Goal: Transaction & Acquisition: Purchase product/service

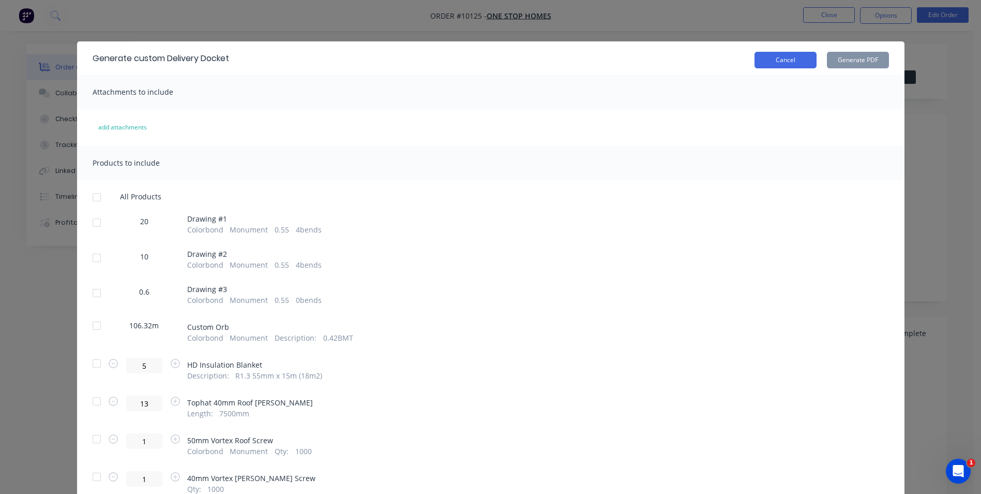
click at [785, 59] on button "Cancel" at bounding box center [786, 60] width 62 height 17
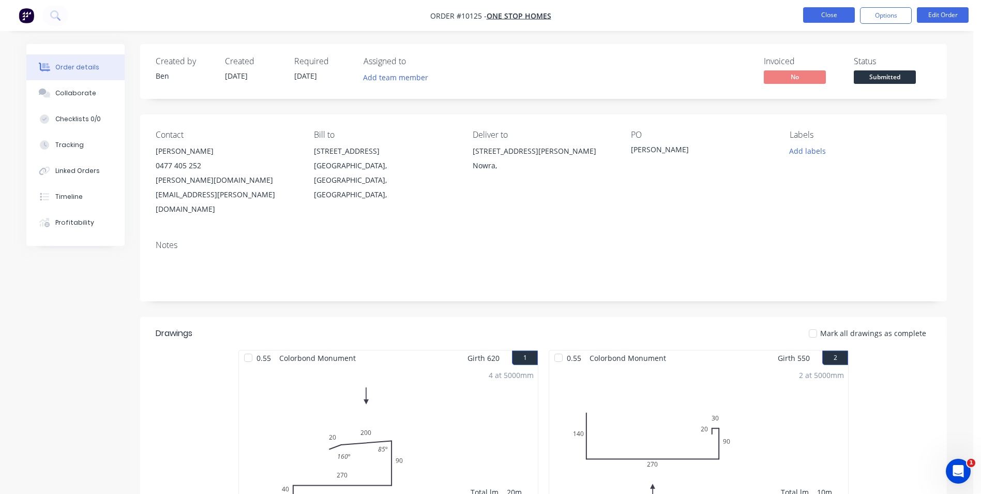
click at [825, 12] on button "Close" at bounding box center [829, 15] width 52 height 16
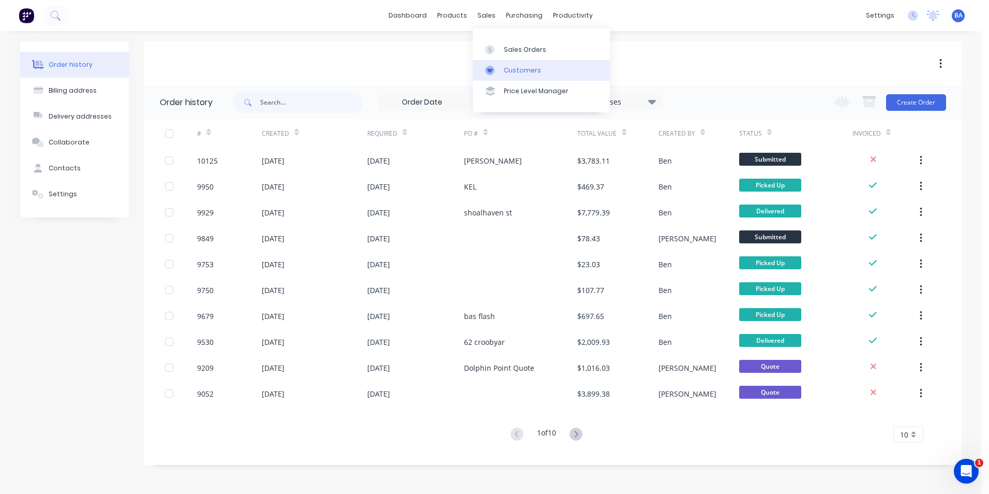
click at [496, 66] on div at bounding box center [493, 70] width 16 height 9
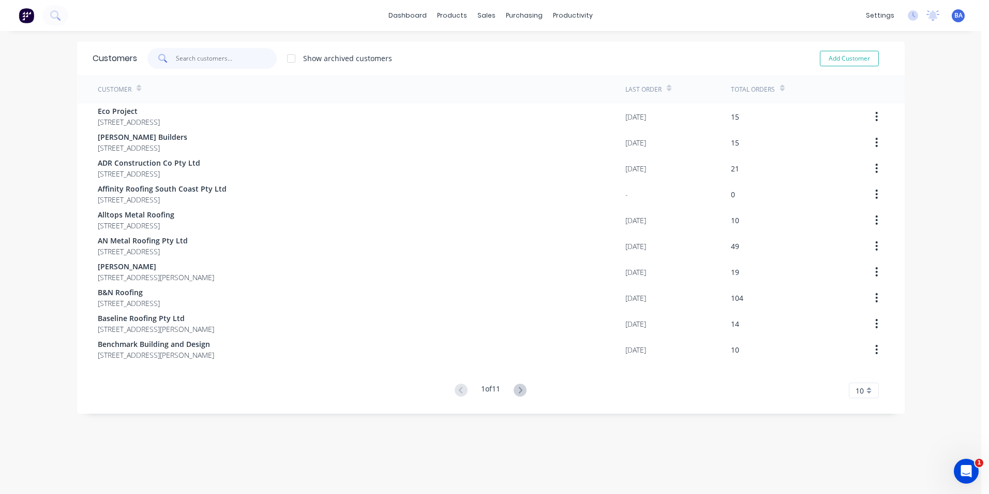
click at [245, 59] on input "text" at bounding box center [226, 58] width 101 height 21
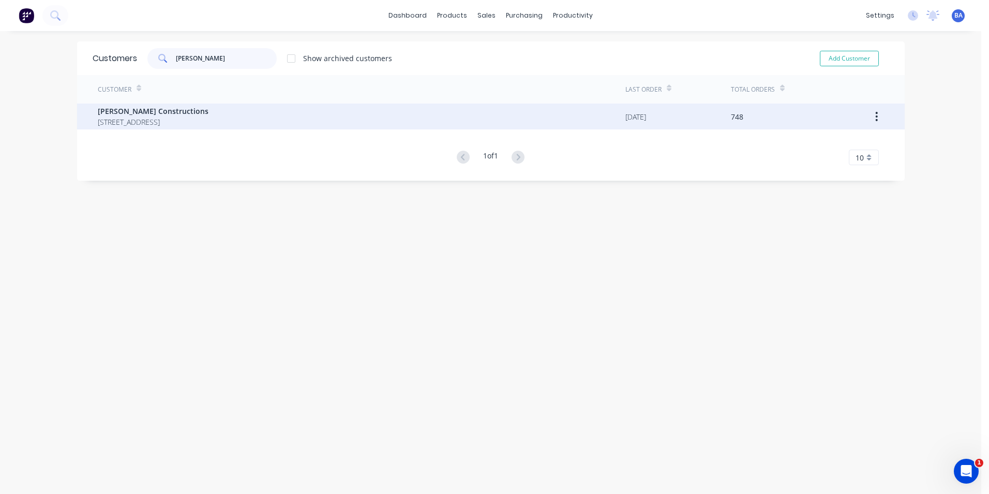
type input "[PERSON_NAME]"
click at [185, 121] on span "[STREET_ADDRESS]" at bounding box center [153, 121] width 111 height 11
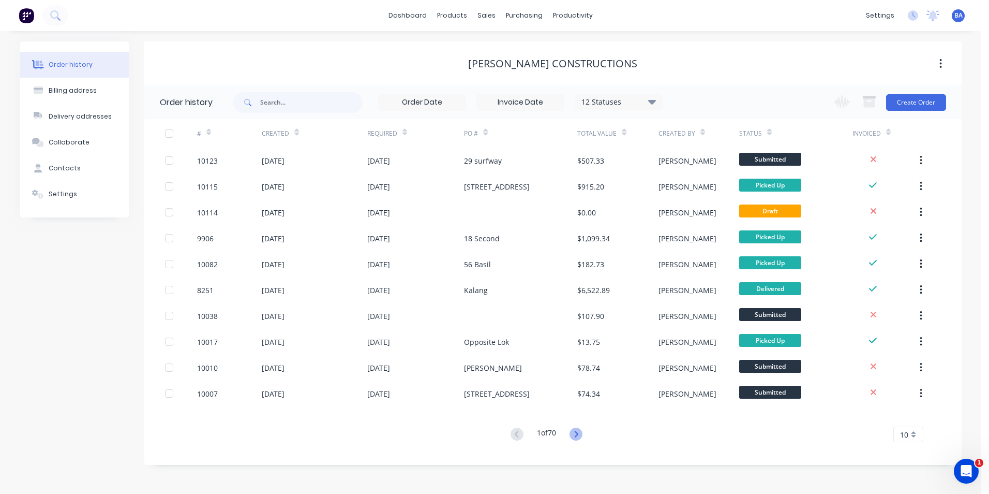
click at [576, 433] on icon at bounding box center [576, 433] width 13 height 13
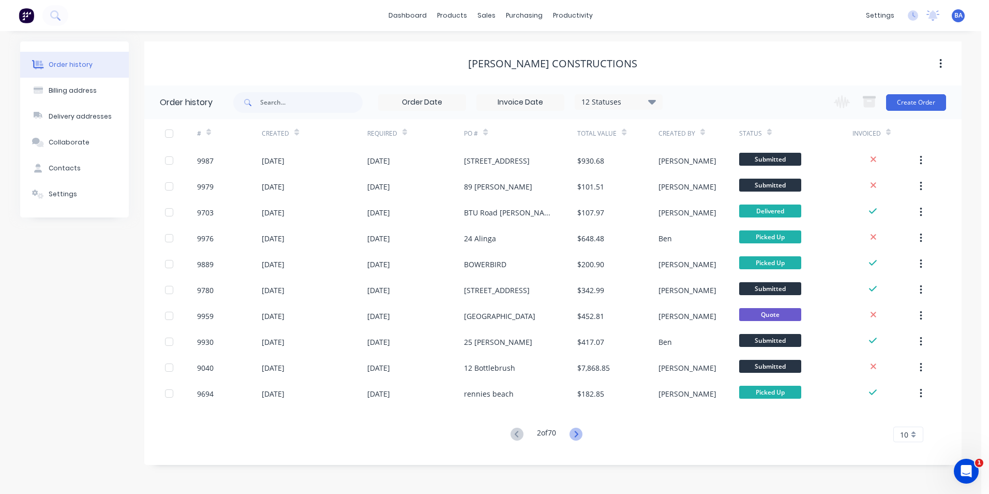
click at [577, 434] on icon at bounding box center [576, 433] width 13 height 13
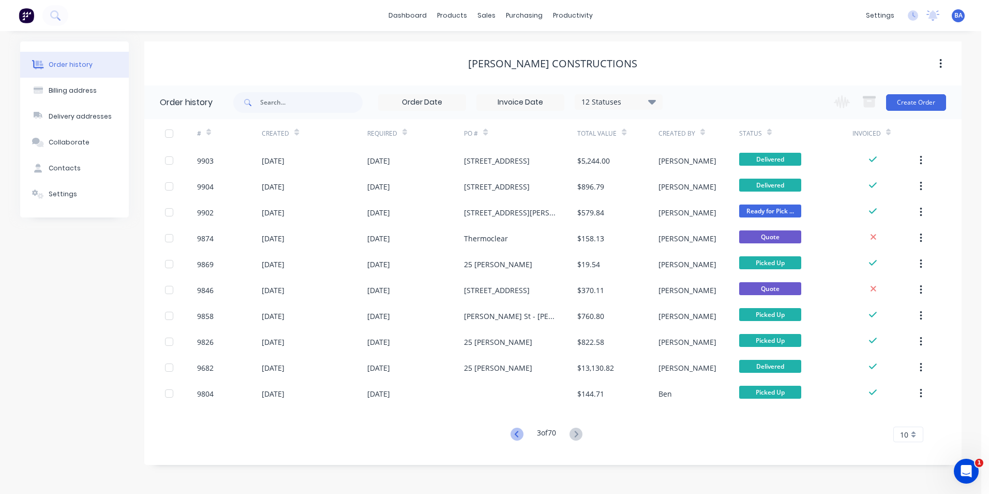
click at [513, 432] on icon at bounding box center [517, 433] width 13 height 13
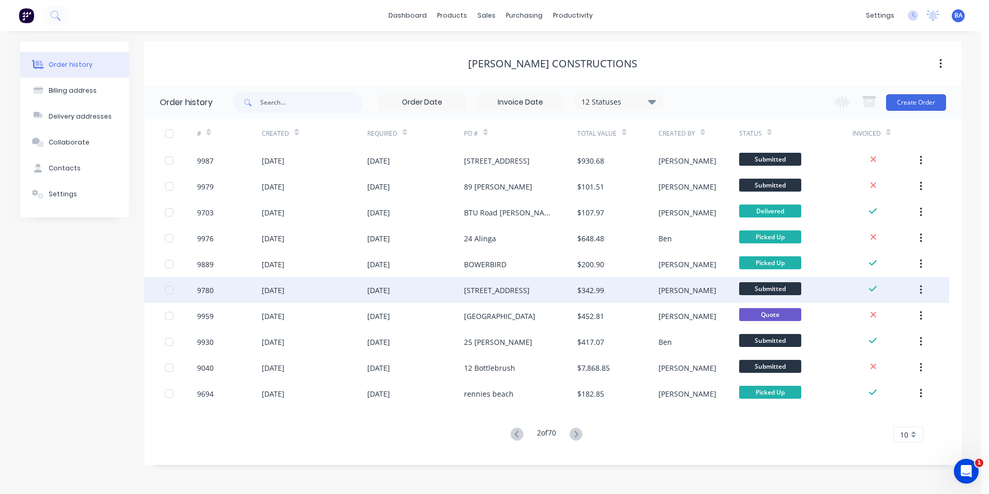
click at [518, 285] on div "[STREET_ADDRESS]" at bounding box center [497, 290] width 66 height 11
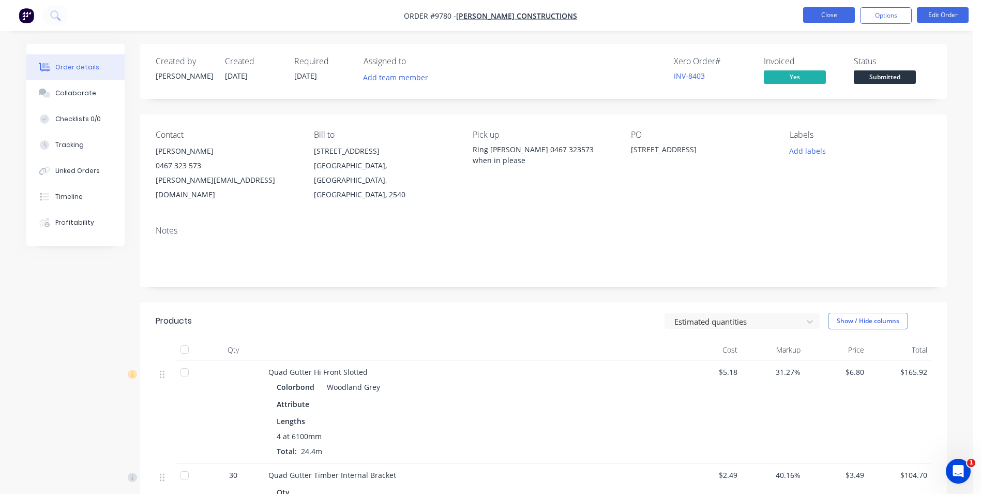
click at [828, 12] on button "Close" at bounding box center [829, 15] width 52 height 16
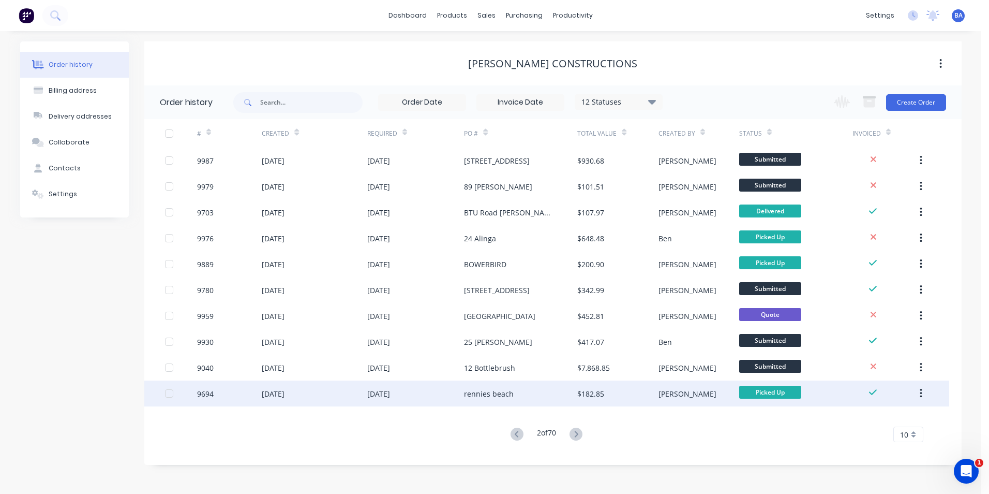
click at [504, 390] on div "rennies beach" at bounding box center [489, 393] width 50 height 11
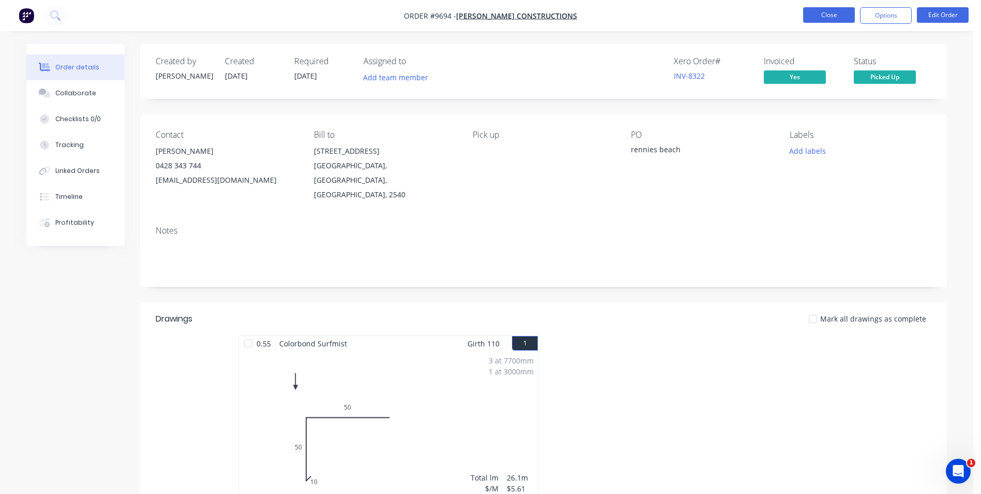
click at [840, 13] on button "Close" at bounding box center [829, 15] width 52 height 16
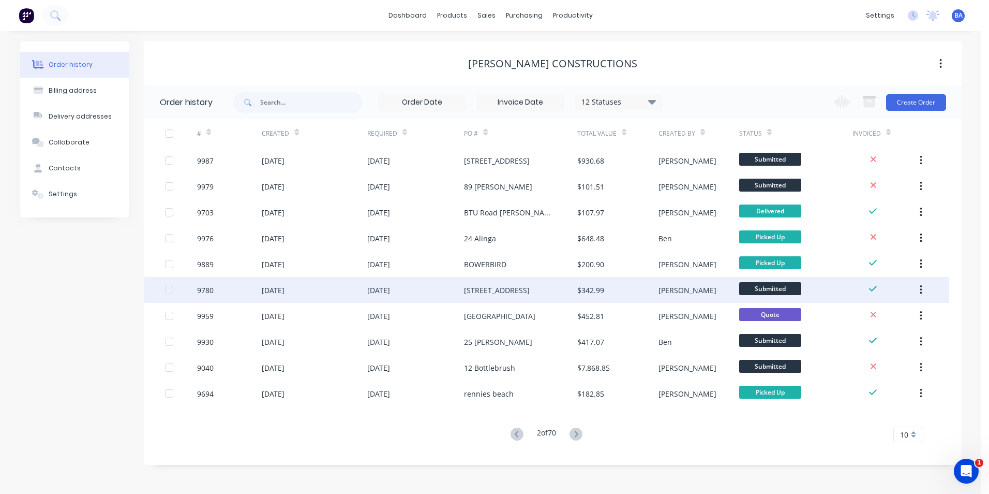
click at [502, 280] on div "[STREET_ADDRESS]" at bounding box center [520, 290] width 113 height 26
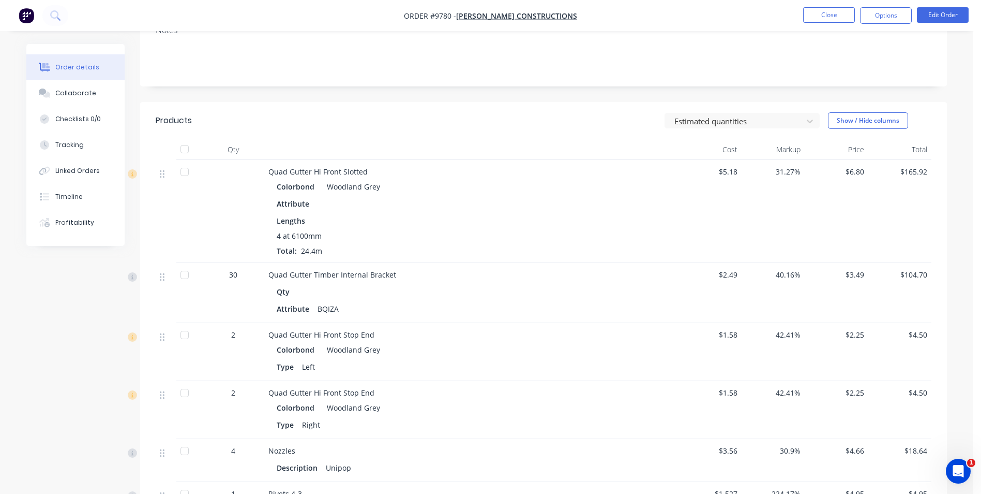
scroll to position [259, 0]
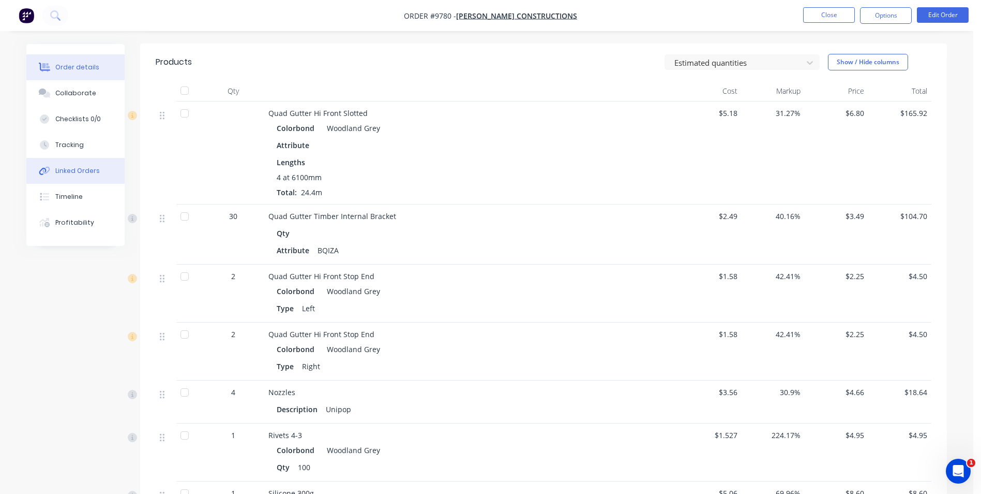
click at [88, 172] on div "Linked Orders" at bounding box center [77, 170] width 44 height 9
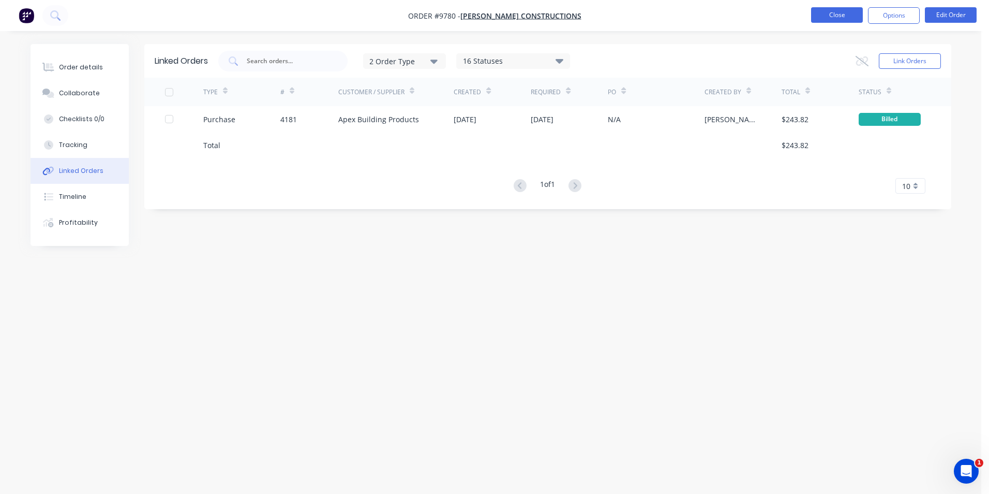
click at [835, 10] on button "Close" at bounding box center [837, 15] width 52 height 16
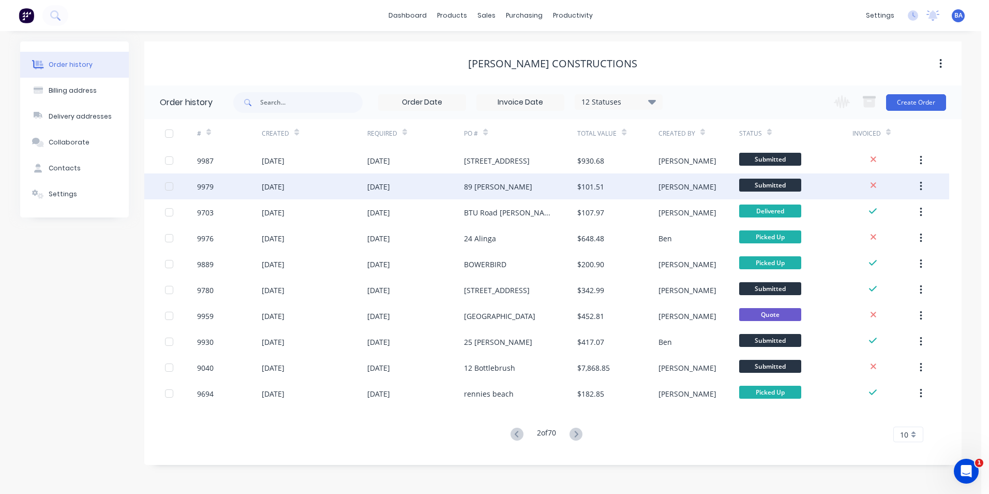
click at [487, 186] on div "89 [PERSON_NAME]" at bounding box center [498, 186] width 68 height 11
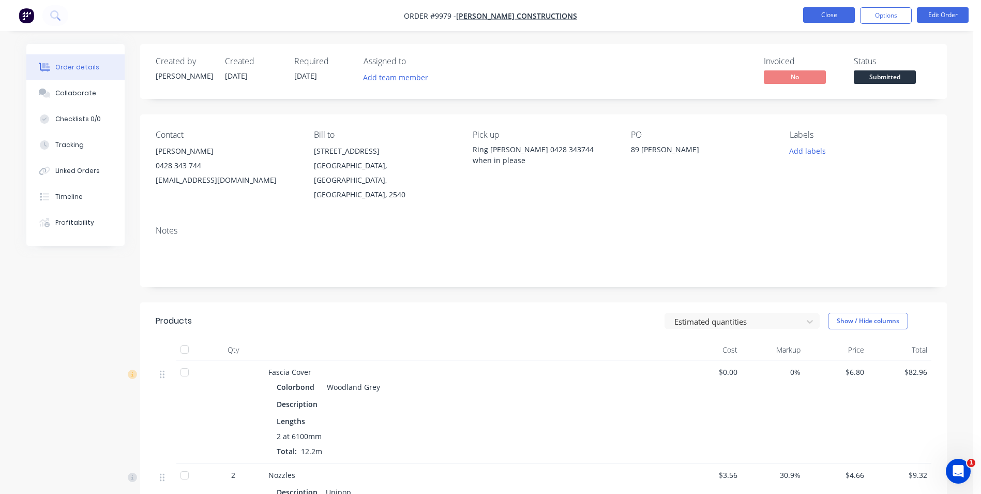
click at [826, 17] on button "Close" at bounding box center [829, 15] width 52 height 16
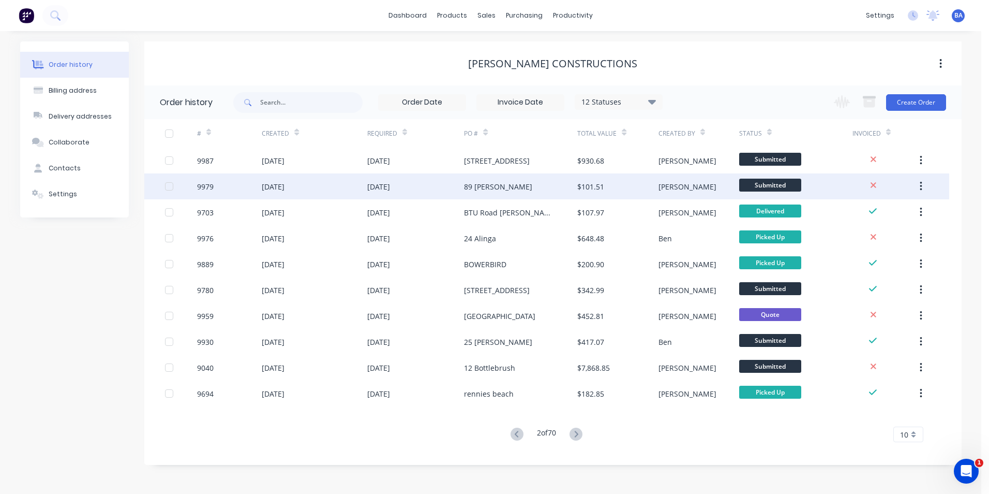
click at [521, 181] on div "89 [PERSON_NAME]" at bounding box center [520, 186] width 113 height 26
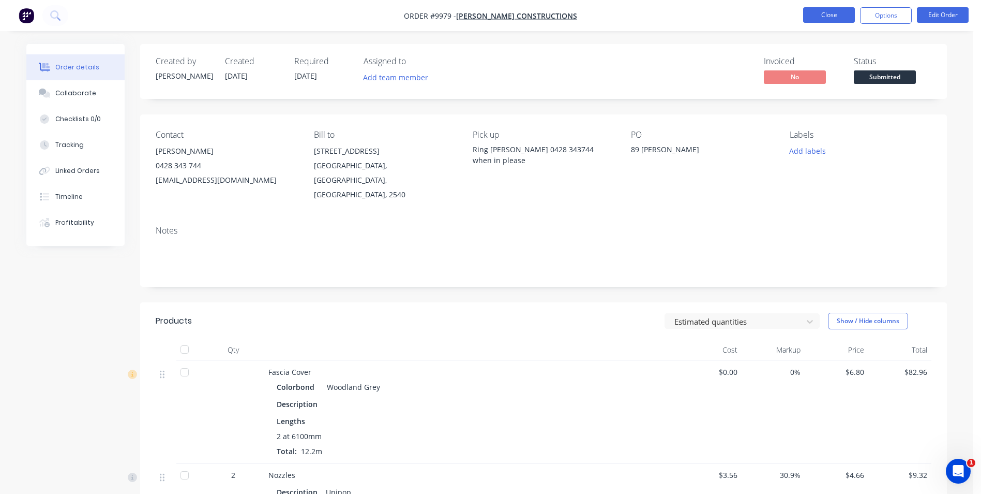
click at [827, 13] on button "Close" at bounding box center [829, 15] width 52 height 16
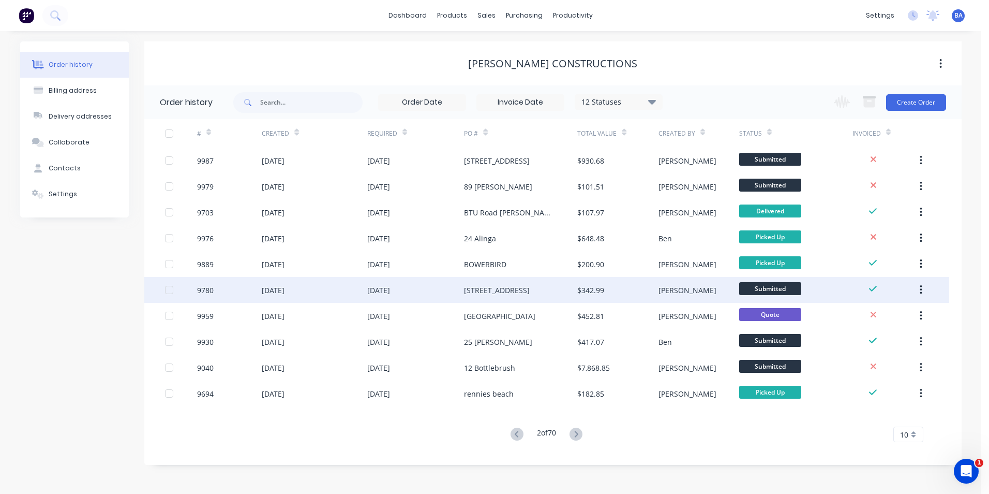
click at [551, 284] on div "[STREET_ADDRESS]" at bounding box center [520, 290] width 113 height 26
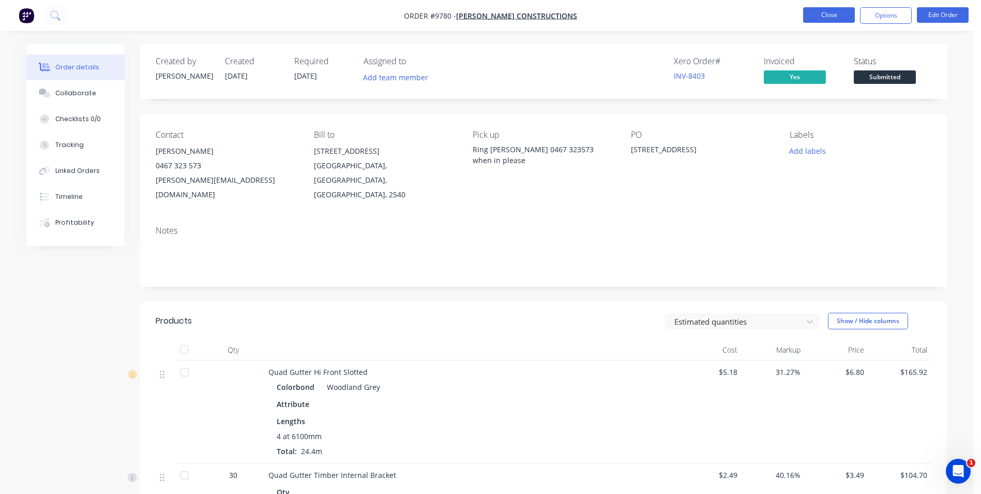
click at [824, 13] on button "Close" at bounding box center [829, 15] width 52 height 16
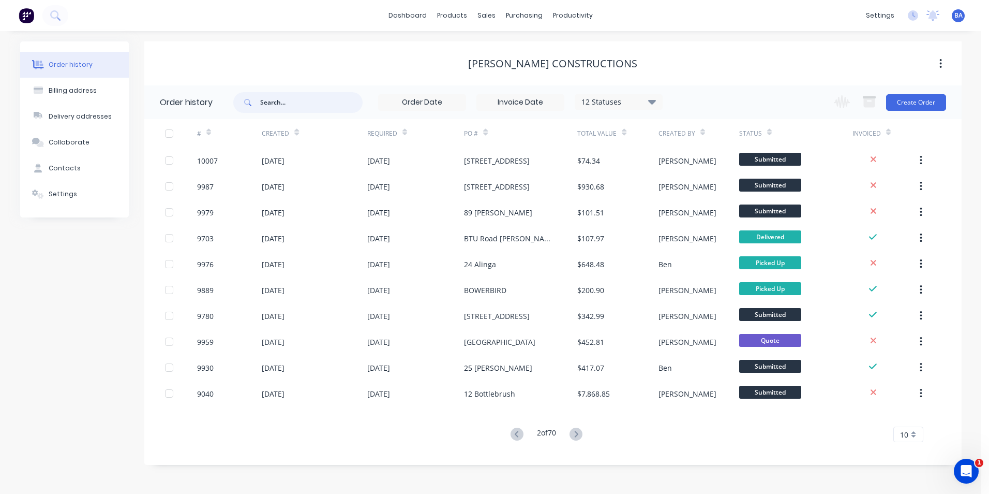
click at [274, 101] on input "text" at bounding box center [311, 102] width 102 height 21
type input "trade"
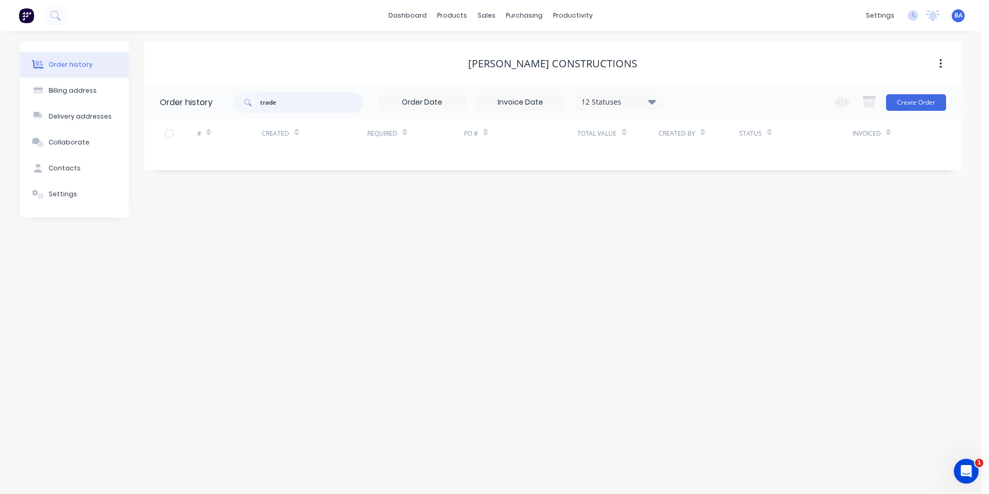
click at [296, 105] on input "trade" at bounding box center [311, 102] width 102 height 21
click at [502, 70] on link "Customers" at bounding box center [541, 70] width 137 height 21
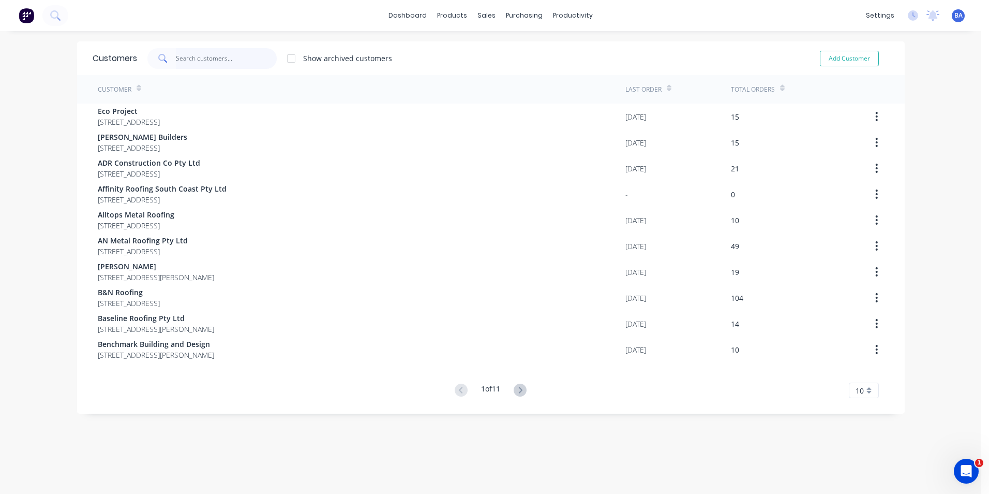
click at [222, 57] on input "text" at bounding box center [226, 58] width 101 height 21
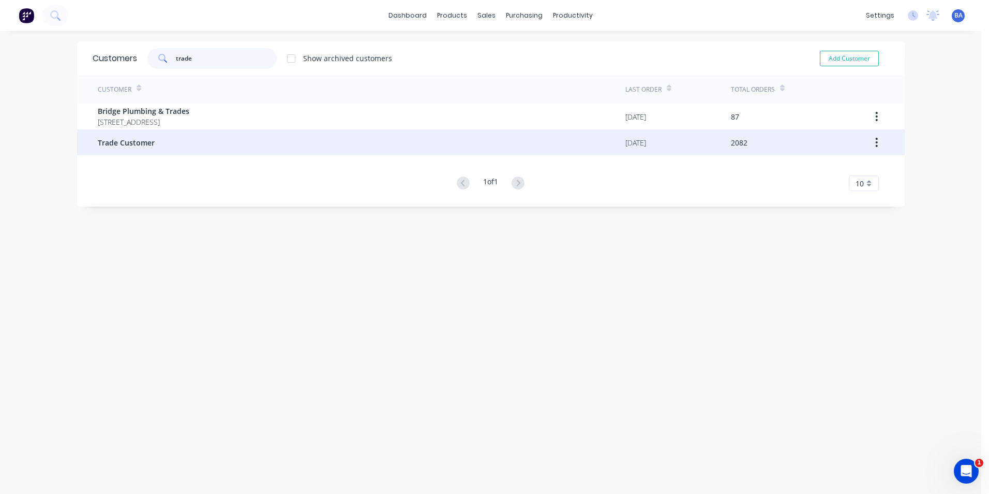
type input "trade"
click at [181, 136] on div "Trade Customer" at bounding box center [362, 142] width 528 height 26
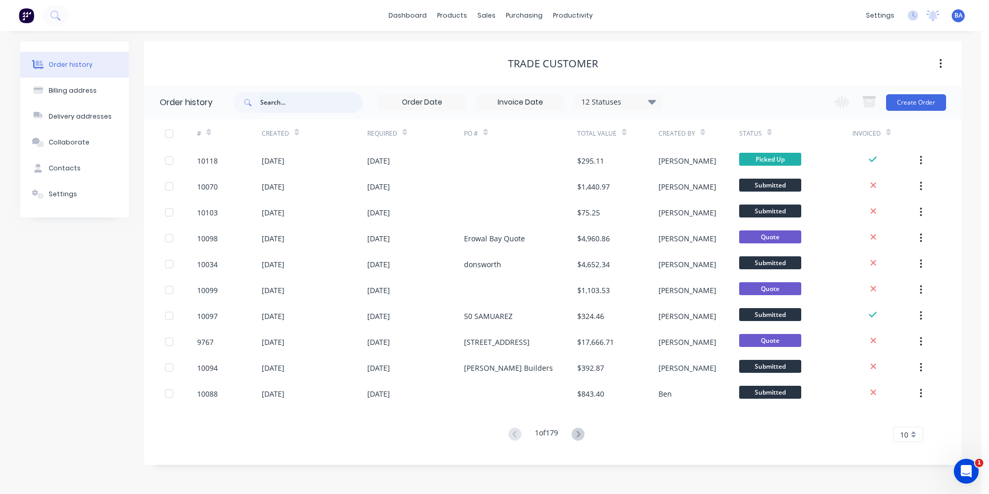
click at [295, 99] on input "text" at bounding box center [311, 102] width 102 height 21
type input "sd"
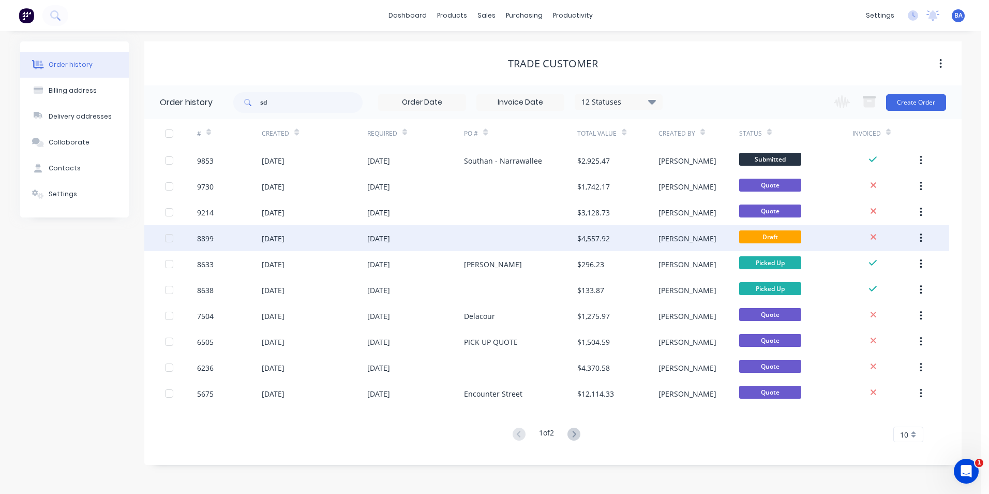
click at [486, 240] on div at bounding box center [520, 238] width 113 height 26
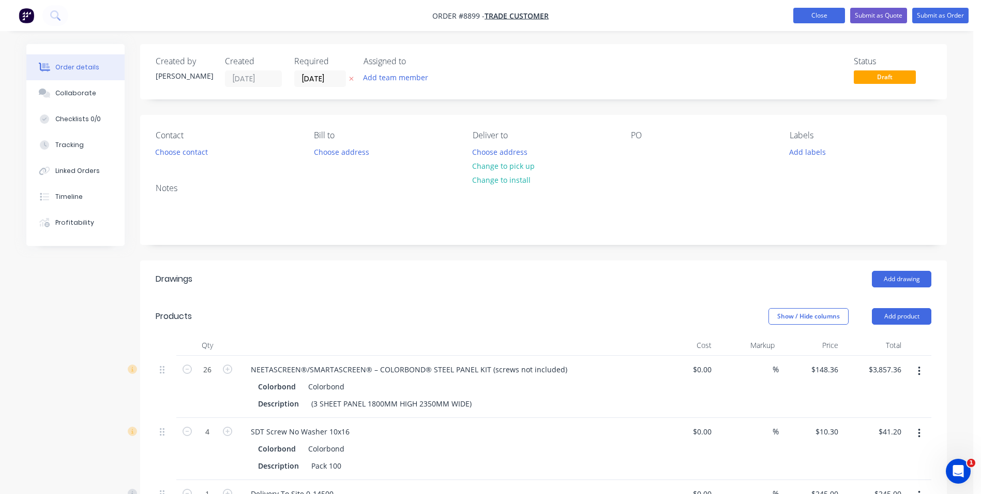
click at [799, 12] on button "Close" at bounding box center [820, 16] width 52 height 16
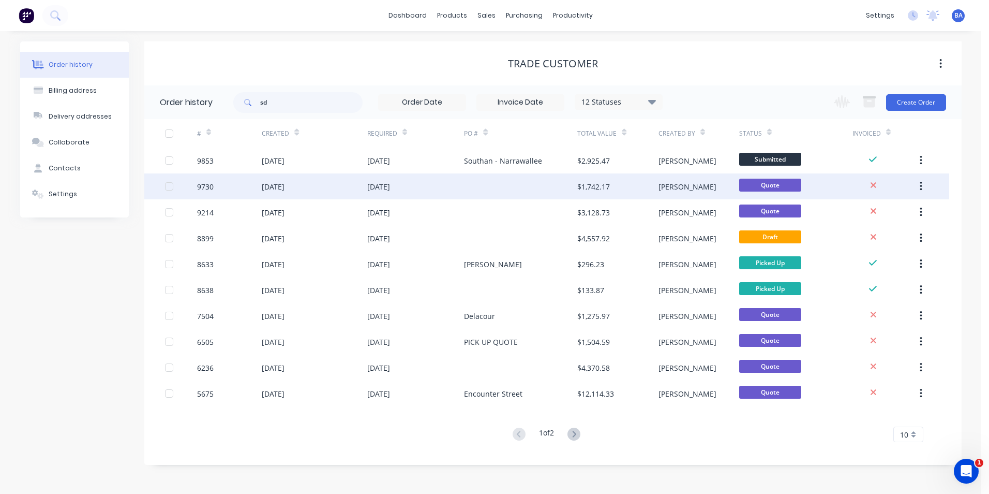
click at [457, 185] on div "[DATE]" at bounding box center [415, 186] width 97 height 26
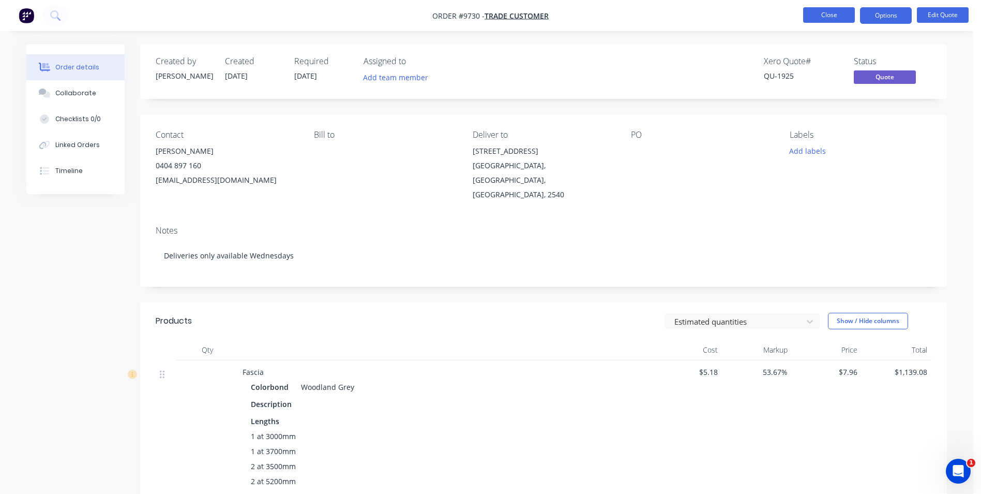
click at [838, 17] on button "Close" at bounding box center [829, 15] width 52 height 16
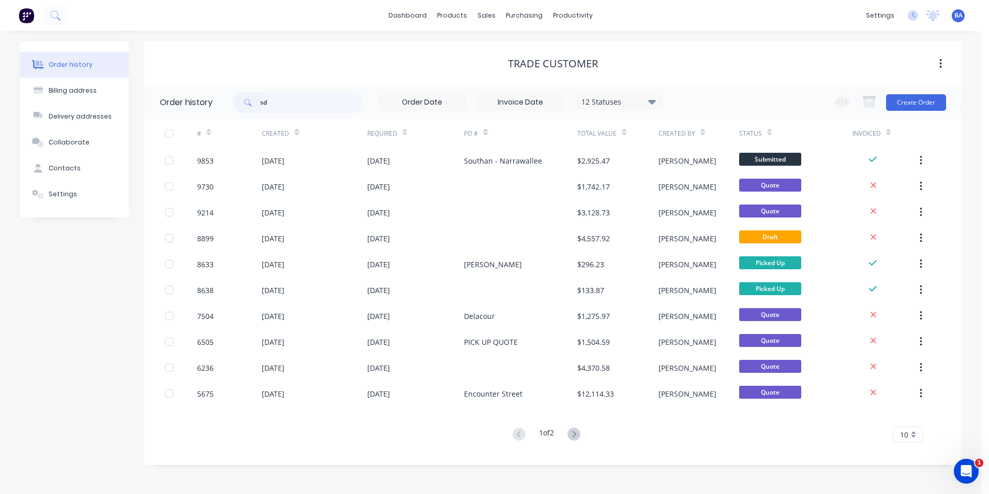
type input "Sd"
click at [287, 101] on input "Sd" at bounding box center [311, 102] width 102 height 21
type input "S"
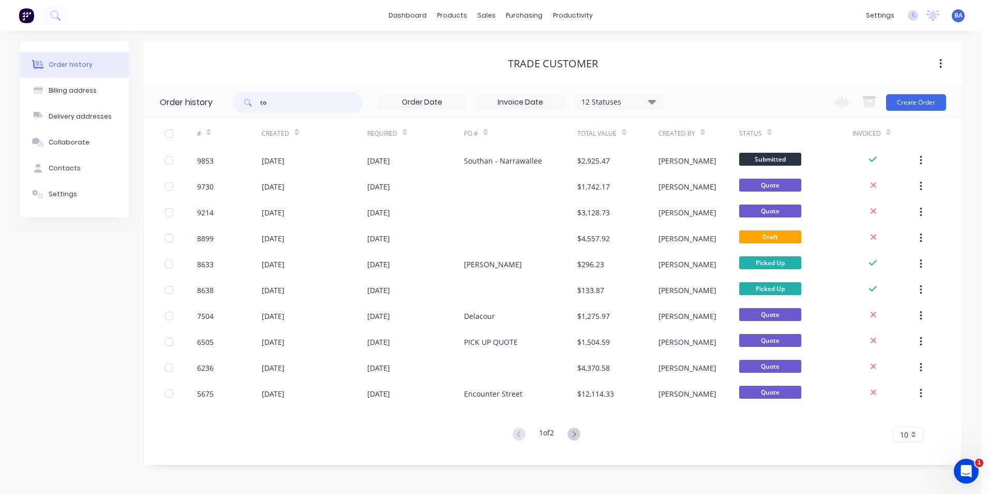
type input "ton"
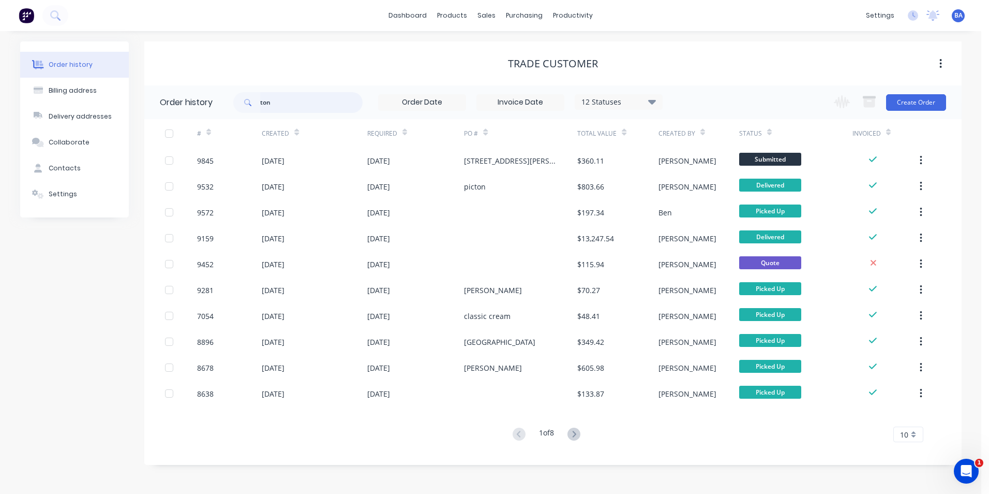
click at [288, 101] on input "ton" at bounding box center [311, 102] width 102 height 21
type input "[PERSON_NAME]"
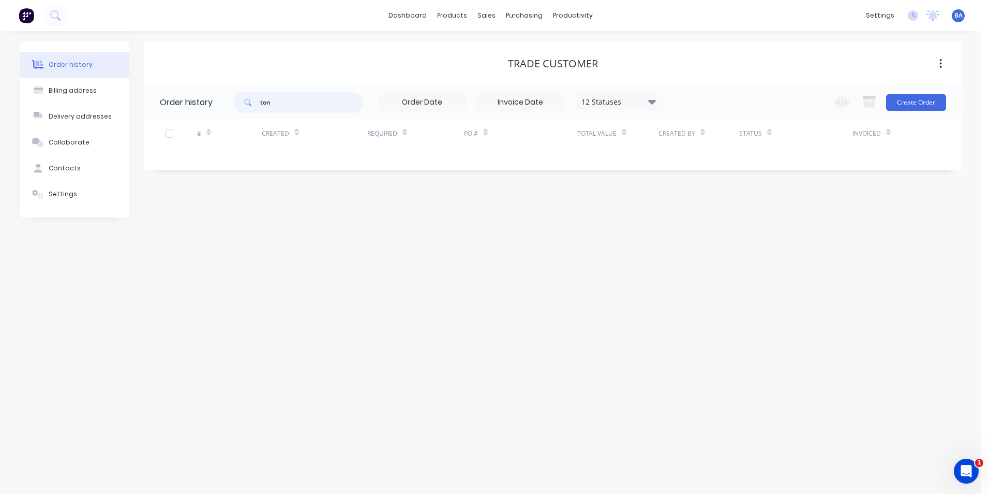
type input "[PERSON_NAME]"
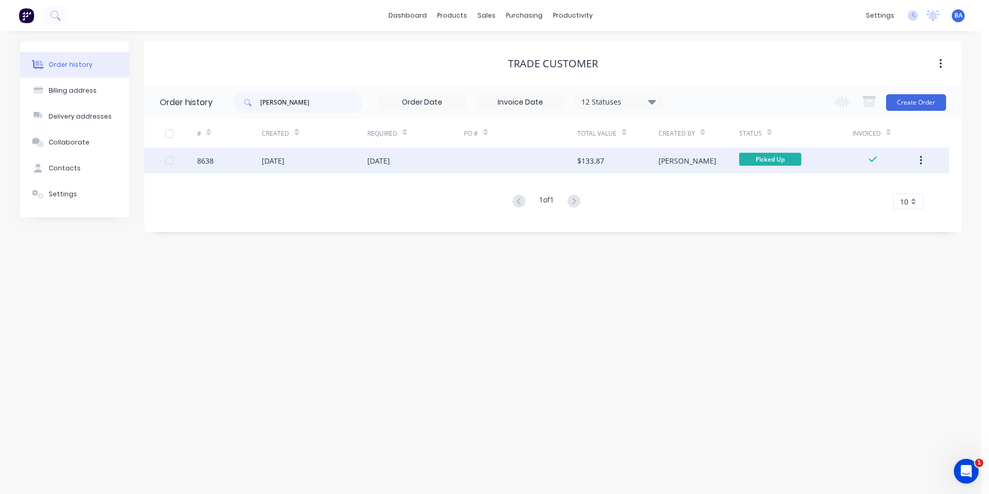
click at [429, 167] on div "[DATE]" at bounding box center [415, 160] width 97 height 26
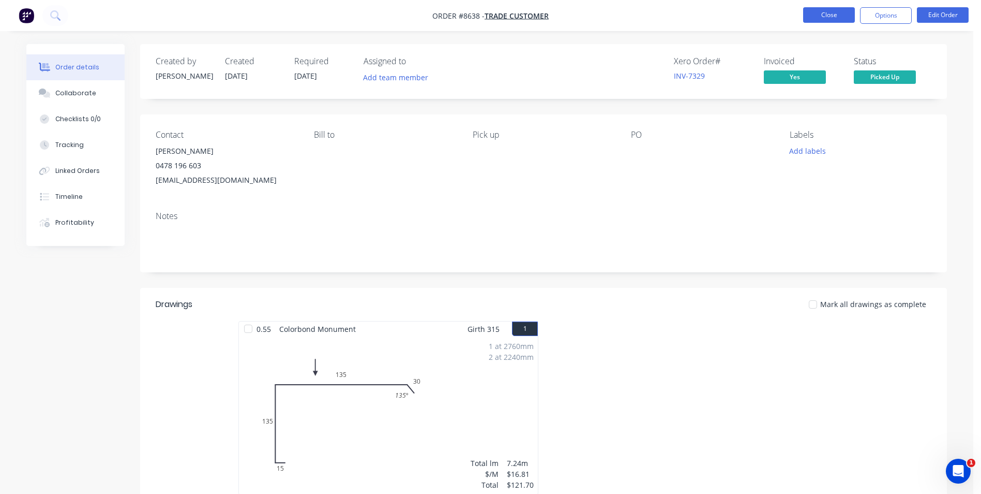
click at [848, 11] on button "Close" at bounding box center [829, 15] width 52 height 16
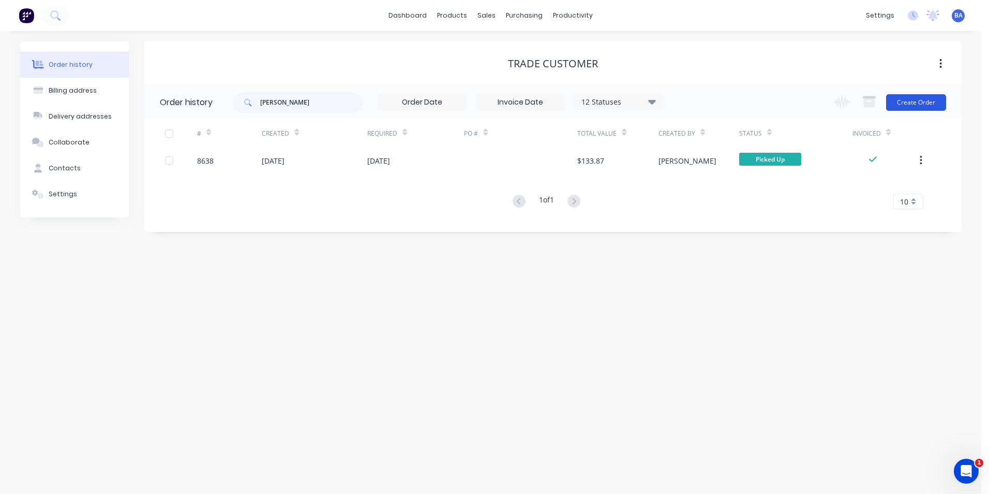
click at [902, 99] on button "Create Order" at bounding box center [916, 102] width 60 height 17
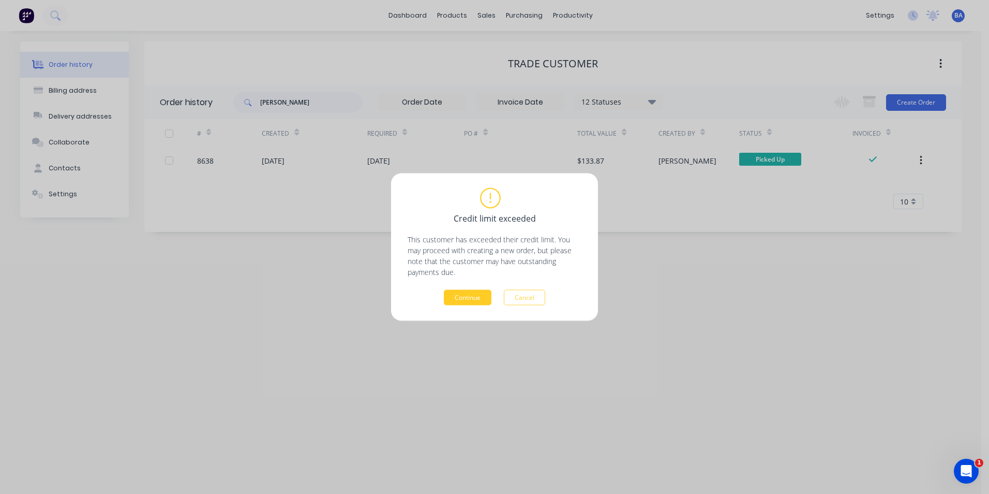
click at [462, 291] on button "Continue" at bounding box center [468, 298] width 48 height 16
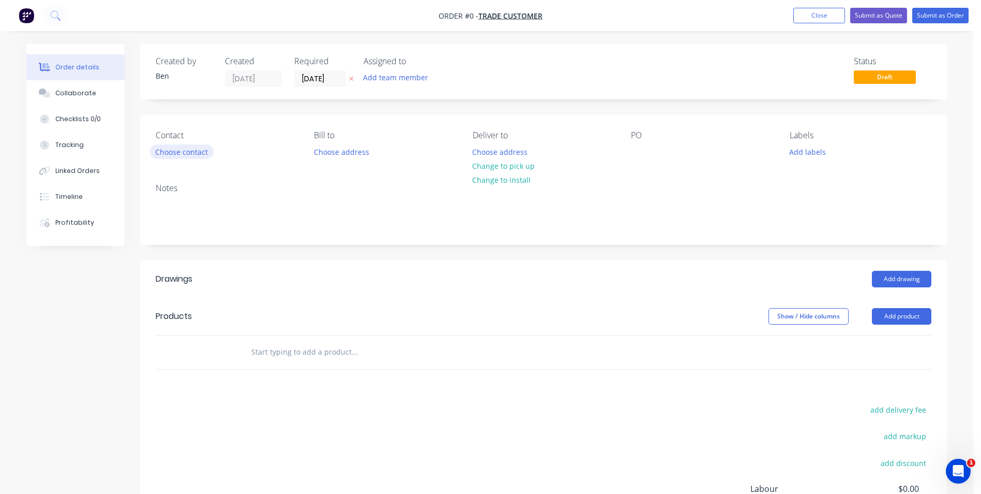
click at [186, 152] on button "Choose contact" at bounding box center [182, 151] width 64 height 14
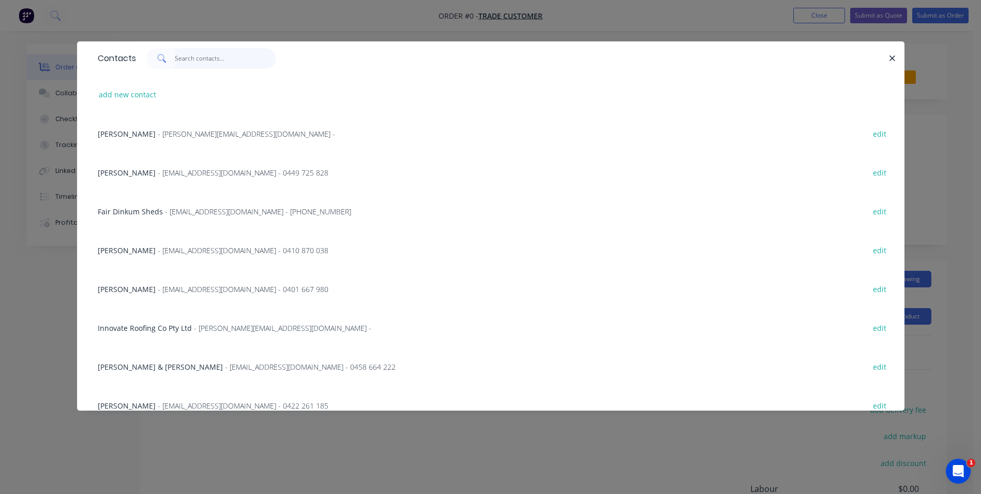
click at [196, 61] on input "text" at bounding box center [225, 58] width 101 height 21
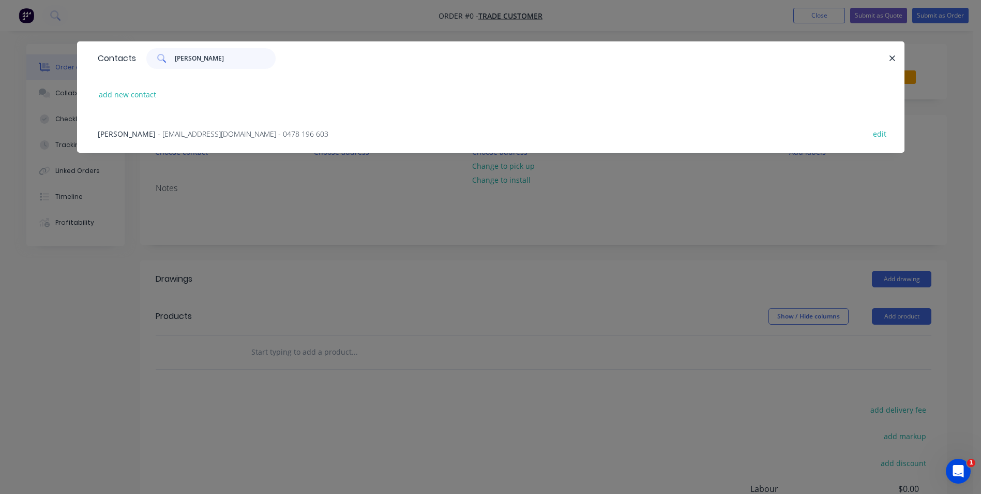
type input "[PERSON_NAME]"
click at [180, 132] on span "- [EMAIL_ADDRESS][DOMAIN_NAME] - 0478 196 603" at bounding box center [243, 134] width 171 height 10
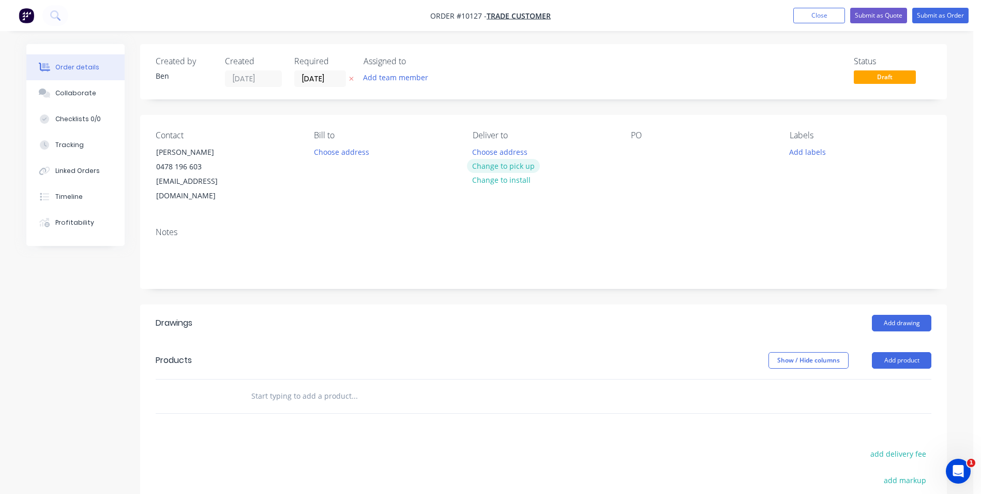
click at [499, 165] on button "Change to pick up" at bounding box center [503, 166] width 73 height 14
click at [909, 315] on button "Add drawing" at bounding box center [901, 323] width 59 height 17
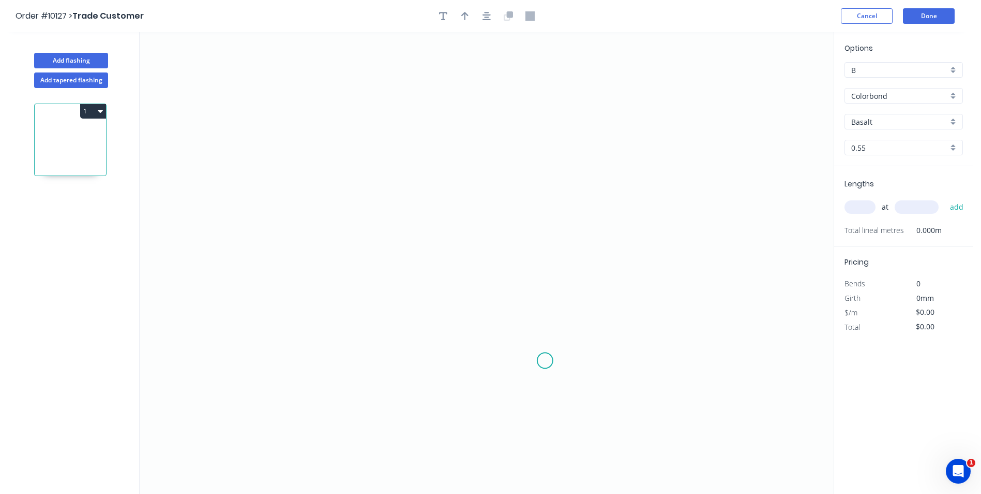
click at [545, 361] on icon "0" at bounding box center [487, 262] width 694 height 461
click at [581, 359] on icon "0" at bounding box center [487, 262] width 694 height 461
click at [576, 211] on icon "0 ?" at bounding box center [487, 262] width 694 height 461
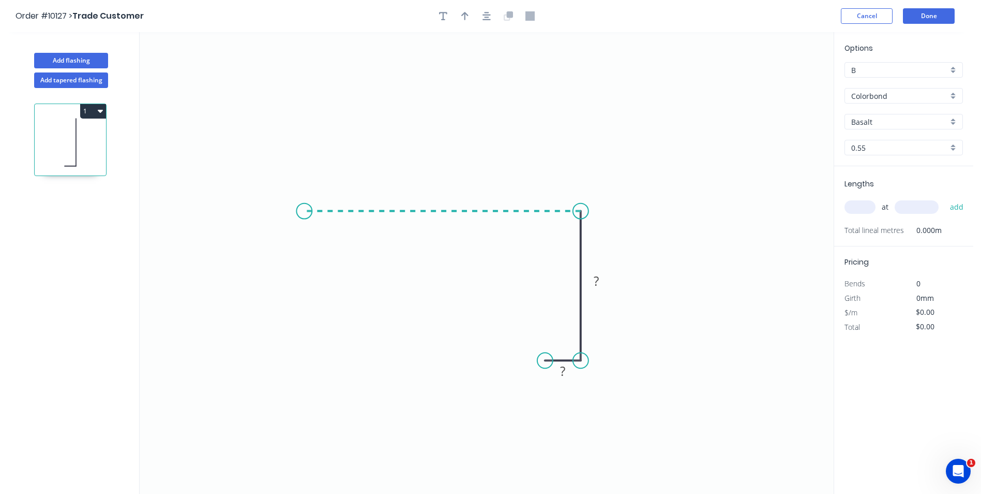
click at [304, 205] on icon "0 ? ?" at bounding box center [487, 262] width 694 height 461
click at [271, 228] on icon "0 ? ? ?" at bounding box center [487, 262] width 694 height 461
click at [463, 18] on icon "button" at bounding box center [464, 15] width 7 height 9
drag, startPoint x: 780, startPoint y: 81, endPoint x: 445, endPoint y: 104, distance: 335.5
click at [445, 104] on icon at bounding box center [445, 92] width 9 height 33
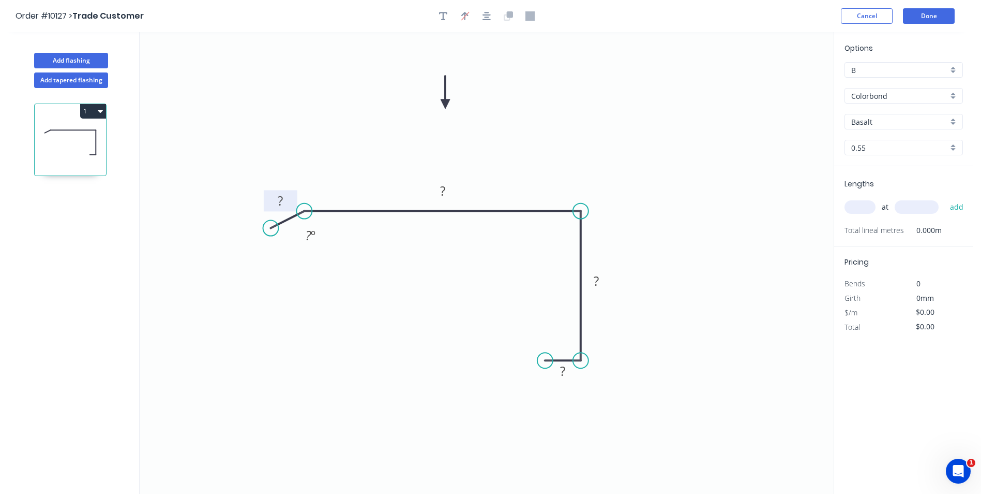
click at [278, 200] on tspan "?" at bounding box center [280, 200] width 5 height 17
click at [571, 102] on icon "0 30 135 135 17 120 º" at bounding box center [487, 262] width 694 height 461
type input "$16.81"
click at [888, 121] on input "Basalt" at bounding box center [900, 121] width 97 height 11
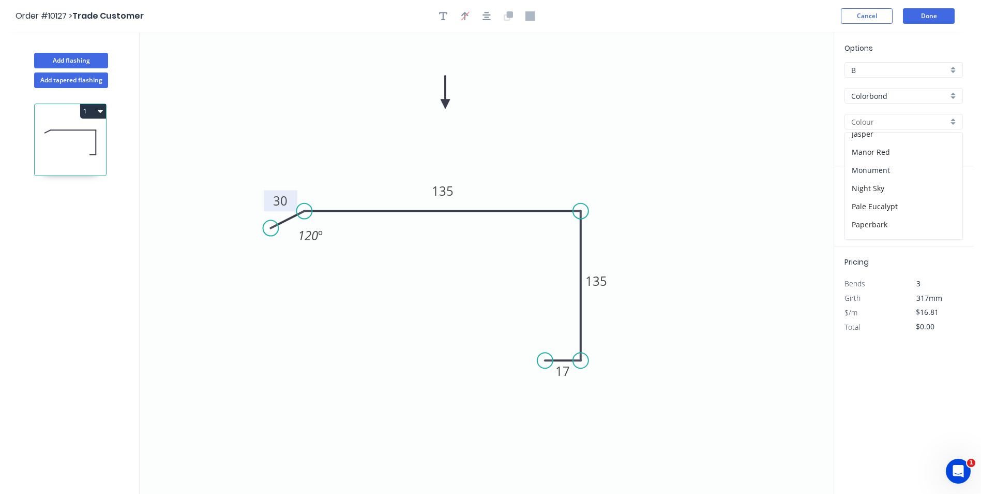
click at [890, 164] on div "Monument" at bounding box center [903, 170] width 117 height 18
type input "Monument"
click at [862, 206] on input "text" at bounding box center [860, 206] width 31 height 13
type input "1"
type input "2610"
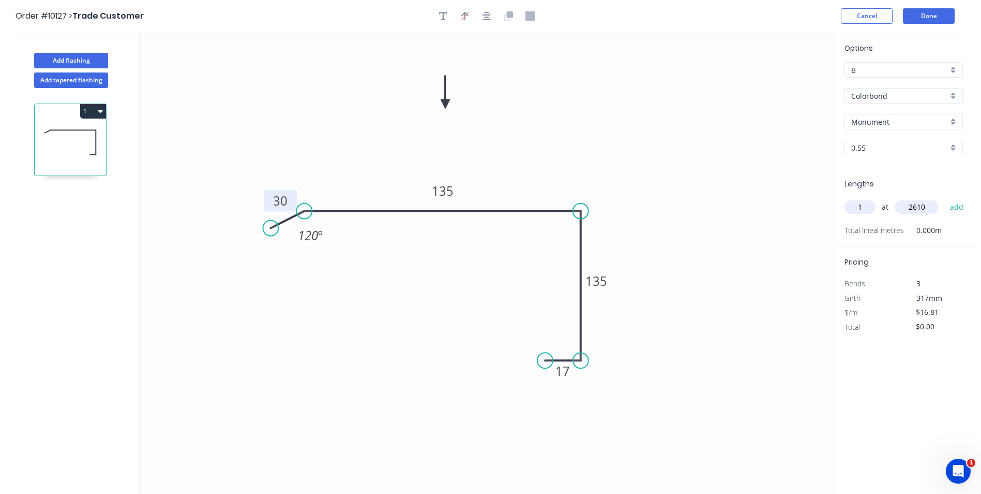
click at [945, 198] on button "add" at bounding box center [957, 207] width 24 height 18
type input "$43.87"
type input "1"
type input "2360"
click at [945, 198] on button "add" at bounding box center [957, 207] width 24 height 18
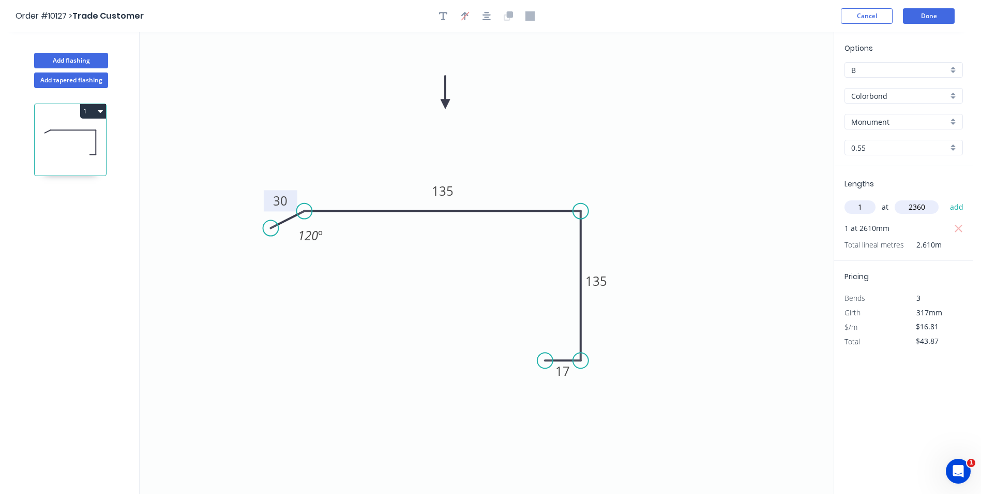
type input "$83.55"
click at [927, 14] on button "Done" at bounding box center [929, 16] width 52 height 16
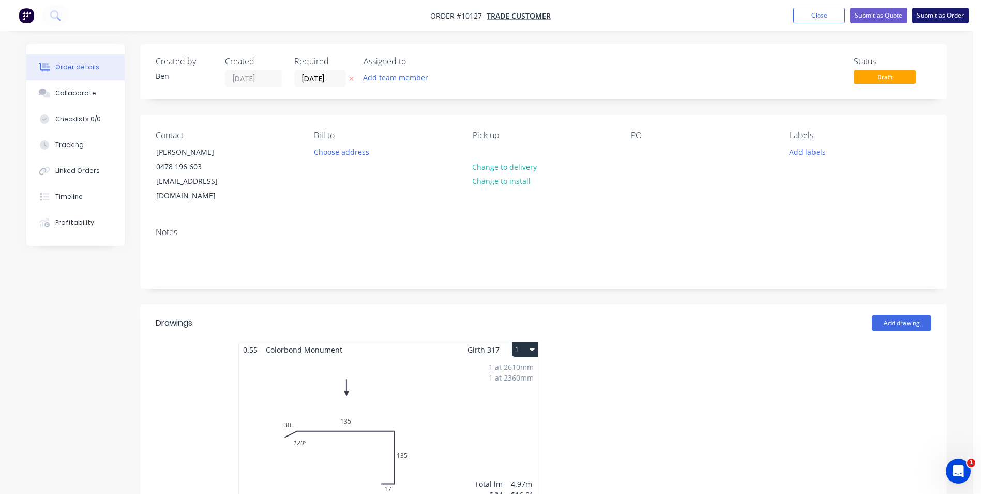
click at [931, 15] on button "Submit as Order" at bounding box center [941, 16] width 56 height 16
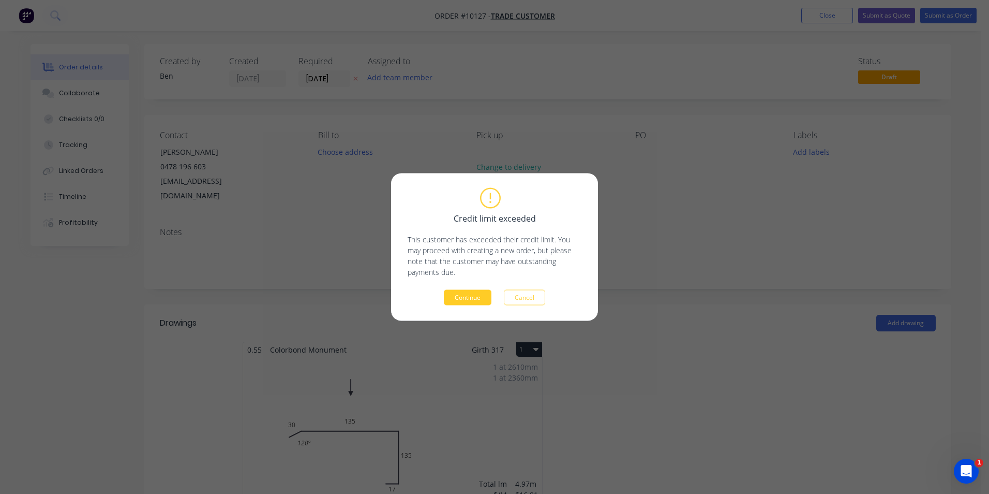
click at [477, 298] on button "Continue" at bounding box center [468, 298] width 48 height 16
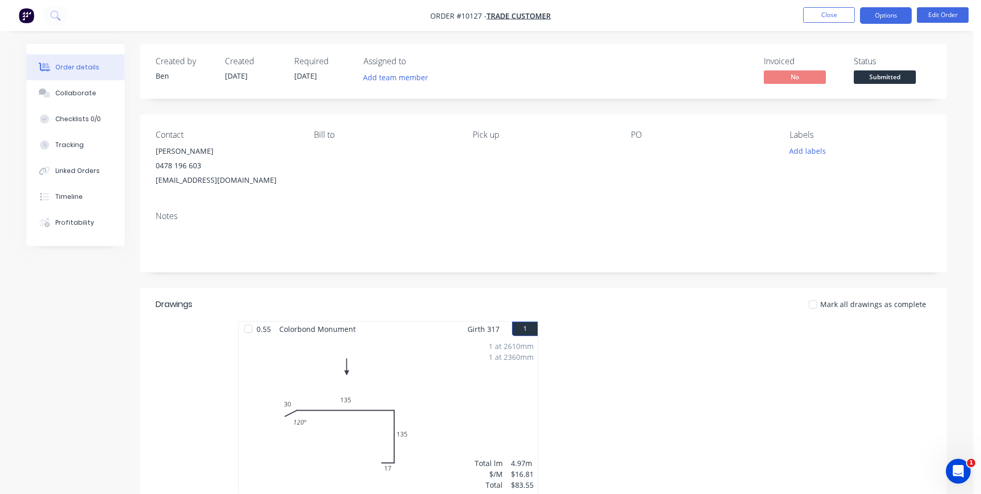
click at [884, 13] on button "Options" at bounding box center [886, 15] width 52 height 17
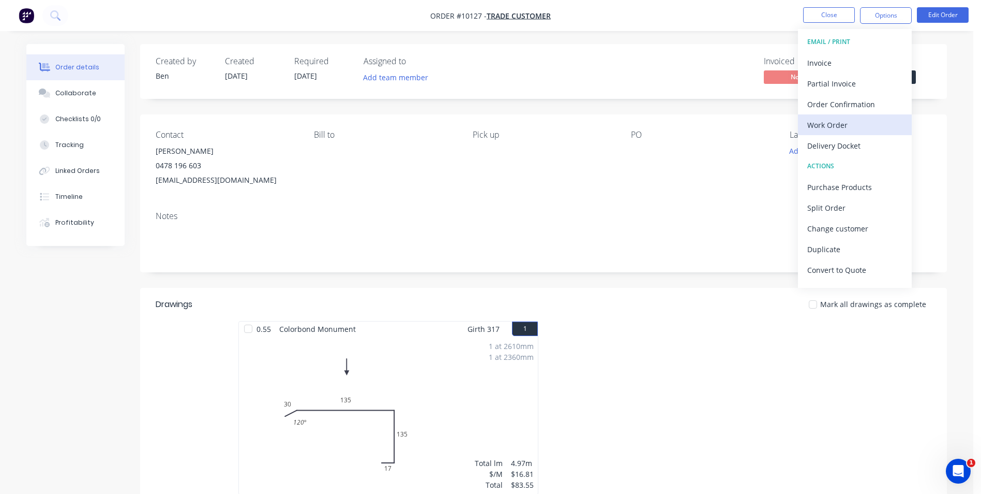
click at [845, 129] on div "Work Order" at bounding box center [855, 124] width 95 height 15
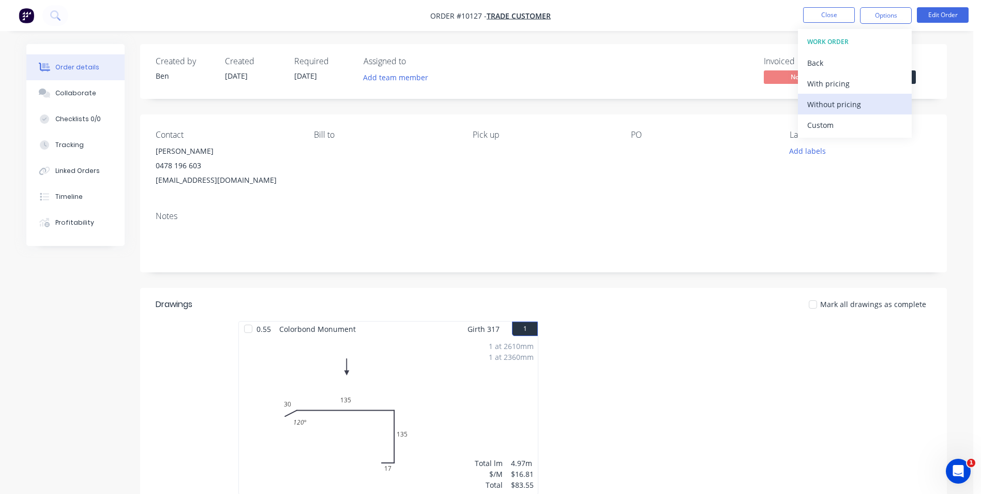
click at [848, 105] on div "Without pricing" at bounding box center [855, 104] width 95 height 15
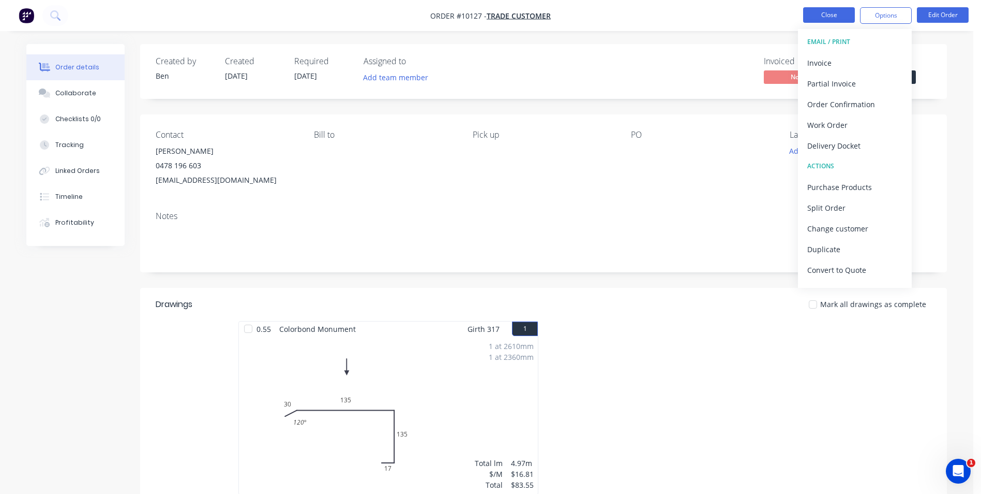
click at [837, 14] on button "Close" at bounding box center [829, 15] width 52 height 16
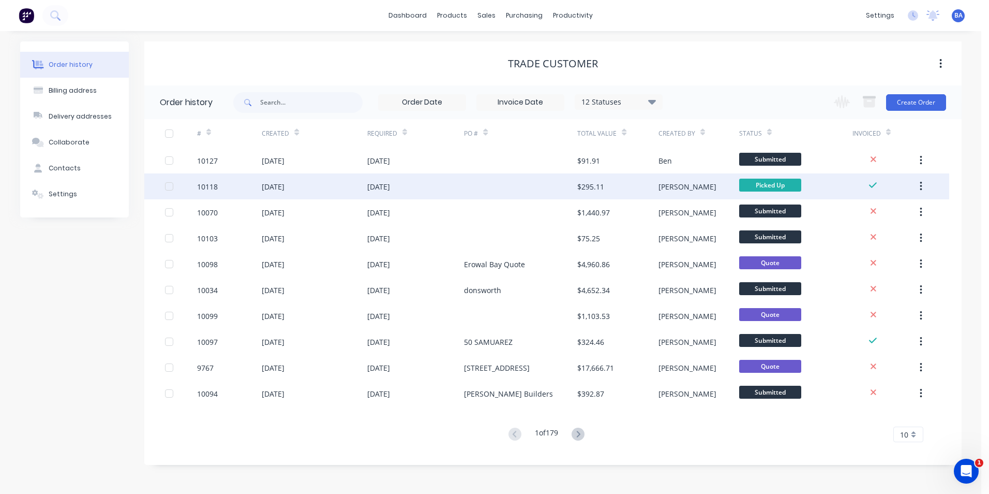
click at [456, 183] on div "[DATE]" at bounding box center [415, 186] width 97 height 26
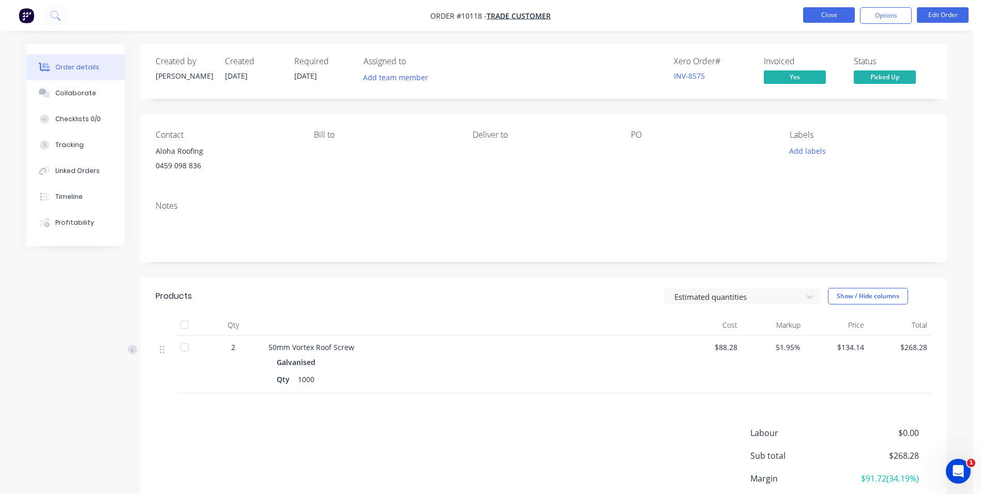
click at [805, 14] on button "Close" at bounding box center [829, 15] width 52 height 16
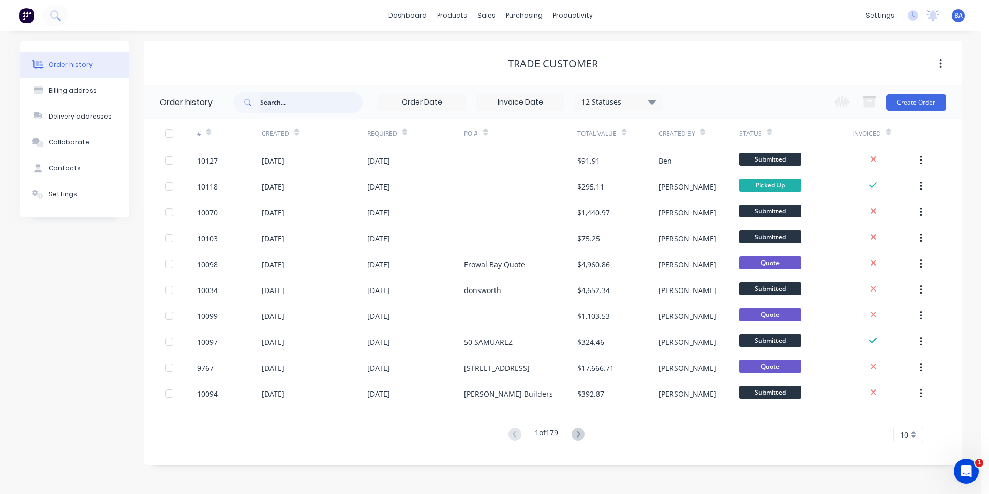
click at [277, 101] on input "text" at bounding box center [311, 102] width 102 height 21
type input "[PERSON_NAME]"
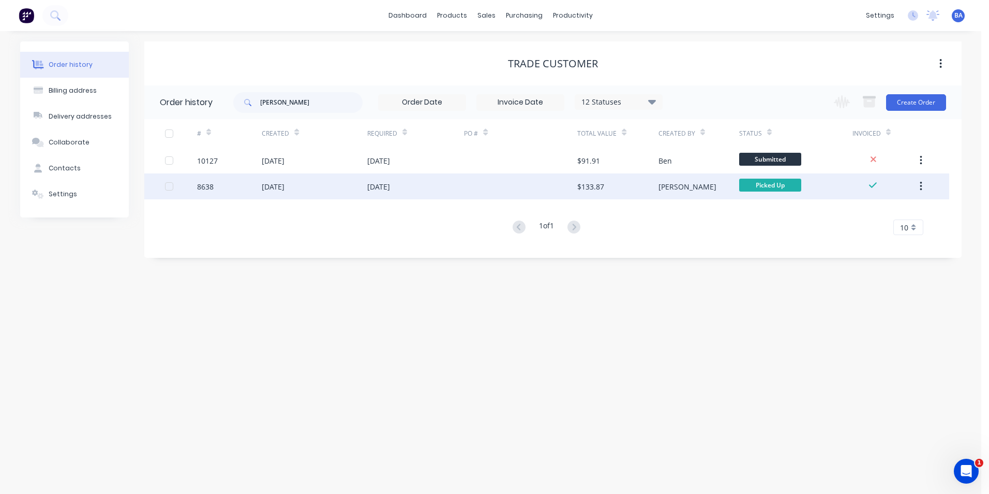
click at [545, 191] on div at bounding box center [520, 186] width 113 height 26
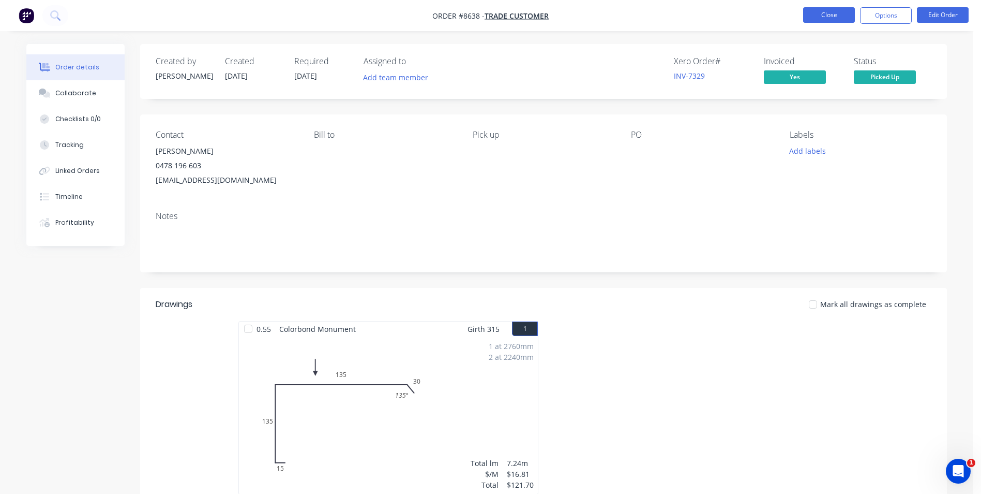
click at [832, 11] on button "Close" at bounding box center [829, 15] width 52 height 16
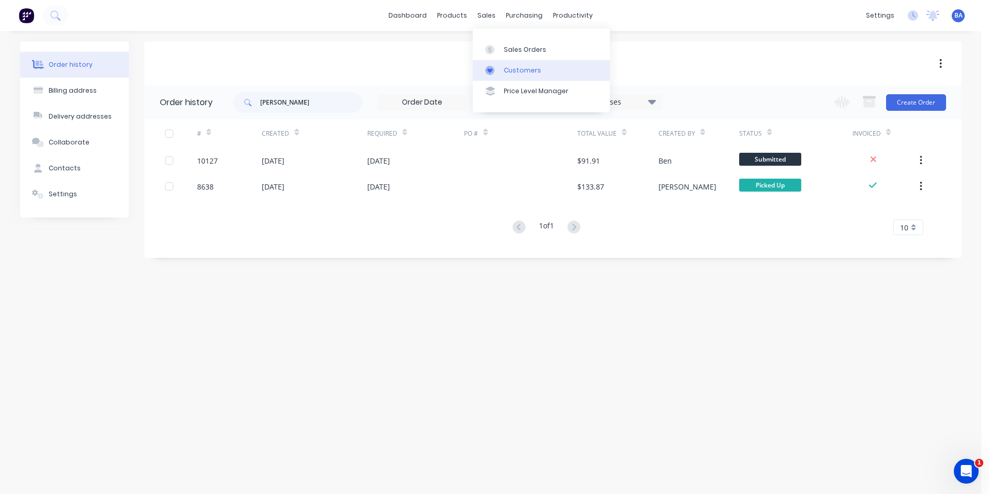
click at [486, 71] on icon at bounding box center [489, 70] width 9 height 9
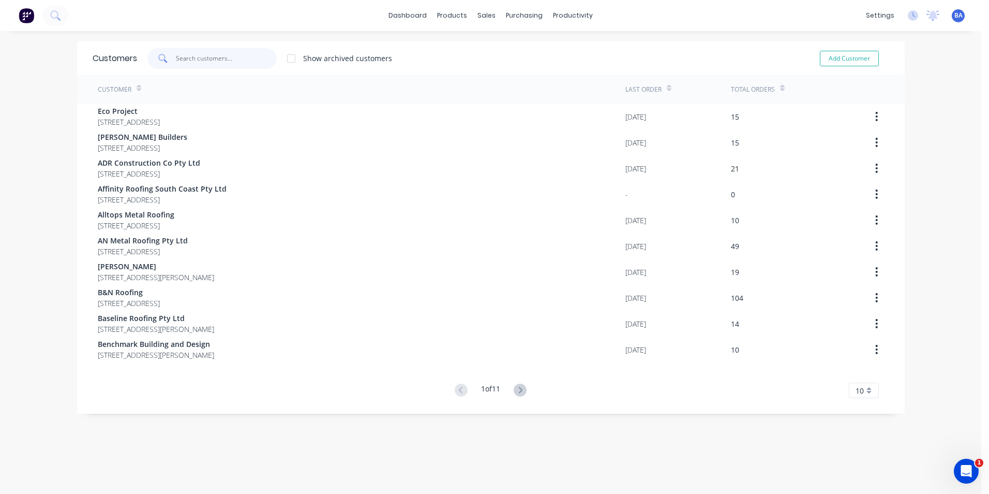
click at [191, 59] on input "text" at bounding box center [226, 58] width 101 height 21
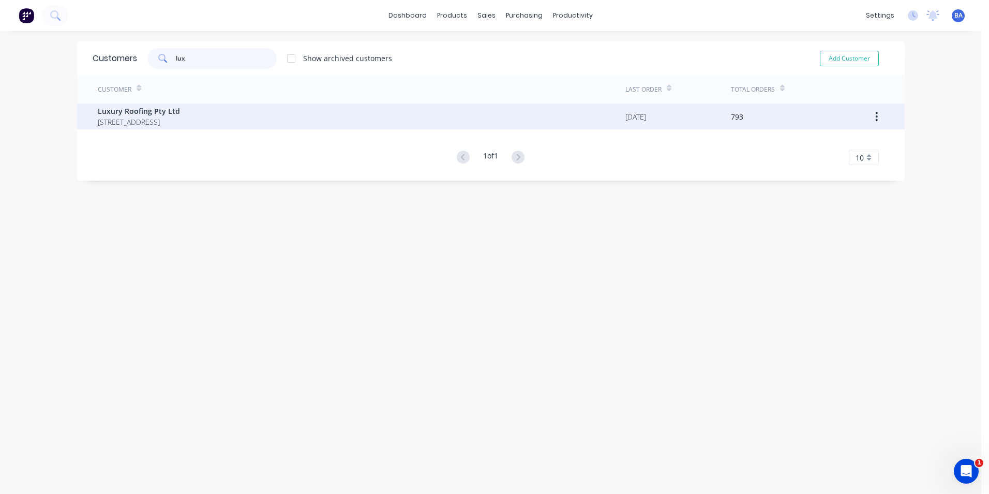
type input "lux"
click at [172, 115] on span "Luxury Roofing Pty Ltd" at bounding box center [139, 111] width 82 height 11
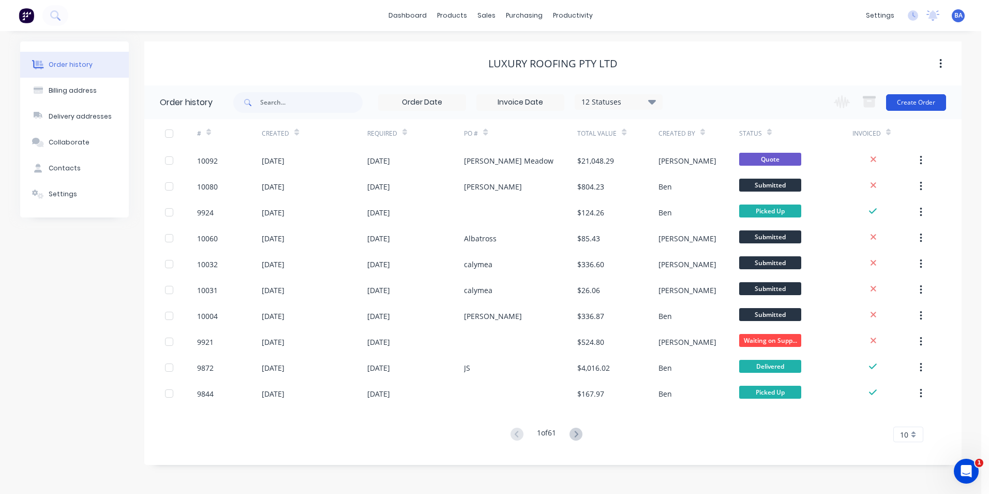
click at [914, 101] on button "Create Order" at bounding box center [916, 102] width 60 height 17
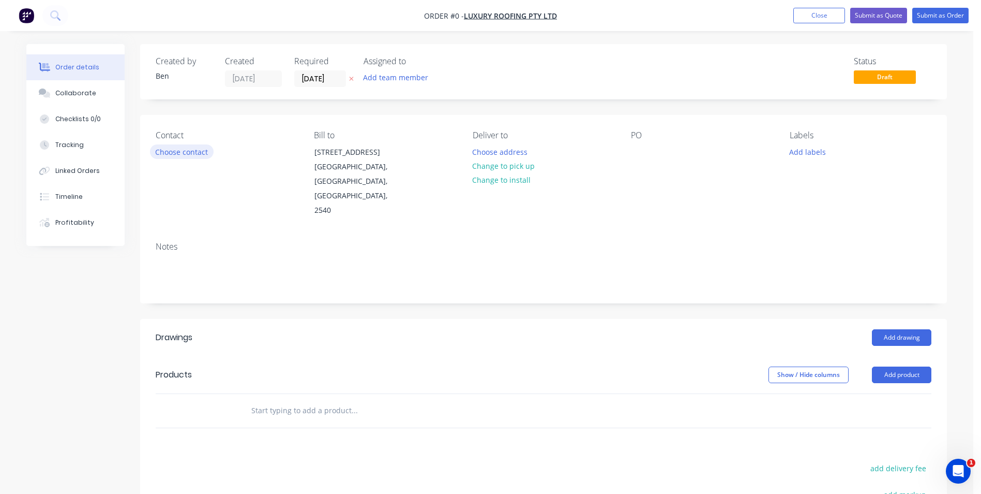
click at [187, 147] on button "Choose contact" at bounding box center [182, 151] width 64 height 14
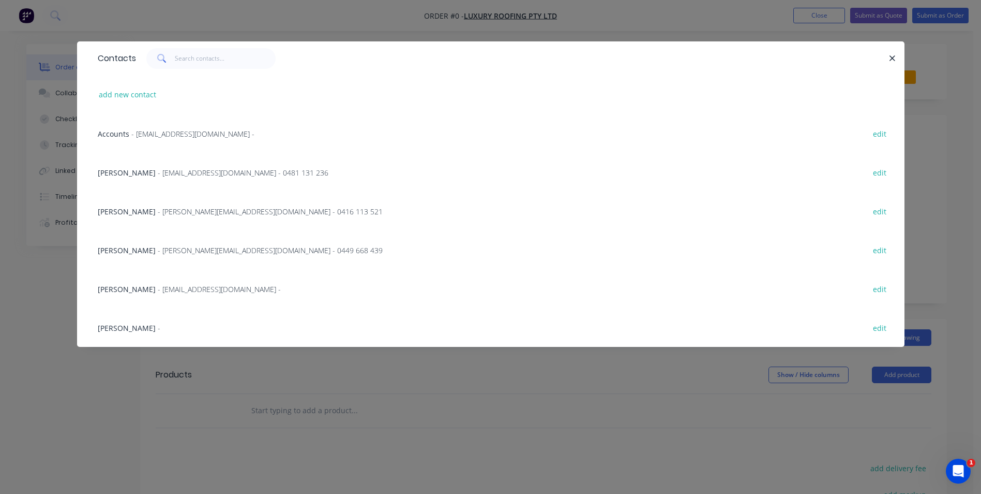
click at [126, 171] on span "[PERSON_NAME]" at bounding box center [127, 173] width 58 height 10
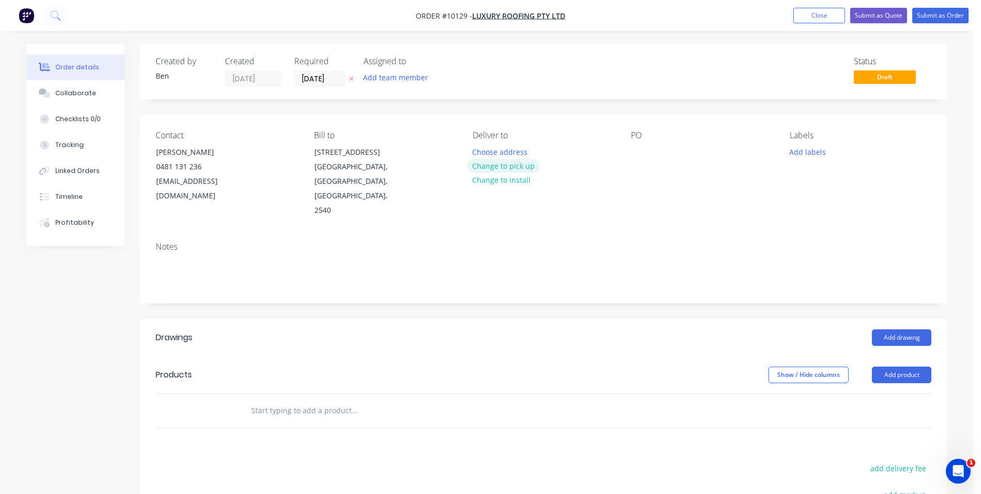
click at [518, 168] on button "Change to pick up" at bounding box center [503, 166] width 73 height 14
click at [640, 145] on div at bounding box center [639, 151] width 17 height 15
click at [644, 152] on div "d ultra" at bounding box center [651, 151] width 40 height 15
click at [900, 329] on button "Add drawing" at bounding box center [901, 337] width 59 height 17
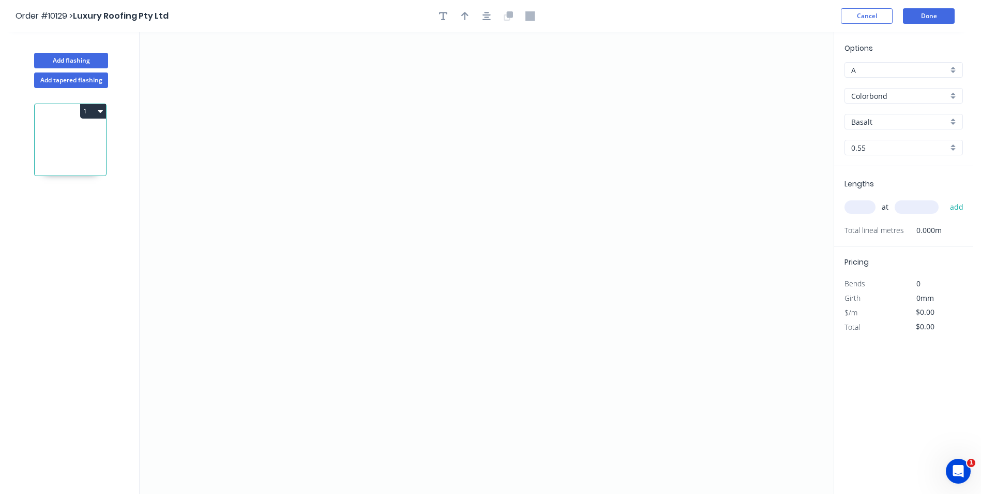
click at [900, 305] on div "Girth" at bounding box center [870, 298] width 67 height 14
click at [232, 342] on icon "0" at bounding box center [487, 262] width 694 height 461
click at [252, 331] on icon at bounding box center [243, 336] width 20 height 11
click at [491, 326] on icon "0 ?" at bounding box center [487, 262] width 694 height 461
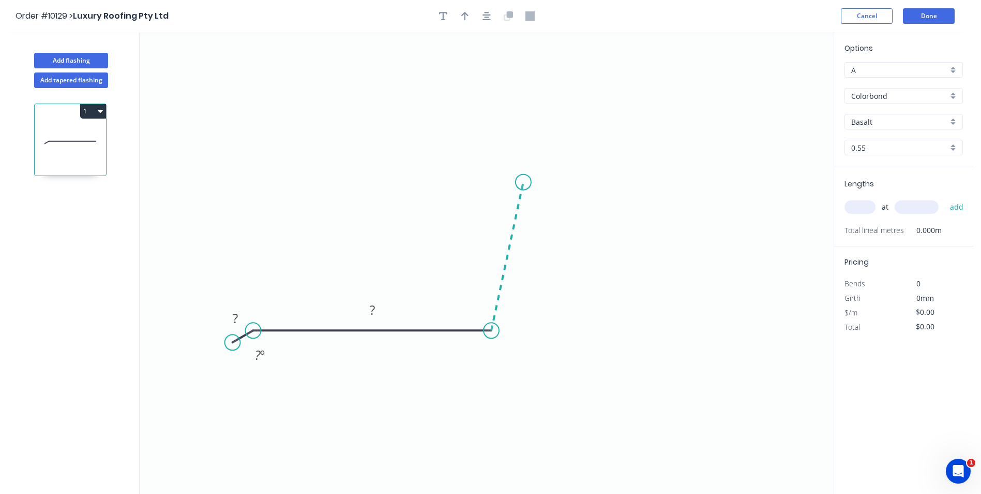
click at [524, 182] on icon "0 ? ? ? º" at bounding box center [487, 262] width 694 height 461
click at [550, 182] on icon "0 ? ? ? ? º ? º" at bounding box center [487, 262] width 694 height 461
click at [235, 316] on tspan "?" at bounding box center [235, 317] width 5 height 17
click at [338, 211] on icon "0 20 180 180 ? 160 º 100 º ? º" at bounding box center [487, 262] width 694 height 461
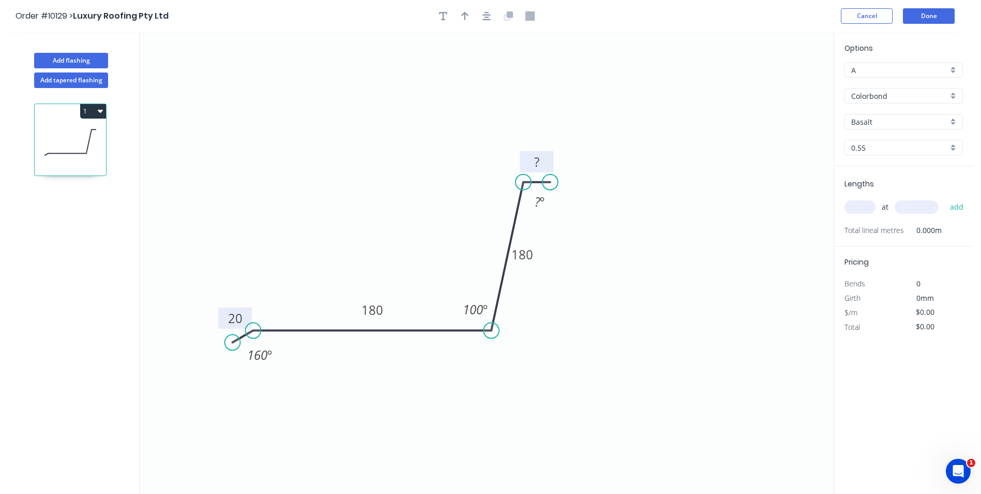
click at [542, 160] on rect at bounding box center [537, 162] width 21 height 14
type input "$14.75"
click at [549, 200] on rect at bounding box center [539, 202] width 21 height 14
click at [173, 52] on icon "0 20 180 180 25 160 º 100 º 100 º" at bounding box center [487, 262] width 694 height 461
click at [554, 204] on rect at bounding box center [538, 196] width 38 height 21
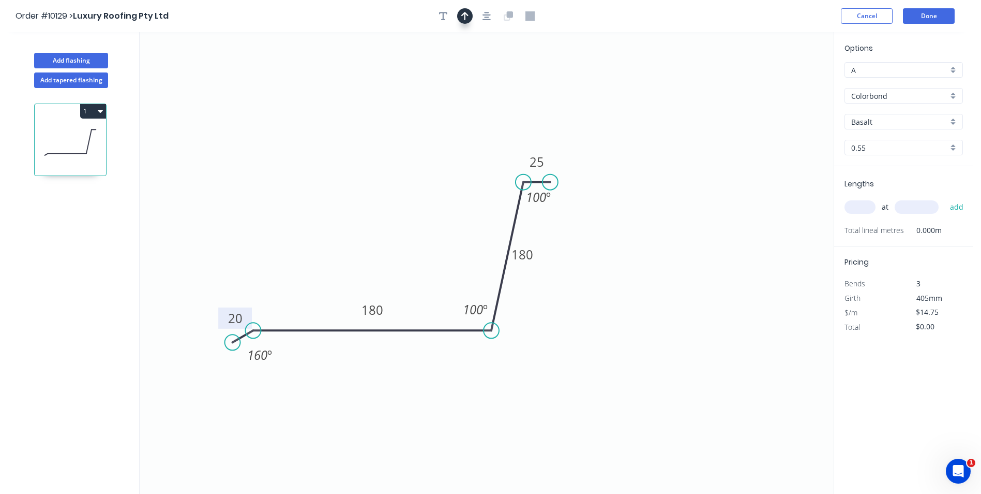
click at [464, 13] on icon "button" at bounding box center [464, 15] width 7 height 9
click at [780, 80] on icon at bounding box center [781, 71] width 9 height 33
click at [780, 80] on icon "0 20 180 180 25 160 º 100 º 100 º" at bounding box center [487, 262] width 694 height 461
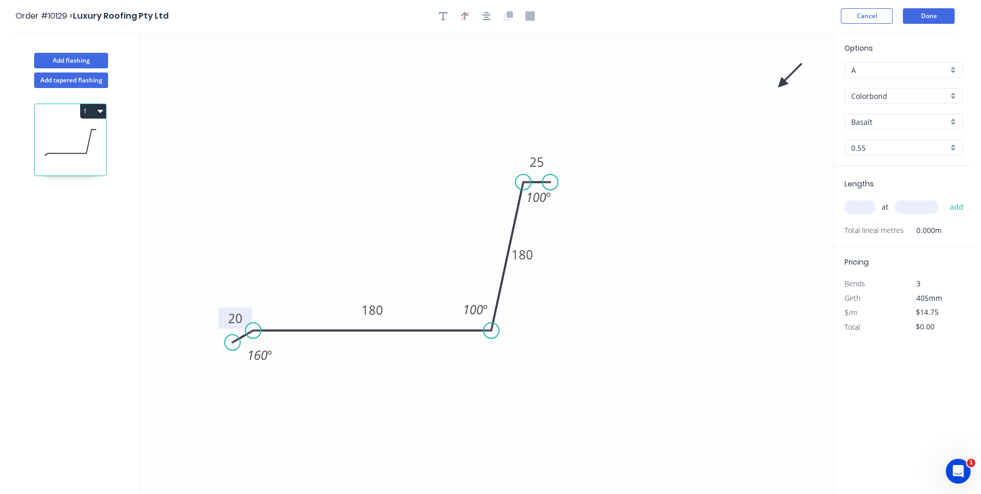
click at [780, 80] on icon "0 20 180 180 25 160 º 100 º 100 º" at bounding box center [487, 262] width 694 height 461
click at [780, 79] on icon "0 20 180 180 25 160 º 100 º 100 º" at bounding box center [487, 262] width 694 height 461
drag, startPoint x: 780, startPoint y: 79, endPoint x: 774, endPoint y: 87, distance: 9.9
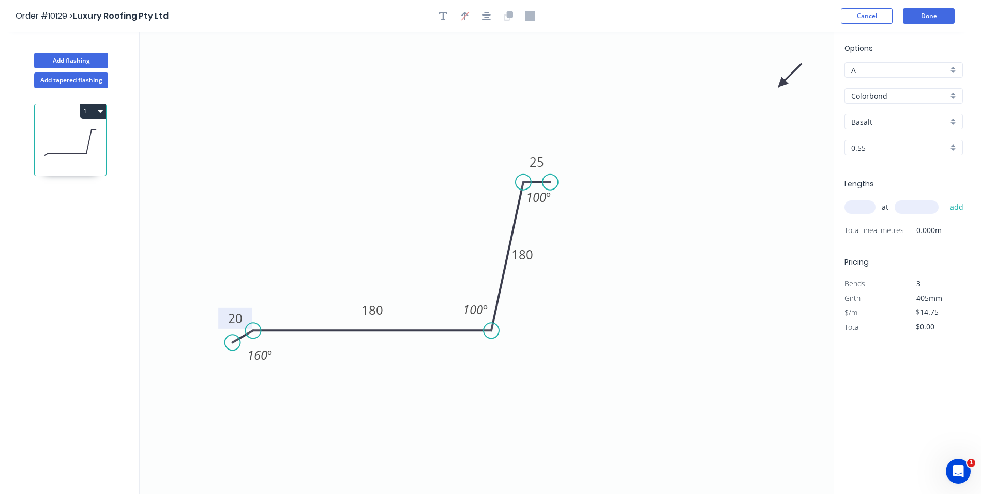
click at [604, 95] on icon "0 20 180 180 25 160 º 100 º 100 º" at bounding box center [487, 262] width 694 height 461
drag, startPoint x: 783, startPoint y: 83, endPoint x: 289, endPoint y: 152, distance: 498.8
click at [289, 152] on icon at bounding box center [297, 143] width 30 height 30
click at [289, 152] on icon at bounding box center [300, 151] width 33 height 9
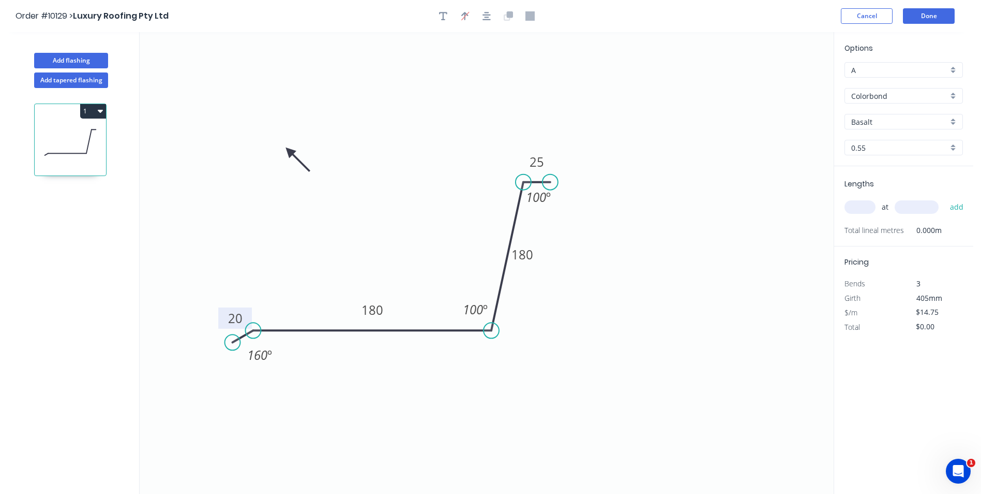
click at [289, 151] on icon at bounding box center [298, 159] width 30 height 30
click at [289, 151] on icon at bounding box center [289, 162] width 9 height 33
click at [289, 151] on icon at bounding box center [281, 159] width 30 height 30
click at [289, 151] on icon at bounding box center [277, 150] width 33 height 9
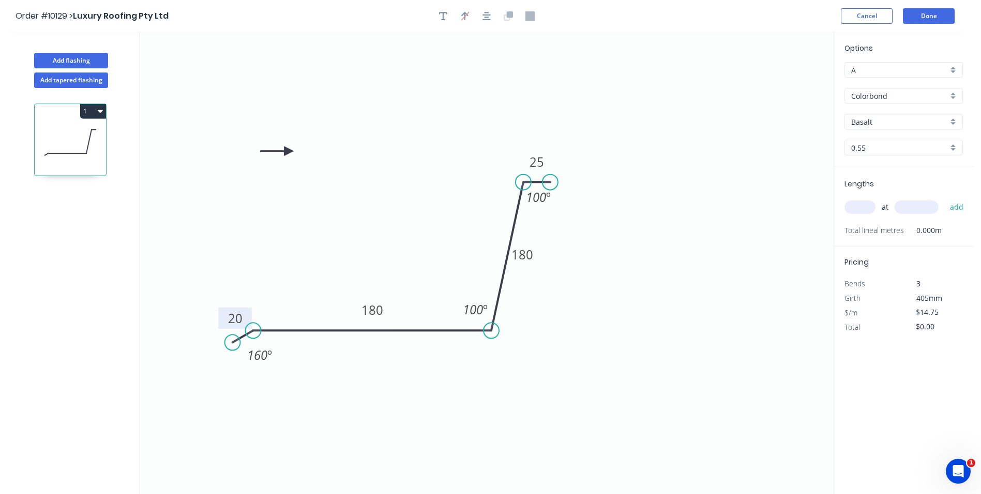
click at [289, 151] on icon at bounding box center [276, 150] width 33 height 9
drag, startPoint x: 289, startPoint y: 149, endPoint x: 395, endPoint y: 222, distance: 128.7
click at [395, 222] on icon at bounding box center [387, 213] width 30 height 30
click at [887, 119] on input "Basalt" at bounding box center [900, 121] width 97 height 11
drag, startPoint x: 760, startPoint y: 129, endPoint x: 883, endPoint y: 95, distance: 126.9
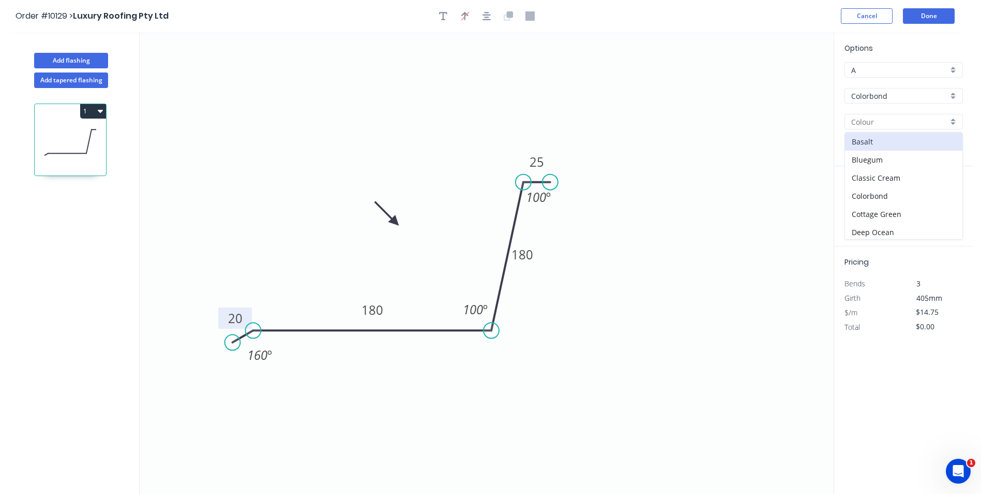
click at [761, 128] on icon "0 20 180 180 25 160 º 100 º 100 º" at bounding box center [487, 262] width 694 height 461
drag, startPoint x: 801, startPoint y: 102, endPoint x: 808, endPoint y: 102, distance: 6.7
click at [799, 102] on icon "0 20 180 180 25 160 º 100 º 100 º" at bounding box center [487, 262] width 694 height 461
click at [954, 92] on div "Colorbond" at bounding box center [904, 96] width 118 height 16
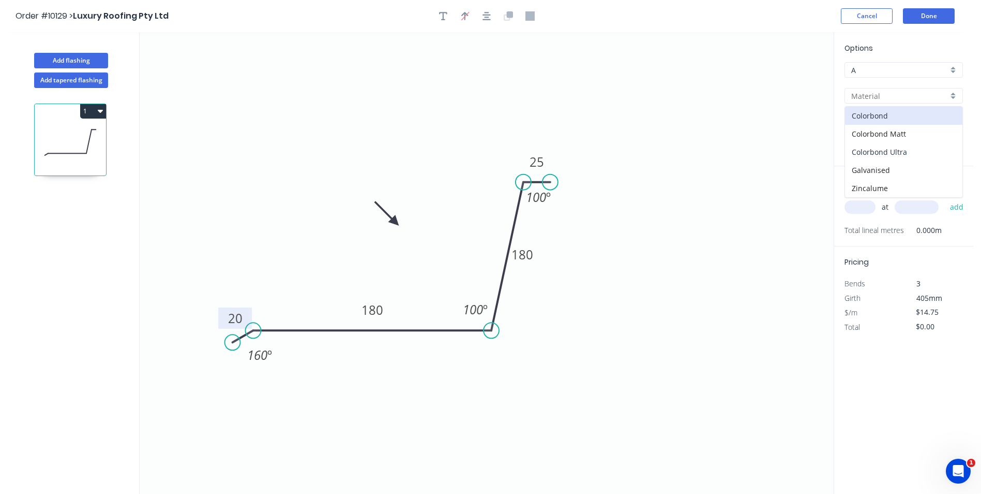
click at [906, 154] on div "Colorbond Ultra" at bounding box center [903, 152] width 117 height 18
type input "Colorbond Ultra"
type input "Basalt"
type input "$24.95"
click at [879, 120] on input "Basalt" at bounding box center [900, 121] width 97 height 11
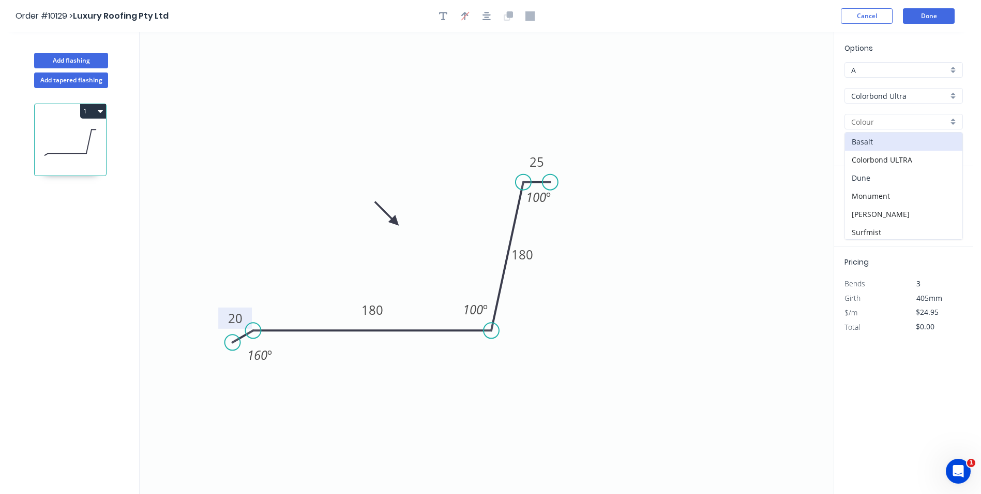
click at [884, 177] on div "Dune" at bounding box center [903, 178] width 117 height 18
type input "Dune"
click at [868, 204] on input "text" at bounding box center [860, 206] width 31 height 13
type input "2"
type input "1200"
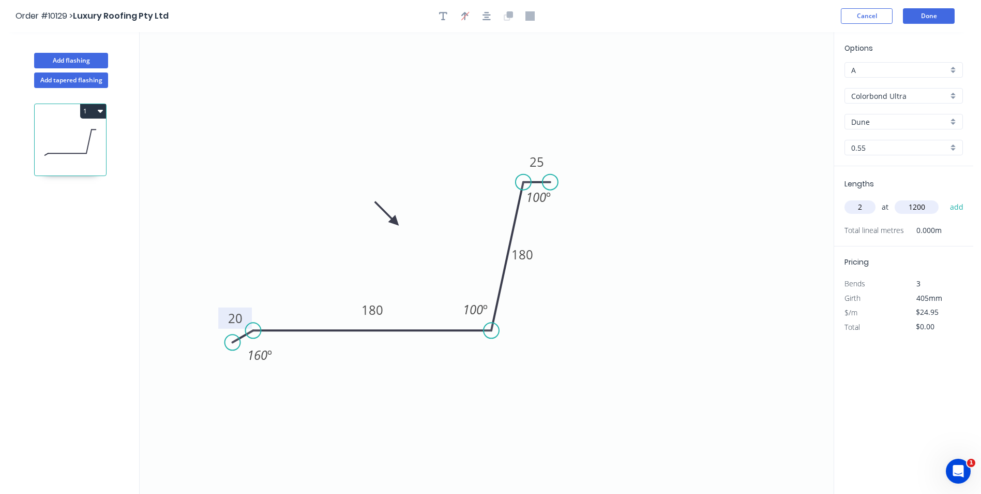
click at [945, 198] on button "add" at bounding box center [957, 207] width 24 height 18
type input "$59.88"
click at [929, 14] on button "Done" at bounding box center [929, 16] width 52 height 16
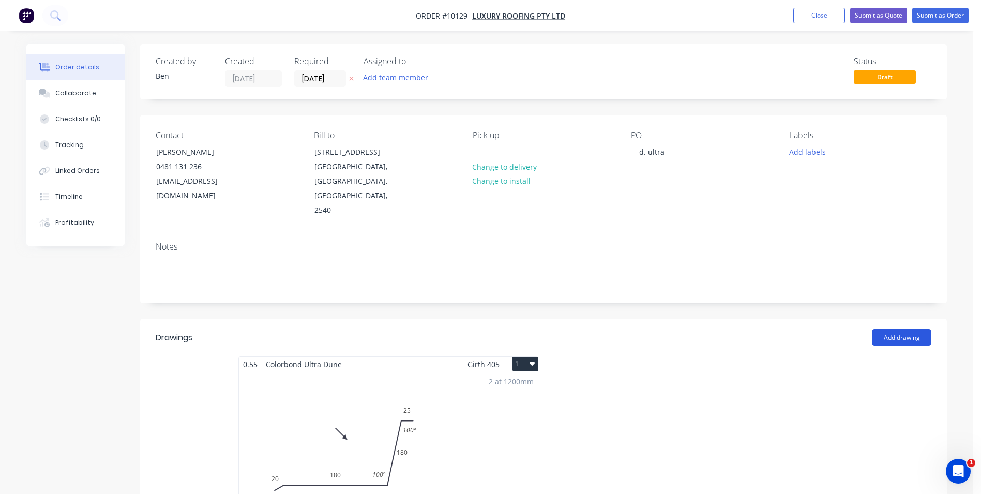
click at [908, 329] on button "Add drawing" at bounding box center [901, 337] width 59 height 17
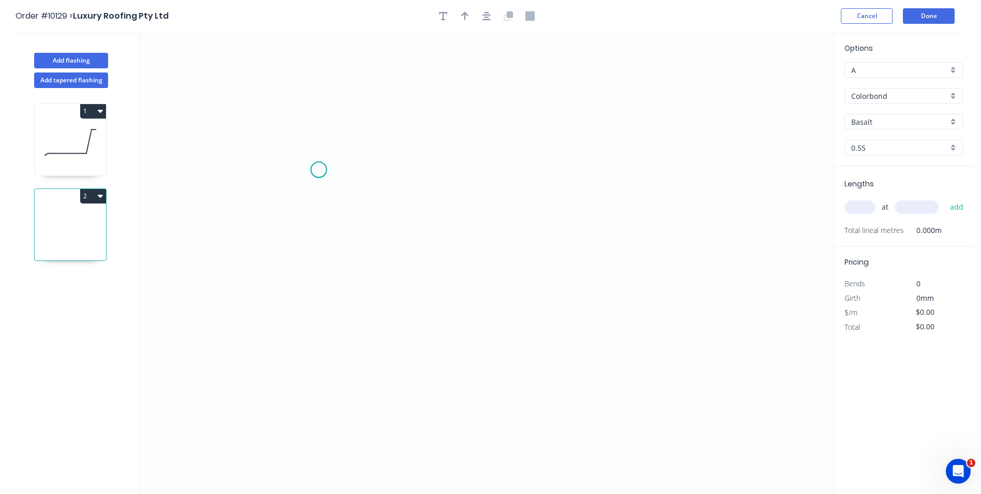
click at [319, 170] on icon "0" at bounding box center [487, 262] width 694 height 461
click at [363, 171] on icon "0" at bounding box center [487, 262] width 694 height 461
click at [334, 341] on icon "0 ?" at bounding box center [487, 262] width 694 height 461
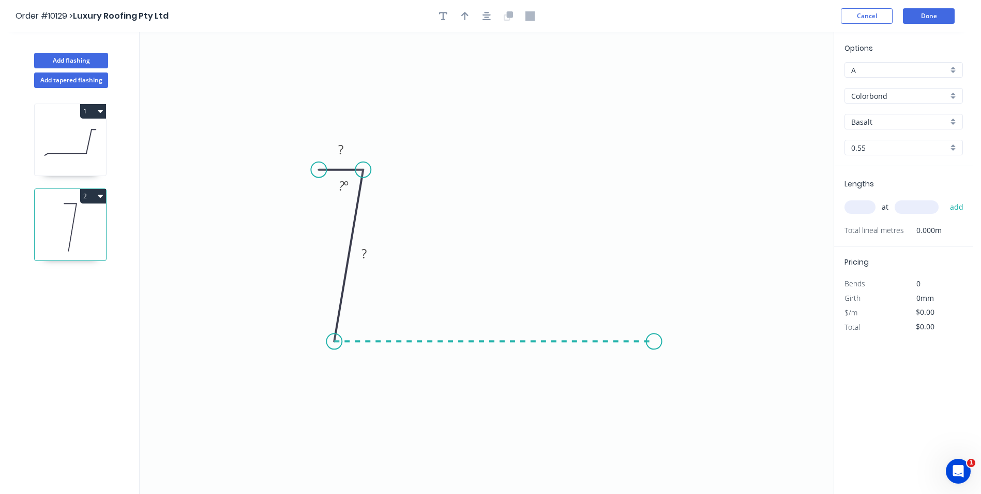
click at [654, 326] on icon "0 ? ? ? º" at bounding box center [487, 262] width 694 height 461
drag, startPoint x: 345, startPoint y: 152, endPoint x: 322, endPoint y: 125, distance: 35.3
click at [344, 150] on rect at bounding box center [341, 150] width 21 height 14
click at [330, 125] on icon "0 25 80 180 80 º 80 º" at bounding box center [487, 262] width 694 height 461
type input "$9.07"
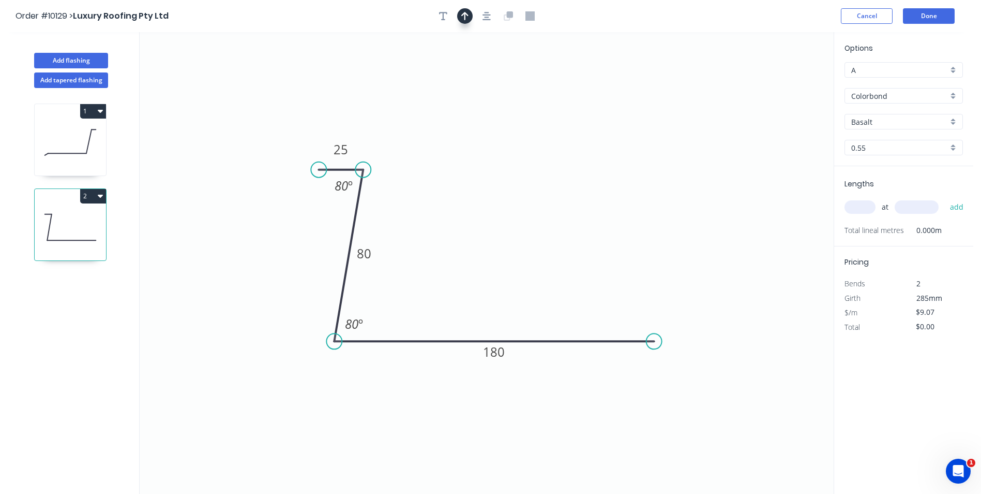
click at [466, 20] on icon "button" at bounding box center [464, 16] width 7 height 8
drag, startPoint x: 782, startPoint y: 81, endPoint x: 500, endPoint y: 199, distance: 305.6
click at [500, 199] on icon at bounding box center [500, 187] width 9 height 33
click at [954, 95] on div "Colorbond" at bounding box center [904, 96] width 118 height 16
click at [921, 146] on div "Colorbond Ultra" at bounding box center [903, 152] width 117 height 18
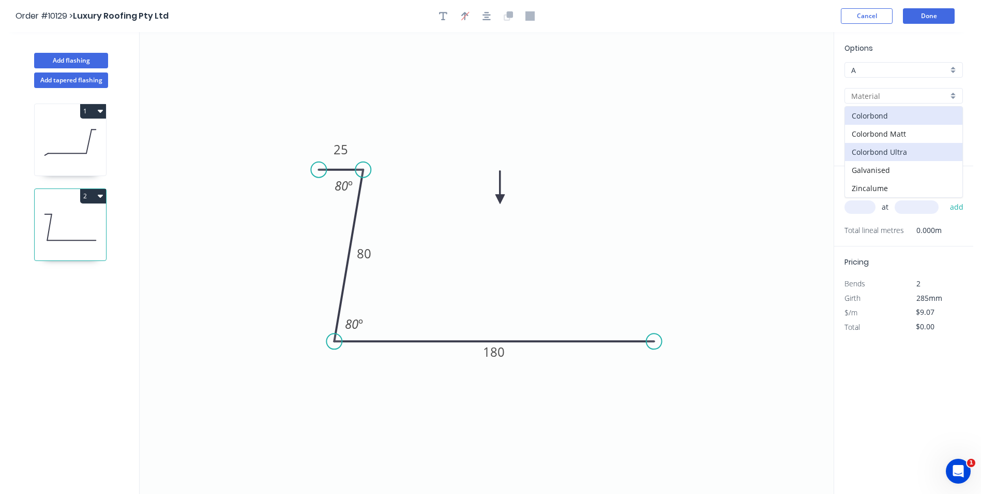
type input "Colorbond Ultra"
type input "$16.42"
click at [875, 121] on input "Basalt" at bounding box center [900, 121] width 97 height 11
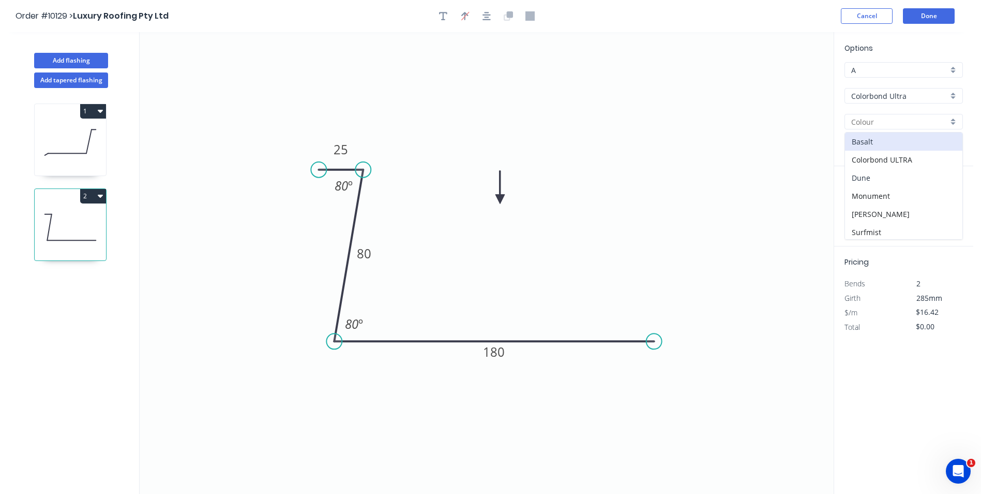
click at [881, 173] on div "Dune" at bounding box center [903, 178] width 117 height 18
type input "Dune"
click at [857, 207] on input "text" at bounding box center [860, 206] width 31 height 13
type input "2"
type input "1300"
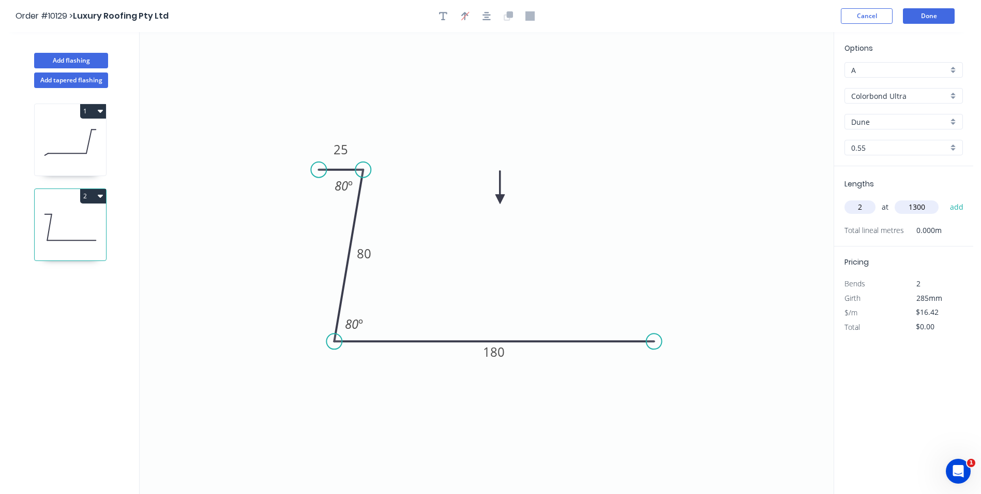
click at [945, 198] on button "add" at bounding box center [957, 207] width 24 height 18
type input "$42.69"
click at [932, 11] on button "Done" at bounding box center [929, 16] width 52 height 16
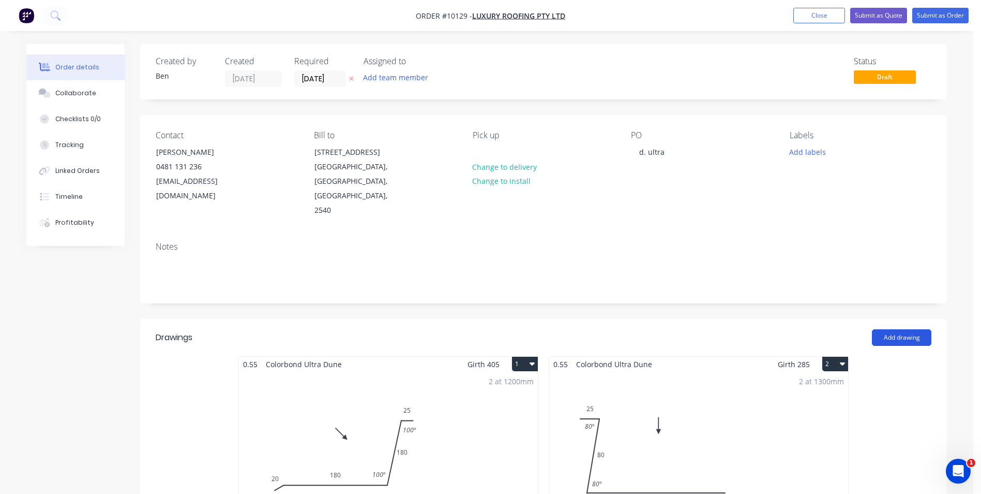
click at [895, 329] on button "Add drawing" at bounding box center [901, 337] width 59 height 17
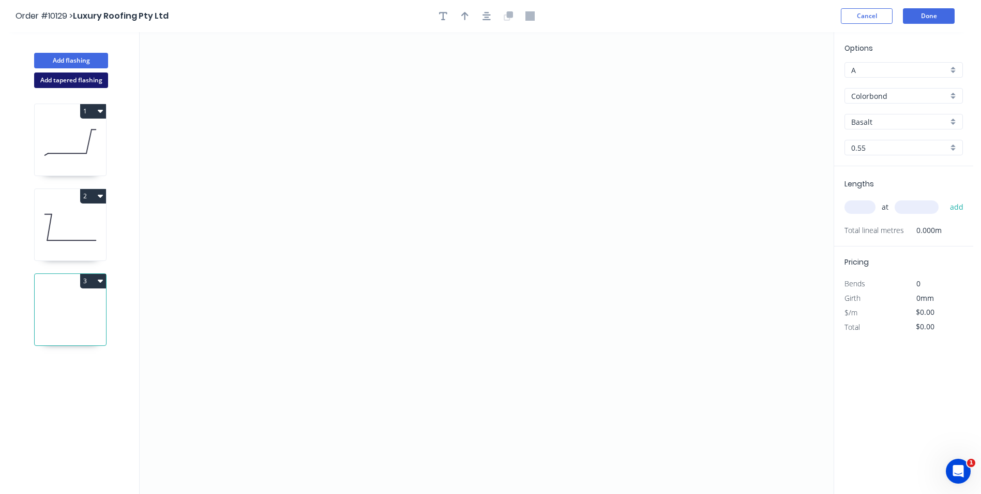
click at [83, 76] on button "Add tapered flashing" at bounding box center [71, 80] width 74 height 16
click at [319, 315] on icon "0" at bounding box center [487, 378] width 694 height 231
click at [360, 316] on icon "0" at bounding box center [487, 378] width 694 height 231
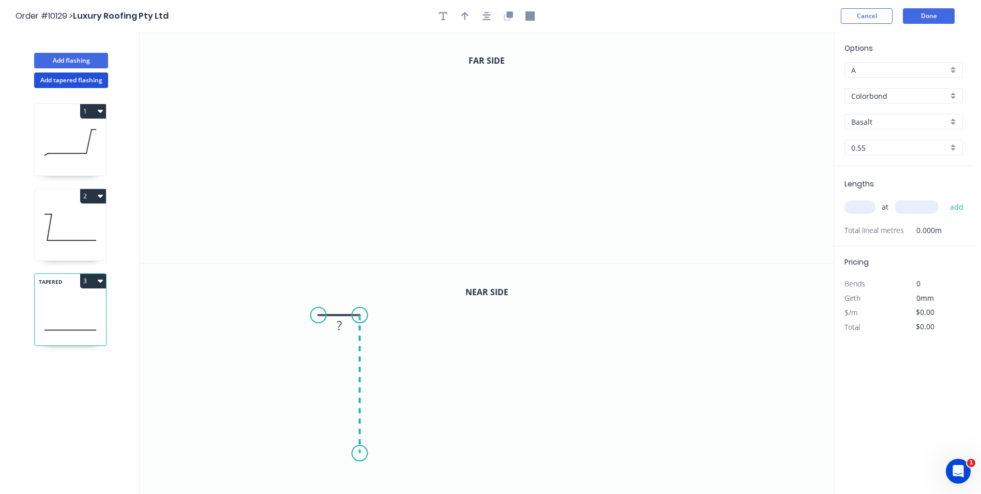
click at [355, 453] on icon "0 ?" at bounding box center [487, 378] width 694 height 231
click at [579, 448] on icon "0 ? ?" at bounding box center [487, 378] width 694 height 231
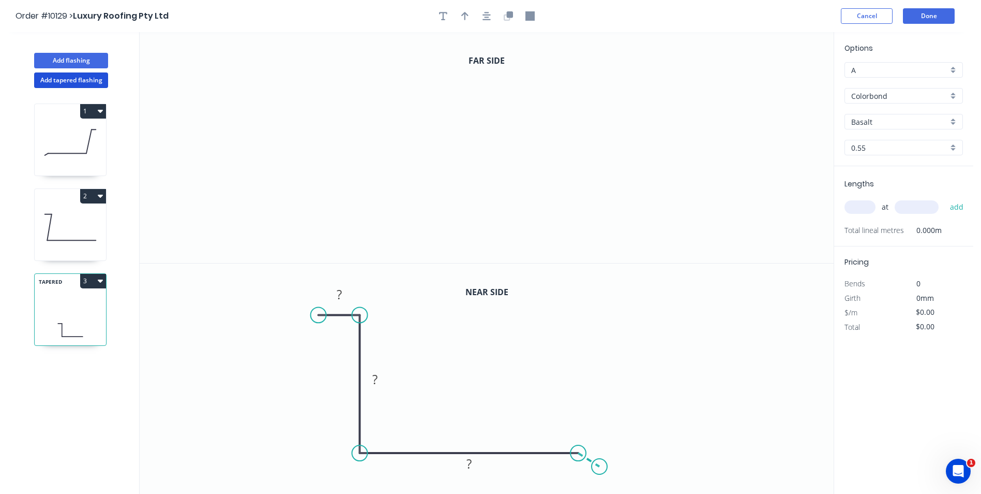
click at [600, 466] on icon at bounding box center [589, 459] width 21 height 13
click at [310, 79] on icon "0" at bounding box center [487, 147] width 694 height 231
click at [351, 80] on icon "0" at bounding box center [487, 147] width 694 height 231
drag, startPoint x: 358, startPoint y: 229, endPoint x: 406, endPoint y: 229, distance: 47.6
click at [360, 229] on icon "0 ?" at bounding box center [487, 147] width 694 height 231
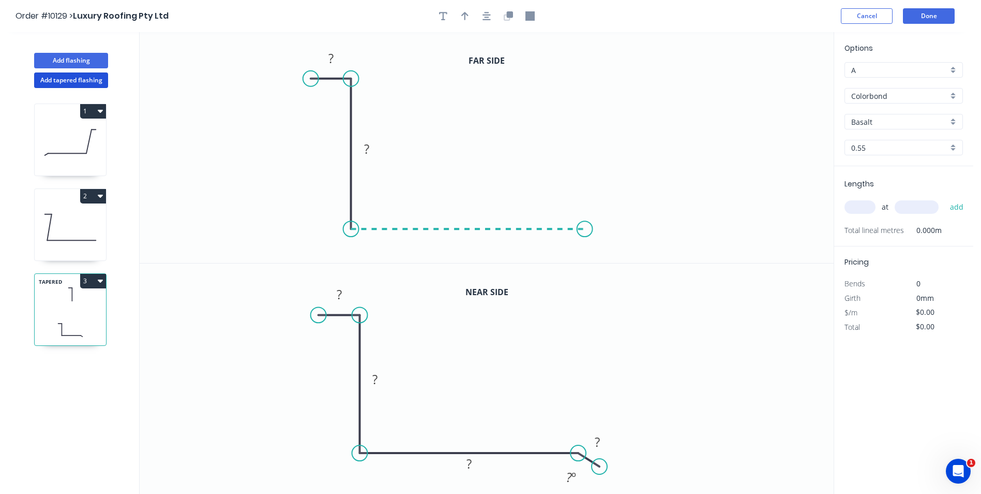
click at [585, 233] on icon "0 ? ?" at bounding box center [487, 147] width 694 height 231
click at [612, 246] on icon "0 ? ? ?" at bounding box center [487, 147] width 694 height 231
click at [462, 20] on icon "button" at bounding box center [464, 15] width 7 height 9
drag, startPoint x: 781, startPoint y: 81, endPoint x: 483, endPoint y: 123, distance: 300.9
click at [495, 123] on icon at bounding box center [499, 108] width 9 height 33
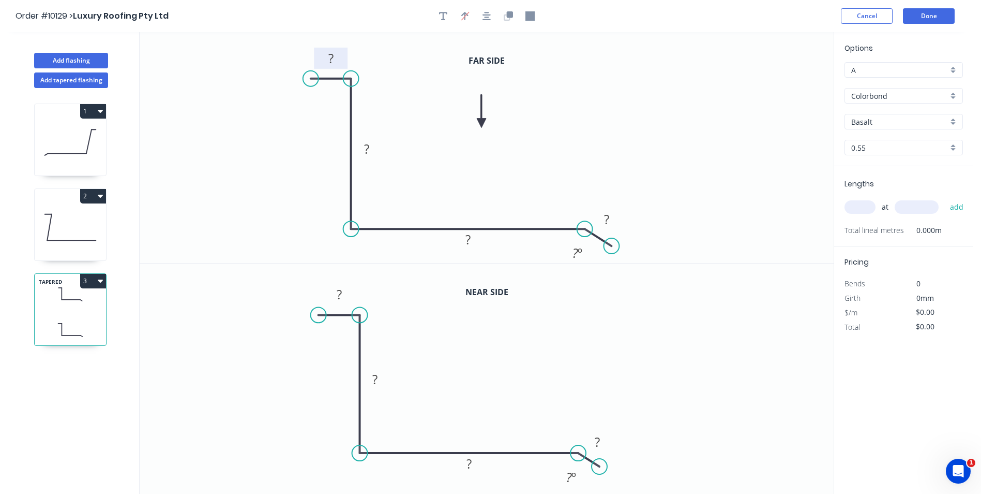
click at [340, 59] on rect at bounding box center [331, 59] width 21 height 14
click at [350, 303] on rect at bounding box center [340, 293] width 34 height 21
click at [342, 291] on tspan "?" at bounding box center [339, 294] width 5 height 17
drag, startPoint x: 666, startPoint y: 329, endPoint x: 666, endPoint y: 342, distance: 13.5
click at [666, 329] on icon "0 25 180 180 20 160 º" at bounding box center [487, 378] width 694 height 231
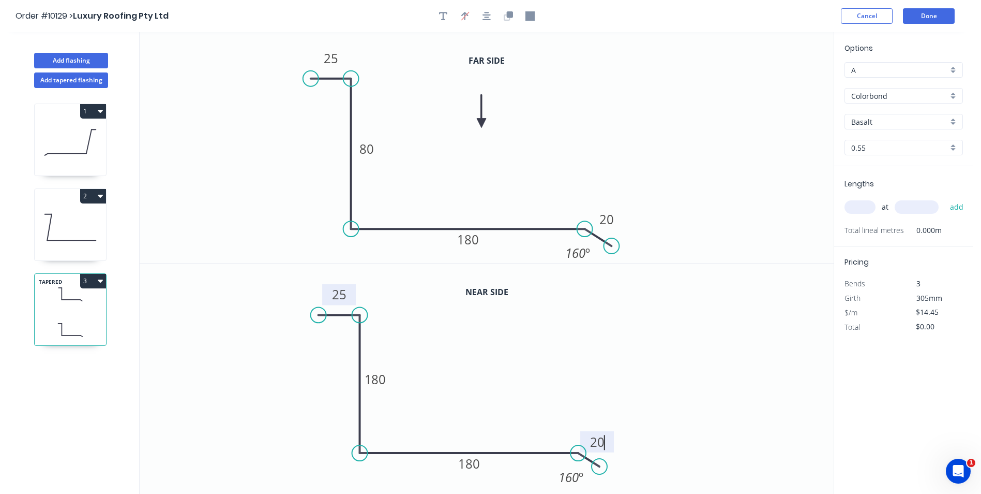
type input "$15.75"
drag, startPoint x: 609, startPoint y: 438, endPoint x: 642, endPoint y: 447, distance: 33.8
click at [642, 447] on rect at bounding box center [631, 450] width 34 height 21
drag, startPoint x: 619, startPoint y: 222, endPoint x: 639, endPoint y: 230, distance: 21.9
click at [639, 230] on rect at bounding box center [627, 226] width 34 height 21
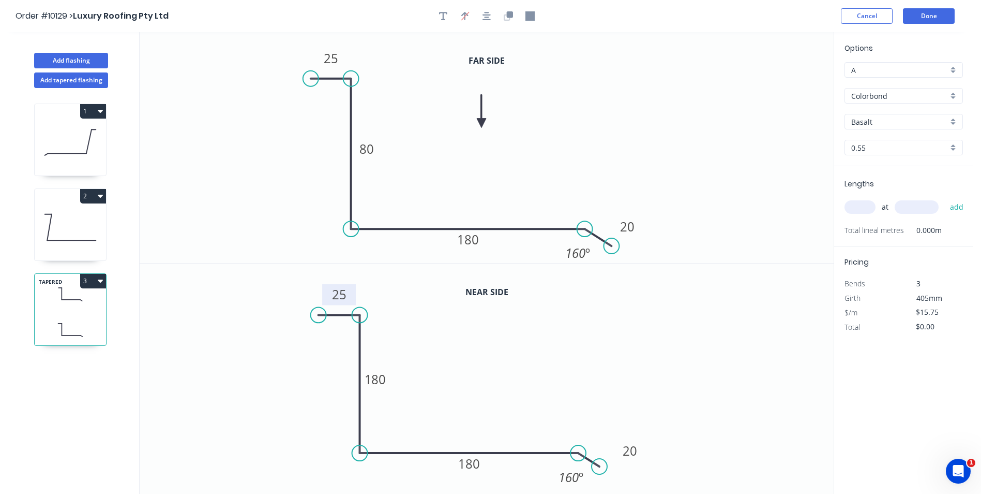
click at [952, 93] on div "Colorbond" at bounding box center [904, 96] width 118 height 16
click at [906, 151] on div "Colorbond Ultra" at bounding box center [903, 152] width 117 height 18
type input "Colorbond Ultra"
type input "$25.95"
click at [949, 119] on div "Basalt" at bounding box center [904, 122] width 118 height 16
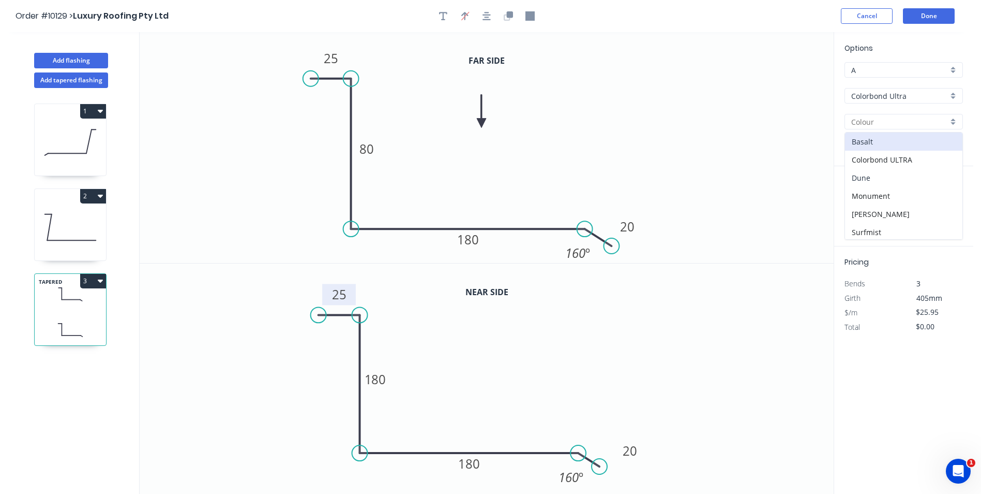
click at [891, 178] on div "Dune" at bounding box center [903, 178] width 117 height 18
type input "Dune"
click at [865, 204] on input "text" at bounding box center [860, 206] width 31 height 13
type input "1"
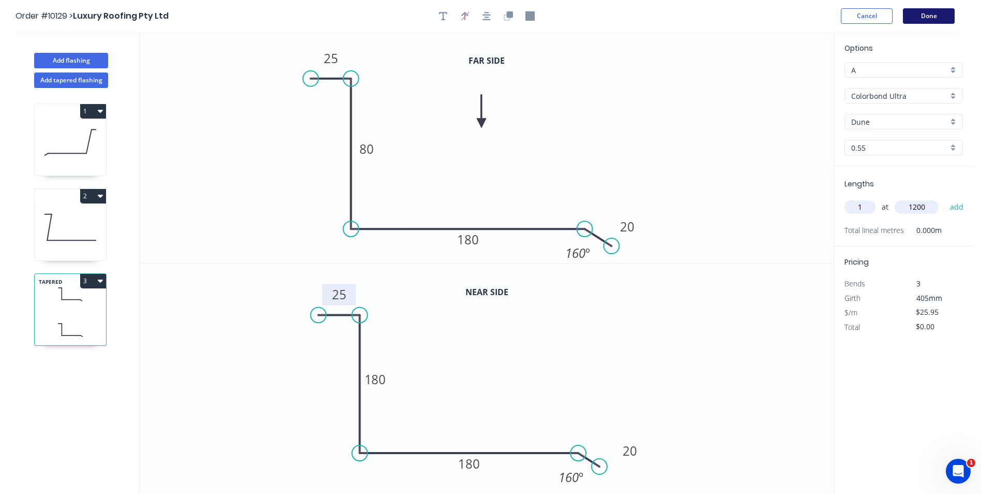
type input "1200"
click at [922, 10] on button "Done" at bounding box center [929, 16] width 52 height 16
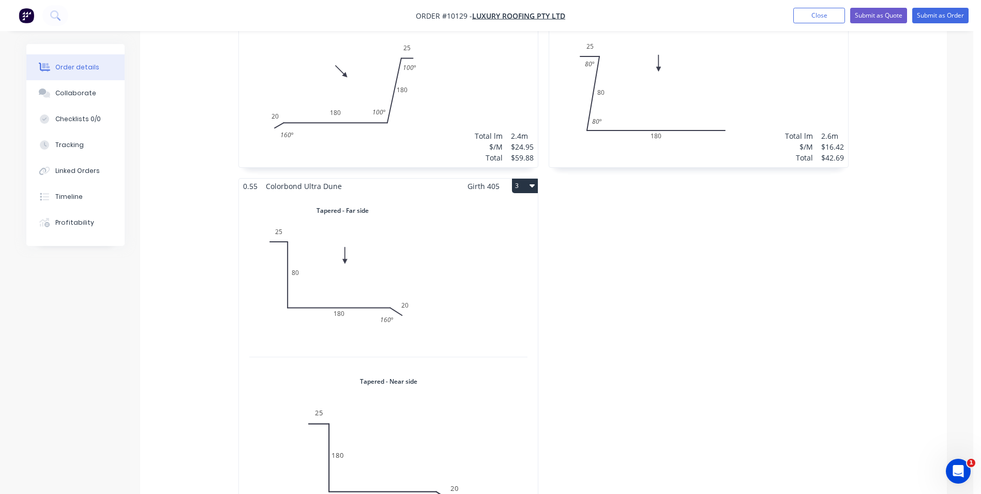
click at [422, 231] on div "Total lm $/M Total 0m $25.95 $0.00" at bounding box center [388, 363] width 299 height 341
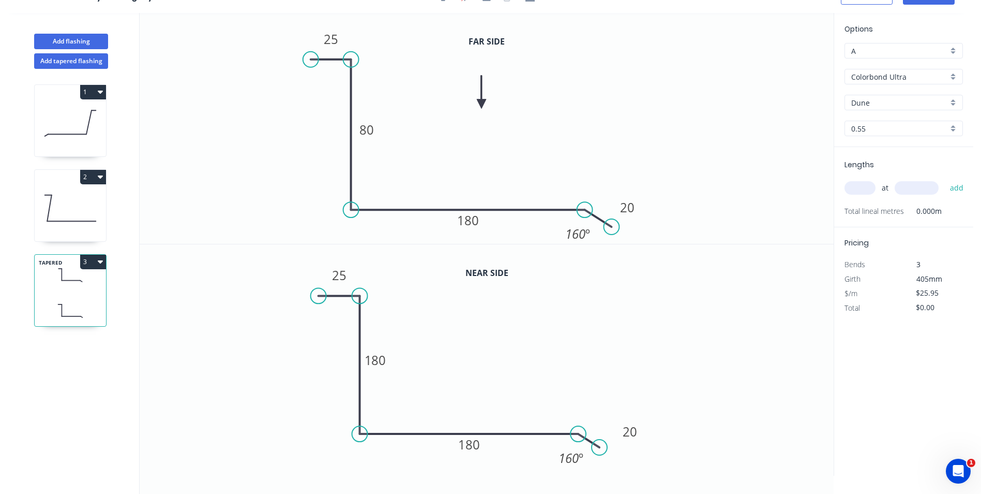
click at [864, 189] on input "text" at bounding box center [860, 187] width 31 height 13
type input "2"
type input "1200"
click at [945, 179] on button "add" at bounding box center [957, 188] width 24 height 18
type input "$62.28"
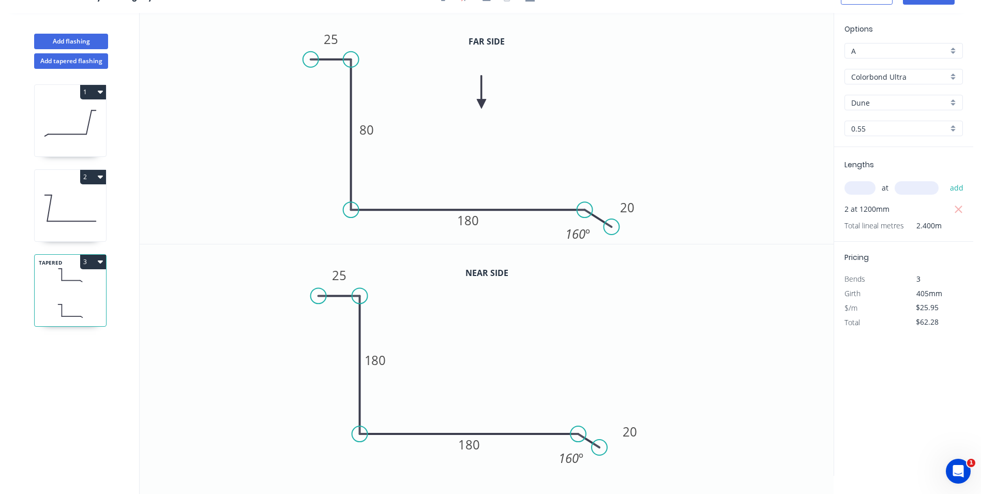
scroll to position [0, 0]
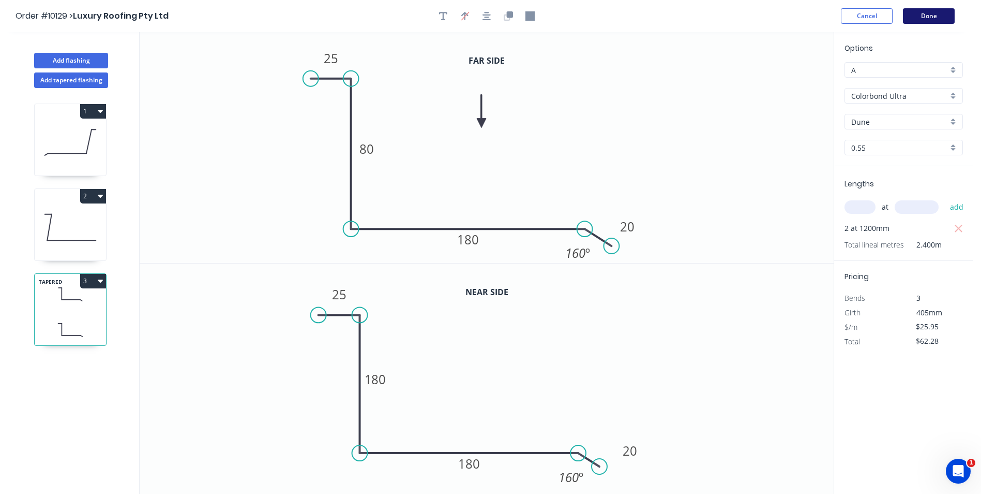
click at [928, 12] on button "Done" at bounding box center [929, 16] width 52 height 16
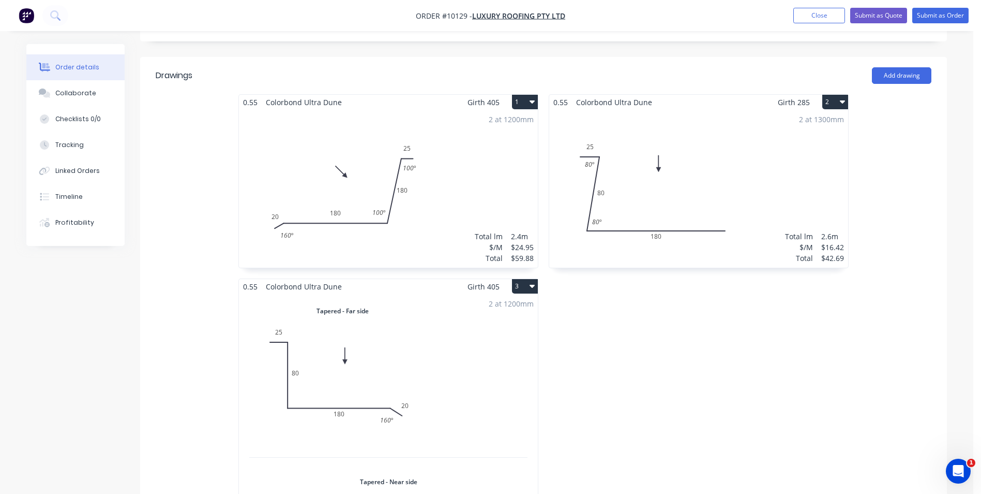
scroll to position [103, 0]
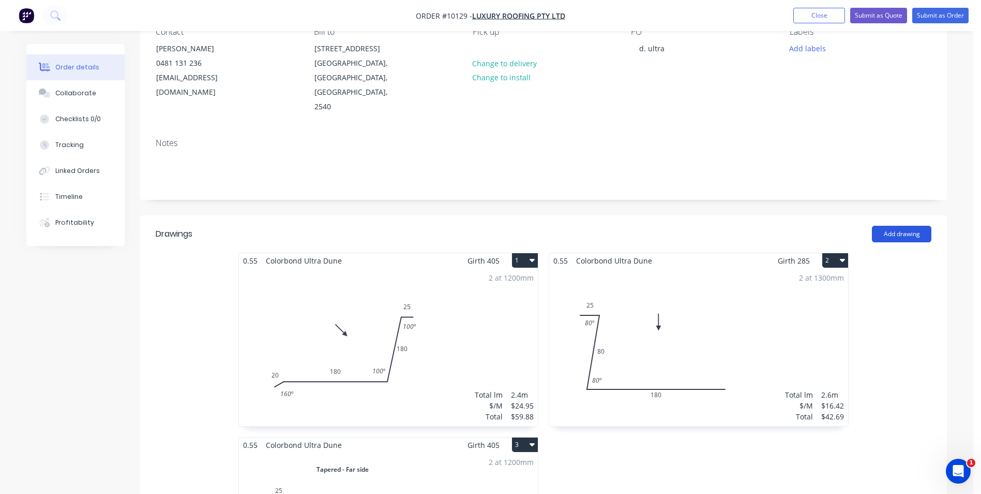
click at [902, 226] on button "Add drawing" at bounding box center [901, 234] width 59 height 17
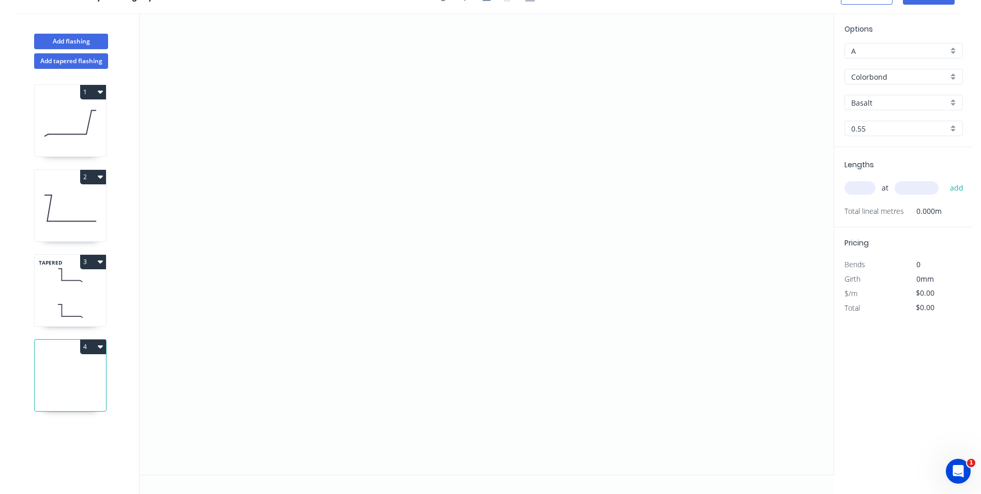
scroll to position [19, 0]
click at [629, 106] on icon "0" at bounding box center [487, 243] width 694 height 461
click at [82, 55] on button "Add tapered flashing" at bounding box center [71, 61] width 74 height 16
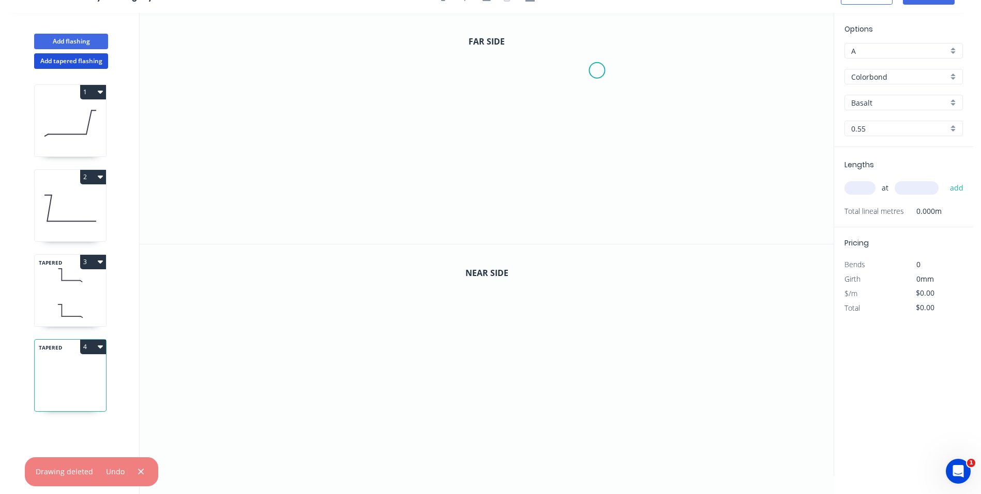
click at [598, 70] on icon "0" at bounding box center [487, 128] width 694 height 231
click at [559, 70] on icon "0" at bounding box center [487, 128] width 694 height 231
drag, startPoint x: 558, startPoint y: 212, endPoint x: 483, endPoint y: 211, distance: 75.0
click at [556, 212] on icon "0 ?" at bounding box center [487, 128] width 694 height 231
click at [317, 207] on icon "0 ? ?" at bounding box center [487, 128] width 694 height 231
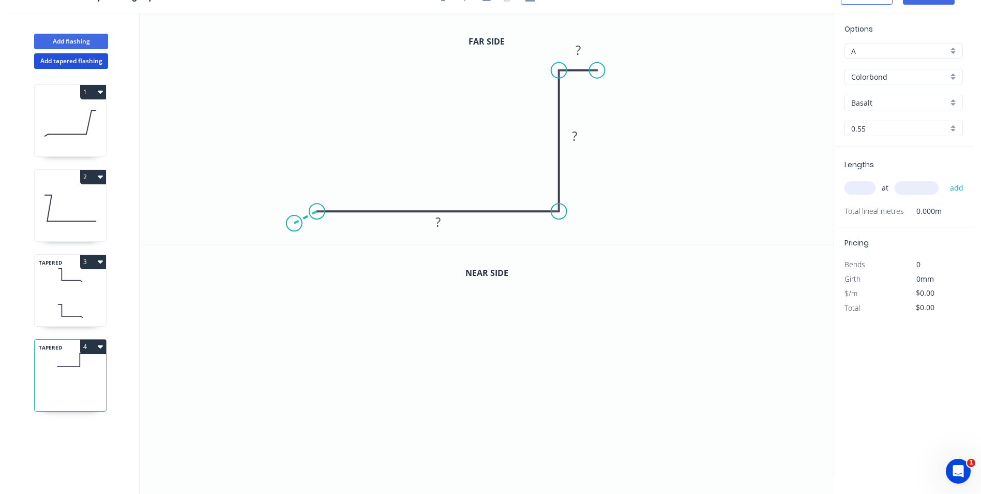
click at [294, 223] on icon "0 ? ? ?" at bounding box center [487, 128] width 694 height 231
click at [606, 298] on icon "0" at bounding box center [487, 359] width 694 height 231
click at [571, 298] on icon at bounding box center [588, 298] width 35 height 0
click at [564, 449] on icon "0 ?" at bounding box center [487, 359] width 694 height 231
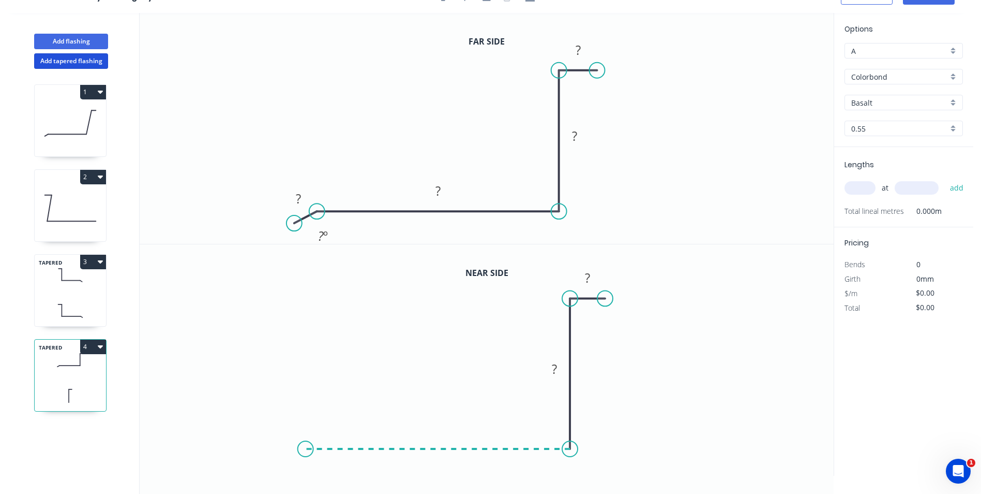
click at [306, 441] on icon "0 ? ?" at bounding box center [487, 359] width 694 height 231
click at [285, 456] on icon at bounding box center [295, 453] width 21 height 8
click at [580, 49] on tspan "?" at bounding box center [578, 49] width 5 height 17
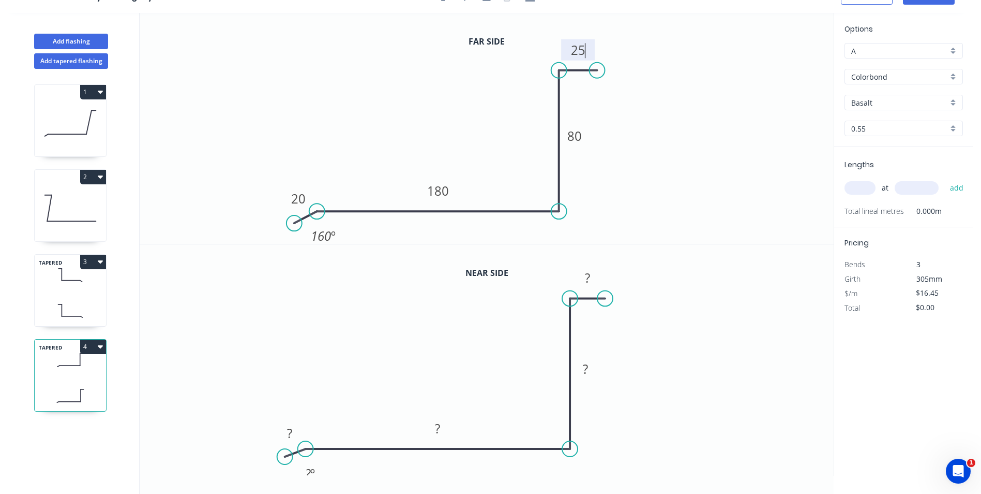
click at [770, 208] on icon "0 20 180 80 25 160 º" at bounding box center [487, 128] width 694 height 231
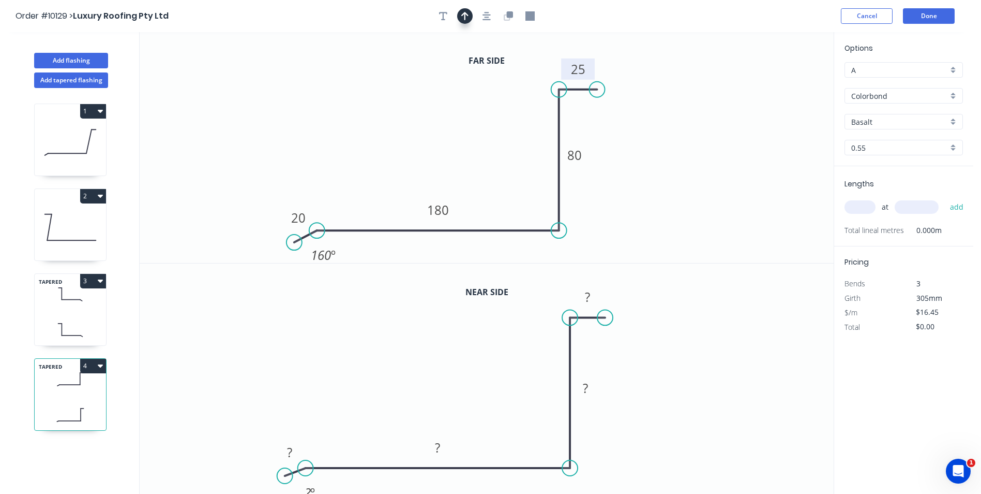
click at [464, 19] on icon "button" at bounding box center [464, 15] width 7 height 9
drag, startPoint x: 783, startPoint y: 83, endPoint x: 428, endPoint y: 117, distance: 356.5
click at [428, 117] on icon at bounding box center [428, 105] width 9 height 33
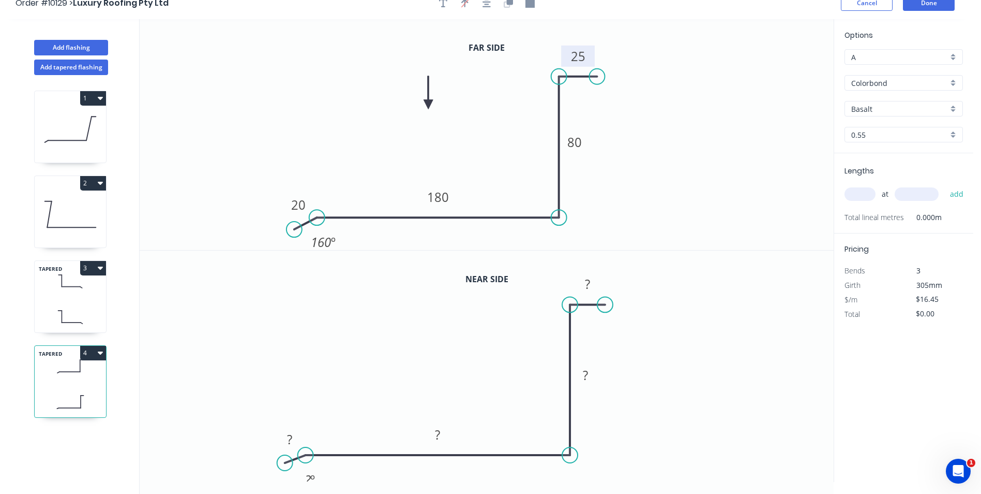
scroll to position [19, 0]
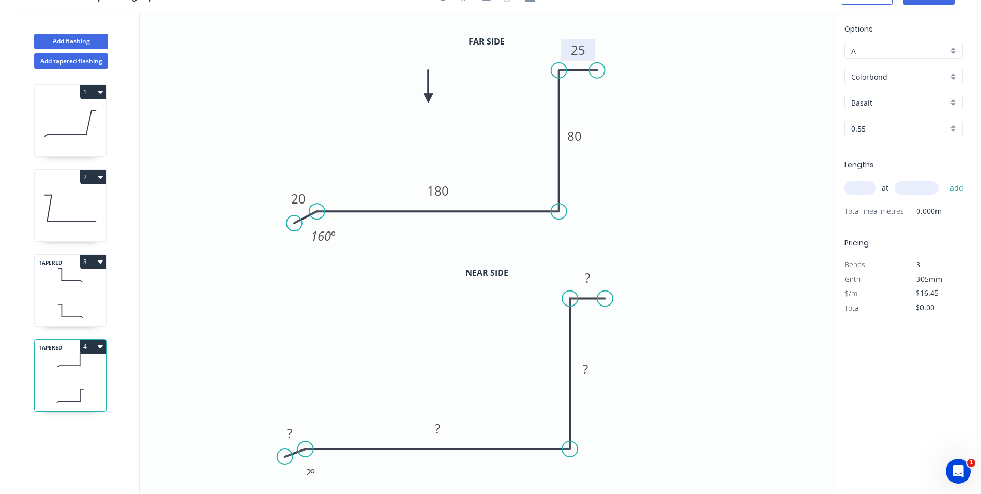
drag, startPoint x: 294, startPoint y: 431, endPoint x: 305, endPoint y: 401, distance: 31.9
click at [294, 430] on rect at bounding box center [289, 433] width 21 height 14
click at [633, 364] on icon "0 25 180 180 25 160 º" at bounding box center [487, 359] width 694 height 231
type input "$16.75"
click at [953, 78] on div "Colorbond" at bounding box center [904, 77] width 118 height 16
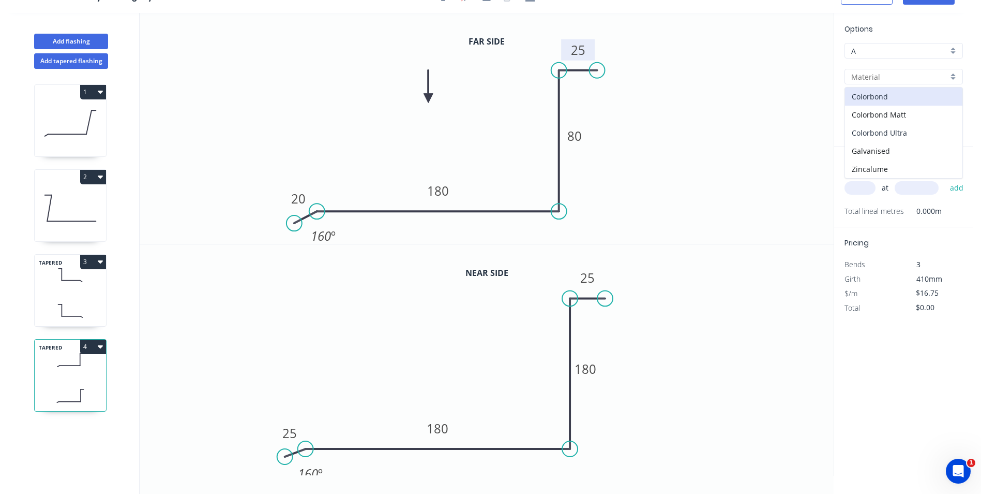
click at [912, 132] on div "Colorbond Ultra" at bounding box center [903, 133] width 117 height 18
type input "Colorbond Ultra"
type input "$26.95"
click at [949, 100] on div "Basalt" at bounding box center [904, 103] width 118 height 16
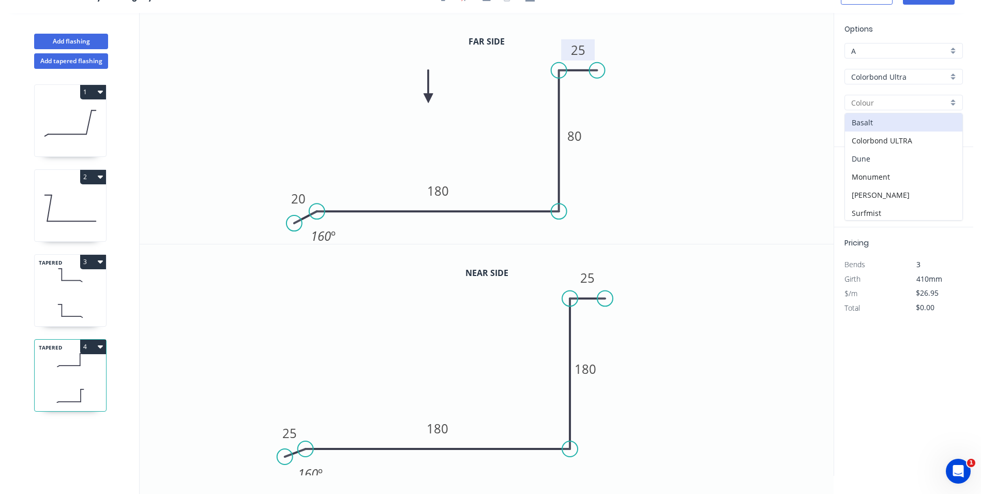
click at [899, 153] on div "Dune" at bounding box center [903, 159] width 117 height 18
type input "Dune"
click at [855, 184] on input "text" at bounding box center [860, 187] width 31 height 13
type input "2"
type input "1200"
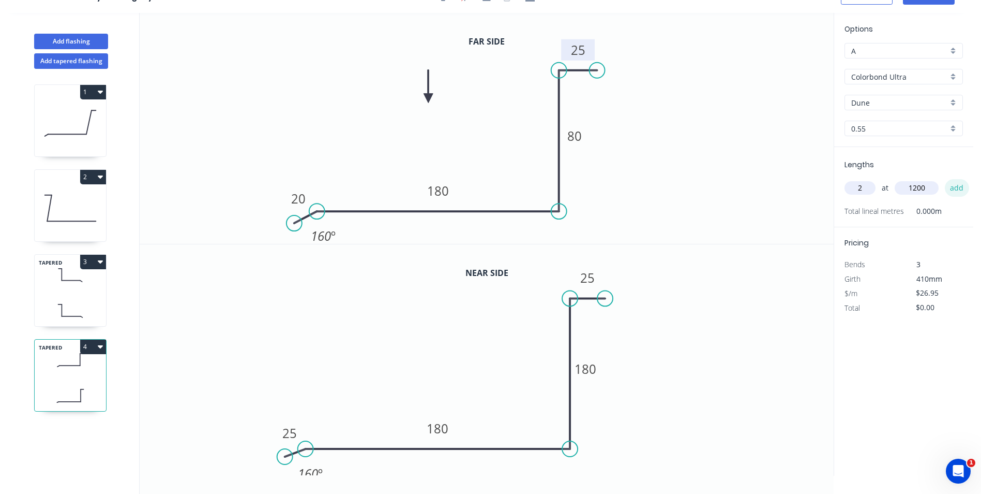
click at [953, 184] on button "add" at bounding box center [957, 188] width 24 height 18
type input "$64.68"
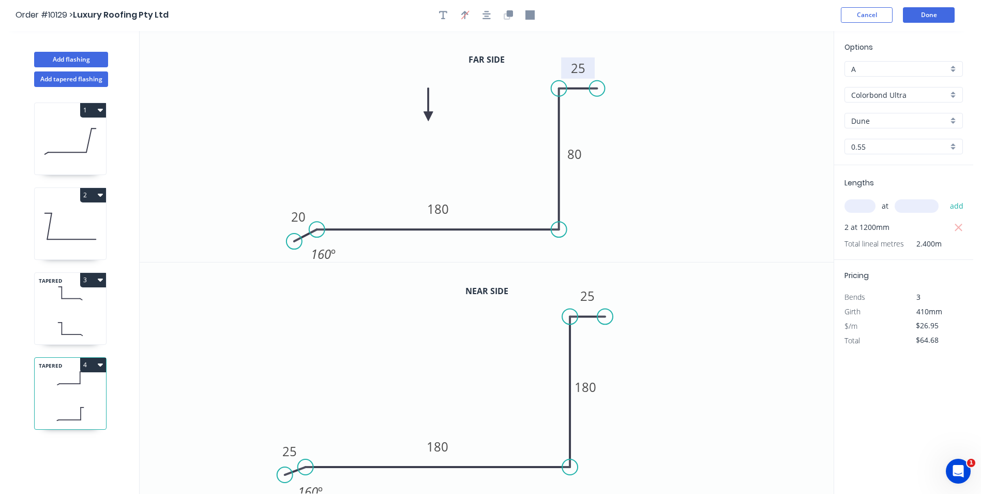
scroll to position [0, 0]
click at [926, 12] on button "Done" at bounding box center [929, 16] width 52 height 16
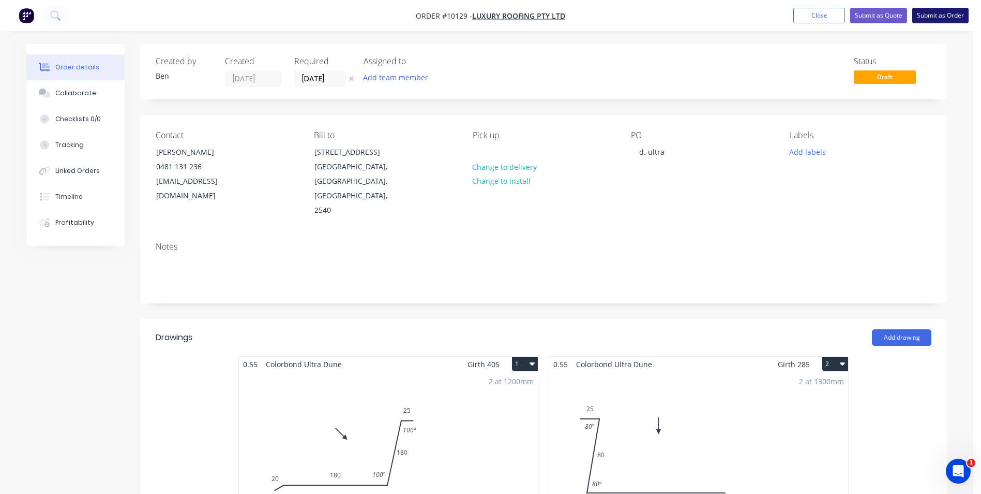
click at [946, 14] on button "Submit as Order" at bounding box center [941, 16] width 56 height 16
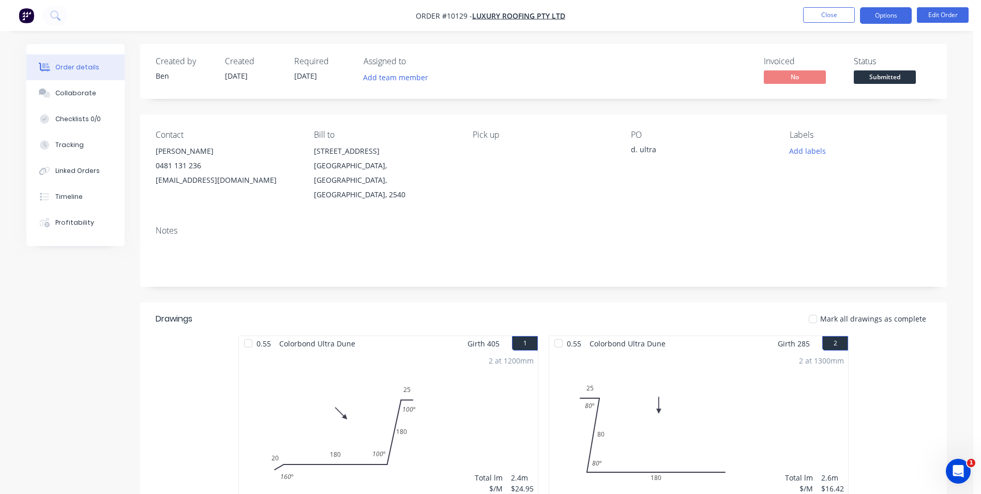
click at [881, 12] on button "Options" at bounding box center [886, 15] width 52 height 17
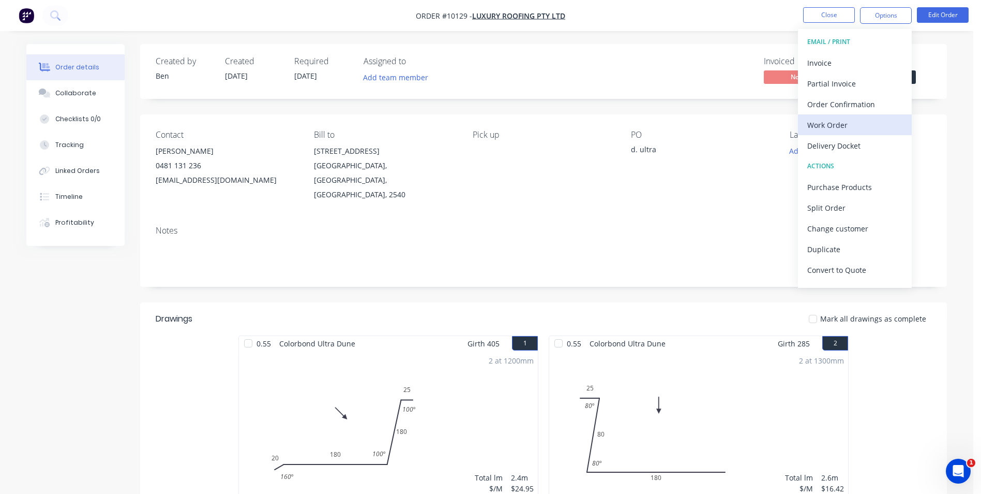
click at [849, 128] on div "Work Order" at bounding box center [855, 124] width 95 height 15
click at [737, 188] on div "Contact [PERSON_NAME] [PHONE_NUMBER] [EMAIL_ADDRESS][DOMAIN_NAME] Bill to [STRE…" at bounding box center [543, 165] width 807 height 103
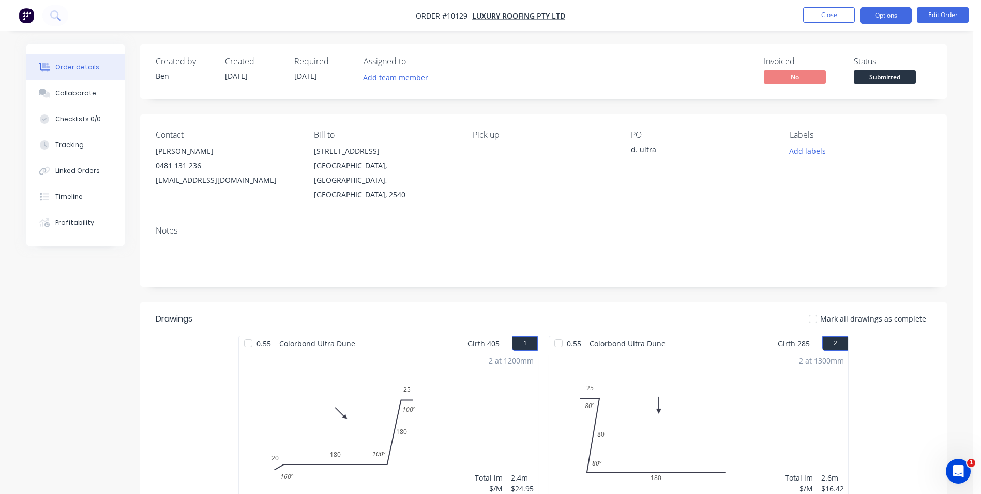
click at [888, 18] on button "Options" at bounding box center [886, 15] width 52 height 17
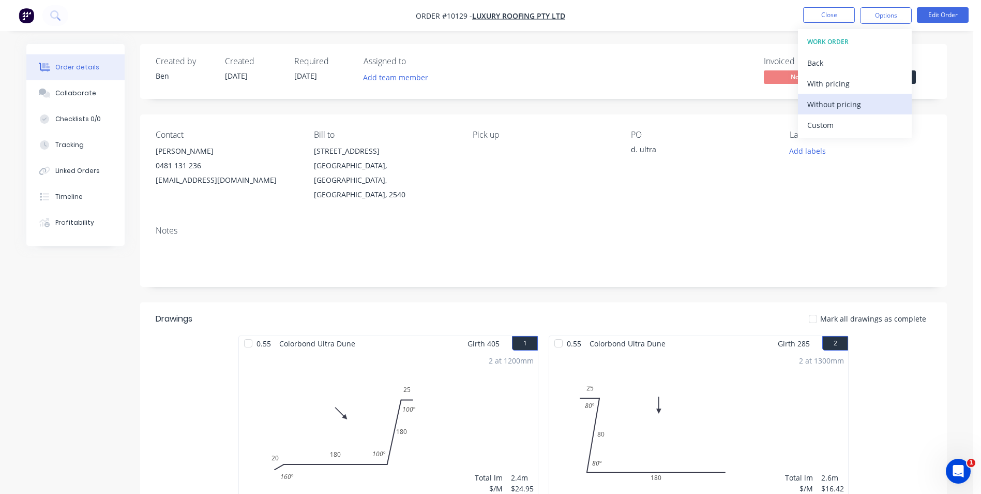
click at [855, 103] on div "Without pricing" at bounding box center [855, 104] width 95 height 15
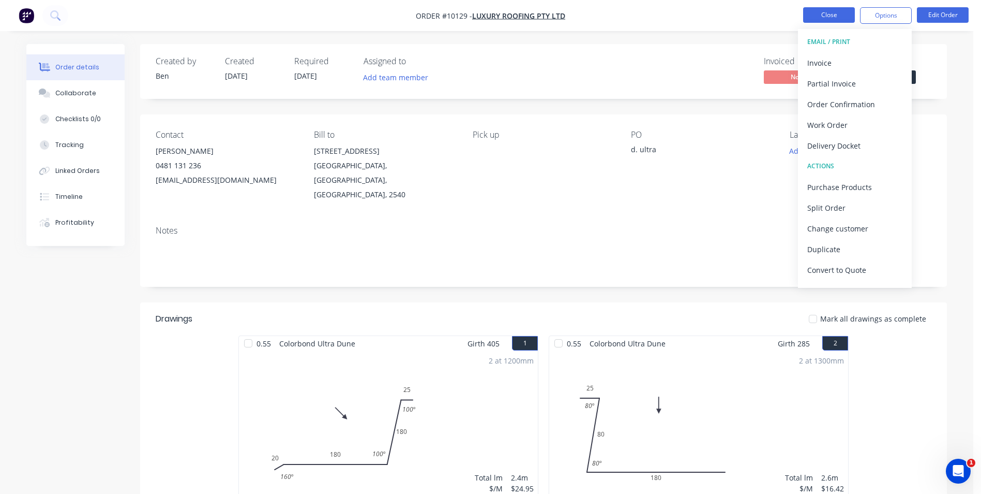
click at [821, 17] on button "Close" at bounding box center [829, 15] width 52 height 16
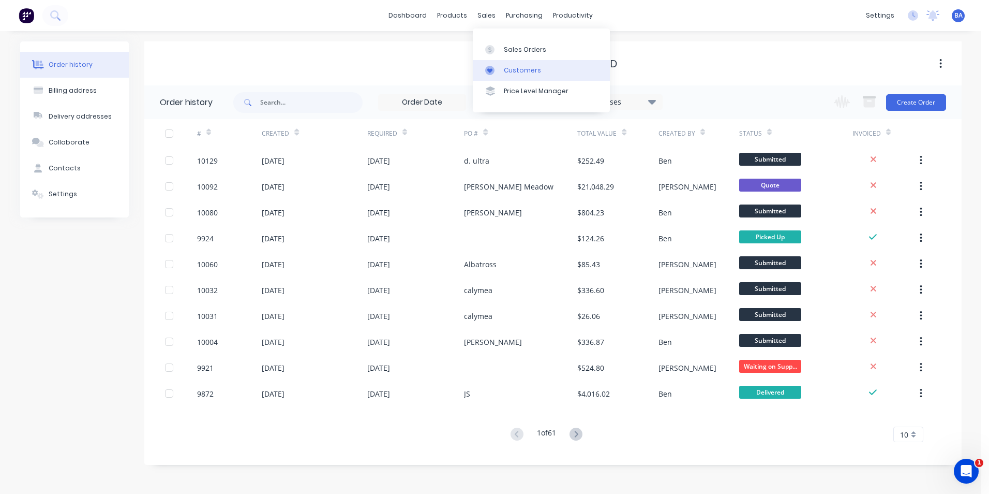
click at [485, 67] on link "Customers" at bounding box center [541, 70] width 137 height 21
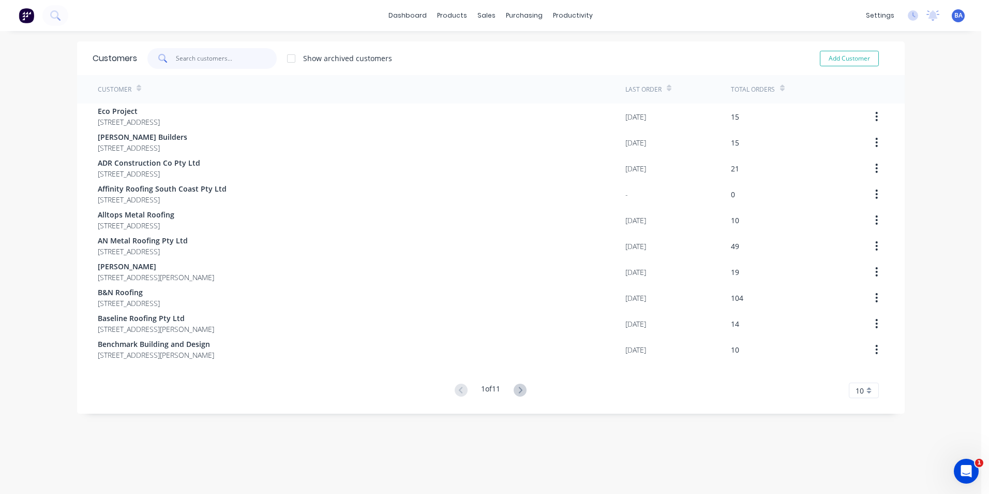
click at [188, 56] on input "text" at bounding box center [226, 58] width 101 height 21
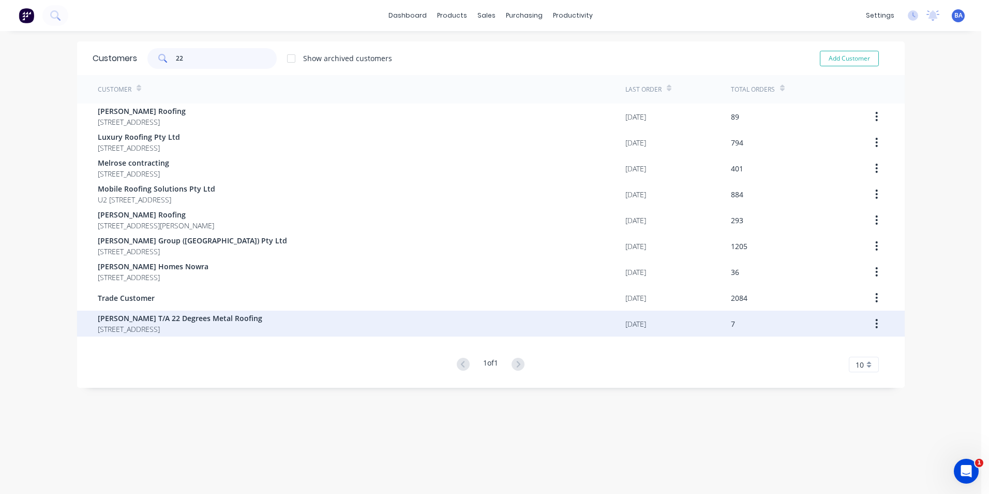
type input "22"
click at [182, 317] on span "[PERSON_NAME] T/A 22 Degrees Metal Roofing" at bounding box center [180, 317] width 165 height 11
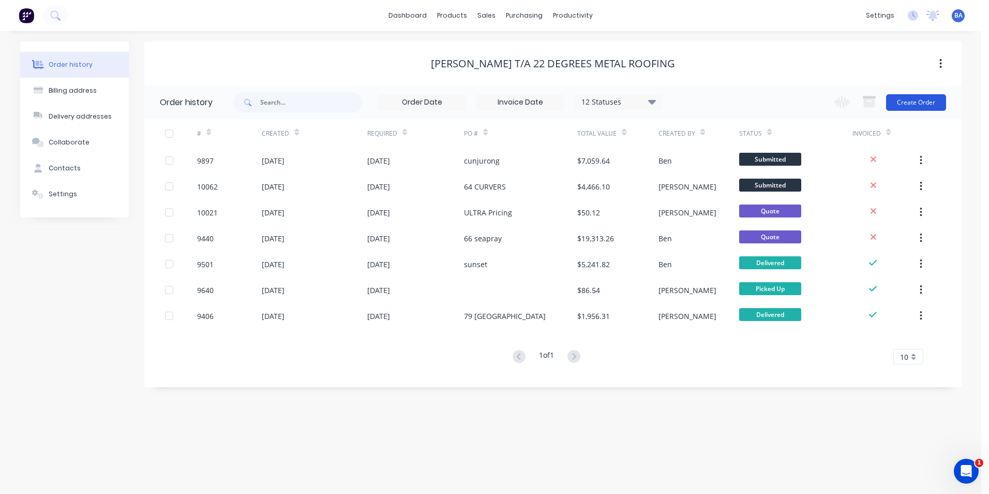
click at [911, 99] on button "Create Order" at bounding box center [916, 102] width 60 height 17
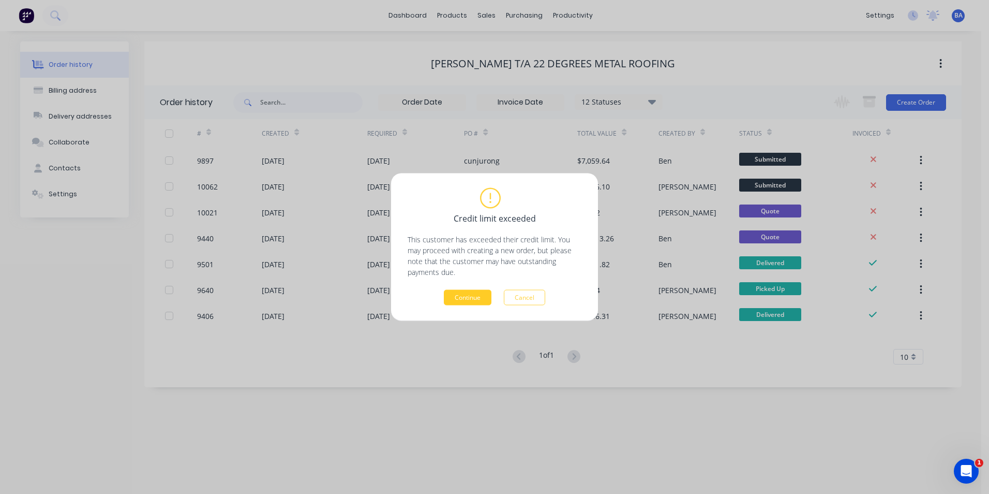
click at [467, 298] on button "Continue" at bounding box center [468, 298] width 48 height 16
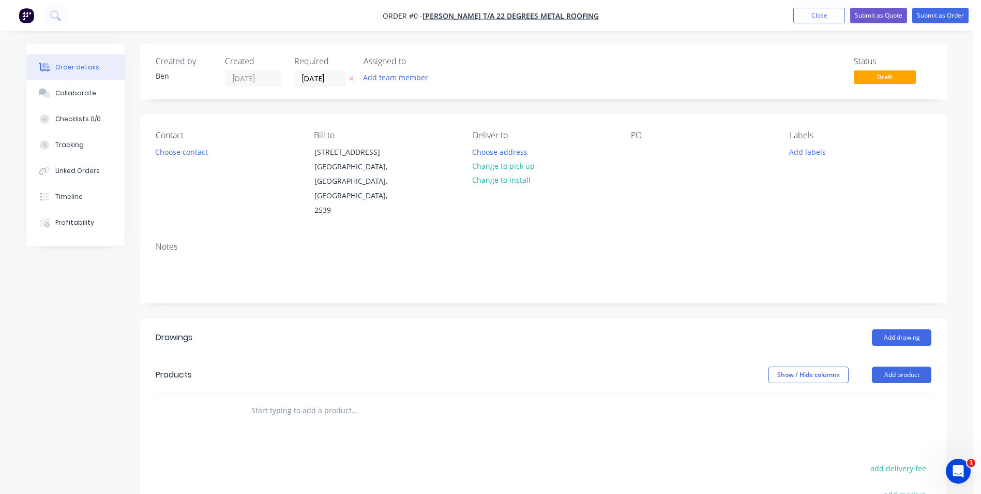
click at [180, 142] on div "Contact Choose contact" at bounding box center [227, 173] width 142 height 87
click at [178, 154] on button "Choose contact" at bounding box center [182, 151] width 64 height 14
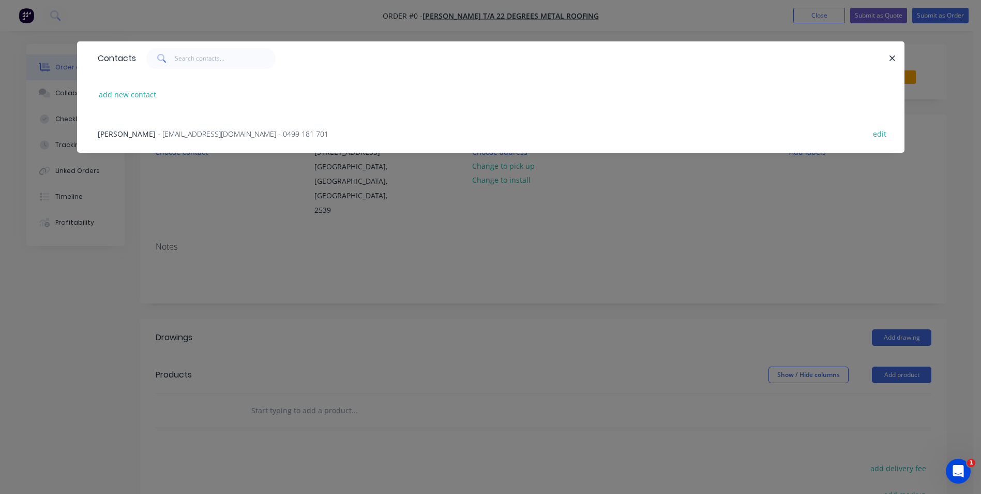
click at [158, 129] on span "- [EMAIL_ADDRESS][DOMAIN_NAME] - 0499 181 701" at bounding box center [243, 134] width 171 height 10
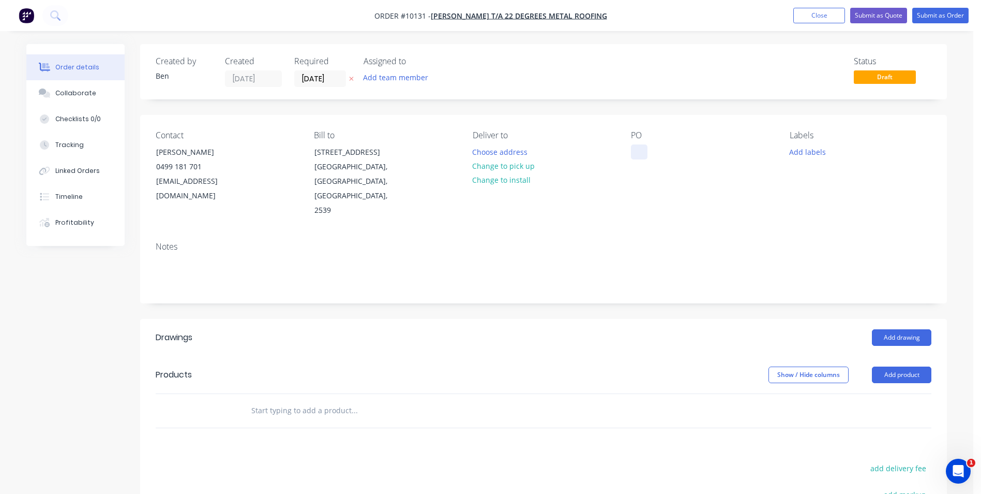
click at [636, 151] on div at bounding box center [639, 151] width 17 height 15
click at [586, 173] on div "Deliver to Choose address Change to pick up Change to install" at bounding box center [544, 173] width 142 height 87
click at [503, 152] on button "Choose address" at bounding box center [500, 151] width 66 height 14
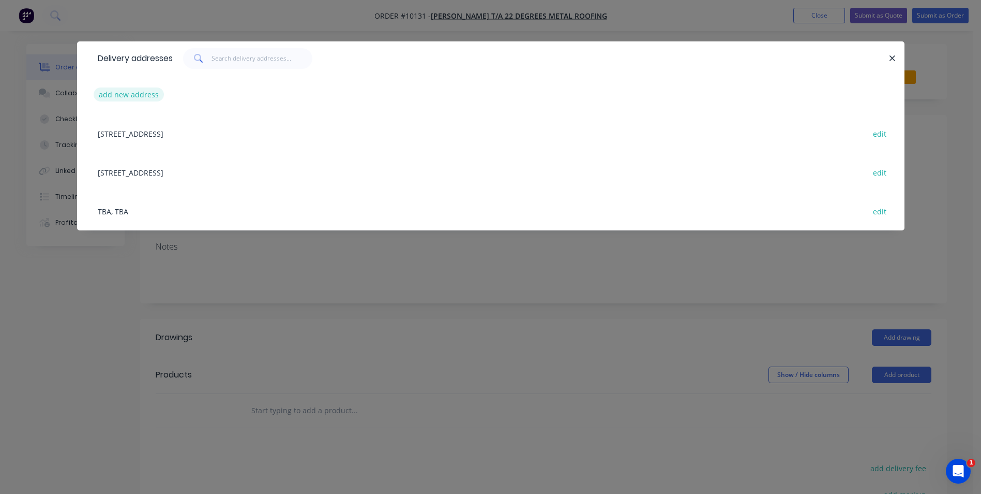
click at [136, 92] on button "add new address" at bounding box center [129, 94] width 71 height 14
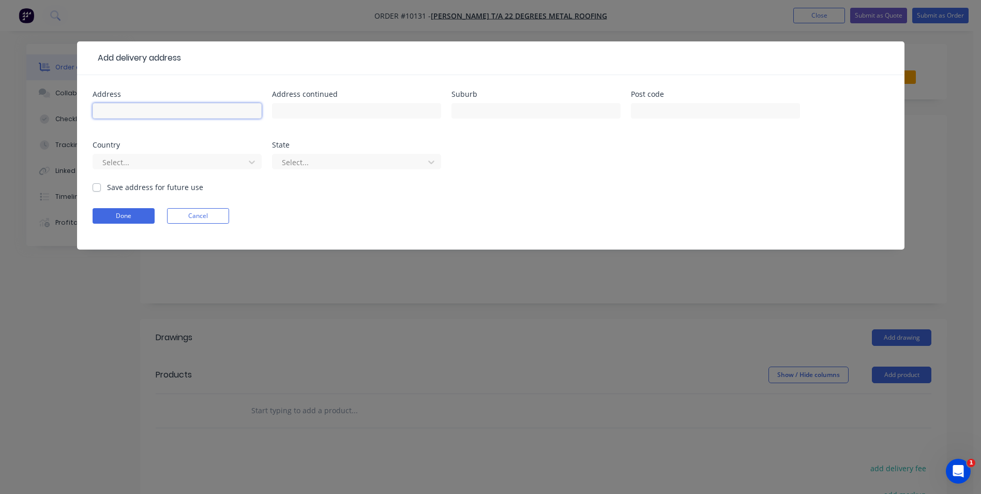
click at [134, 109] on input "text" at bounding box center [177, 111] width 169 height 16
type input "[STREET_ADDRESS]"
click at [482, 107] on input "text" at bounding box center [536, 111] width 169 height 16
type input "Nowra"
click at [107, 186] on label "Save address for future use" at bounding box center [155, 187] width 96 height 11
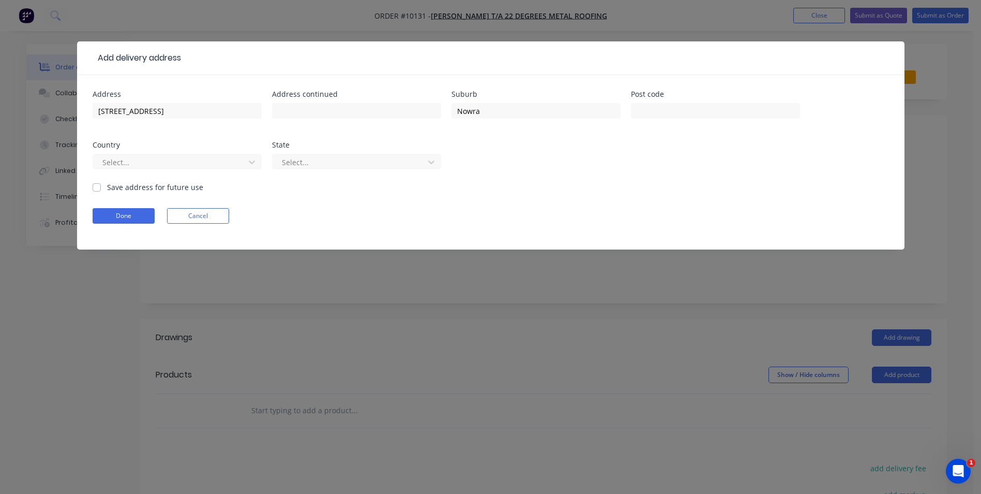
click at [99, 186] on input "Save address for future use" at bounding box center [97, 187] width 8 height 10
checkbox input "true"
click at [124, 214] on button "Done" at bounding box center [124, 216] width 62 height 16
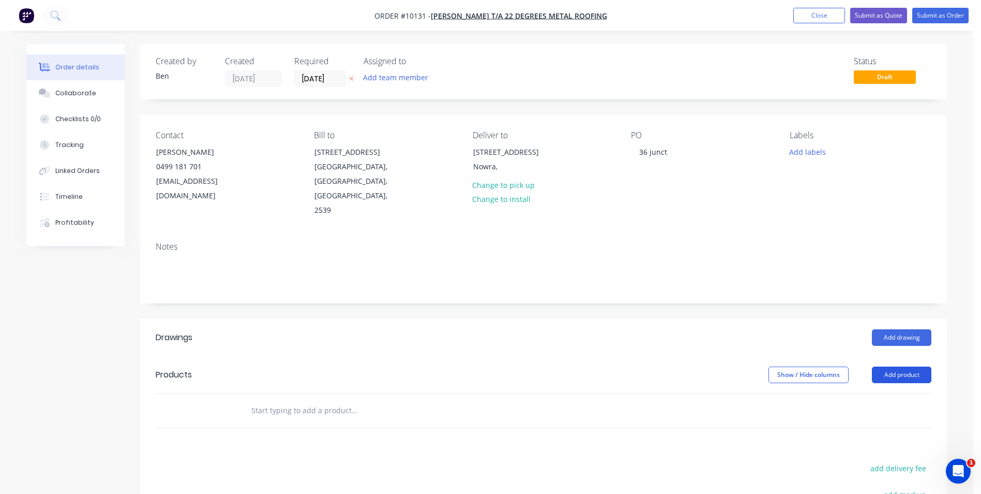
click at [886, 366] on button "Add product" at bounding box center [901, 374] width 59 height 17
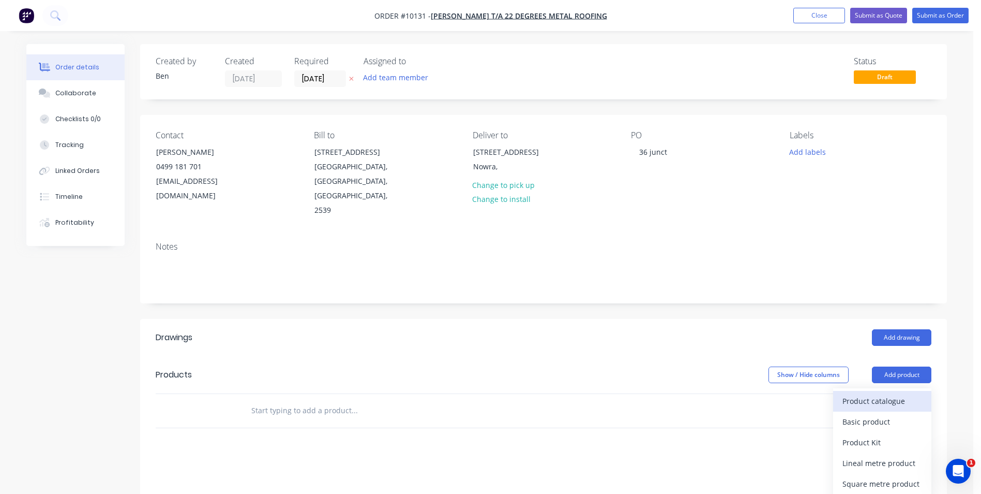
click at [886, 393] on div "Product catalogue" at bounding box center [883, 400] width 80 height 15
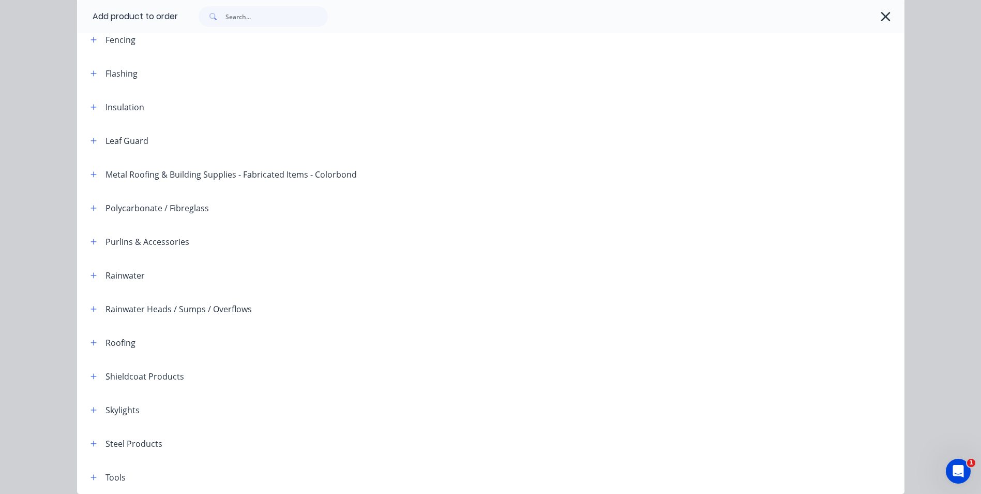
scroll to position [237, 0]
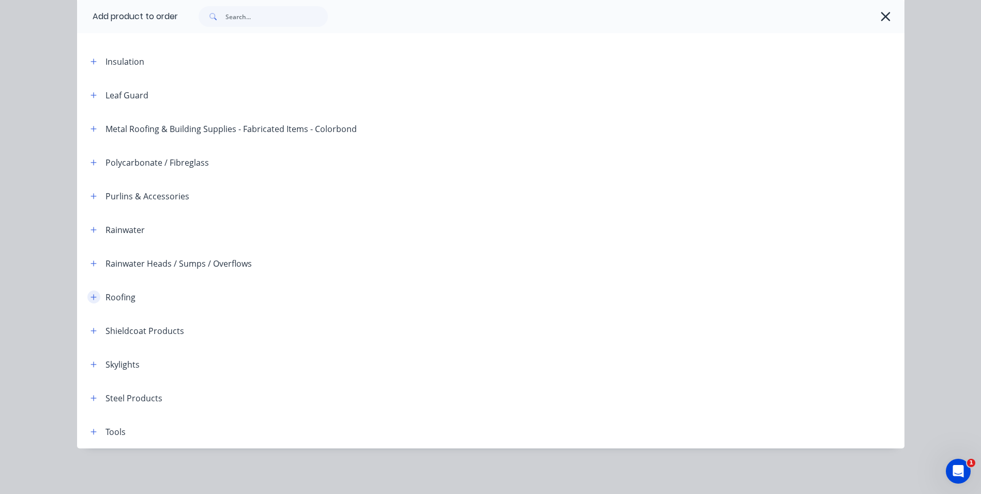
click at [91, 296] on icon "button" at bounding box center [94, 297] width 6 height 6
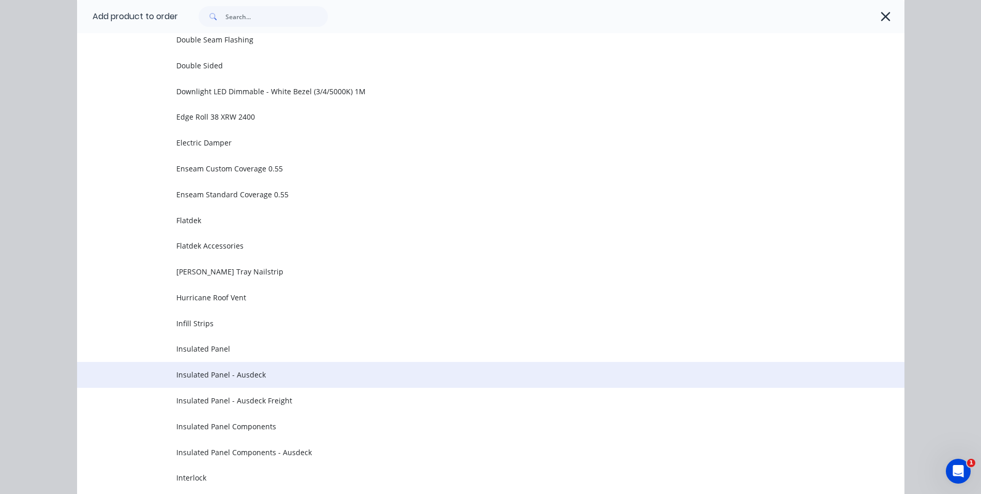
scroll to position [1272, 0]
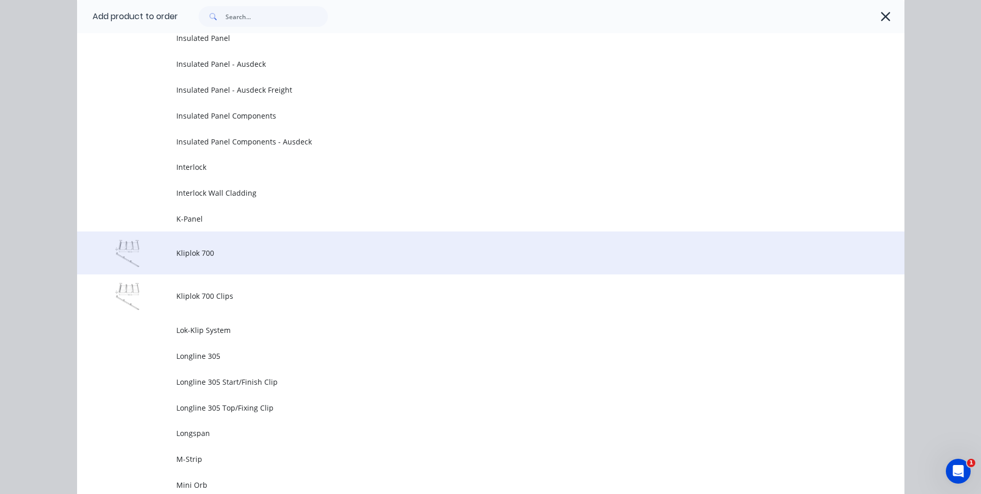
click at [233, 256] on span "Kliplok 700" at bounding box center [467, 252] width 583 height 11
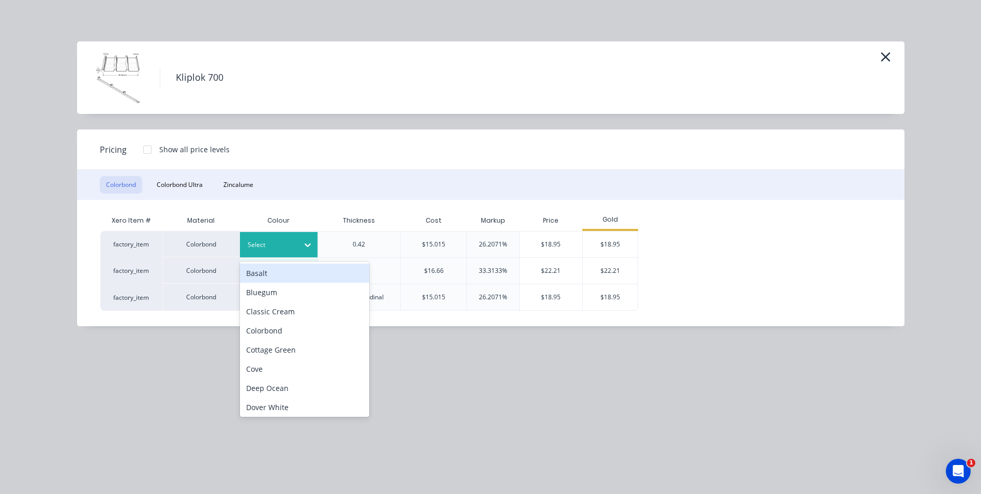
click at [306, 244] on icon at bounding box center [308, 246] width 6 height 4
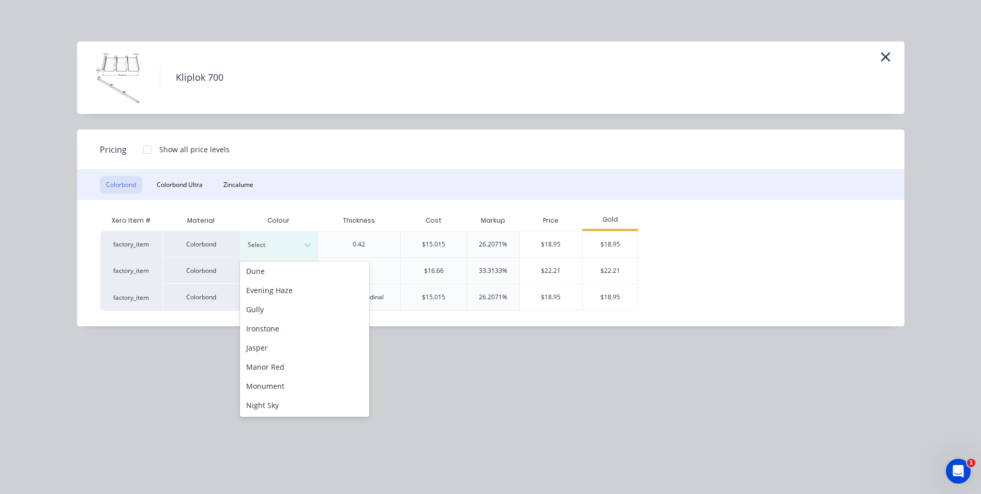
scroll to position [259, 0]
click at [291, 265] on div "Manor Red" at bounding box center [304, 262] width 129 height 19
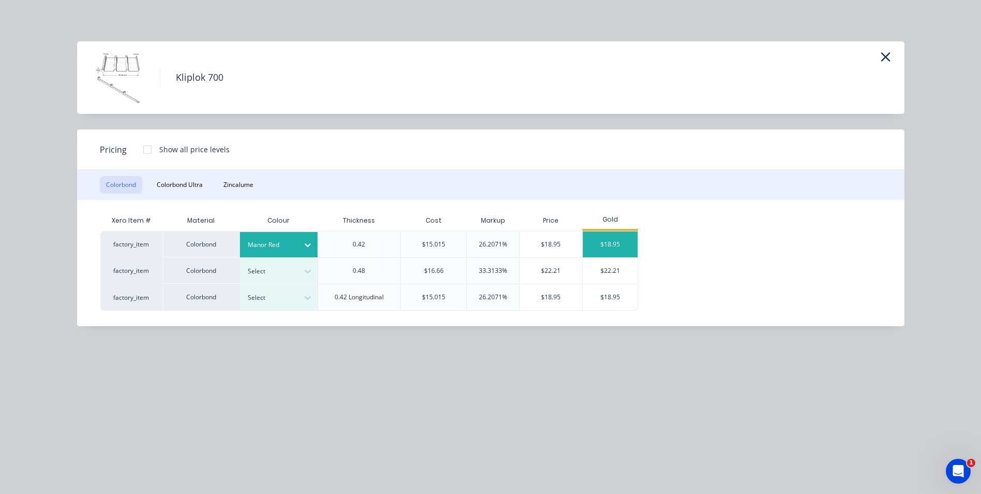
click at [614, 236] on div "$18.95" at bounding box center [610, 244] width 55 height 26
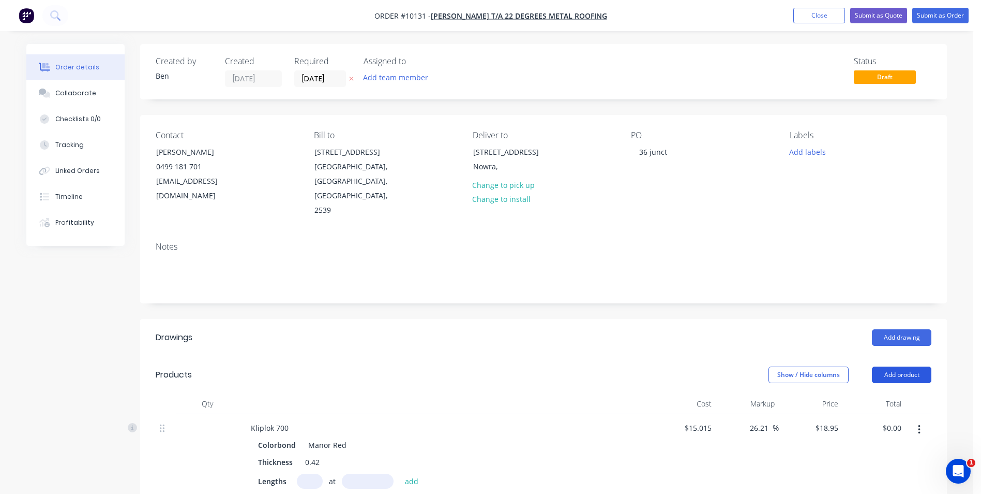
click at [897, 366] on button "Add product" at bounding box center [901, 374] width 59 height 17
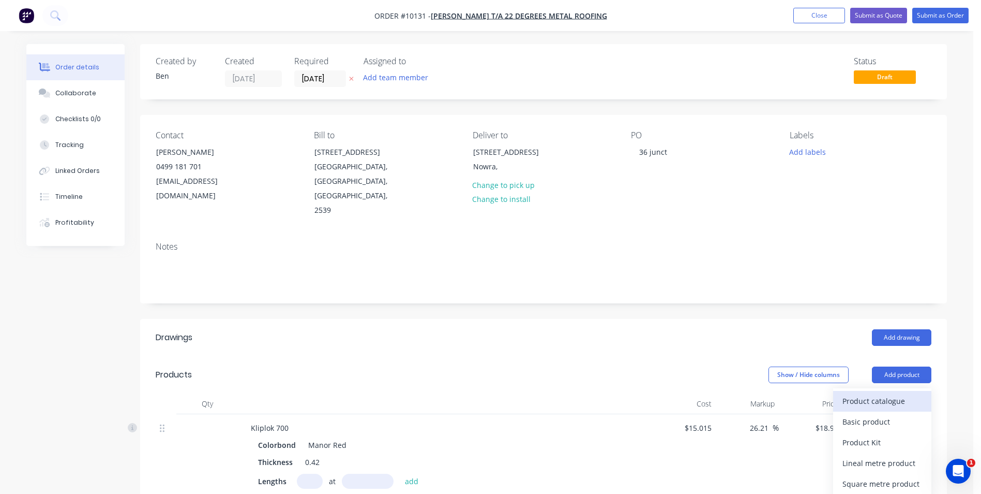
click at [880, 393] on div "Product catalogue" at bounding box center [883, 400] width 80 height 15
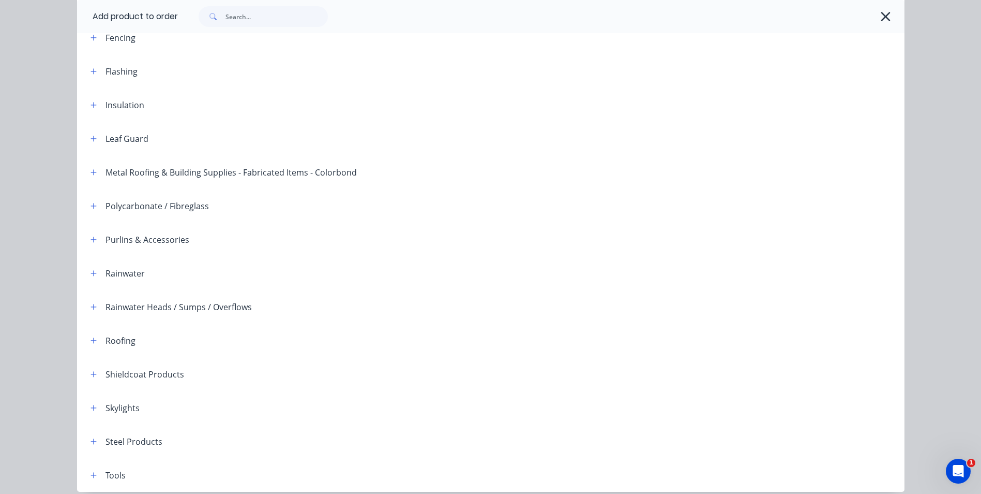
scroll to position [207, 0]
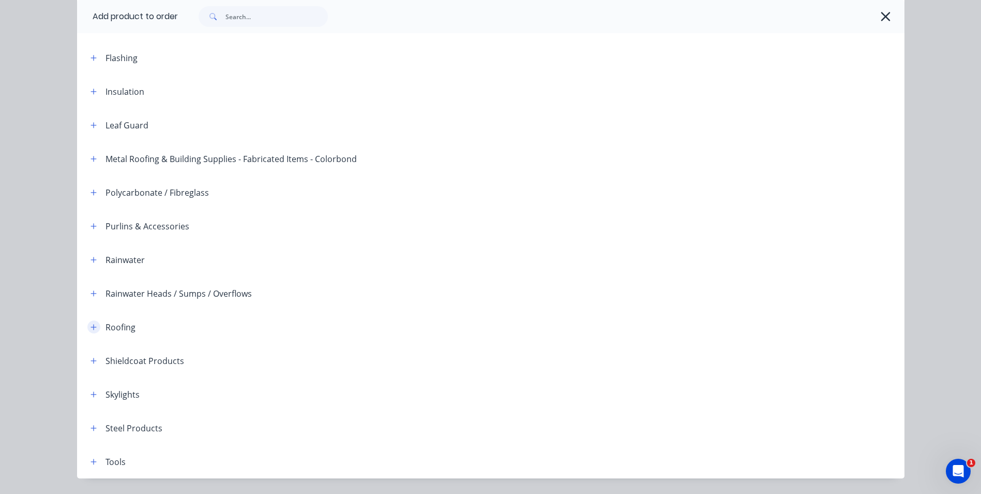
click at [91, 328] on icon "button" at bounding box center [94, 326] width 6 height 7
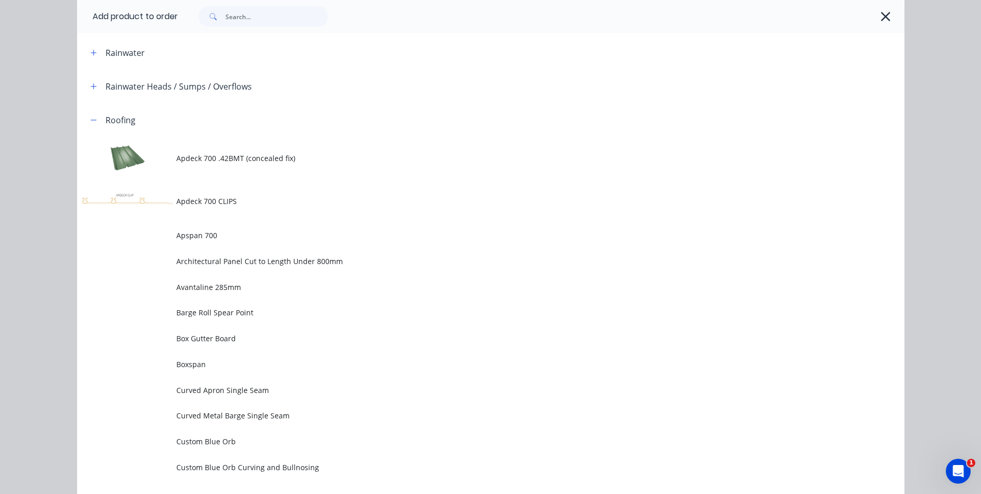
scroll to position [517, 0]
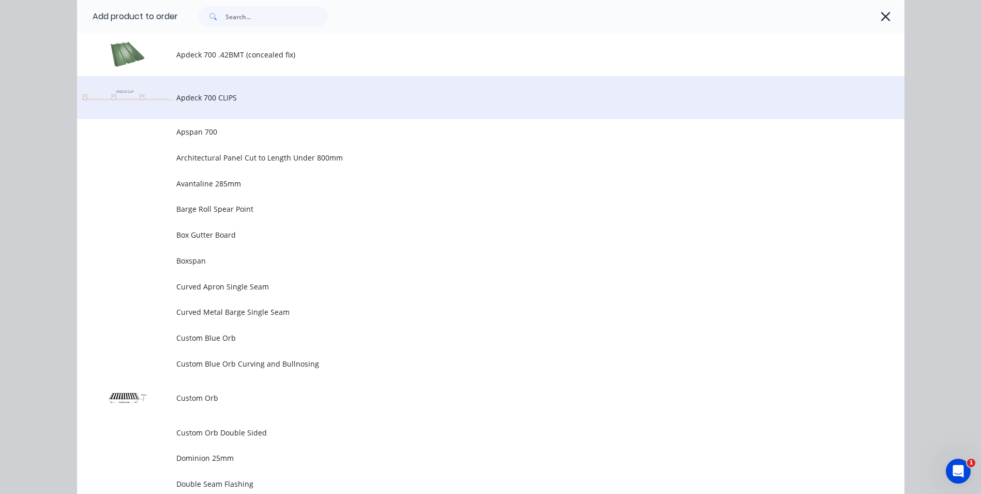
click at [227, 103] on td "Apdeck 700 CLIPS" at bounding box center [540, 97] width 728 height 43
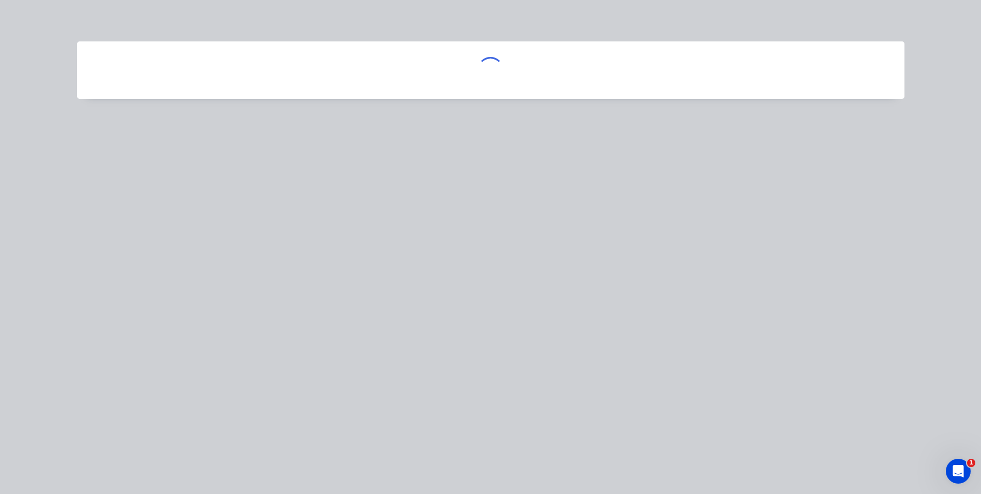
scroll to position [0, 0]
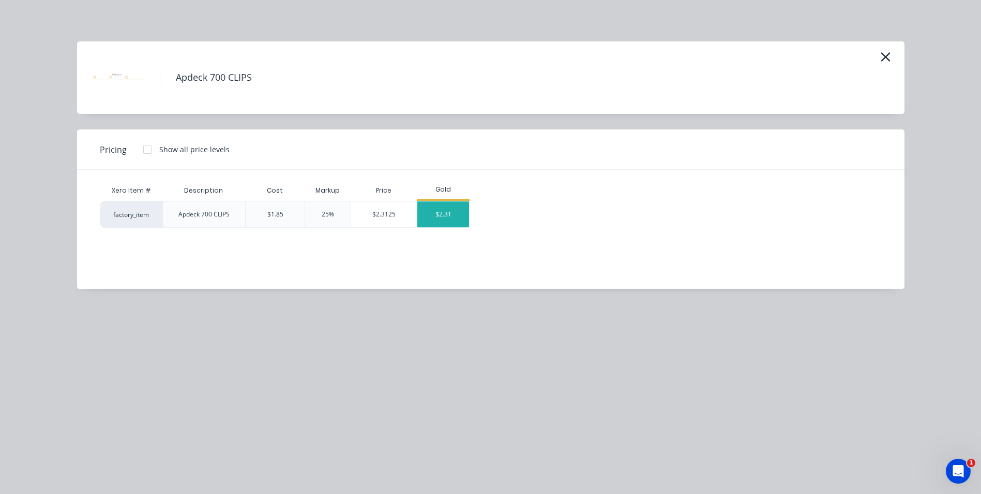
click at [431, 213] on div "$2.31" at bounding box center [443, 214] width 52 height 26
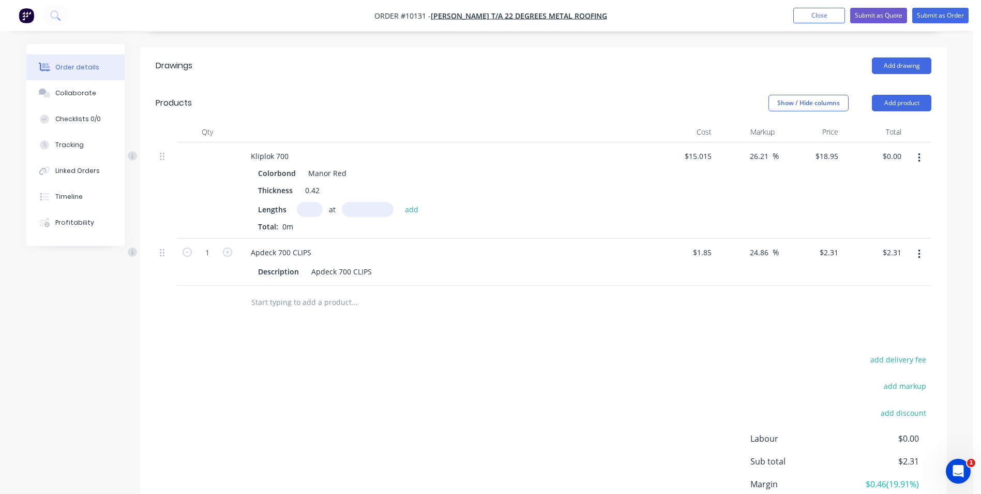
scroll to position [177, 0]
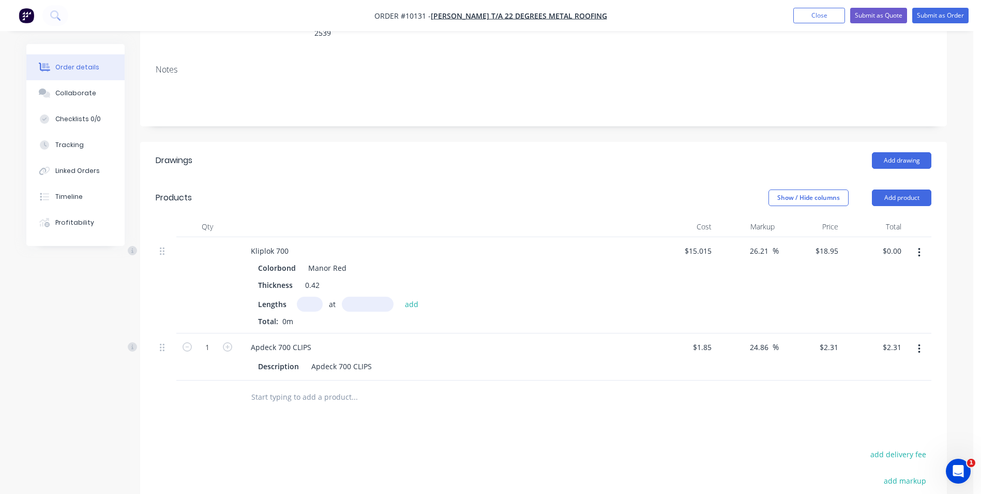
click at [920, 248] on icon "button" at bounding box center [919, 252] width 2 height 9
click at [856, 334] on div "Delete" at bounding box center [883, 341] width 80 height 15
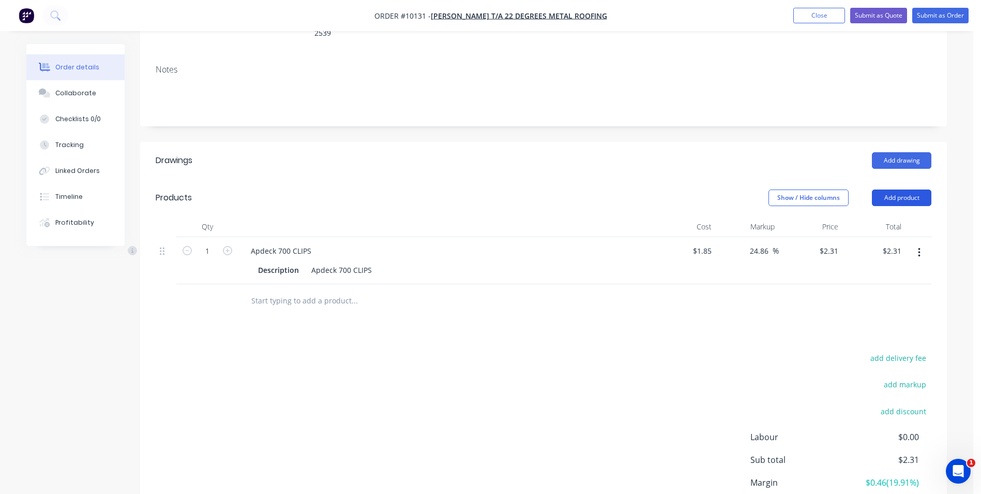
click at [894, 189] on button "Add product" at bounding box center [901, 197] width 59 height 17
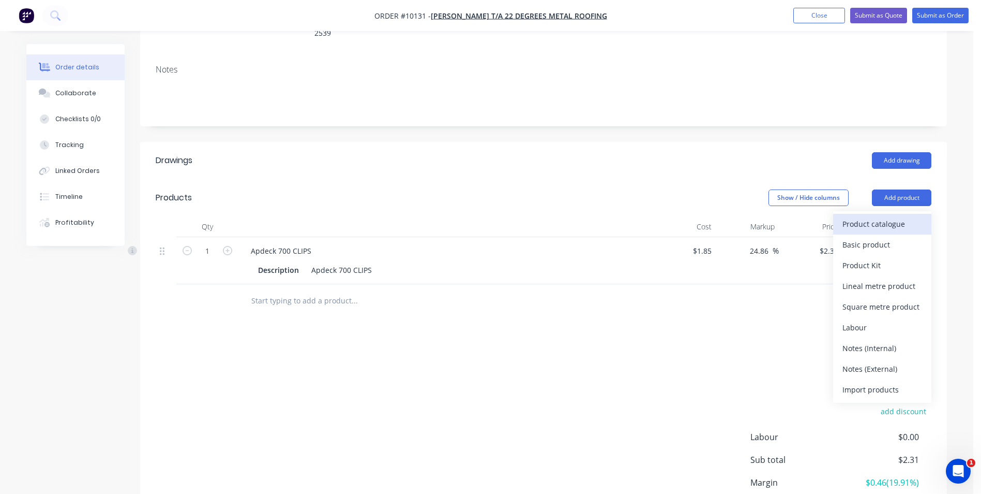
click at [885, 216] on div "Product catalogue" at bounding box center [883, 223] width 80 height 15
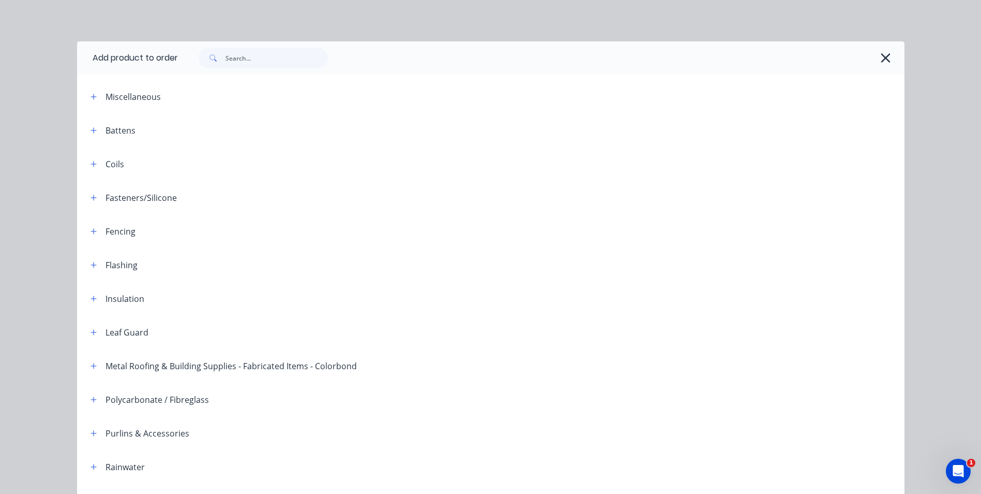
scroll to position [237, 0]
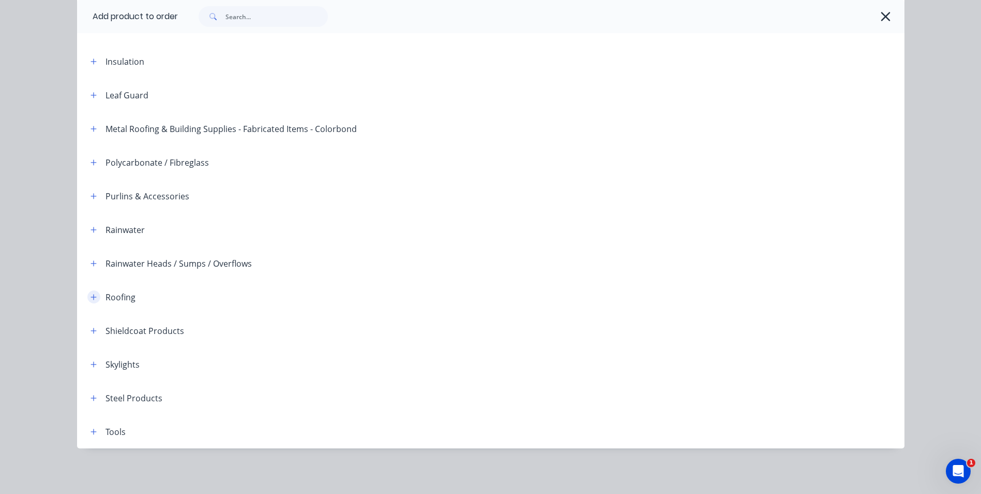
click at [91, 296] on icon "button" at bounding box center [94, 296] width 6 height 7
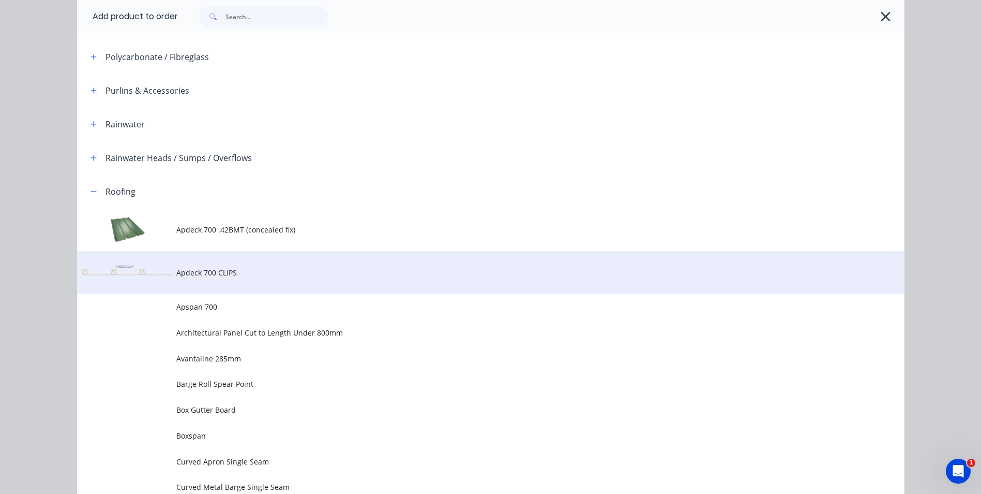
scroll to position [444, 0]
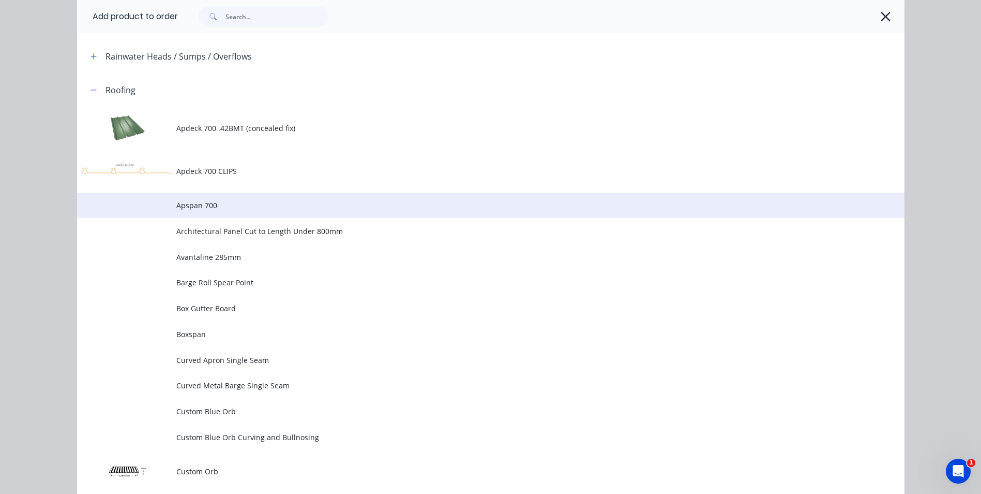
click at [199, 205] on span "Apspan 700" at bounding box center [467, 205] width 583 height 11
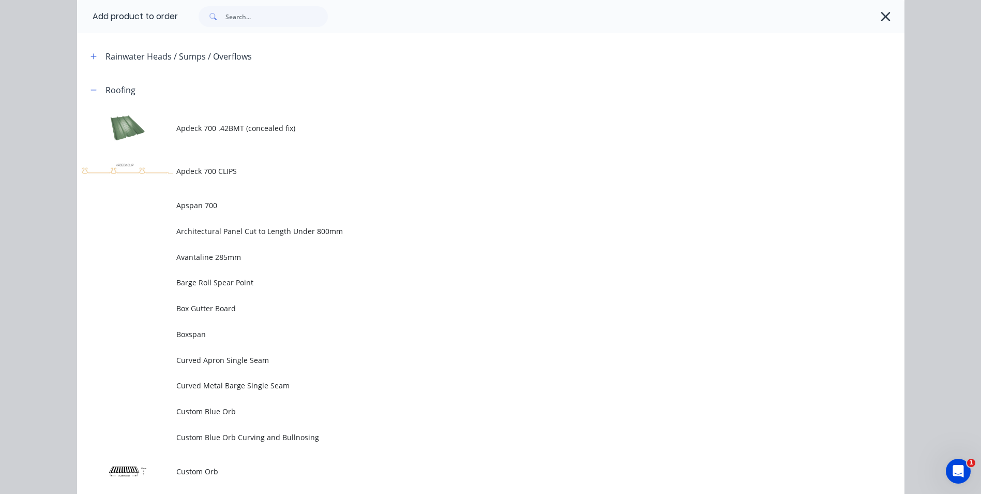
scroll to position [0, 0]
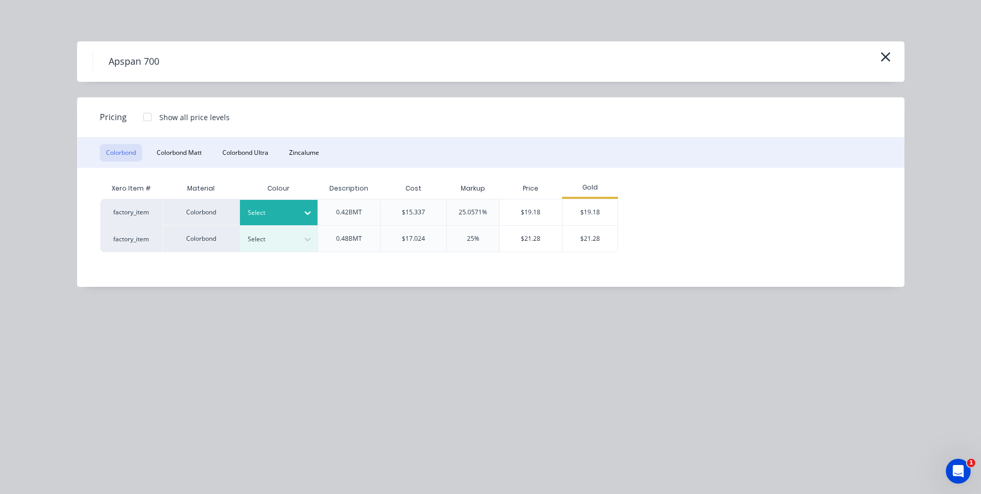
click at [306, 212] on icon at bounding box center [308, 212] width 10 height 10
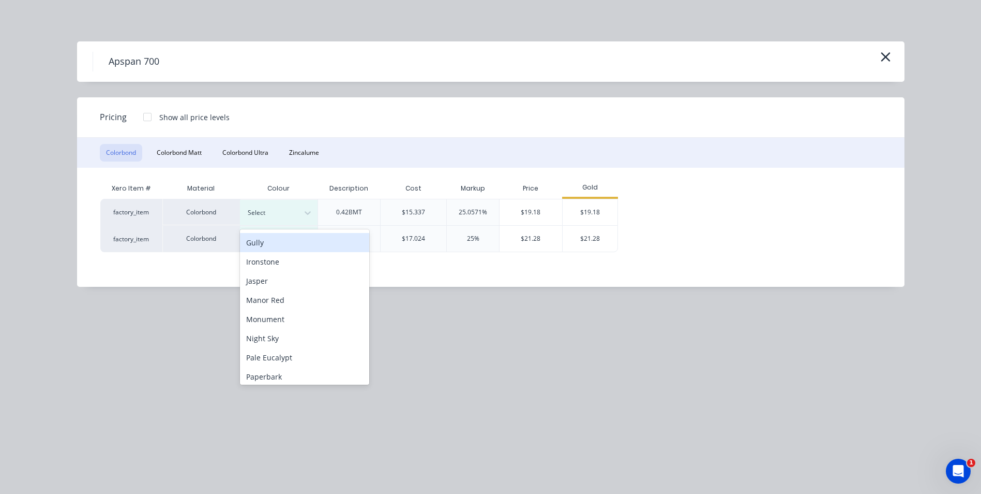
scroll to position [207, 0]
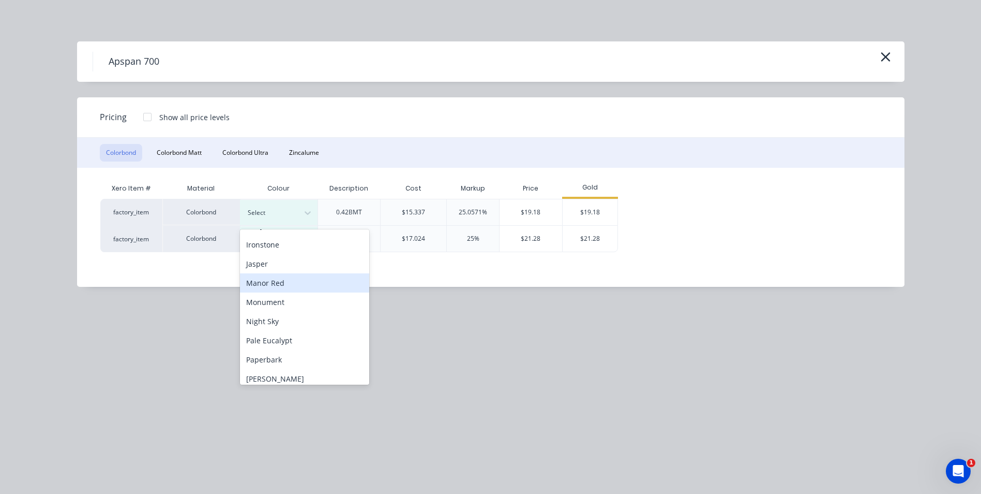
click at [290, 285] on div "Manor Red" at bounding box center [304, 282] width 129 height 19
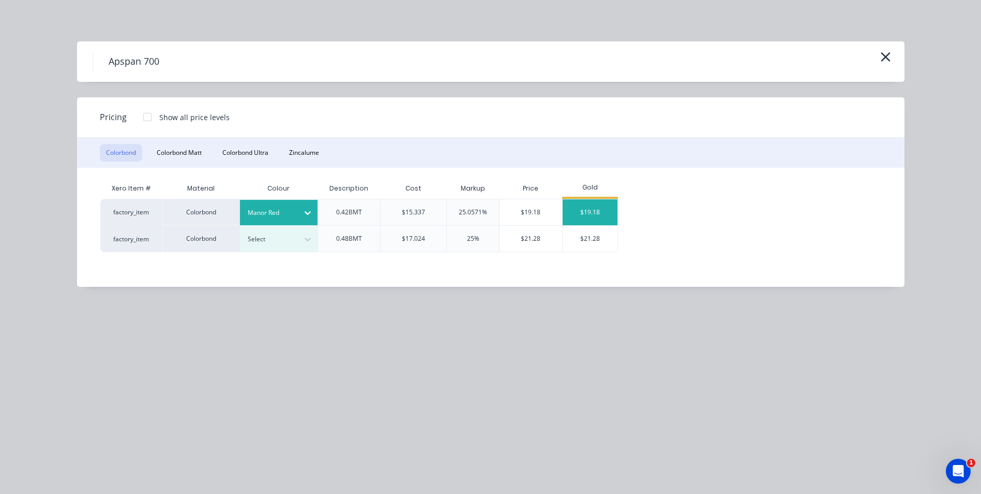
click at [602, 216] on div "$19.18" at bounding box center [590, 212] width 55 height 26
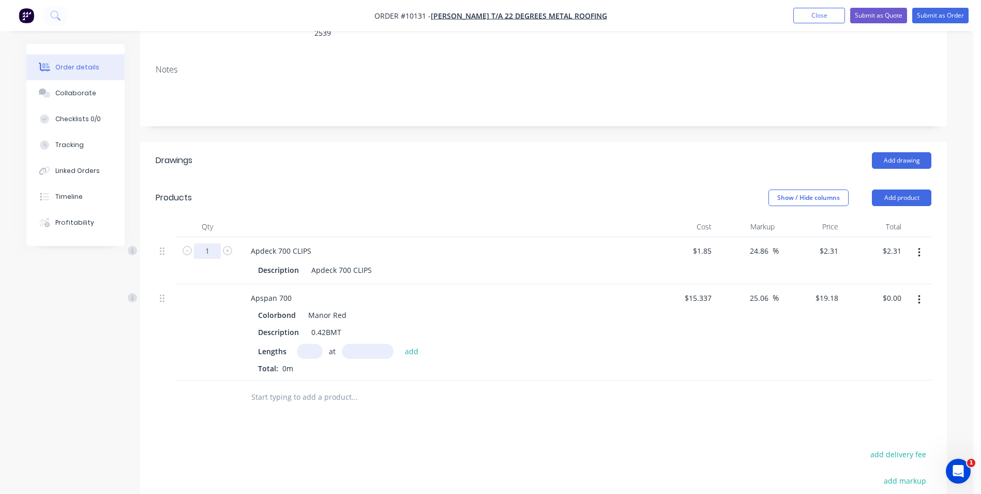
click at [210, 243] on input "1" at bounding box center [207, 251] width 27 height 16
type input "100"
type input "$231.00"
click at [236, 216] on div "Qty" at bounding box center [207, 226] width 62 height 21
click at [317, 344] on input "text" at bounding box center [310, 351] width 26 height 15
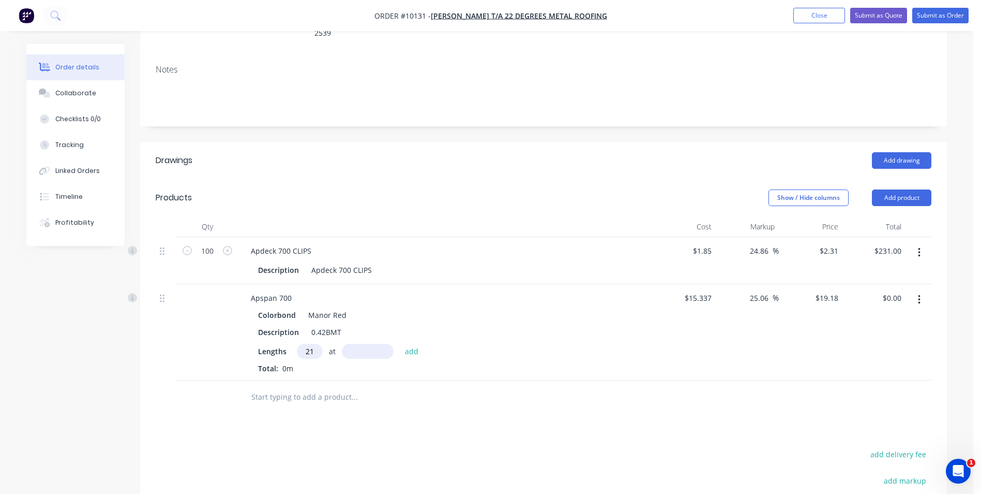
type input "21"
type input "4100mm"
click at [414, 344] on button "add" at bounding box center [412, 351] width 24 height 14
type input "$1,651.40"
click at [919, 294] on icon "button" at bounding box center [919, 299] width 3 height 11
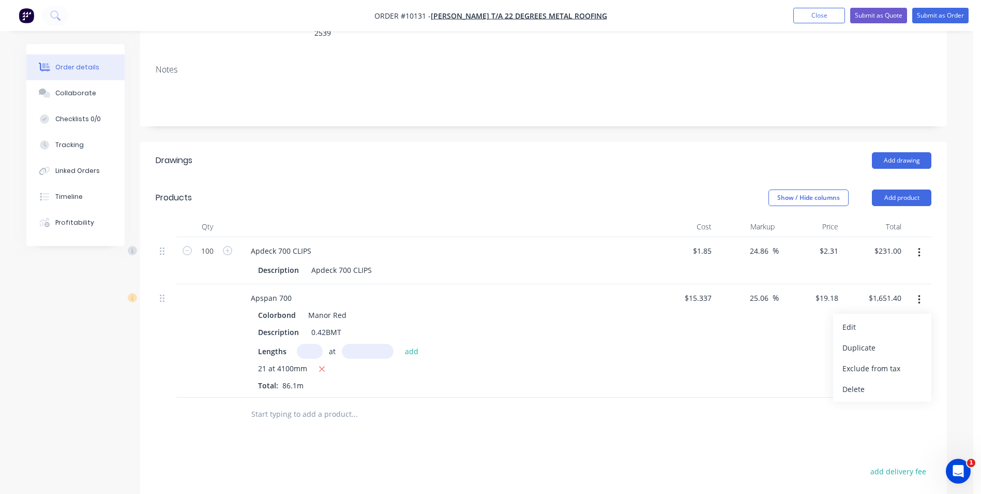
click at [867, 381] on div "Delete" at bounding box center [883, 388] width 80 height 15
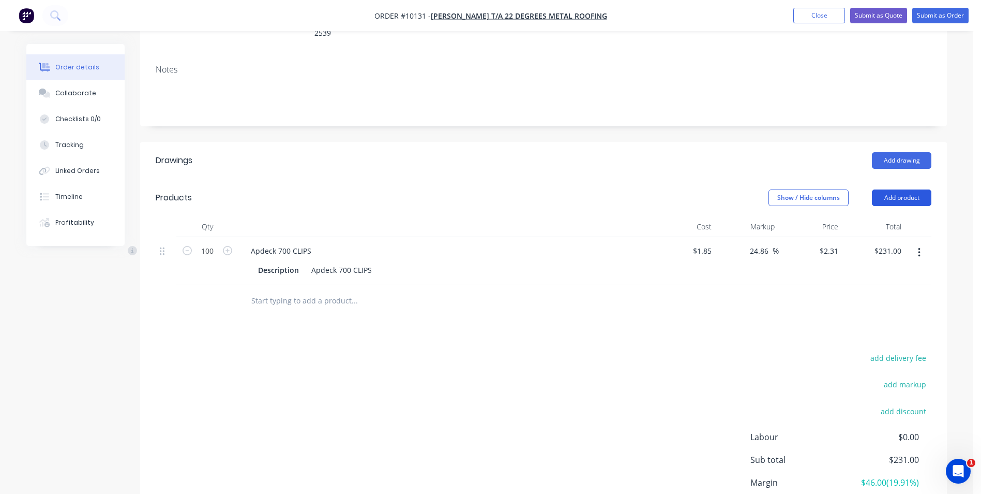
click at [901, 189] on button "Add product" at bounding box center [901, 197] width 59 height 17
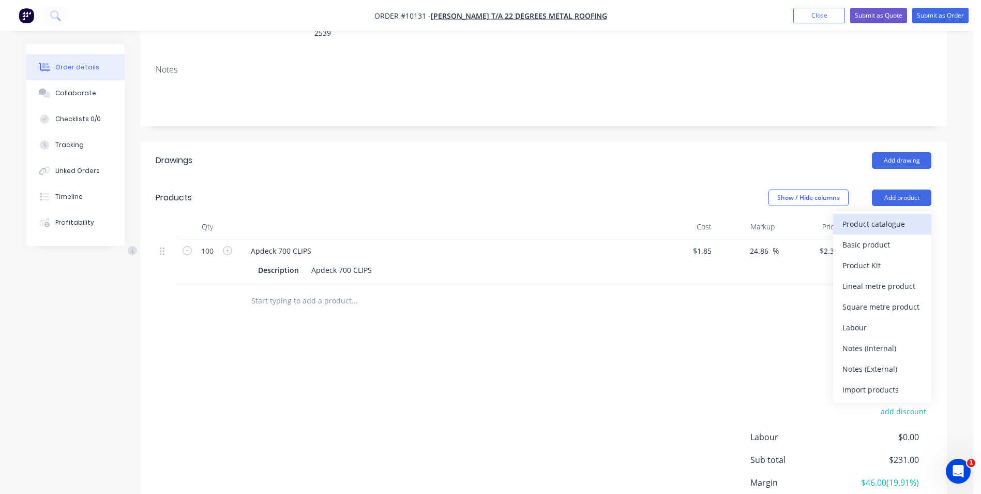
click at [879, 216] on div "Product catalogue" at bounding box center [883, 223] width 80 height 15
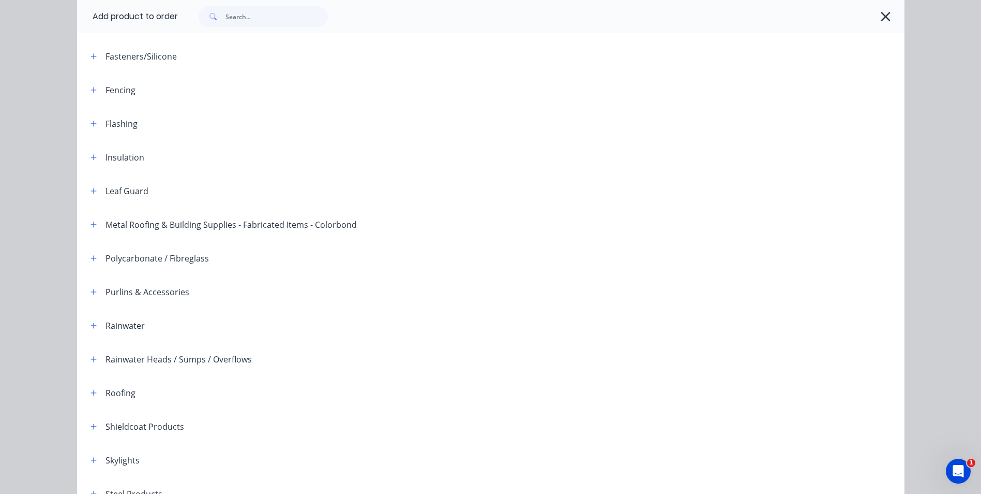
scroll to position [237, 0]
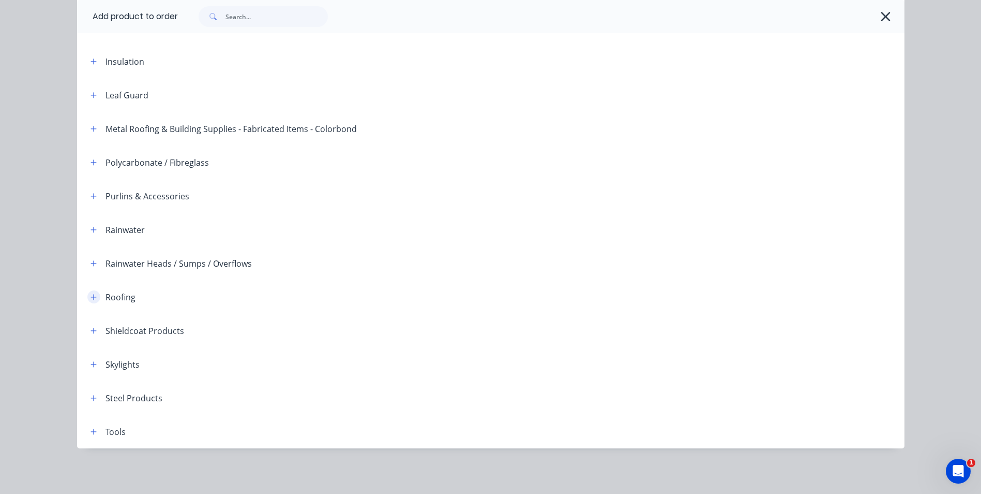
click at [93, 298] on icon "button" at bounding box center [94, 296] width 6 height 7
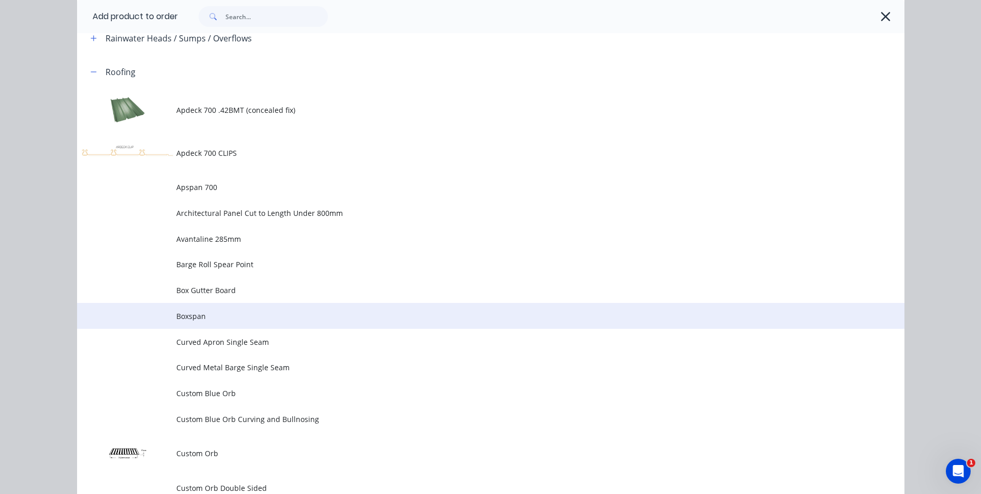
scroll to position [444, 0]
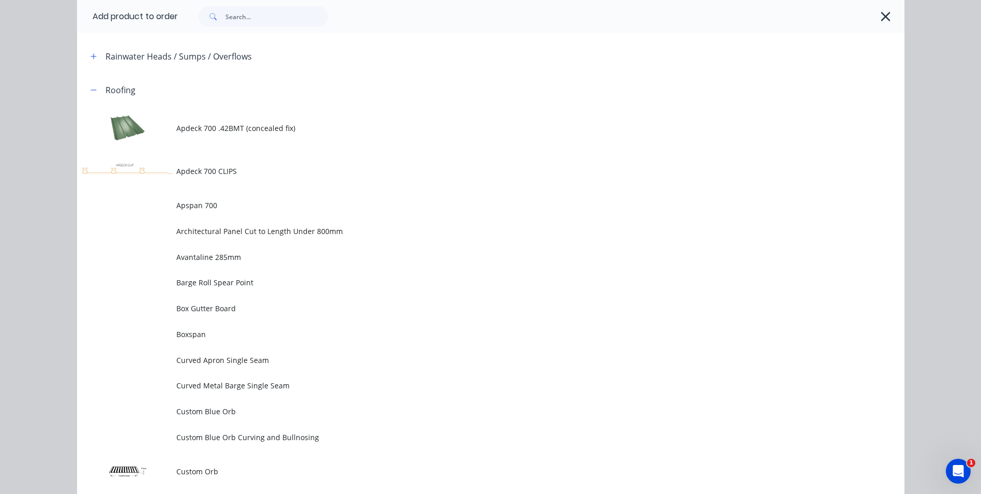
click at [260, 134] on td "Apdeck 700 .42BMT (concealed fix)" at bounding box center [540, 128] width 728 height 43
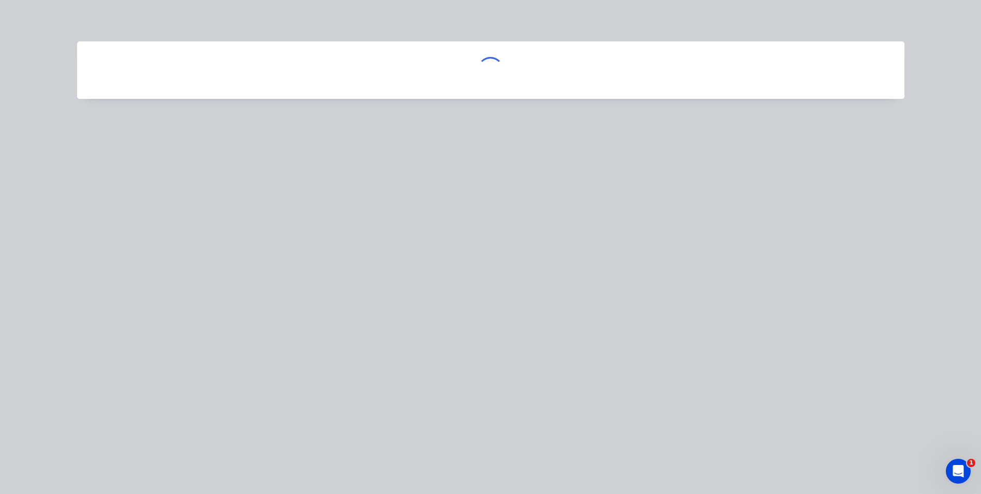
scroll to position [0, 0]
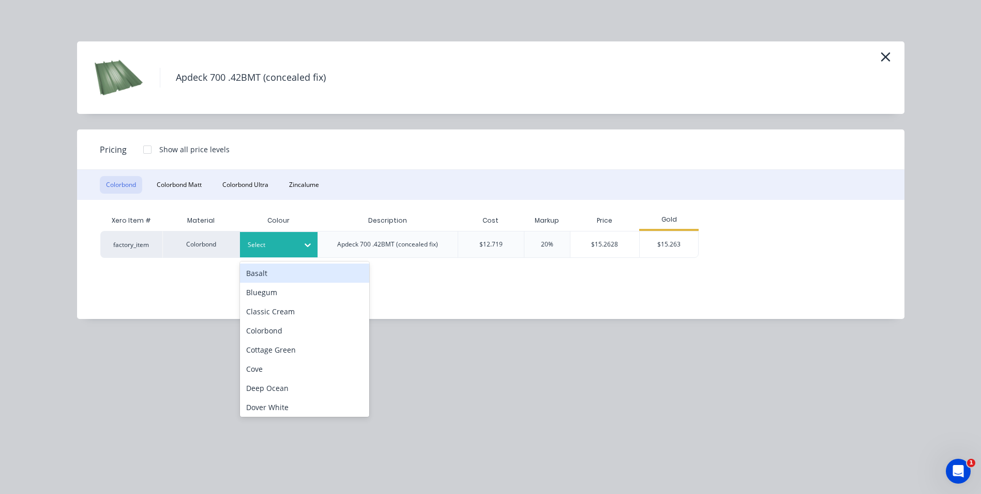
click at [309, 243] on icon at bounding box center [308, 245] width 10 height 10
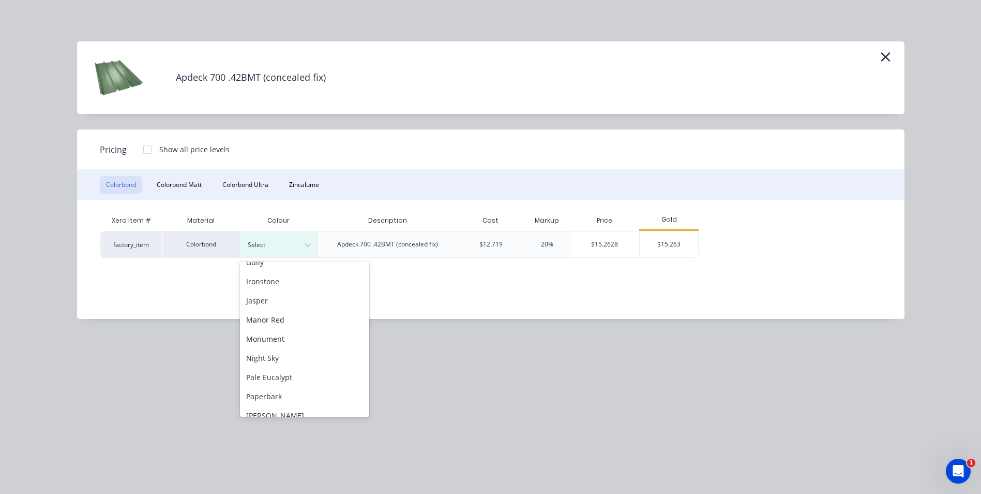
scroll to position [207, 0]
click at [284, 314] on div "Manor Red" at bounding box center [304, 314] width 129 height 19
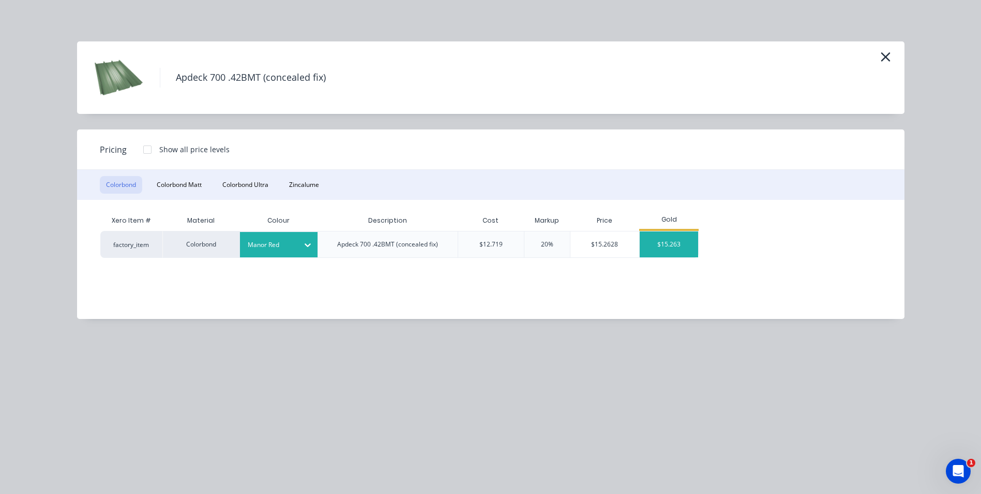
click at [683, 244] on div "$15.263" at bounding box center [669, 244] width 58 height 26
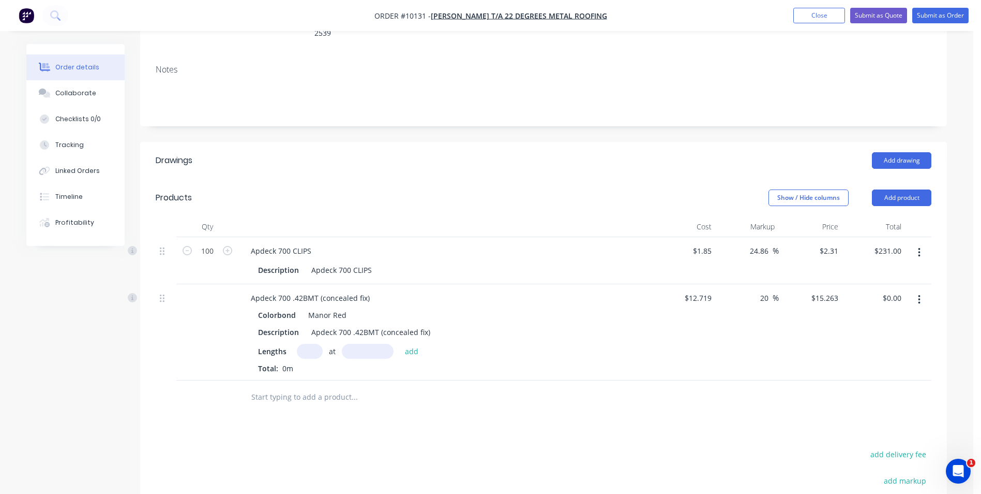
click at [309, 344] on input "text" at bounding box center [310, 351] width 26 height 15
type input "21"
type input "4100"
click at [400, 344] on button "add" at bounding box center [412, 351] width 24 height 14
type input "$1,314.14"
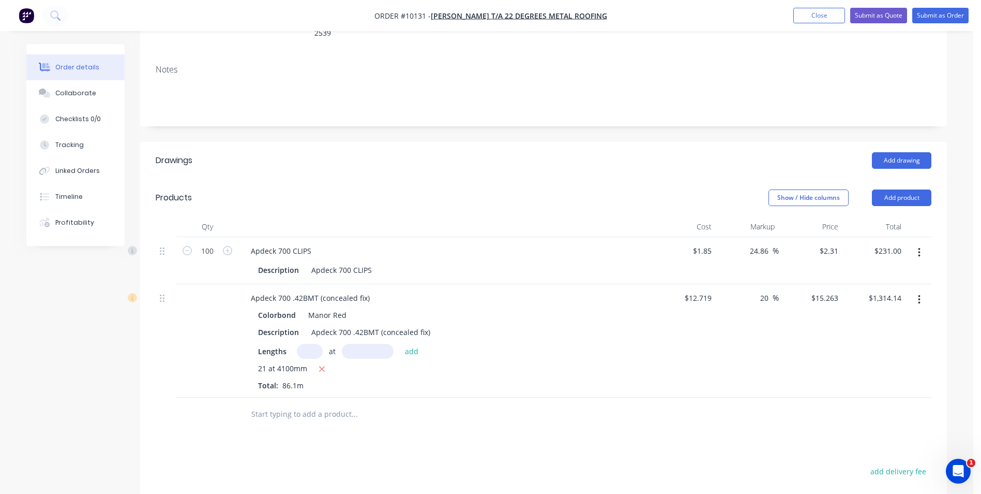
click at [898, 189] on button "Add product" at bounding box center [901, 197] width 59 height 17
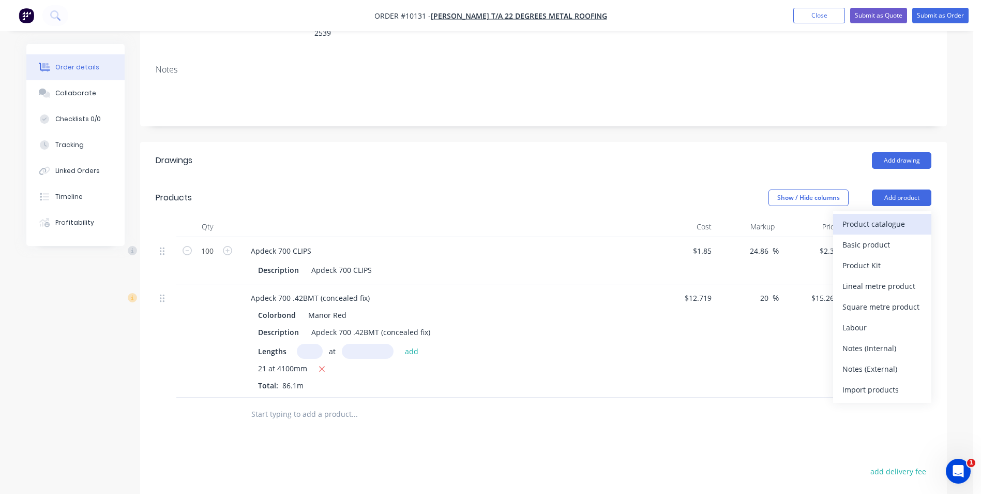
click at [893, 216] on div "Product catalogue" at bounding box center [883, 223] width 80 height 15
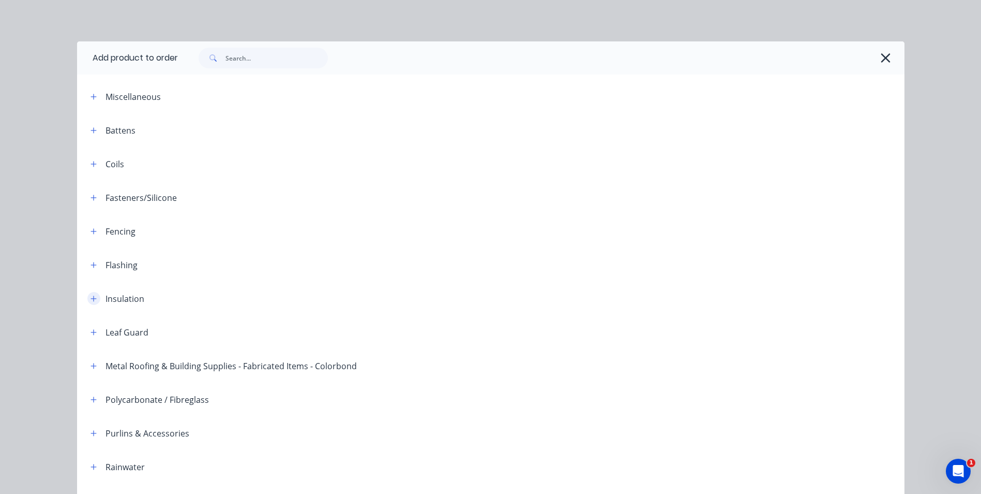
click at [91, 297] on icon "button" at bounding box center [94, 298] width 6 height 6
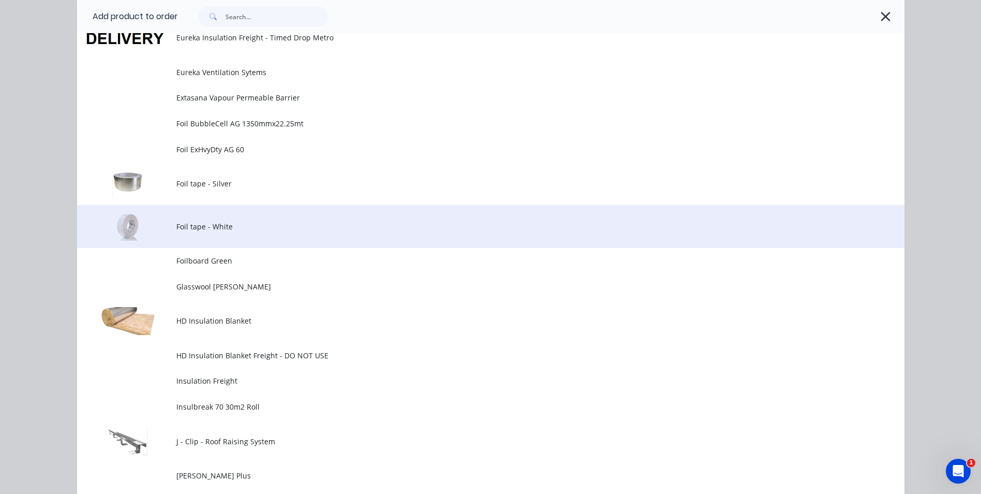
scroll to position [517, 0]
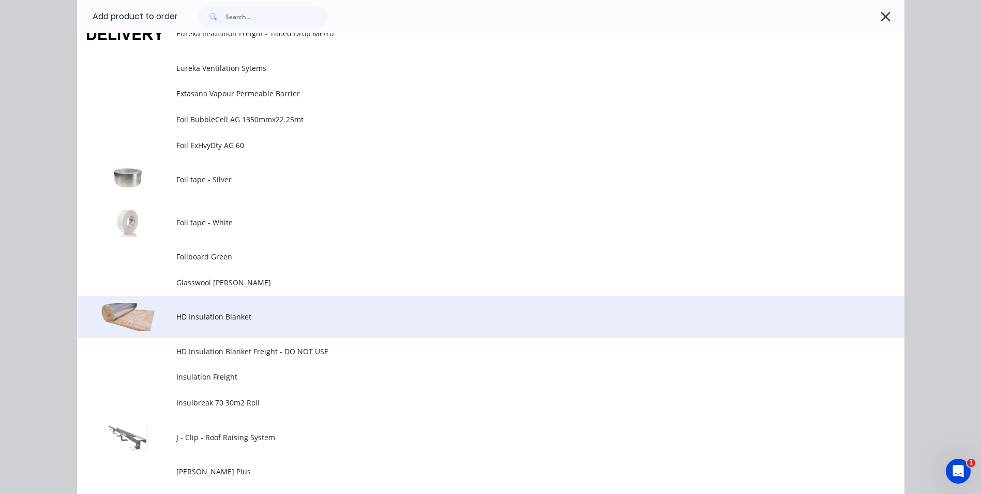
click at [210, 310] on td "HD Insulation Blanket" at bounding box center [540, 316] width 728 height 43
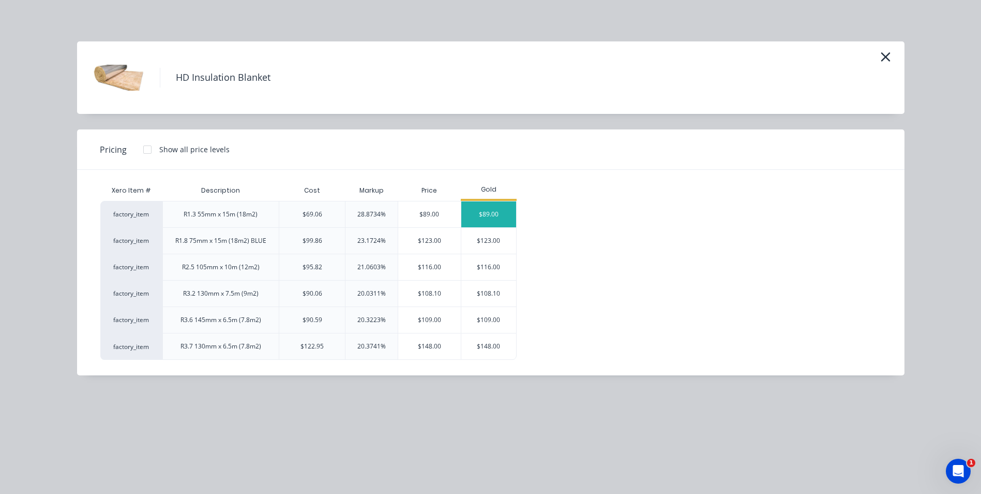
click at [501, 210] on div "$89.00" at bounding box center [488, 214] width 55 height 26
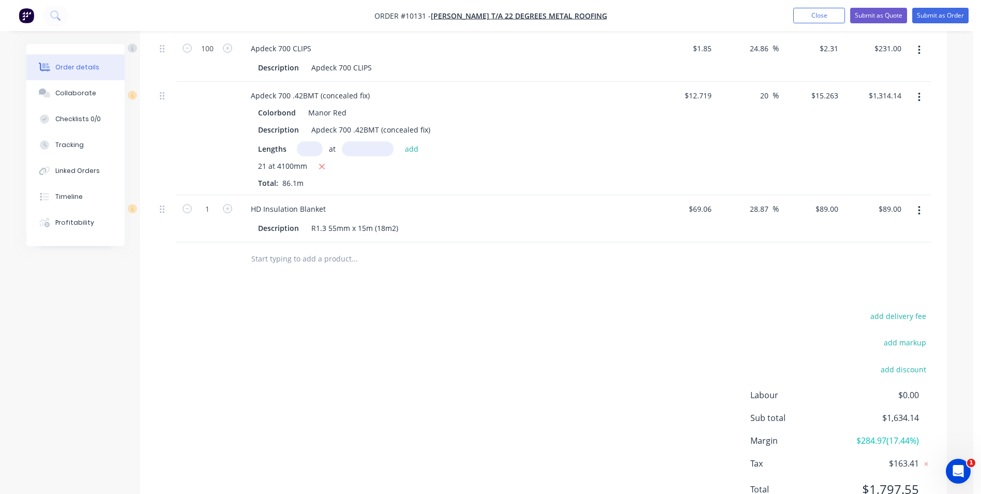
scroll to position [384, 0]
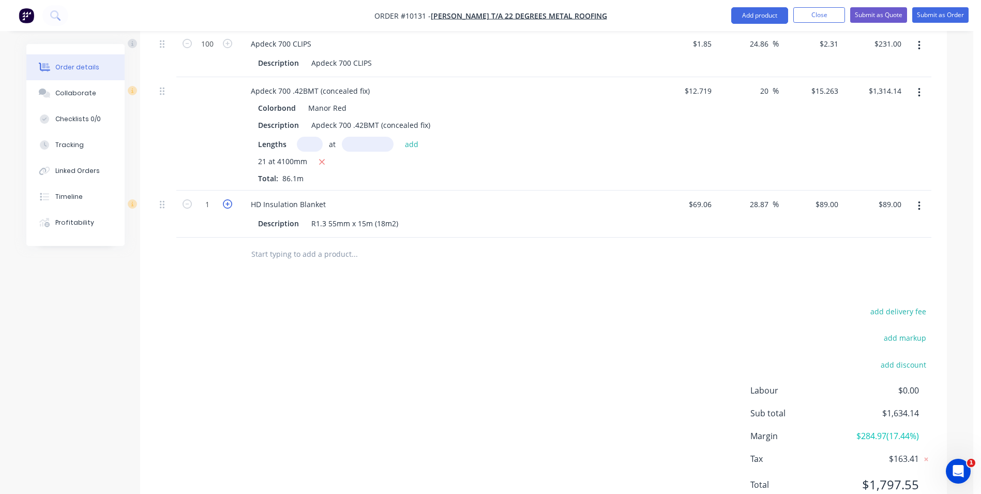
click at [227, 199] on icon "button" at bounding box center [227, 203] width 9 height 9
type input "2"
type input "$178.00"
click at [227, 199] on icon "button" at bounding box center [227, 203] width 9 height 9
type input "3"
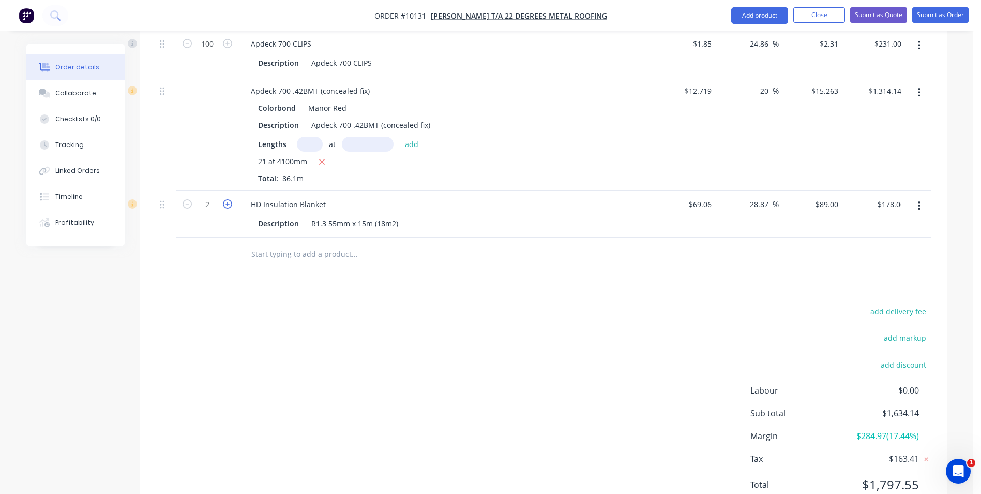
type input "$267.00"
click at [227, 199] on icon "button" at bounding box center [227, 203] width 9 height 9
type input "4"
type input "$356.00"
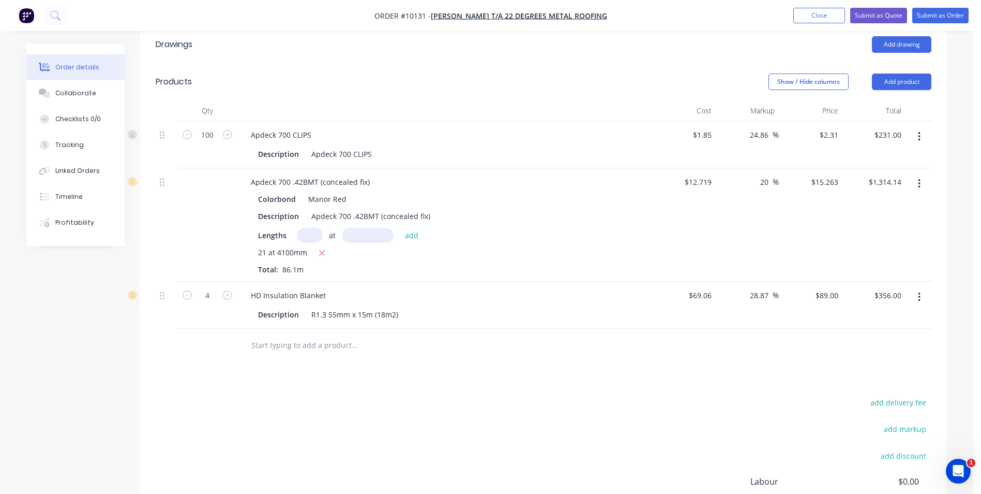
scroll to position [177, 0]
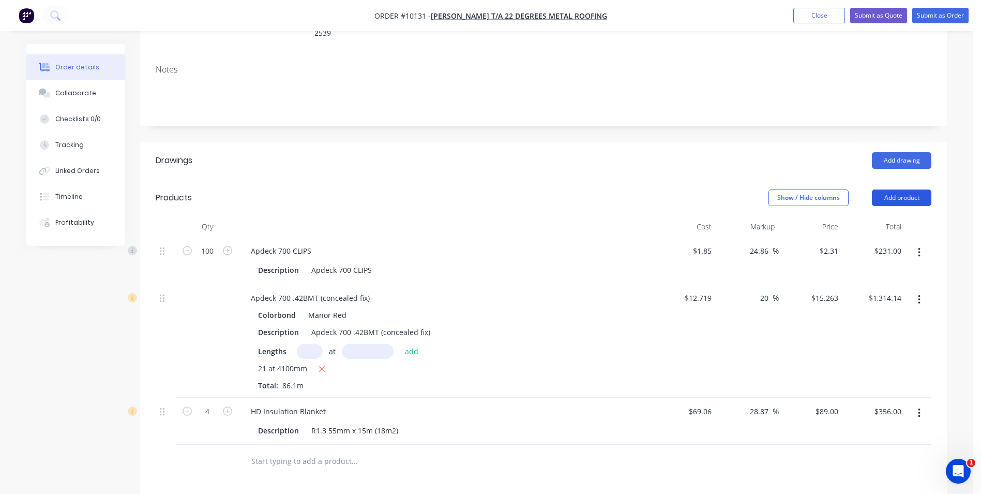
click at [886, 189] on button "Add product" at bounding box center [901, 197] width 59 height 17
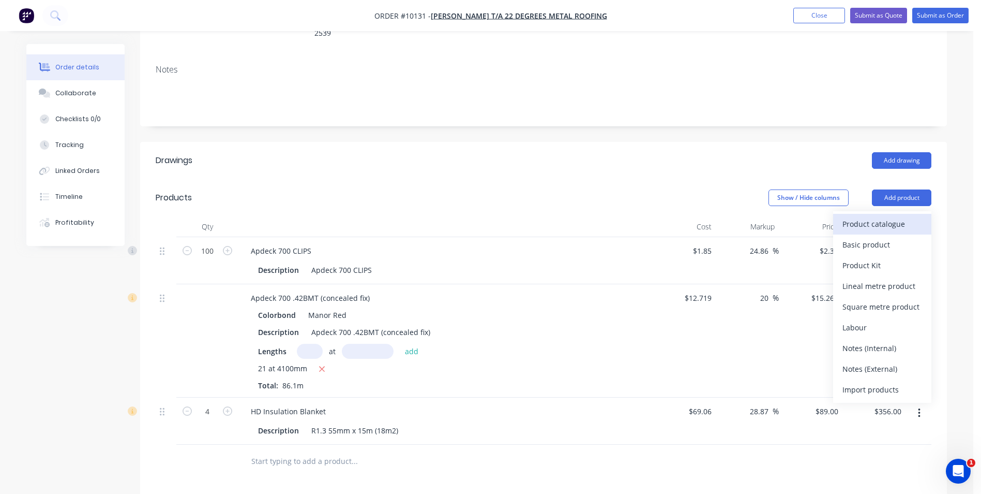
click at [882, 216] on div "Product catalogue" at bounding box center [883, 223] width 80 height 15
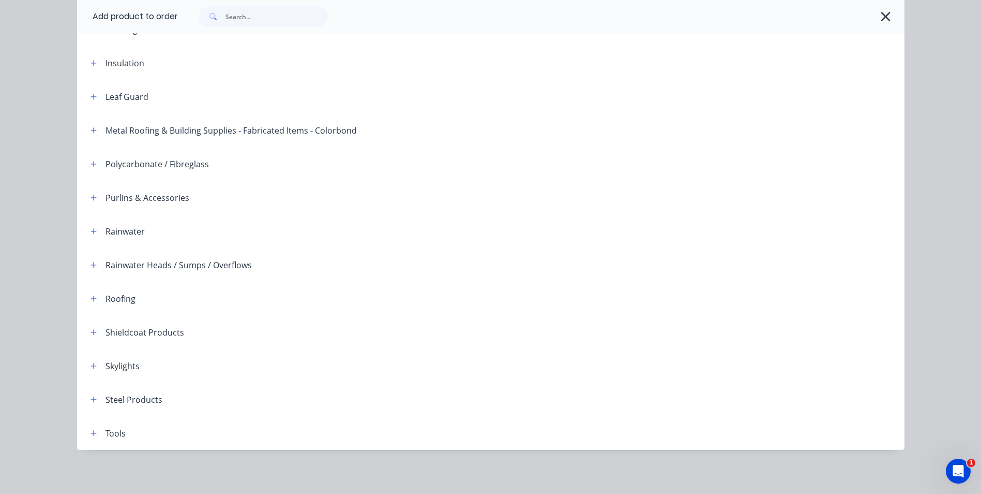
scroll to position [237, 0]
click at [92, 228] on icon "button" at bounding box center [94, 229] width 6 height 7
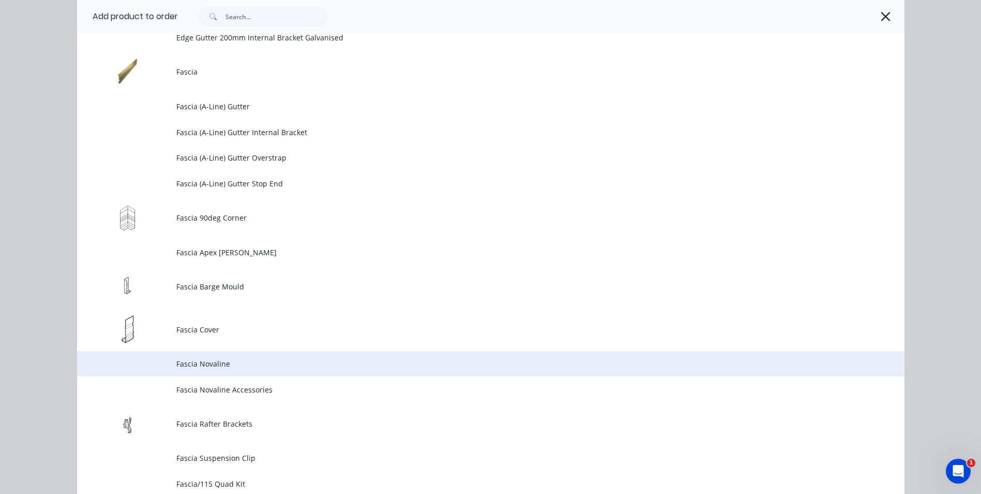
scroll to position [1307, 0]
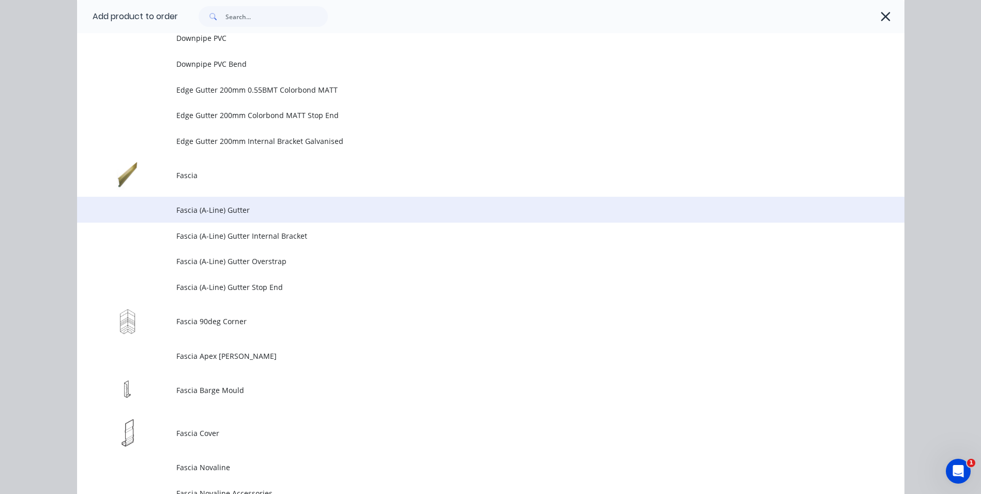
click at [288, 208] on span "Fascia (A-Line) Gutter" at bounding box center [467, 209] width 583 height 11
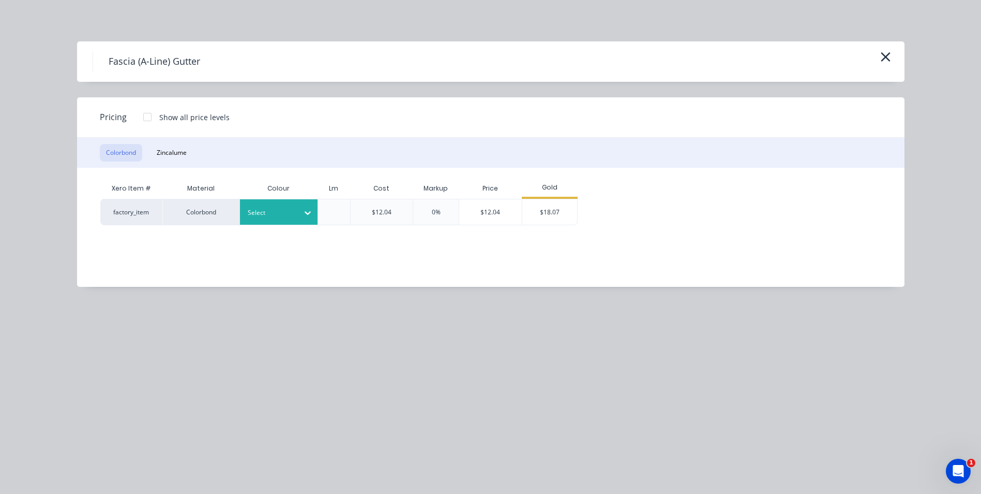
click at [303, 213] on div at bounding box center [307, 212] width 19 height 17
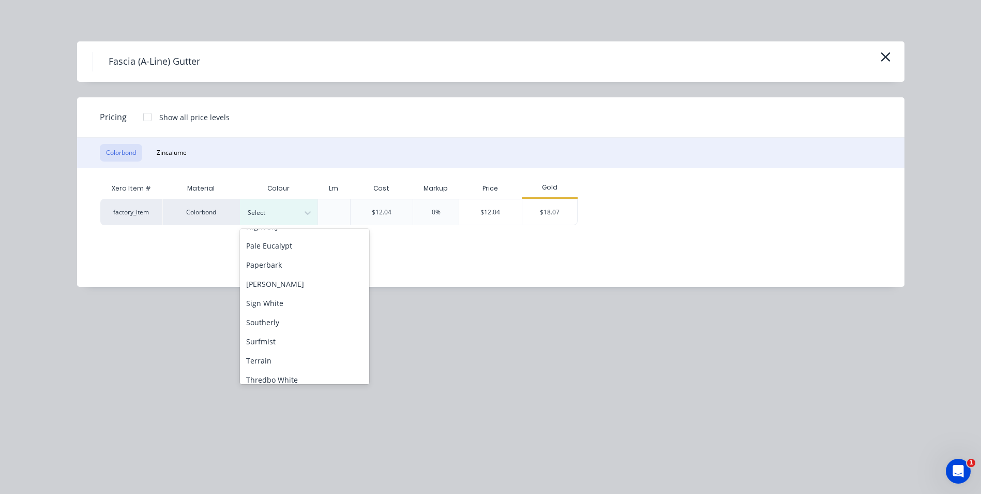
scroll to position [310, 0]
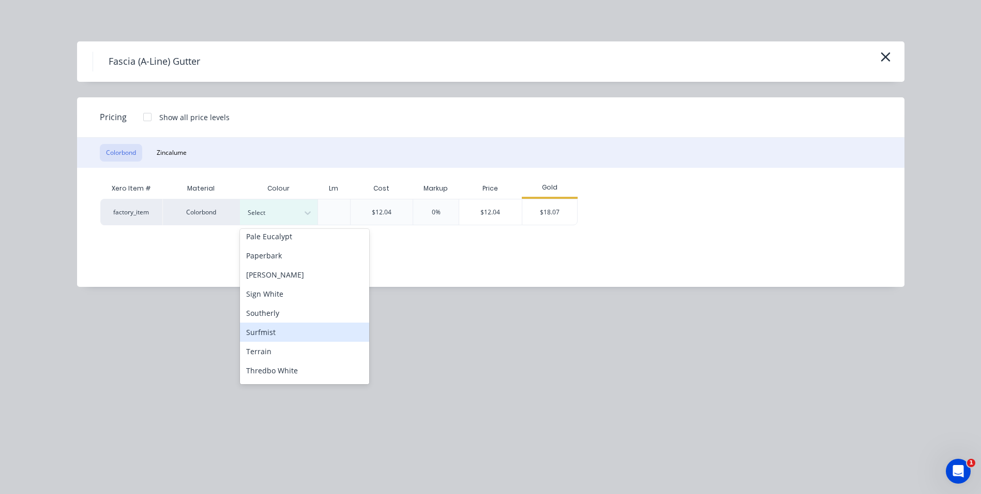
click at [280, 329] on div "Surfmist" at bounding box center [304, 331] width 129 height 19
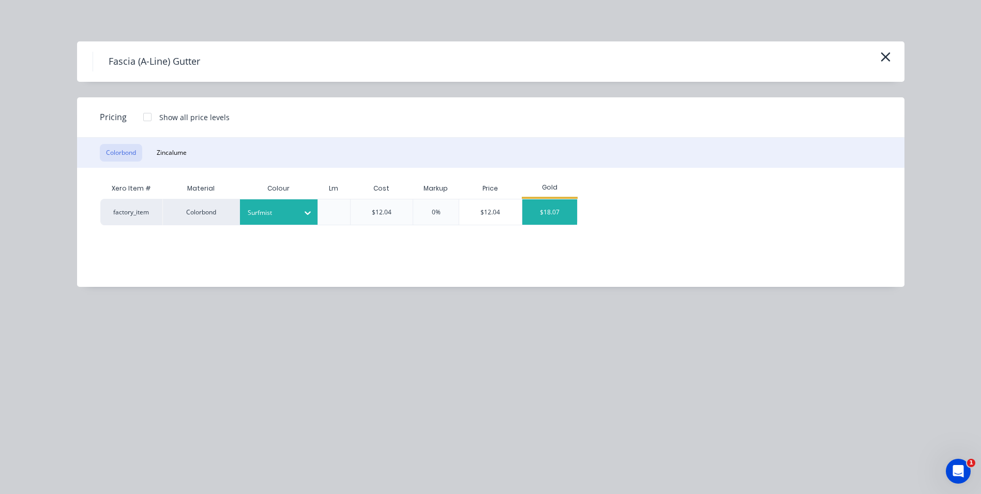
click at [556, 208] on div "$18.07" at bounding box center [550, 211] width 55 height 25
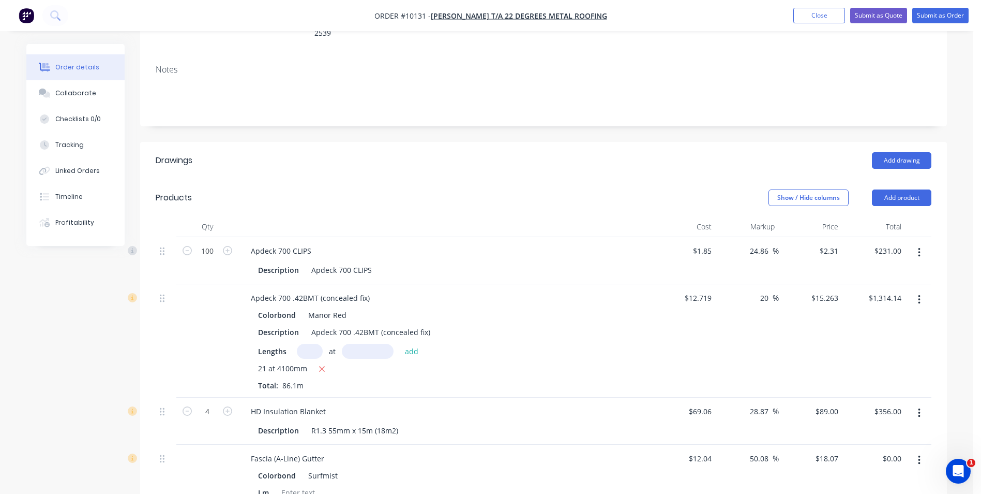
scroll to position [487, 0]
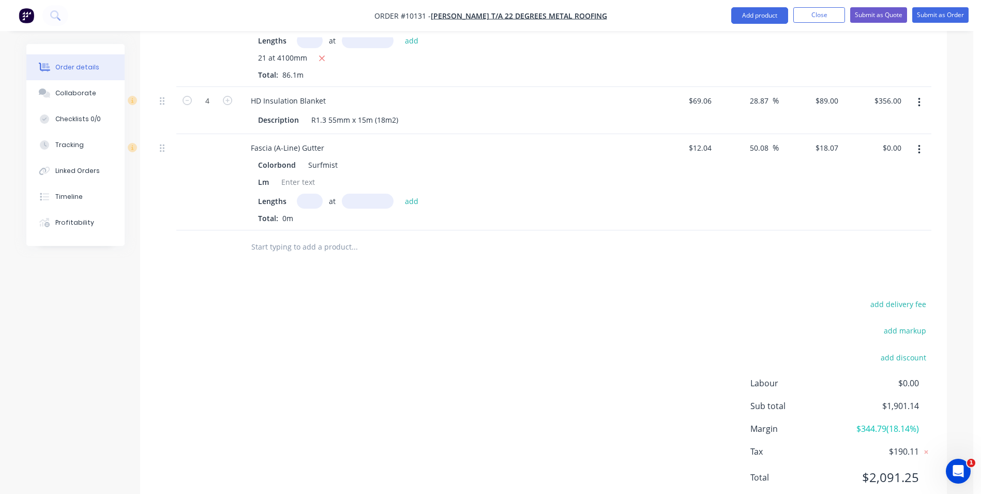
click at [308, 193] on input "text" at bounding box center [310, 200] width 26 height 15
type input "2"
type input "7300mm"
click at [411, 193] on button "add" at bounding box center [412, 200] width 24 height 14
type input "$263.82"
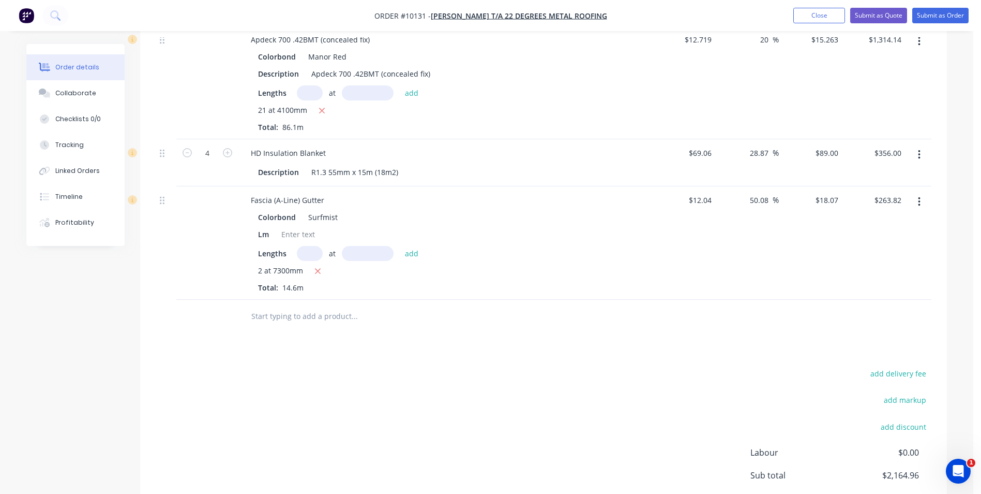
scroll to position [280, 0]
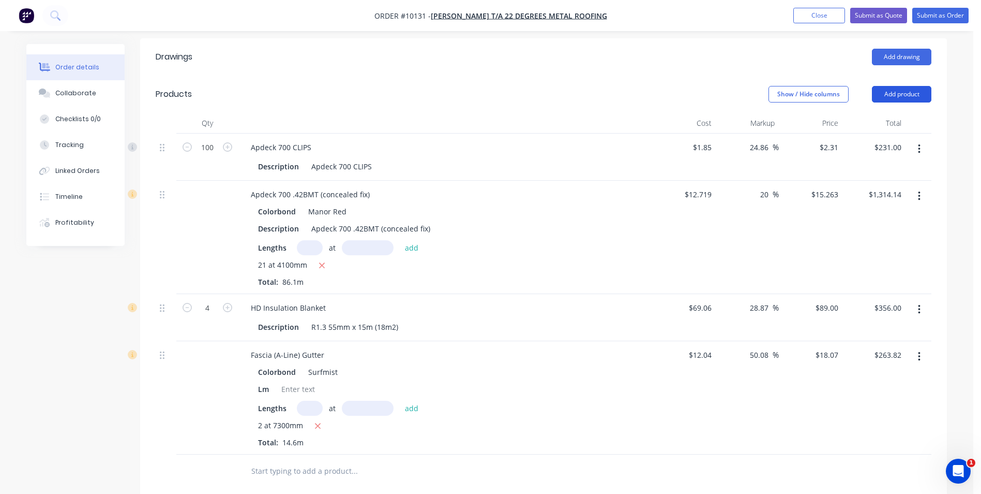
click at [895, 86] on button "Add product" at bounding box center [901, 94] width 59 height 17
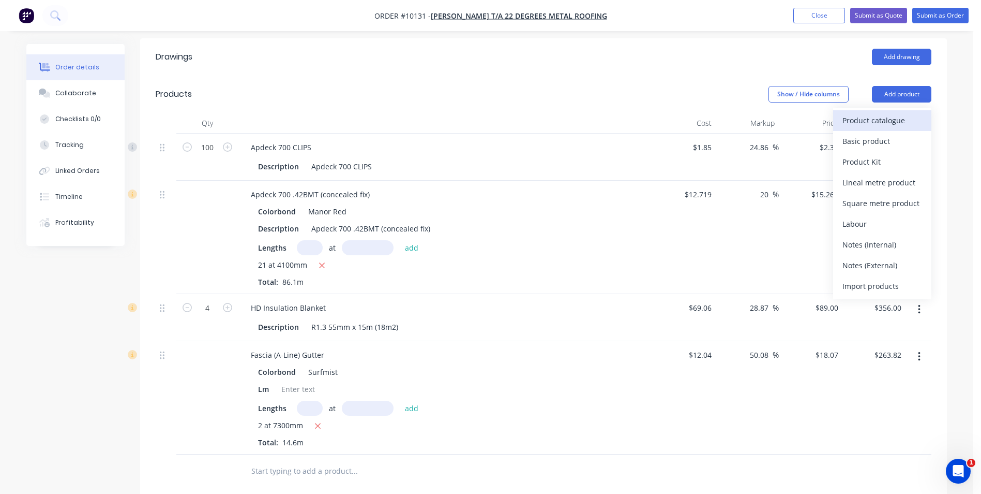
click at [892, 113] on div "Product catalogue" at bounding box center [883, 120] width 80 height 15
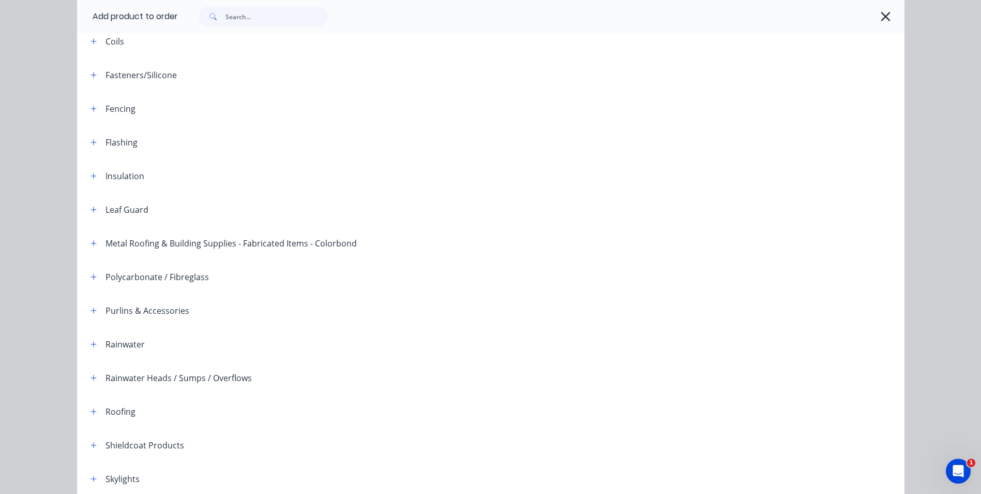
scroll to position [237, 0]
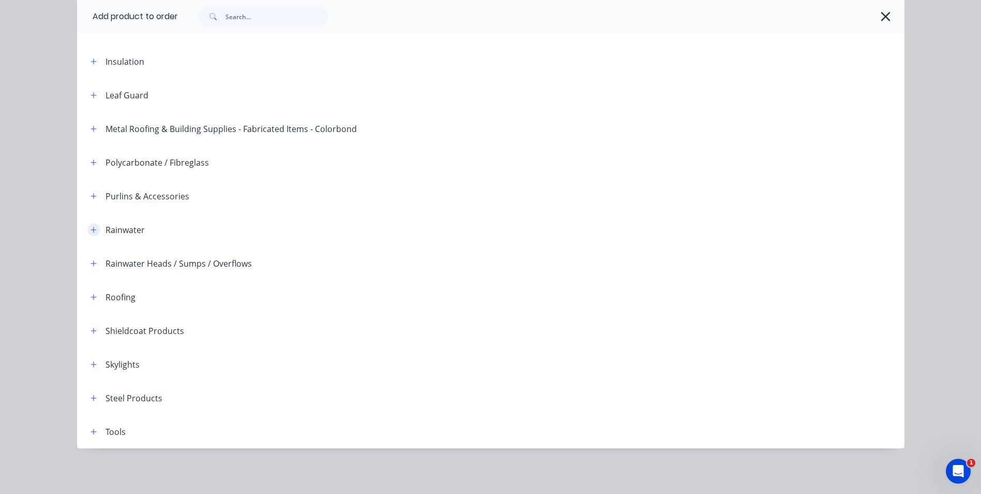
click at [91, 228] on icon "button" at bounding box center [94, 229] width 6 height 7
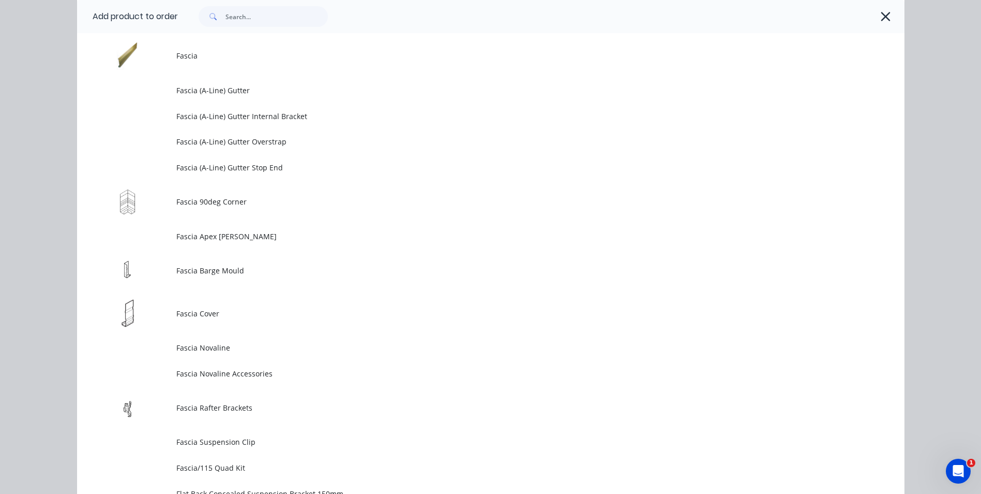
scroll to position [1375, 0]
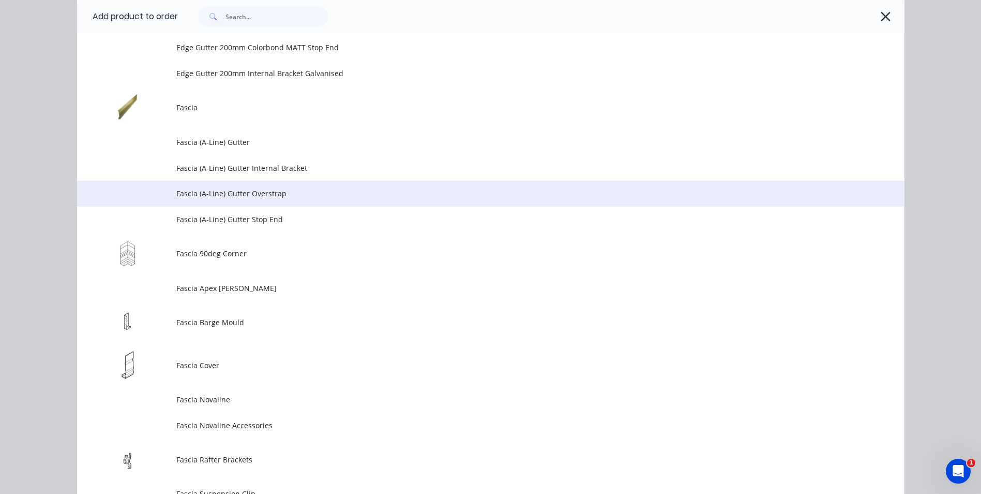
click at [288, 192] on span "Fascia (A-Line) Gutter Overstrap" at bounding box center [467, 193] width 583 height 11
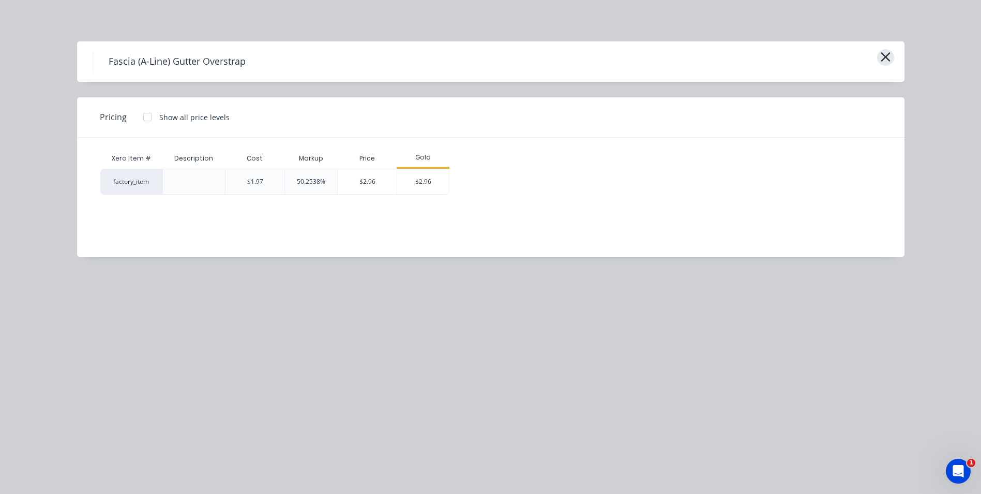
click at [886, 55] on icon "button" at bounding box center [885, 57] width 11 height 14
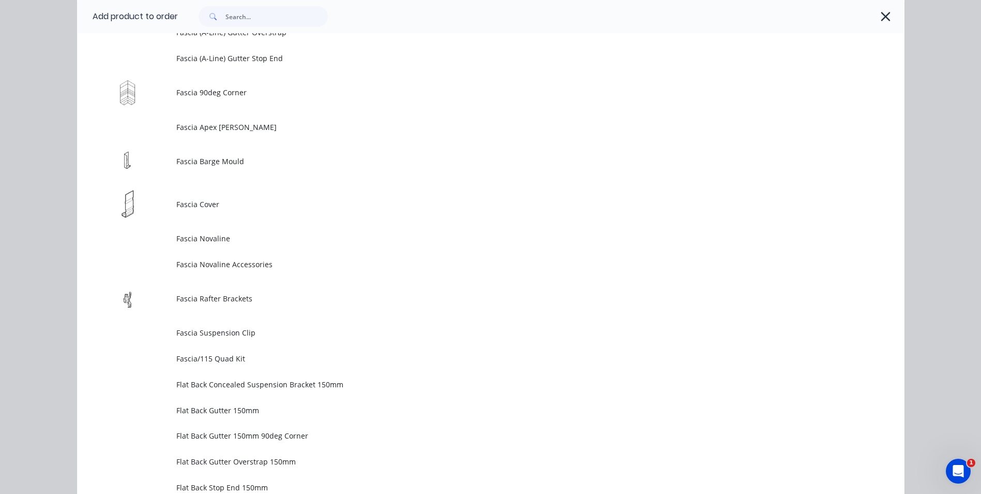
scroll to position [1277, 0]
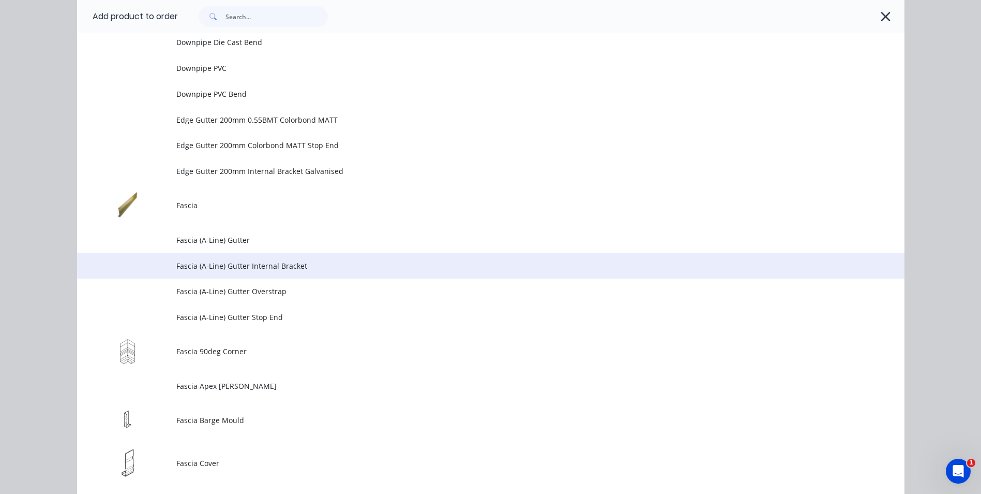
click at [309, 263] on span "Fascia (A-Line) Gutter Internal Bracket" at bounding box center [467, 265] width 583 height 11
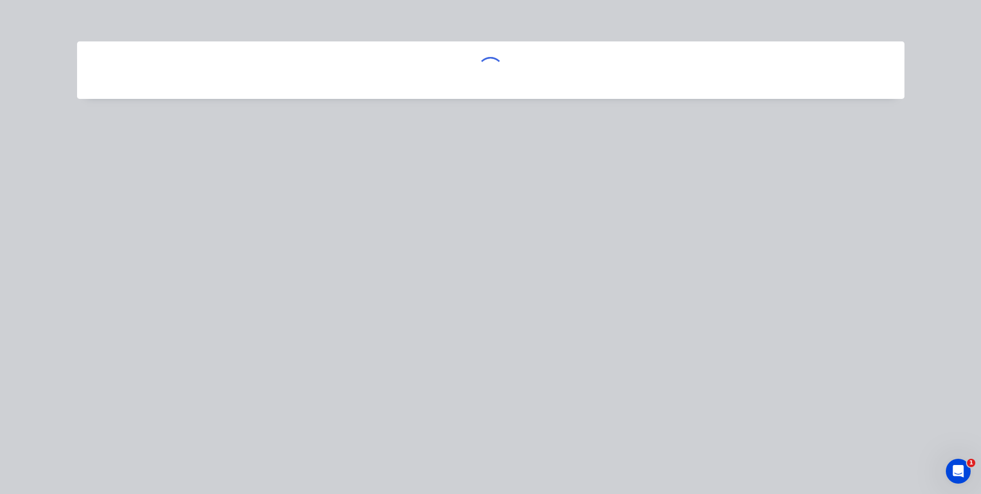
scroll to position [0, 0]
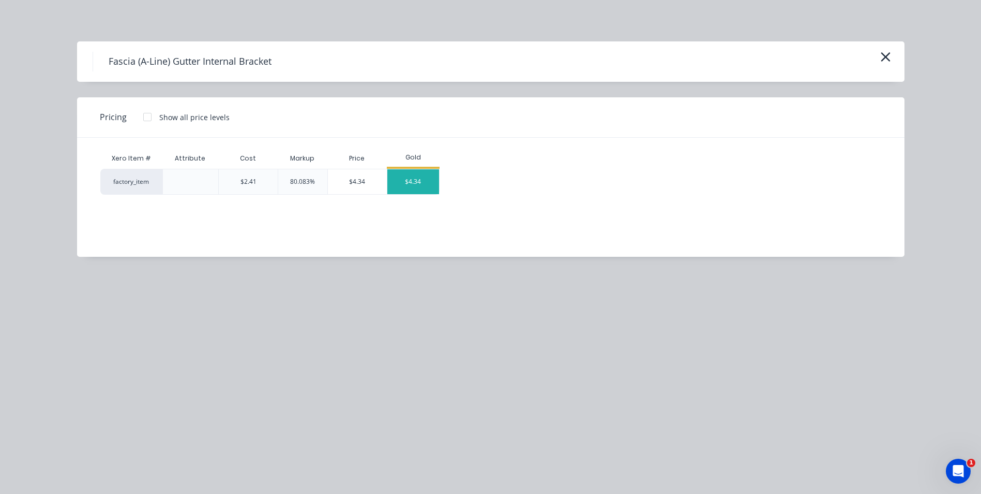
click at [423, 182] on div "$4.34" at bounding box center [413, 181] width 52 height 25
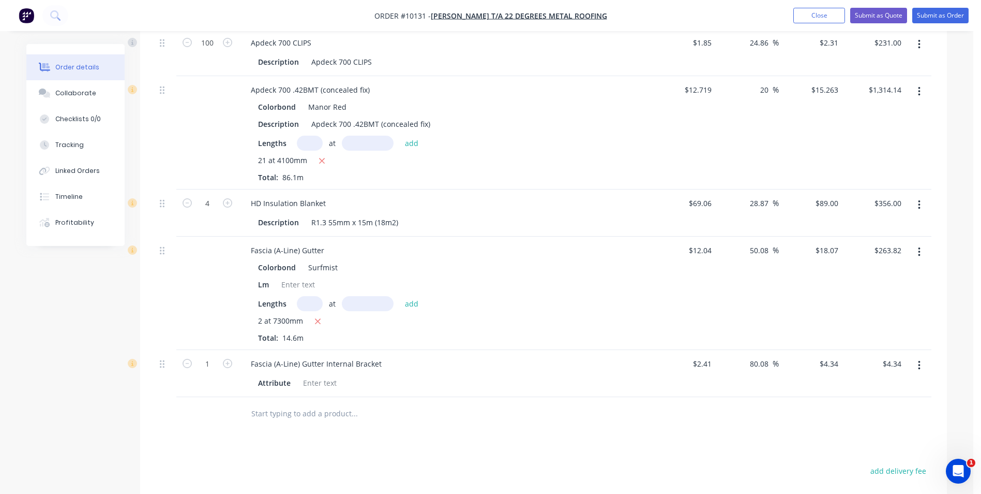
scroll to position [539, 0]
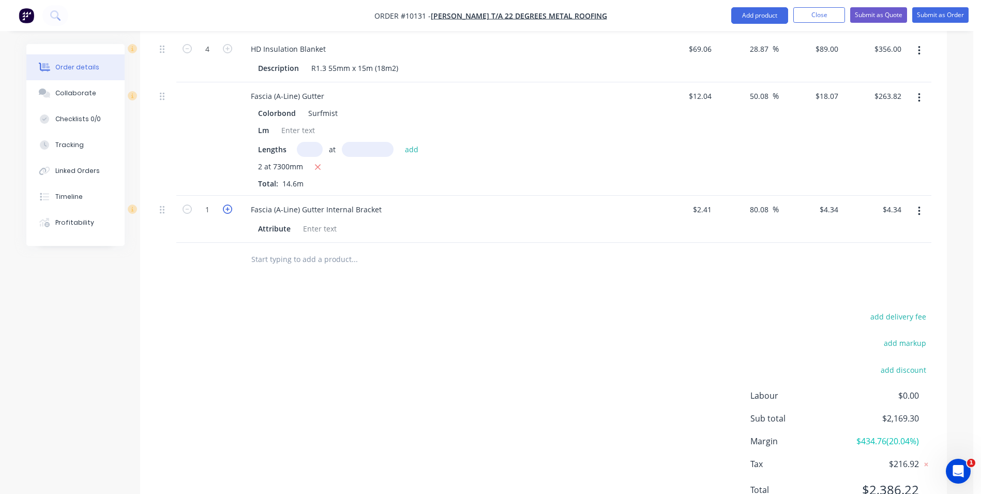
click at [228, 204] on icon "button" at bounding box center [227, 208] width 9 height 9
type input "2"
type input "$8.68"
click at [228, 204] on icon "button" at bounding box center [227, 208] width 9 height 9
type input "3"
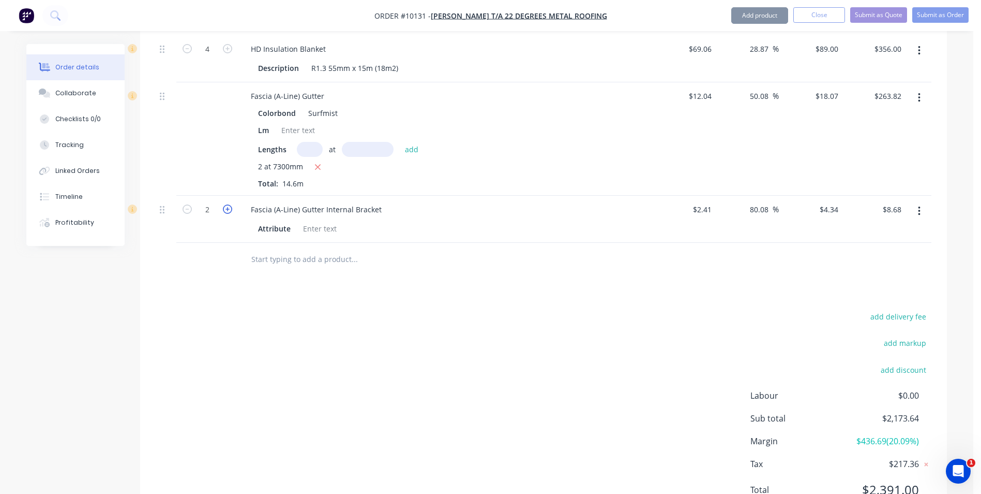
type input "$13.02"
click at [228, 204] on icon "button" at bounding box center [227, 208] width 9 height 9
type input "4"
type input "$17.36"
click at [228, 204] on icon "button" at bounding box center [227, 208] width 9 height 9
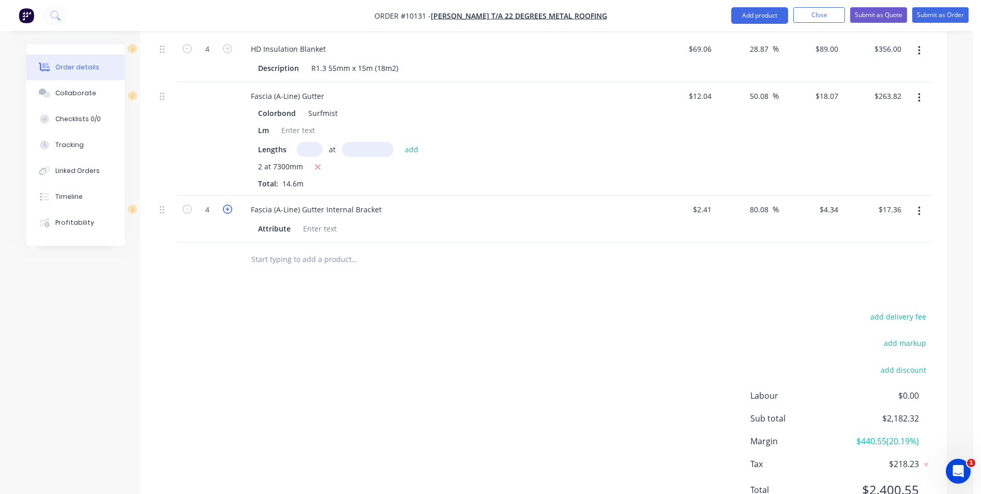
type input "5"
type input "$21.70"
click at [228, 204] on icon "button" at bounding box center [227, 208] width 9 height 9
type input "6"
type input "$26.04"
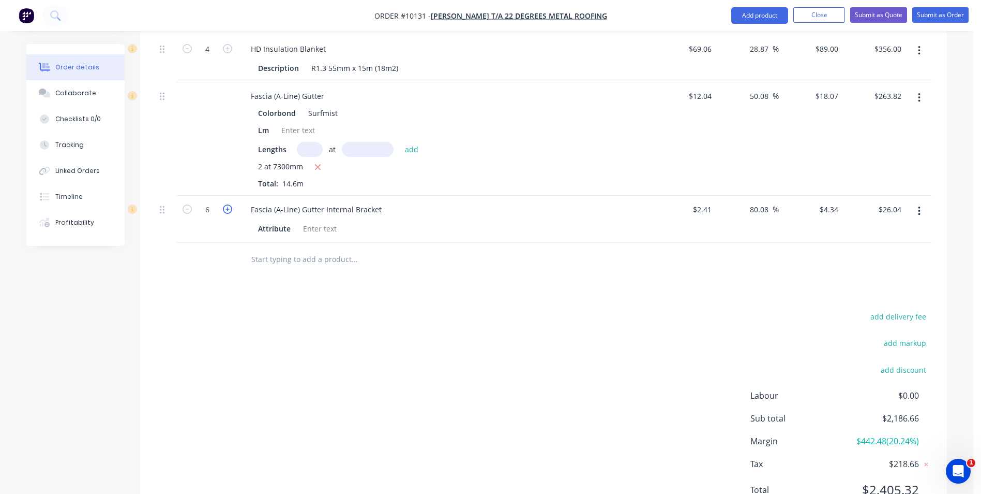
click at [228, 204] on icon "button" at bounding box center [227, 208] width 9 height 9
type input "7"
type input "$30.38"
click at [228, 204] on icon "button" at bounding box center [227, 208] width 9 height 9
type input "8"
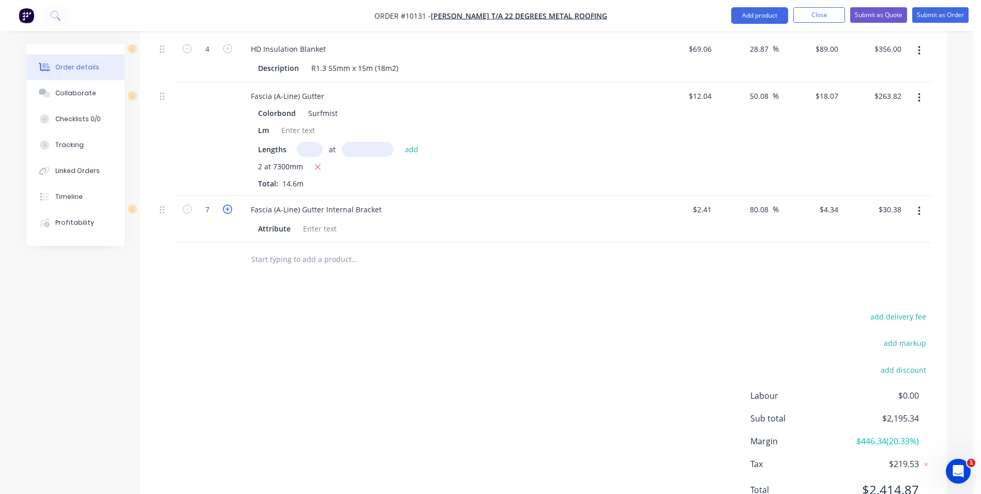
type input "$34.72"
click at [228, 204] on icon "button" at bounding box center [227, 208] width 9 height 9
type input "9"
type input "$39.06"
click at [229, 204] on icon "button" at bounding box center [227, 208] width 9 height 9
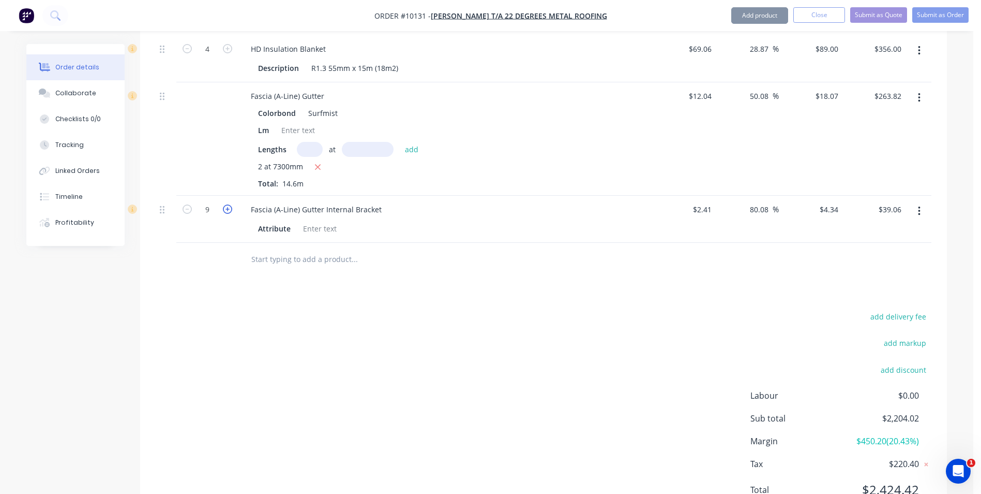
type input "10"
type input "$43.40"
click at [229, 204] on icon "button" at bounding box center [227, 208] width 9 height 9
type input "11"
type input "$47.74"
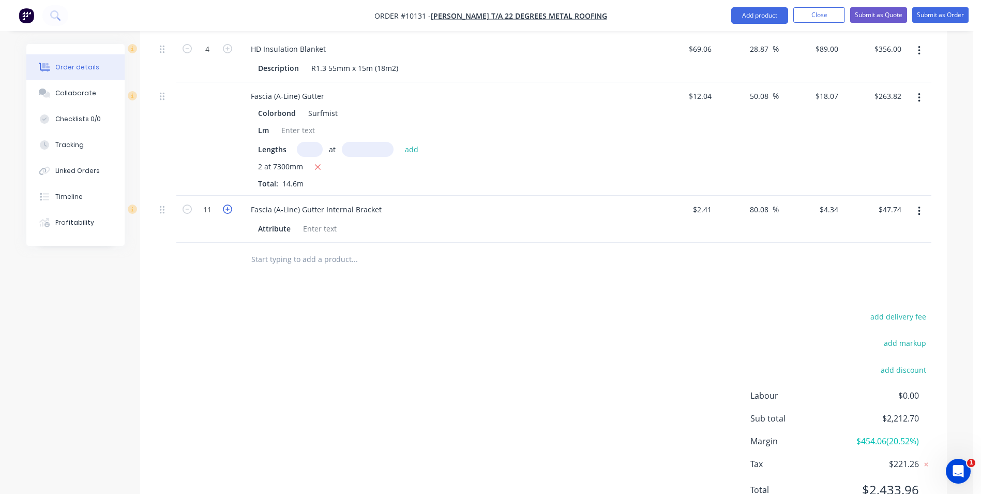
click at [228, 204] on icon "button" at bounding box center [227, 208] width 9 height 9
type input "12"
type input "$52.08"
click at [228, 204] on icon "button" at bounding box center [227, 208] width 9 height 9
type input "13"
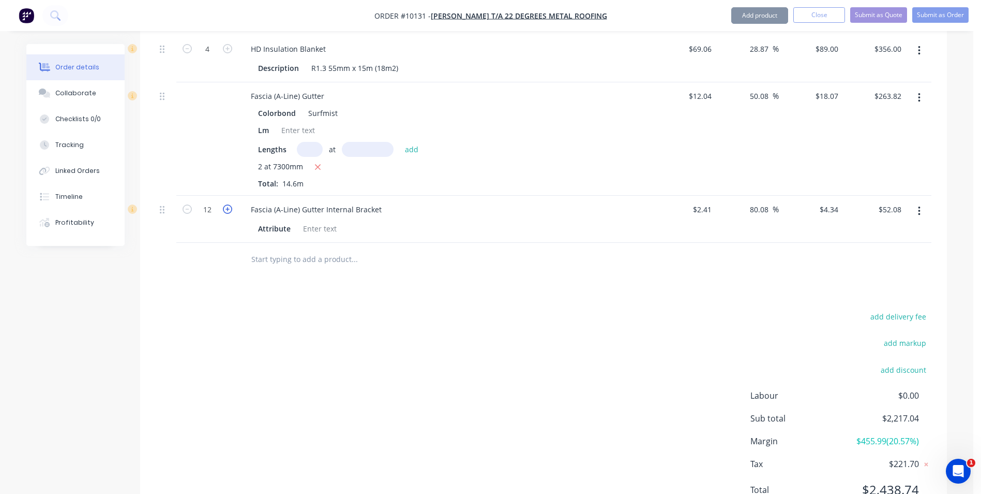
type input "$56.42"
click at [228, 204] on icon "button" at bounding box center [227, 208] width 9 height 9
type input "14"
type input "$60.76"
click at [230, 204] on icon "button" at bounding box center [227, 208] width 9 height 9
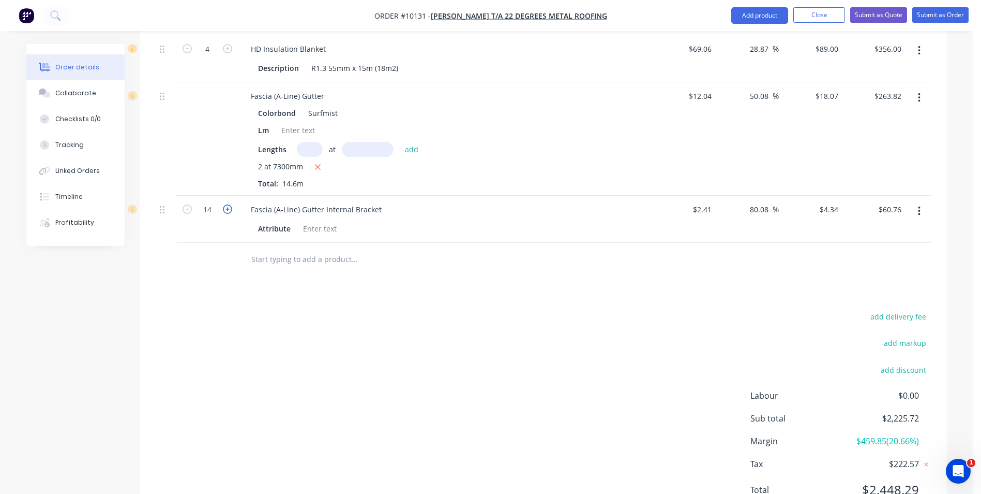
type input "15"
type input "$65.10"
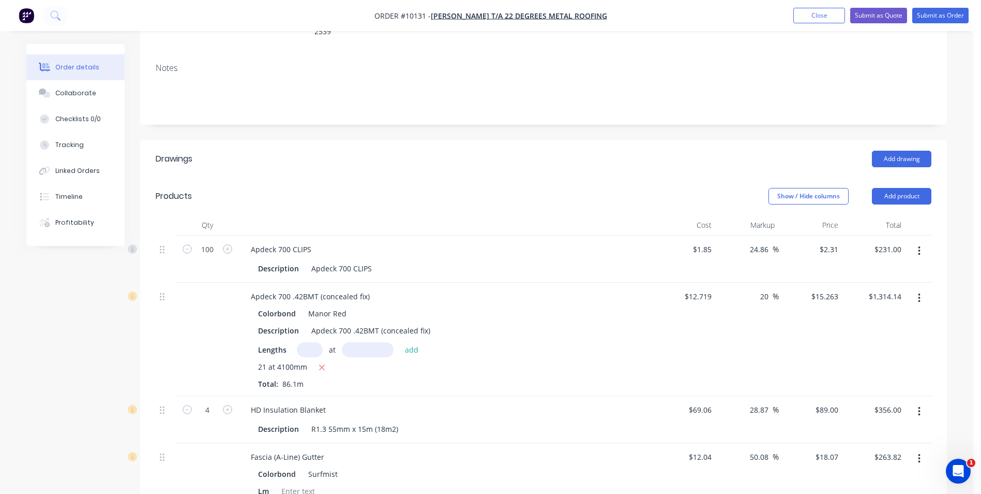
scroll to position [177, 0]
click at [907, 189] on button "Add product" at bounding box center [901, 197] width 59 height 17
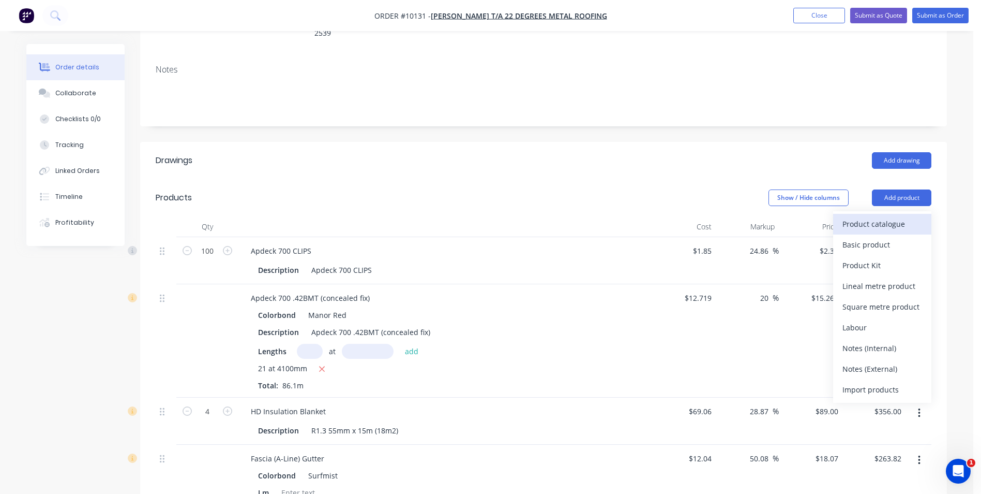
click at [888, 216] on div "Product catalogue" at bounding box center [883, 223] width 80 height 15
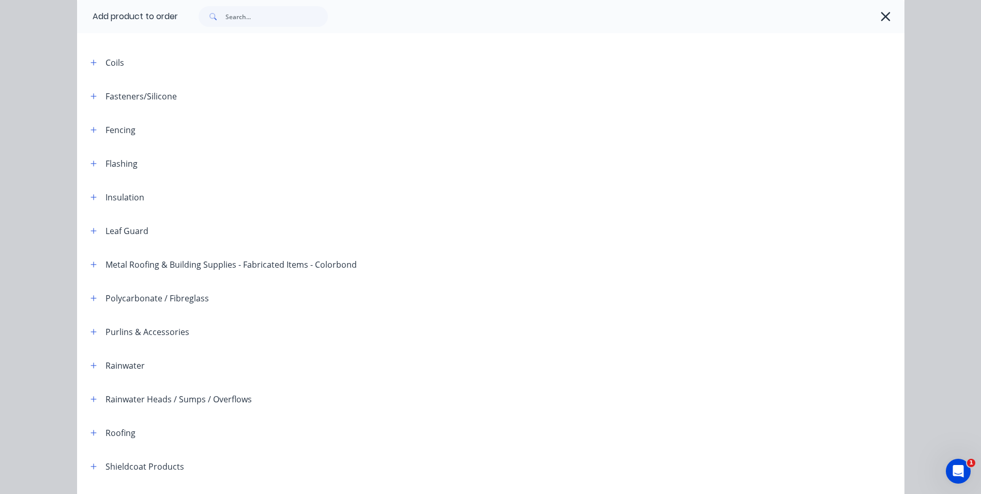
scroll to position [207, 0]
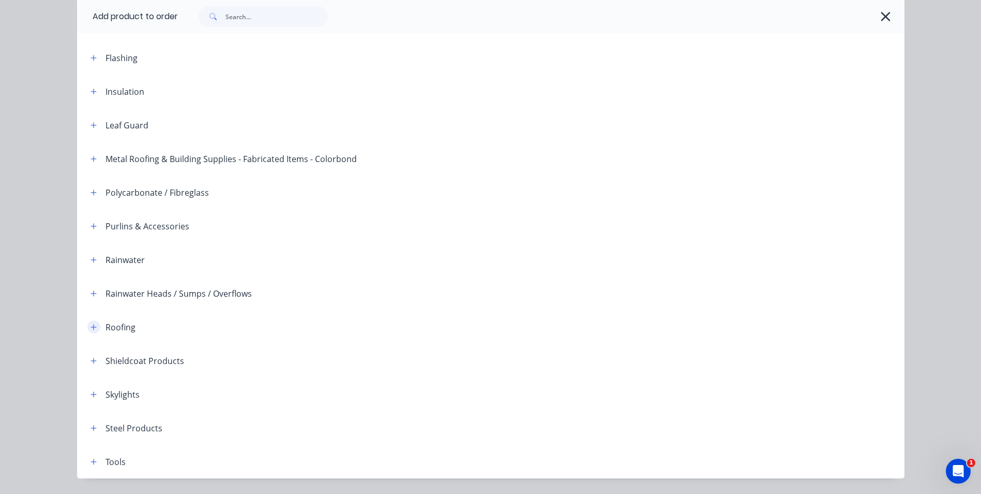
click at [91, 325] on icon "button" at bounding box center [94, 327] width 6 height 6
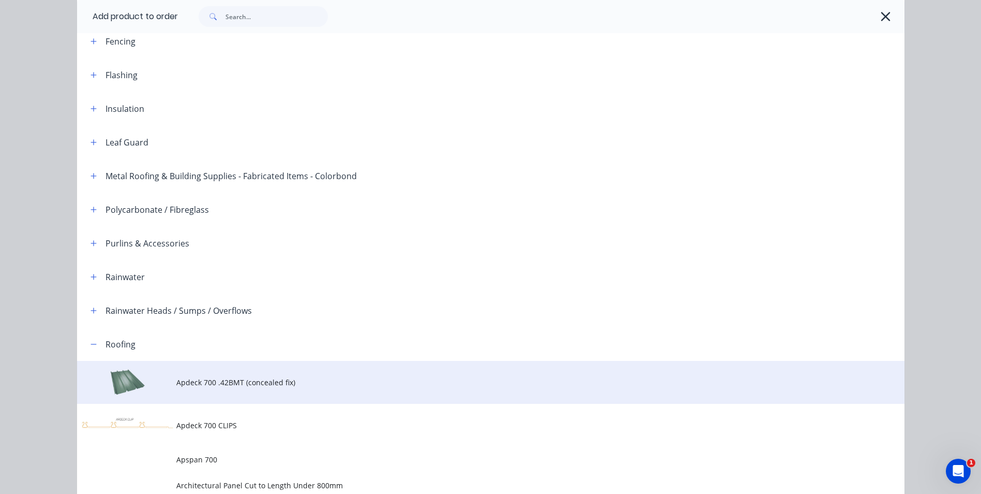
scroll to position [103, 0]
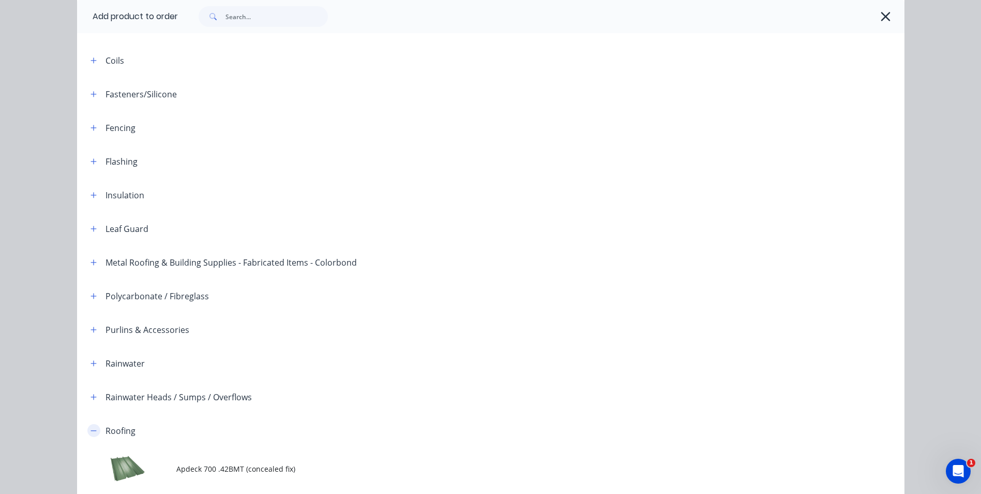
click at [91, 429] on icon "button" at bounding box center [94, 430] width 6 height 7
click at [91, 363] on icon "button" at bounding box center [94, 363] width 6 height 6
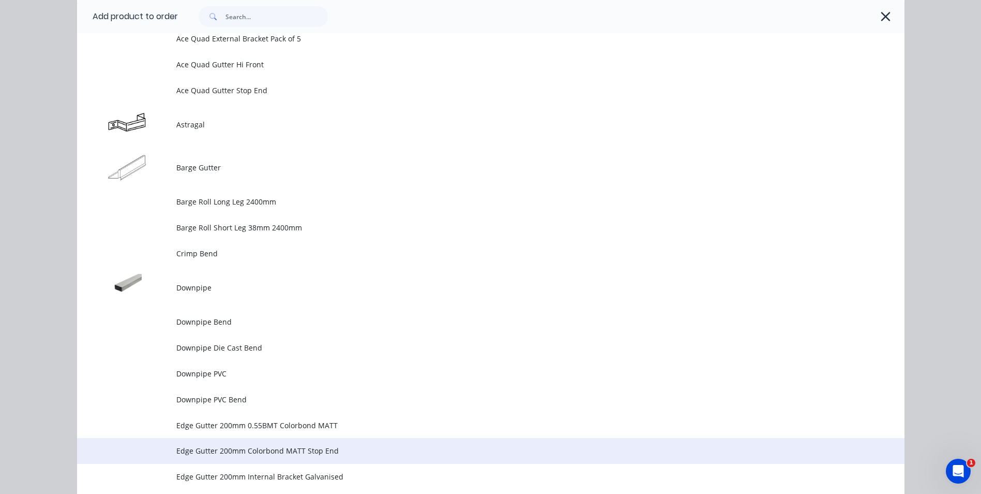
scroll to position [1190, 0]
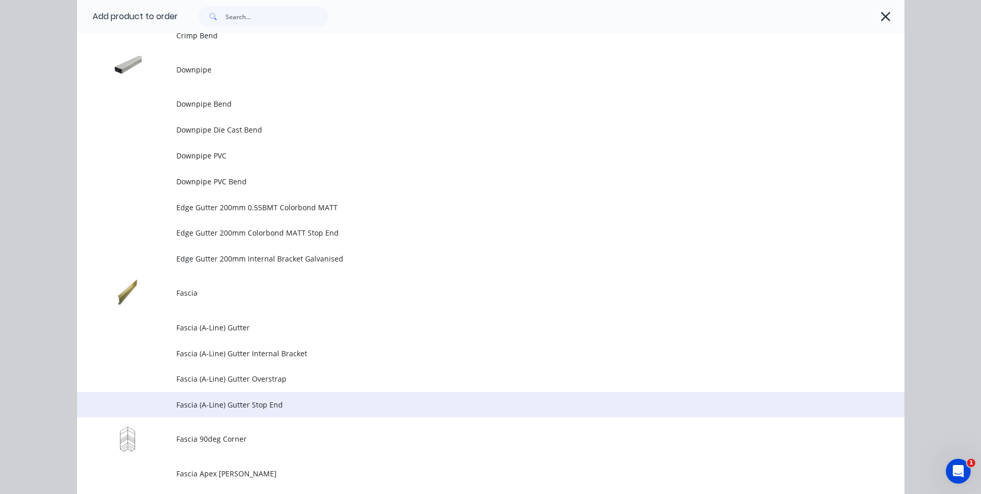
click at [281, 398] on td "Fascia (A-Line) Gutter Stop End" at bounding box center [540, 405] width 728 height 26
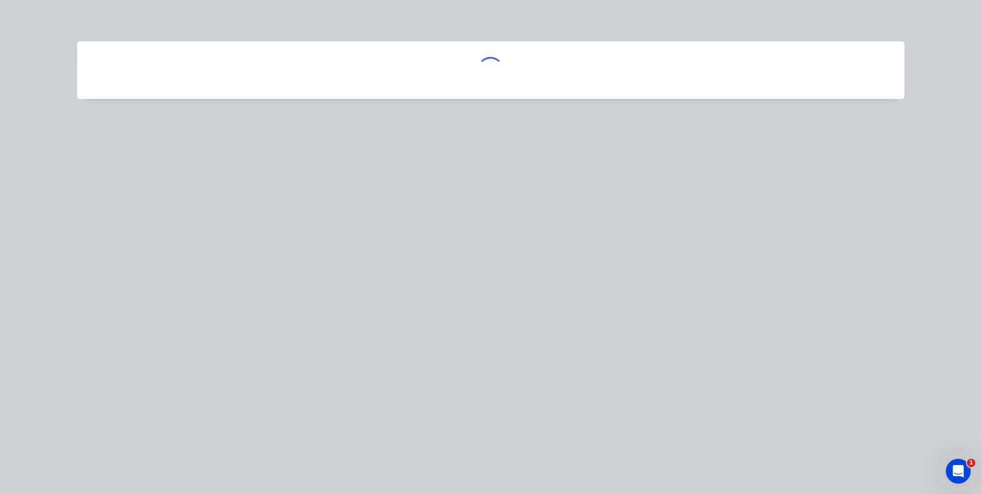
scroll to position [0, 0]
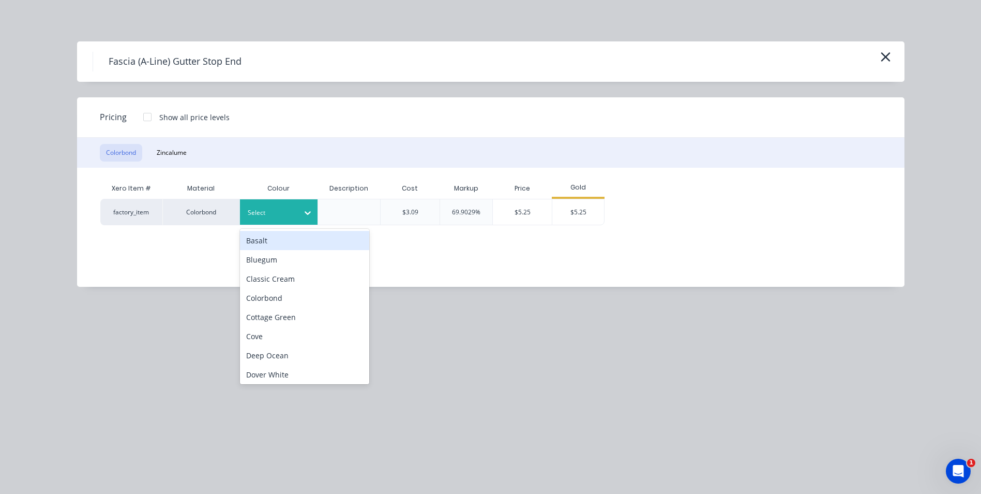
click at [306, 208] on icon at bounding box center [308, 212] width 10 height 10
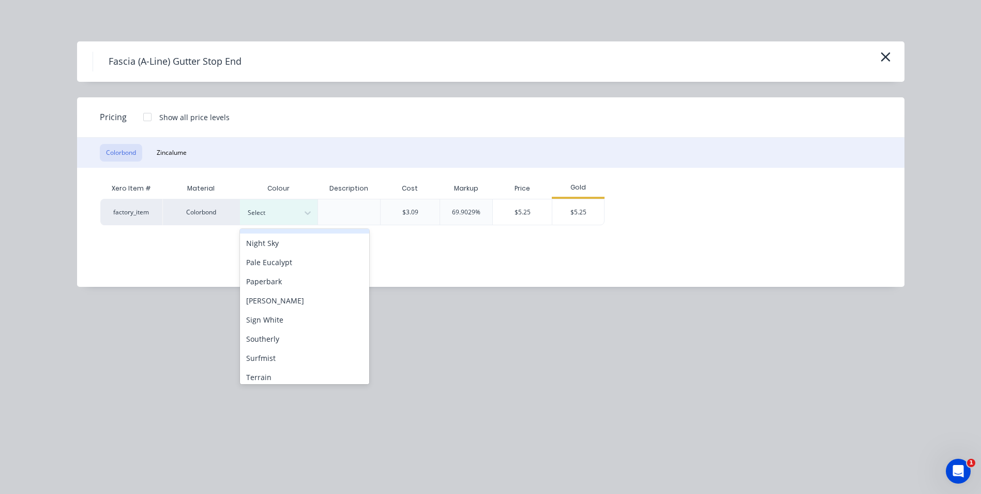
scroll to position [310, 0]
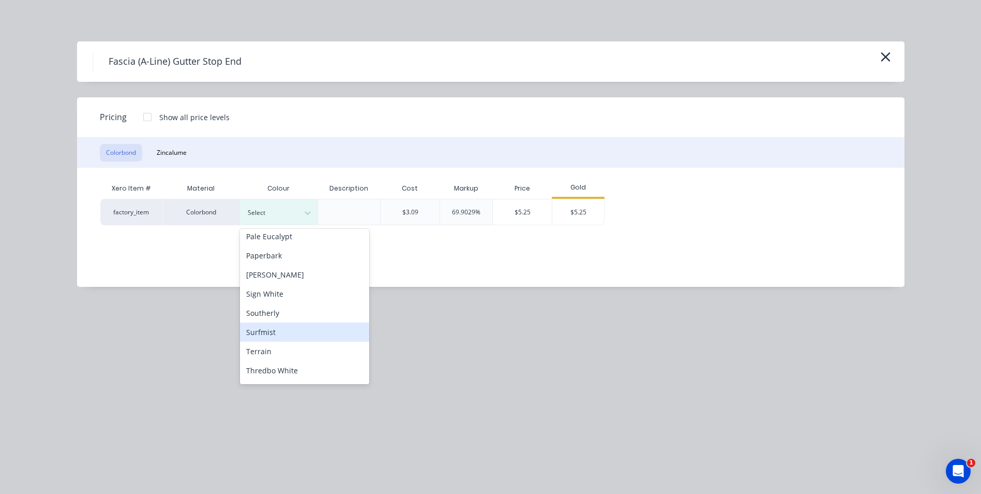
click at [282, 333] on div "Surfmist" at bounding box center [304, 331] width 129 height 19
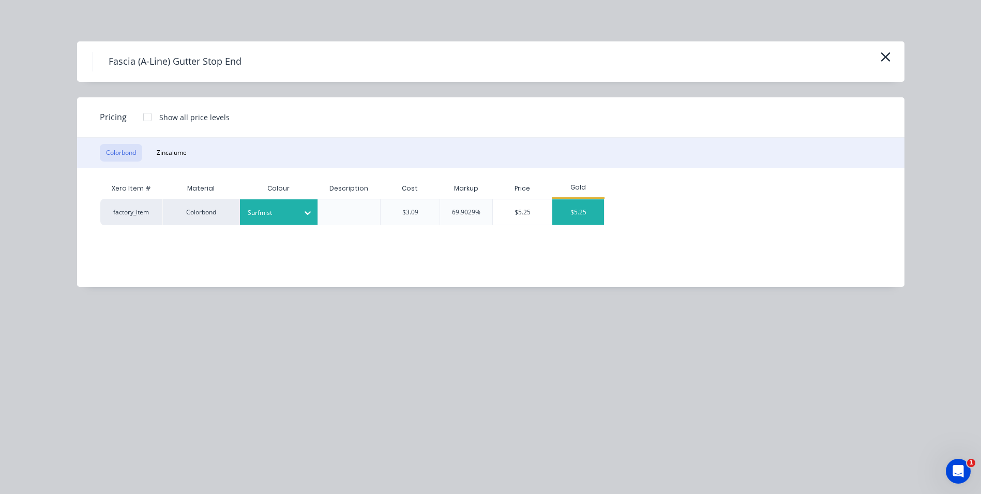
click at [575, 208] on div "$5.25" at bounding box center [579, 211] width 52 height 25
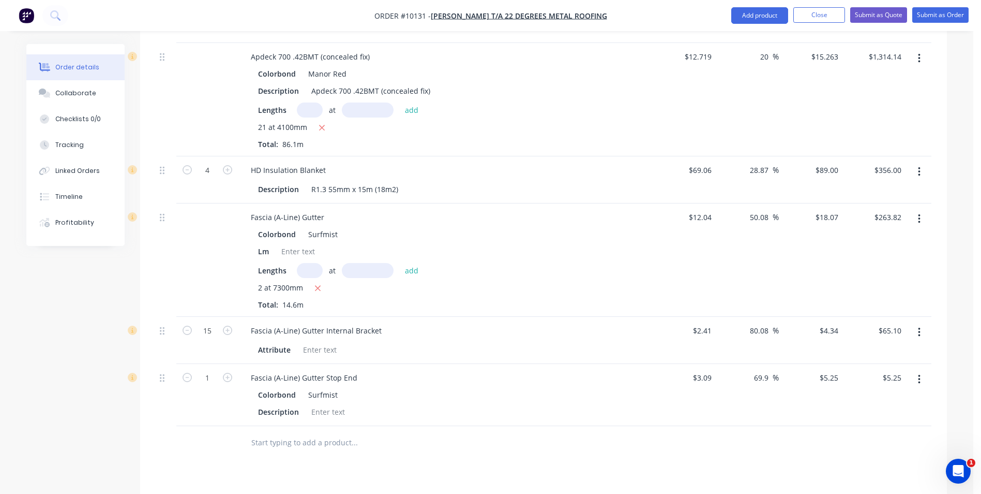
scroll to position [539, 0]
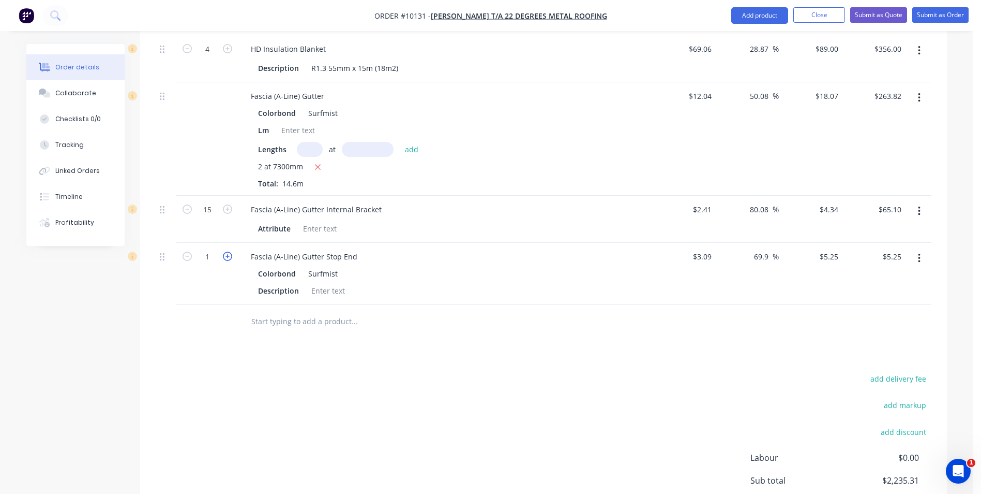
click at [226, 251] on icon "button" at bounding box center [227, 255] width 9 height 9
type input "2"
type input "$10.50"
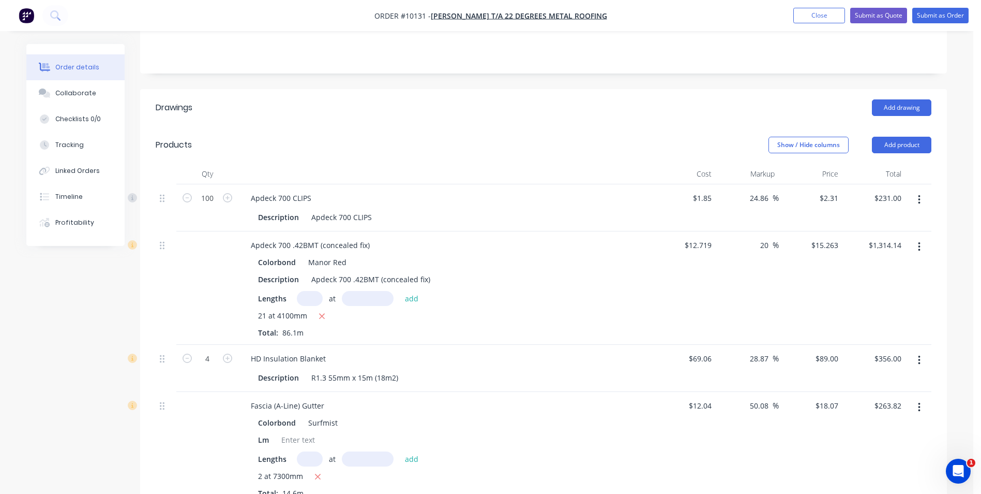
scroll to position [229, 0]
click at [890, 138] on button "Add product" at bounding box center [901, 146] width 59 height 17
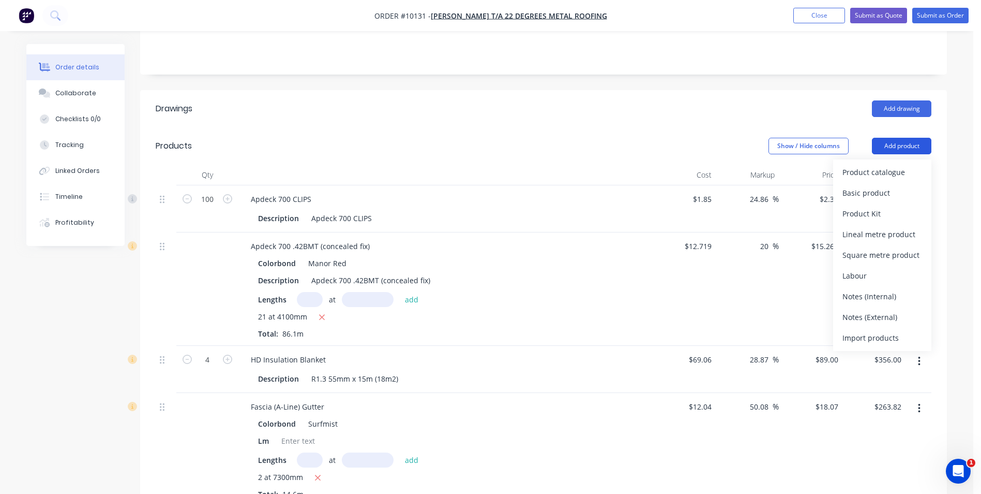
click at [892, 138] on button "Add product" at bounding box center [901, 146] width 59 height 17
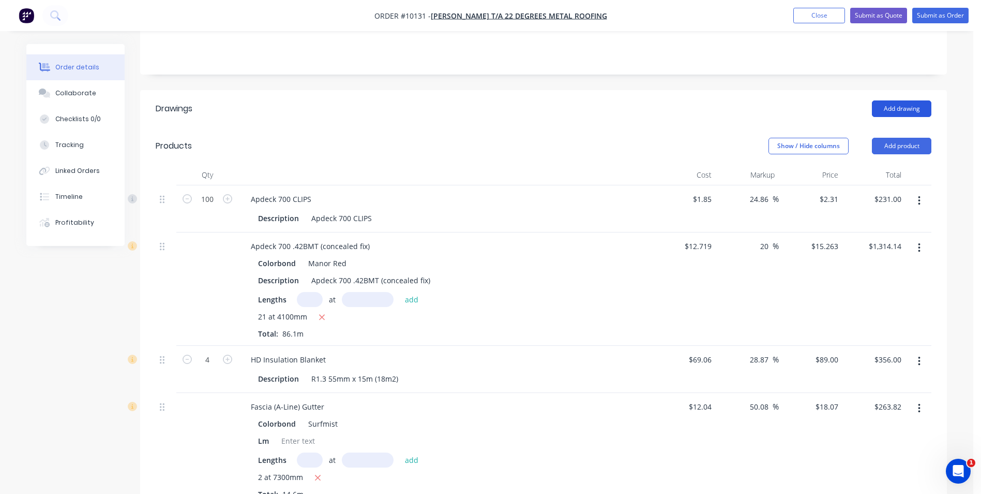
click at [900, 100] on button "Add drawing" at bounding box center [901, 108] width 59 height 17
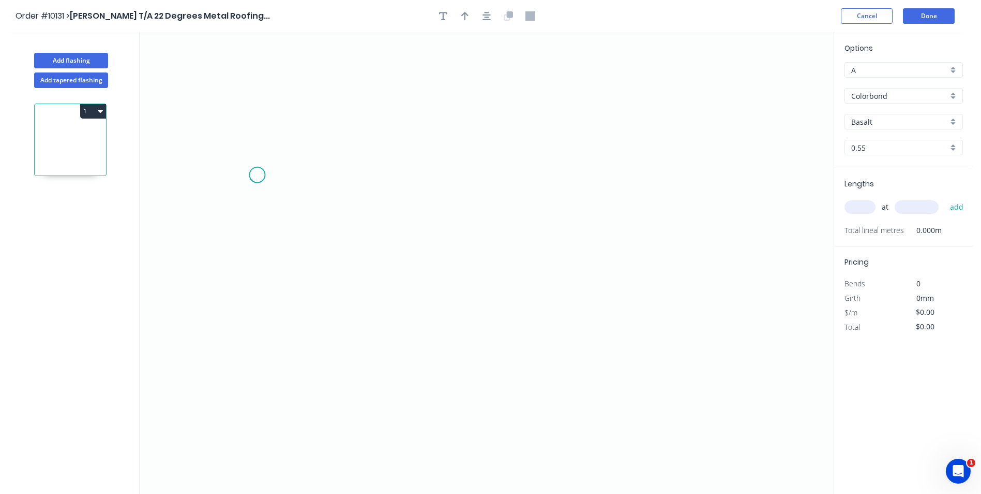
click at [257, 175] on icon "0" at bounding box center [487, 262] width 694 height 461
click at [222, 185] on icon "0" at bounding box center [487, 262] width 694 height 461
drag, startPoint x: 423, startPoint y: 277, endPoint x: 461, endPoint y: 278, distance: 38.3
click at [424, 277] on icon "0 ?" at bounding box center [487, 262] width 694 height 461
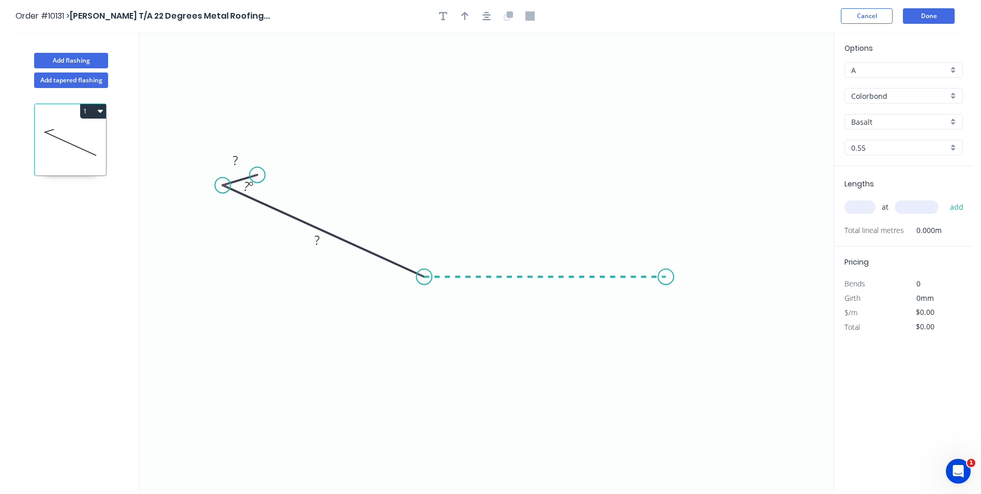
click at [666, 273] on icon "0 ? ? ? º" at bounding box center [487, 262] width 694 height 461
click at [668, 301] on icon "0 ? ? ? ? º ? º" at bounding box center [487, 262] width 694 height 461
click at [238, 159] on tspan "?" at bounding box center [235, 160] width 5 height 17
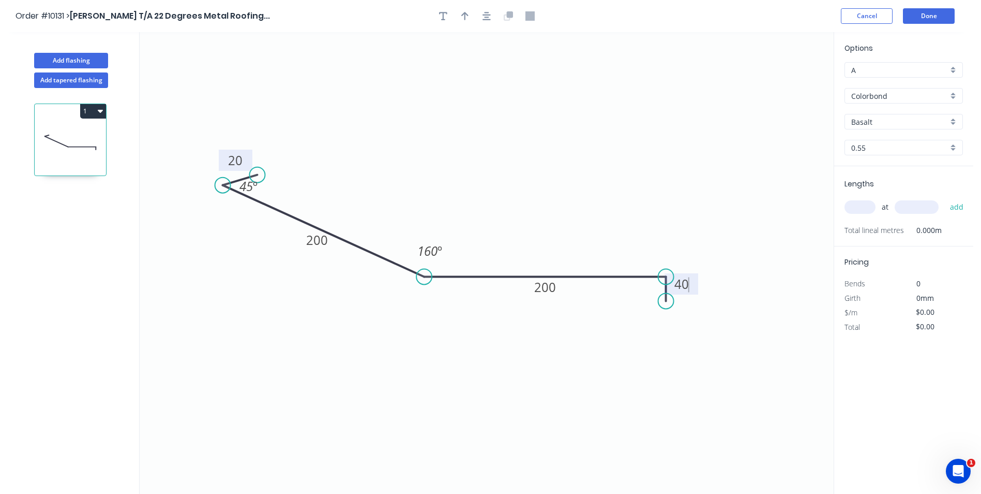
click at [268, 102] on icon "0 20 200 200 40 45 º 160 º" at bounding box center [487, 262] width 694 height 461
type input "$14.75"
click at [469, 19] on button "button" at bounding box center [465, 16] width 16 height 16
click at [782, 82] on icon at bounding box center [781, 71] width 9 height 33
drag, startPoint x: 782, startPoint y: 82, endPoint x: 473, endPoint y: 170, distance: 321.3
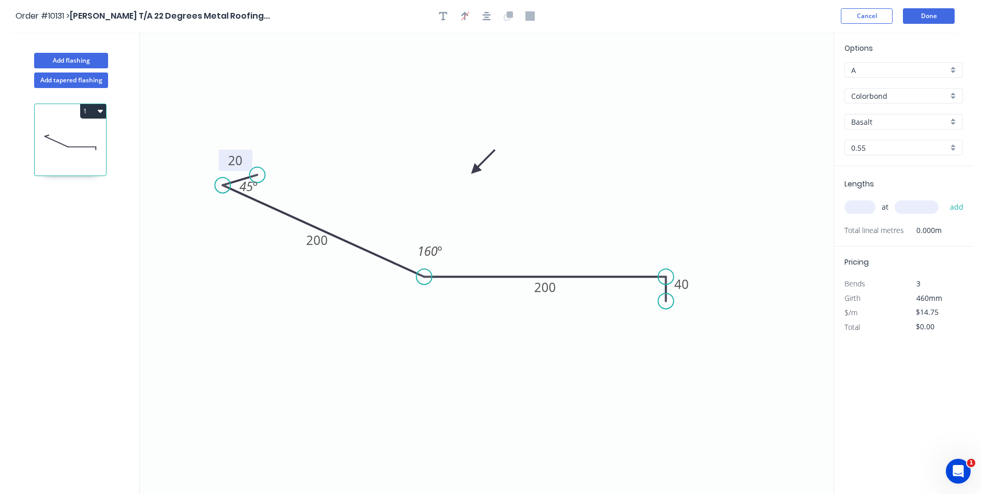
click at [473, 170] on icon at bounding box center [483, 161] width 30 height 30
click at [891, 123] on input "Basalt" at bounding box center [900, 121] width 97 height 11
click at [882, 203] on div "Manor Red" at bounding box center [903, 204] width 117 height 18
type input "Manor Red"
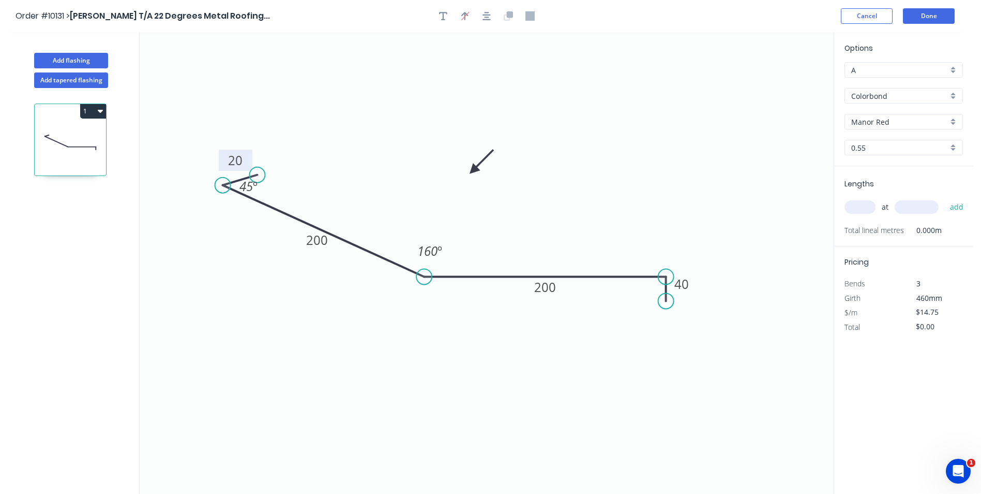
click at [860, 208] on input "text" at bounding box center [860, 206] width 31 height 13
type input "3"
type input "5000"
click at [945, 198] on button "add" at bounding box center [957, 207] width 24 height 18
type input "$221.25"
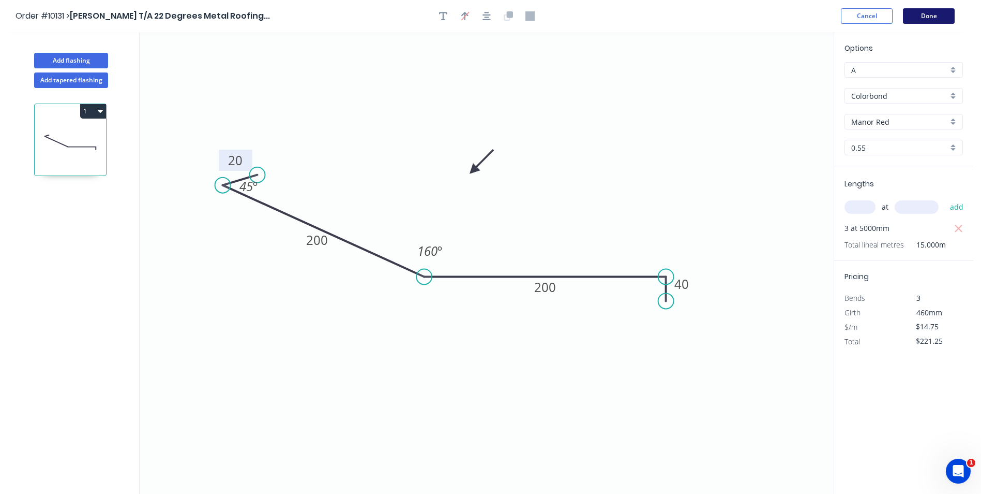
click at [915, 16] on button "Done" at bounding box center [929, 16] width 52 height 16
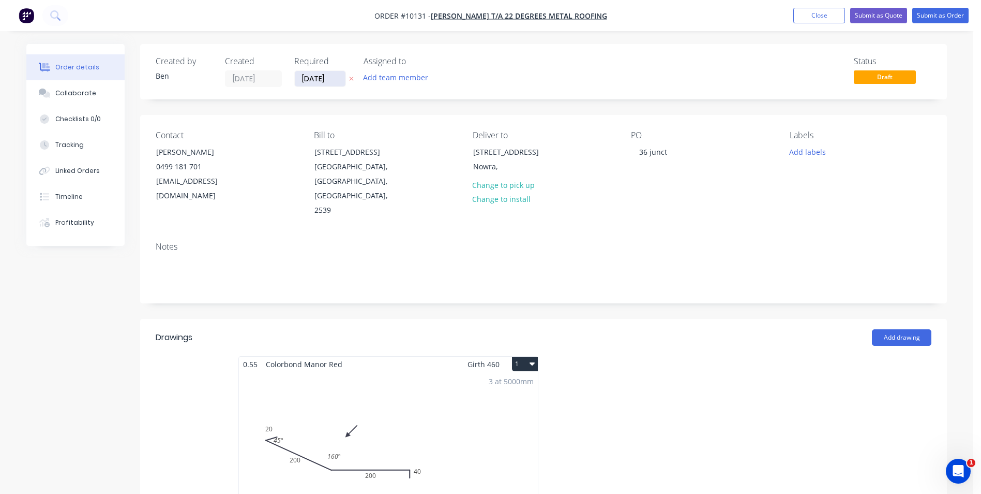
click at [335, 80] on input "[DATE]" at bounding box center [320, 79] width 51 height 16
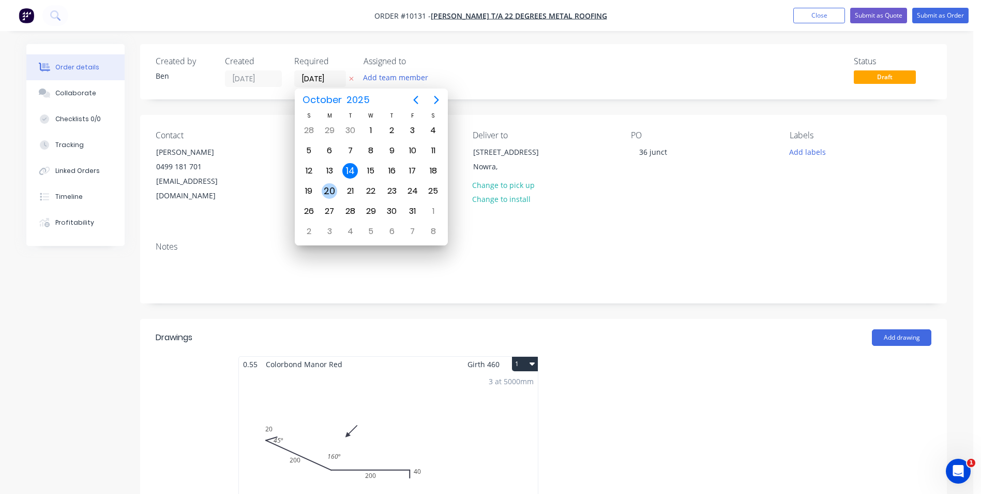
click at [329, 186] on div "20" at bounding box center [330, 191] width 16 height 16
type input "[DATE]"
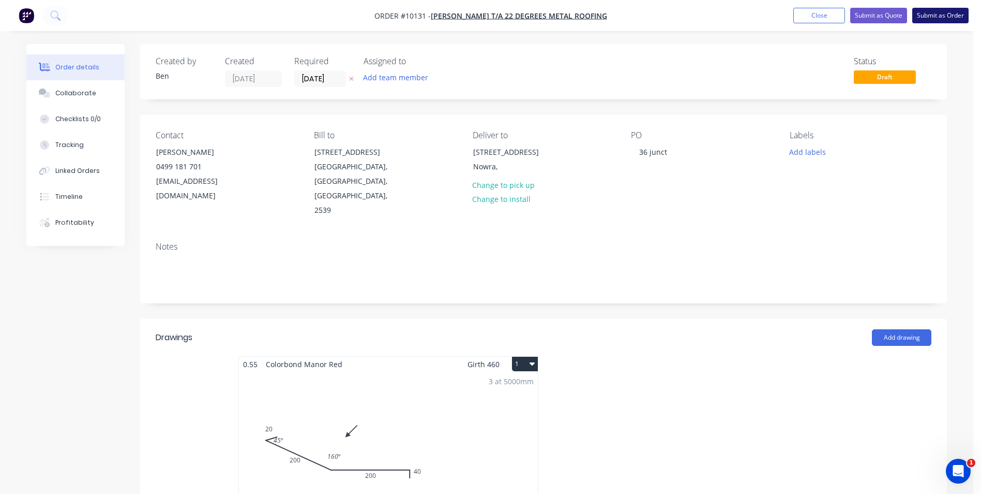
click at [926, 14] on button "Submit as Order" at bounding box center [941, 16] width 56 height 16
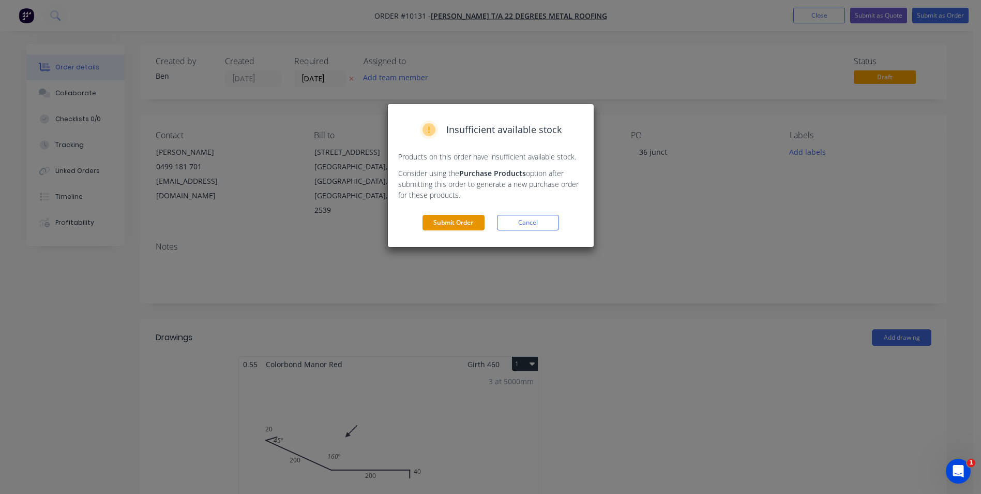
click at [470, 219] on button "Submit Order" at bounding box center [454, 223] width 62 height 16
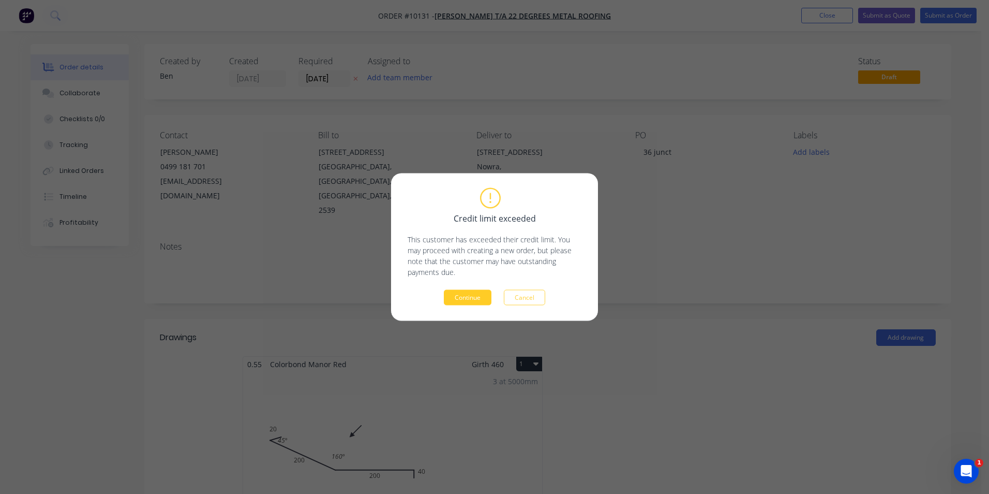
click at [471, 294] on button "Continue" at bounding box center [468, 298] width 48 height 16
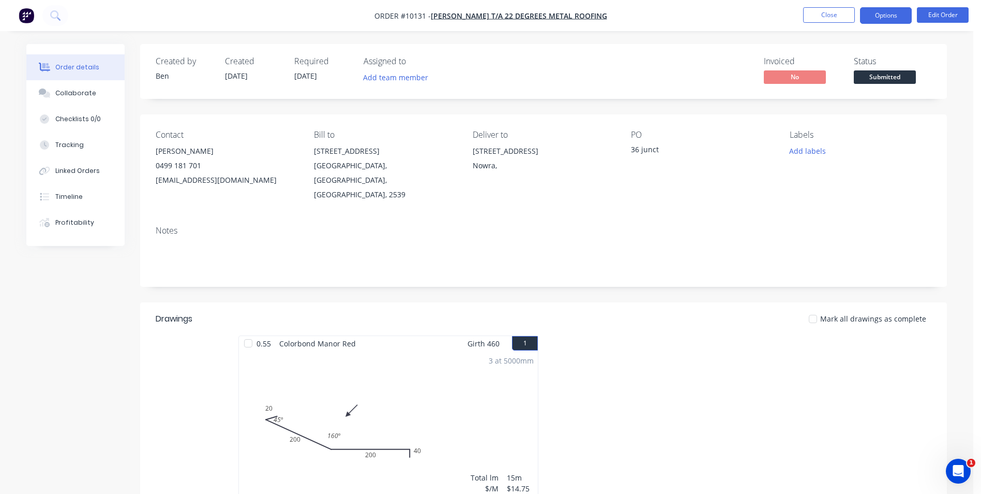
click at [889, 18] on button "Options" at bounding box center [886, 15] width 52 height 17
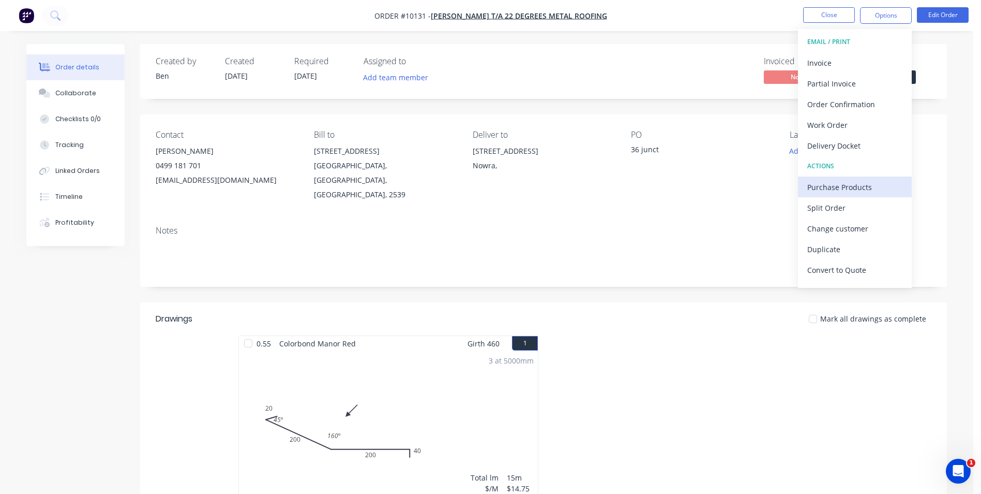
click at [846, 189] on div "Purchase Products" at bounding box center [855, 187] width 95 height 15
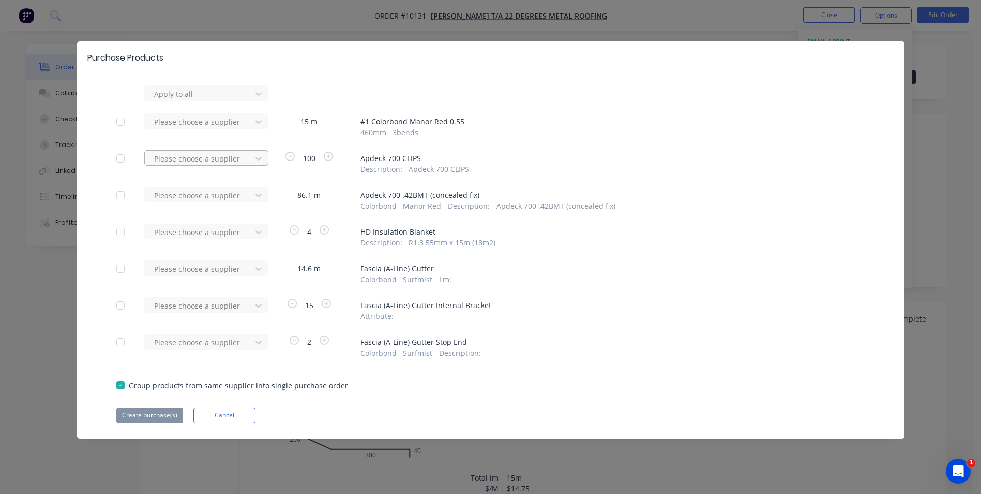
click at [204, 161] on div at bounding box center [199, 158] width 93 height 13
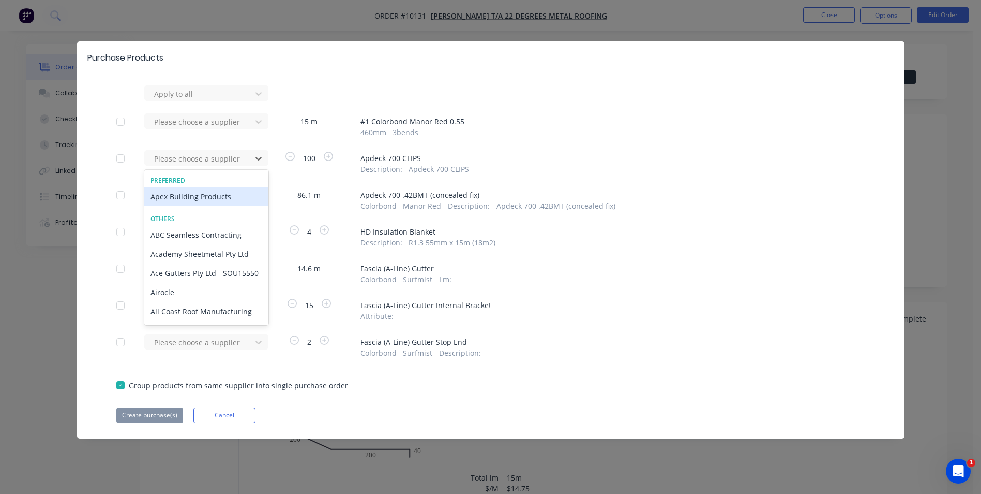
click at [190, 197] on div "Apex Building Products" at bounding box center [206, 196] width 124 height 19
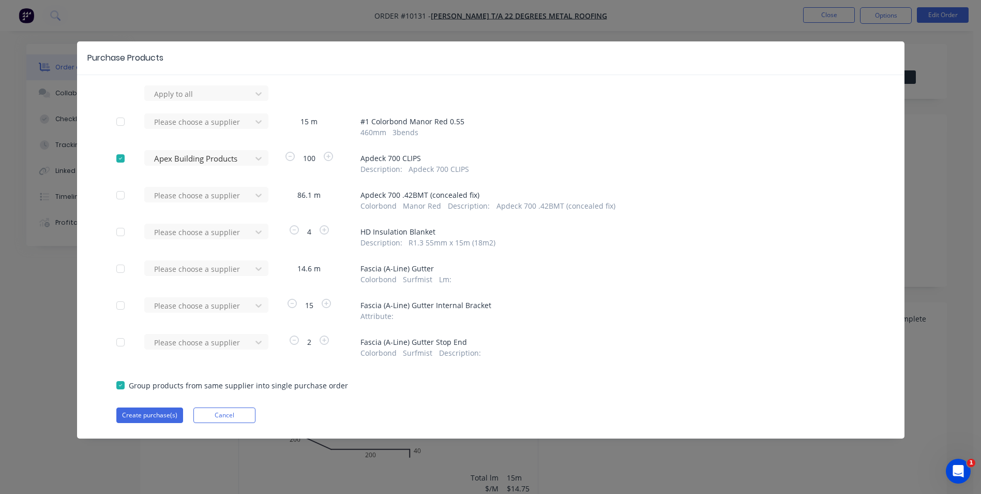
click at [190, 197] on div at bounding box center [199, 195] width 93 height 13
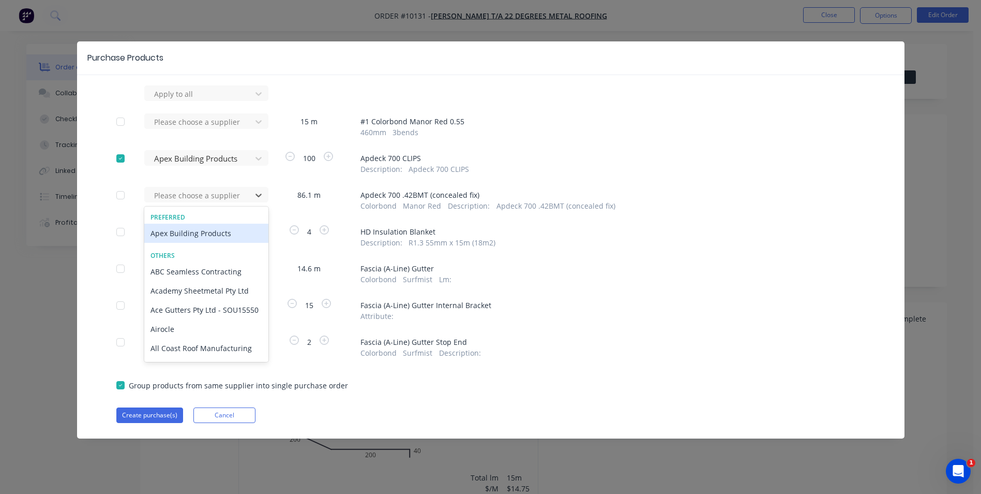
click at [193, 229] on div "Apex Building Products" at bounding box center [206, 232] width 124 height 19
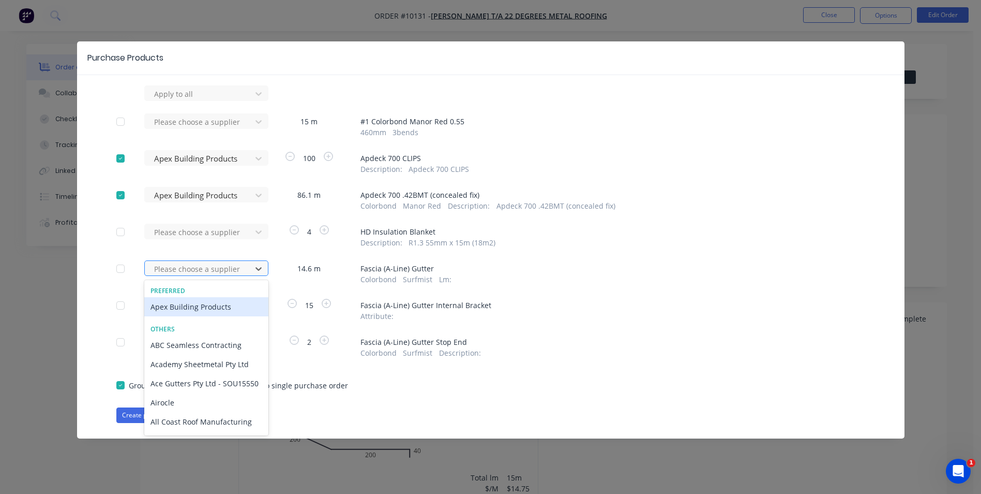
click at [205, 275] on div at bounding box center [199, 268] width 93 height 13
click at [205, 304] on div "Apex Building Products" at bounding box center [206, 306] width 124 height 19
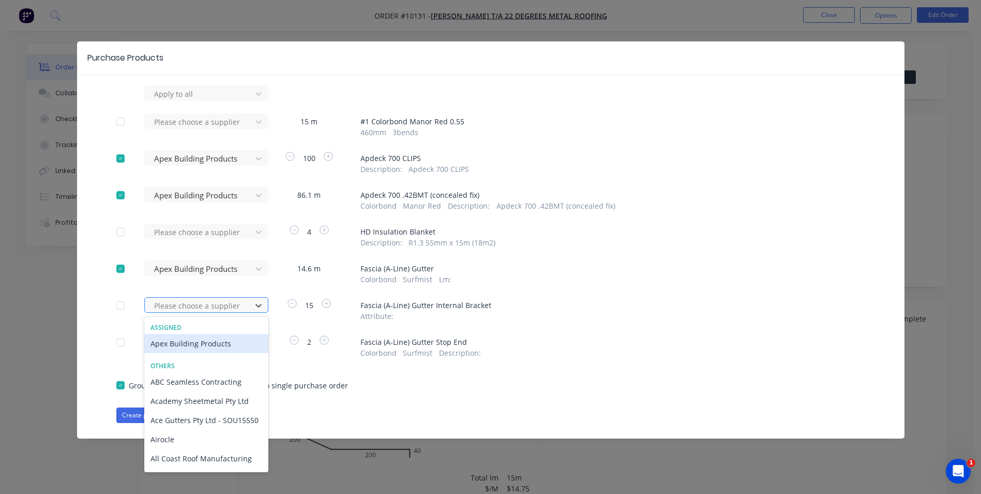
click at [205, 304] on div at bounding box center [199, 305] width 93 height 13
click at [203, 342] on div "Apex Building Products" at bounding box center [206, 343] width 124 height 19
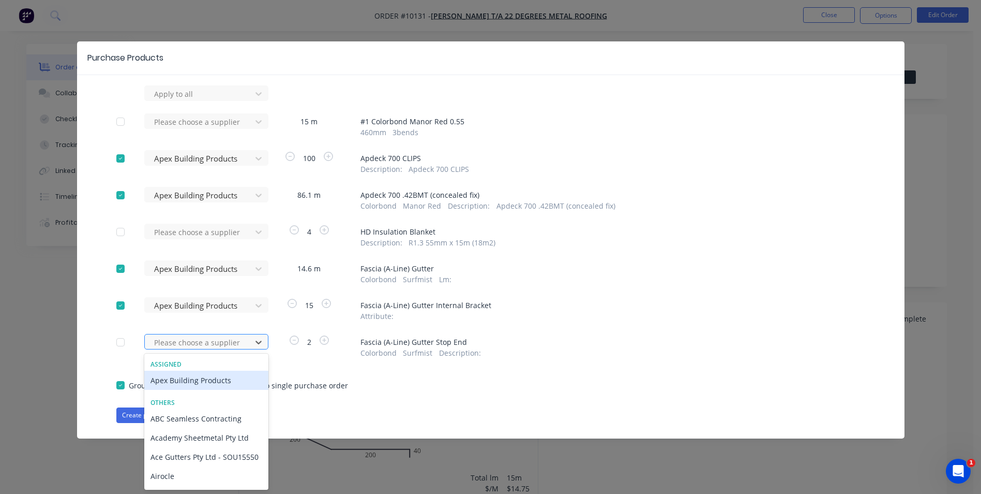
click at [203, 339] on div at bounding box center [199, 342] width 93 height 13
click at [199, 376] on div "Apex Building Products" at bounding box center [206, 379] width 124 height 19
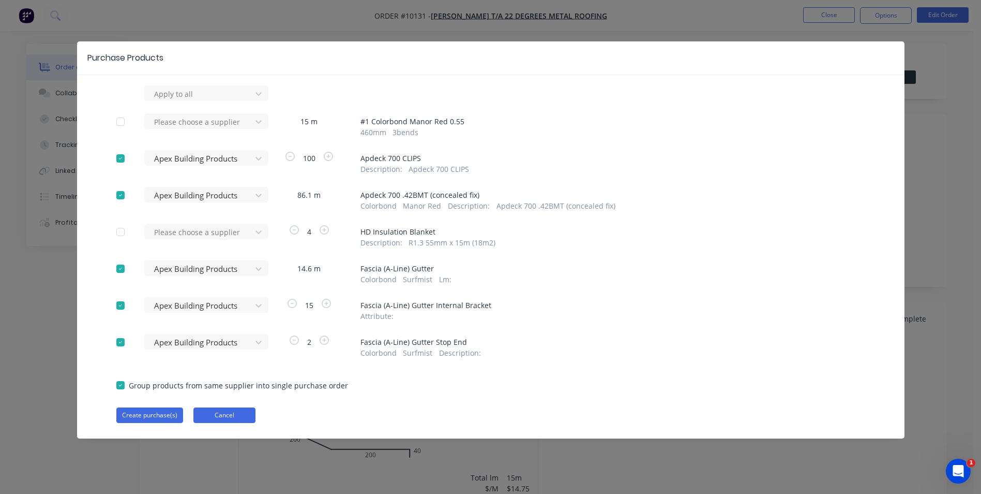
click at [226, 414] on button "Cancel" at bounding box center [224, 415] width 62 height 16
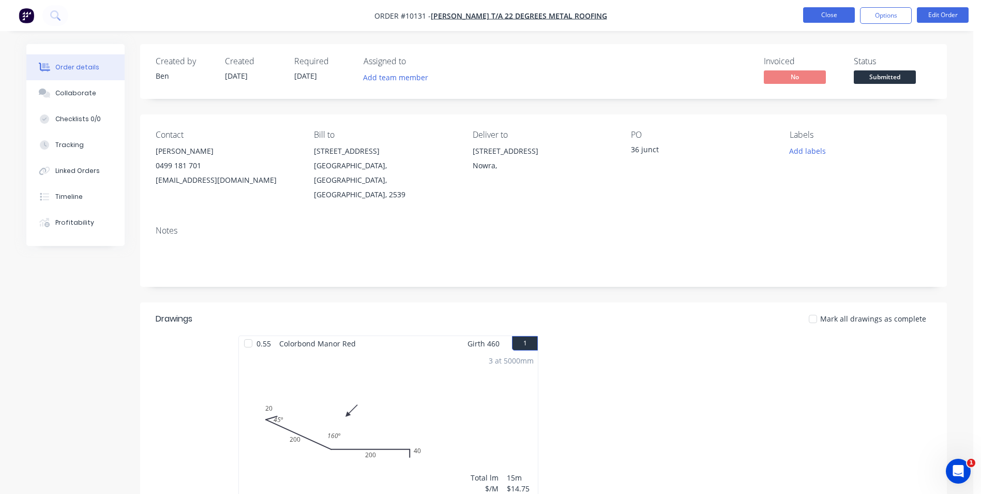
click at [828, 13] on button "Close" at bounding box center [829, 15] width 52 height 16
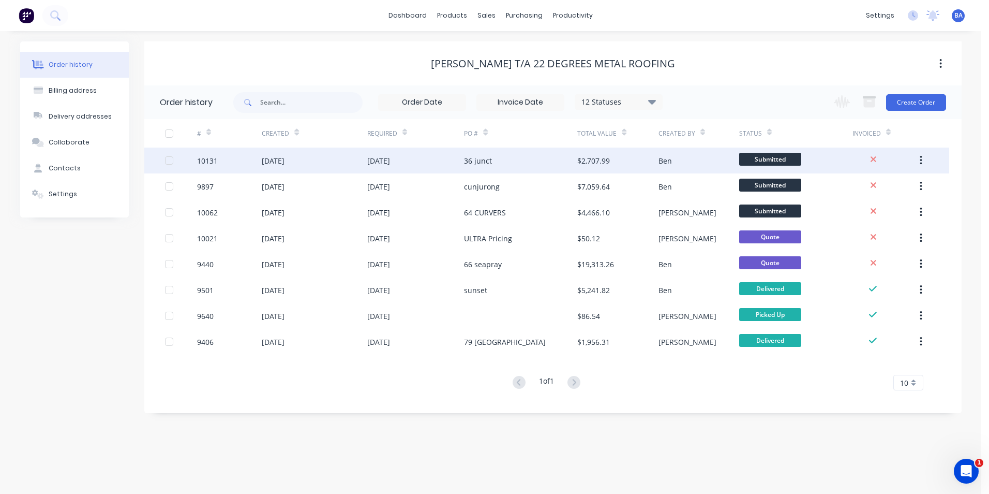
click at [468, 162] on div "36 junct" at bounding box center [478, 160] width 28 height 11
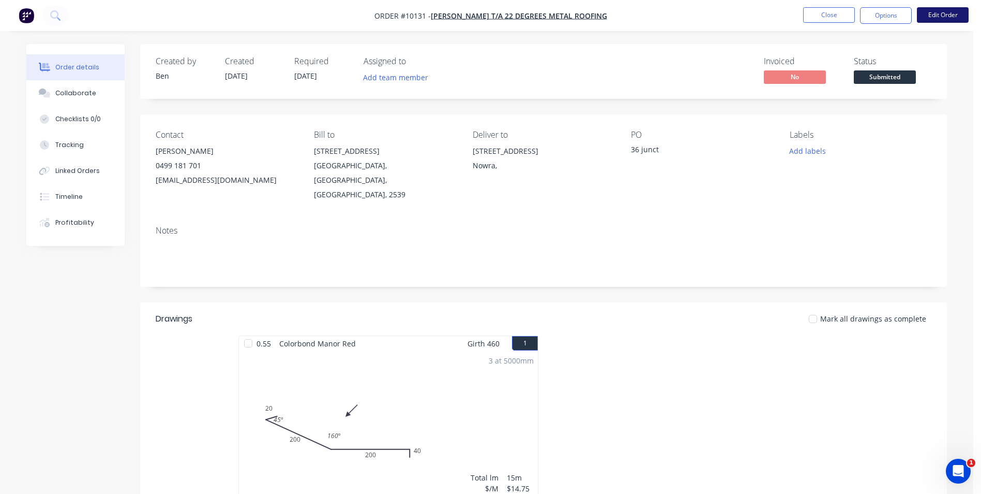
click at [930, 10] on button "Edit Order" at bounding box center [943, 15] width 52 height 16
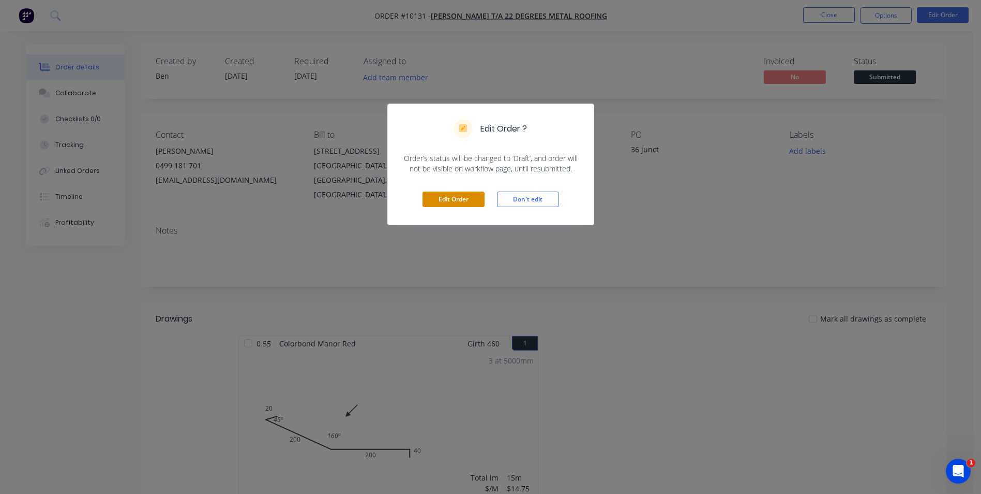
click at [449, 197] on button "Edit Order" at bounding box center [454, 199] width 62 height 16
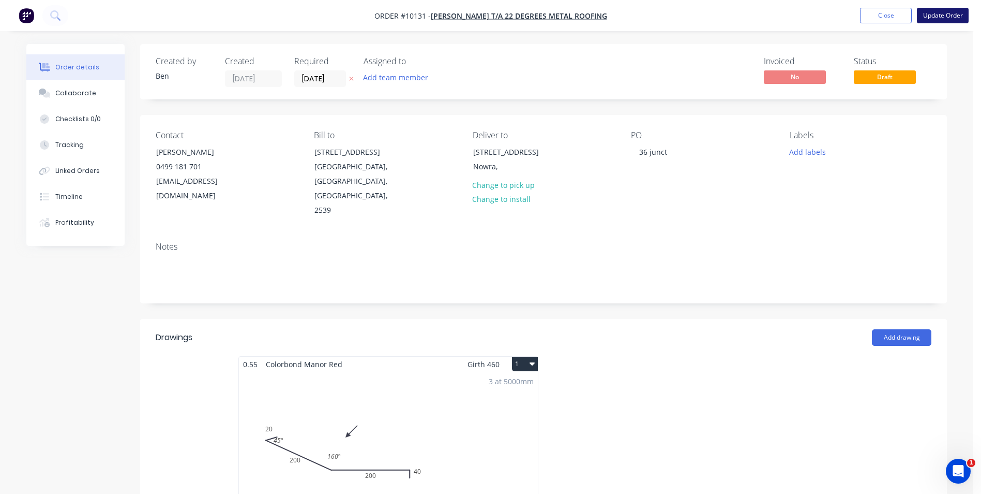
click at [933, 16] on button "Update Order" at bounding box center [943, 16] width 52 height 16
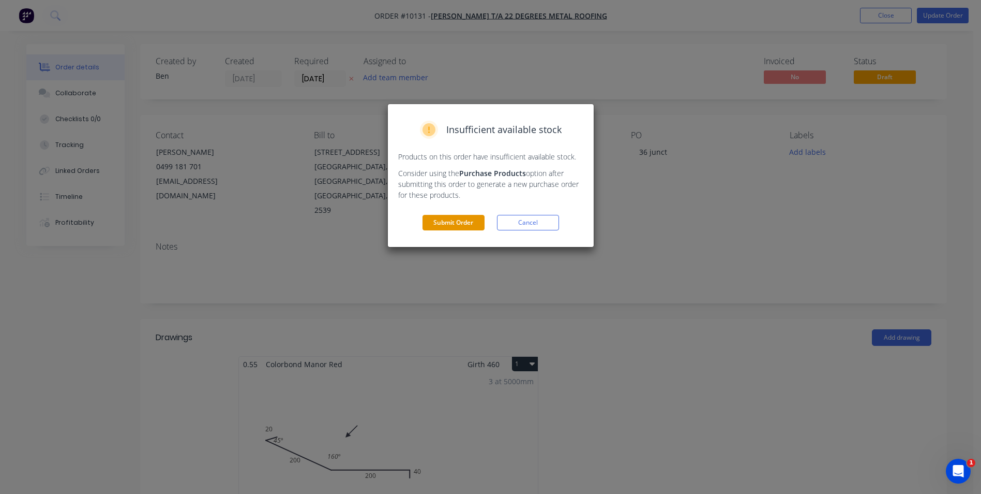
click at [468, 217] on button "Submit Order" at bounding box center [454, 223] width 62 height 16
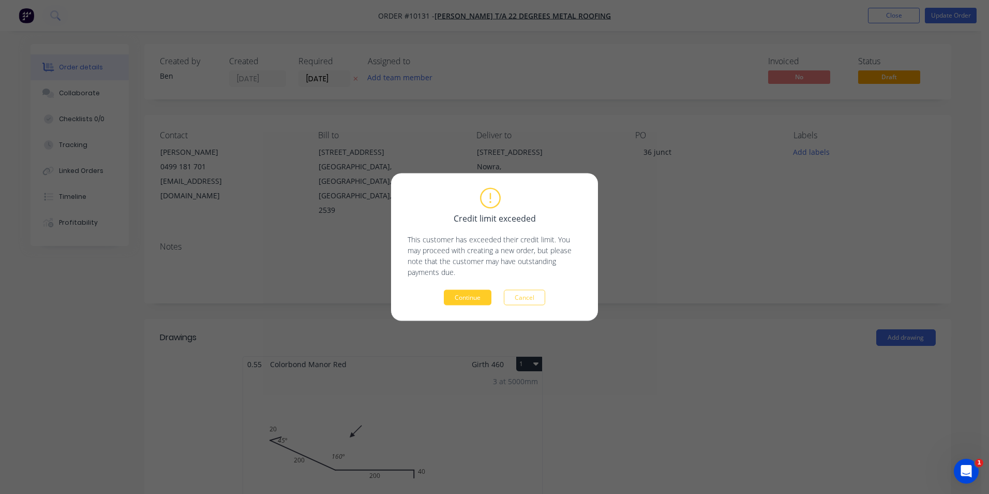
click at [458, 292] on button "Continue" at bounding box center [468, 298] width 48 height 16
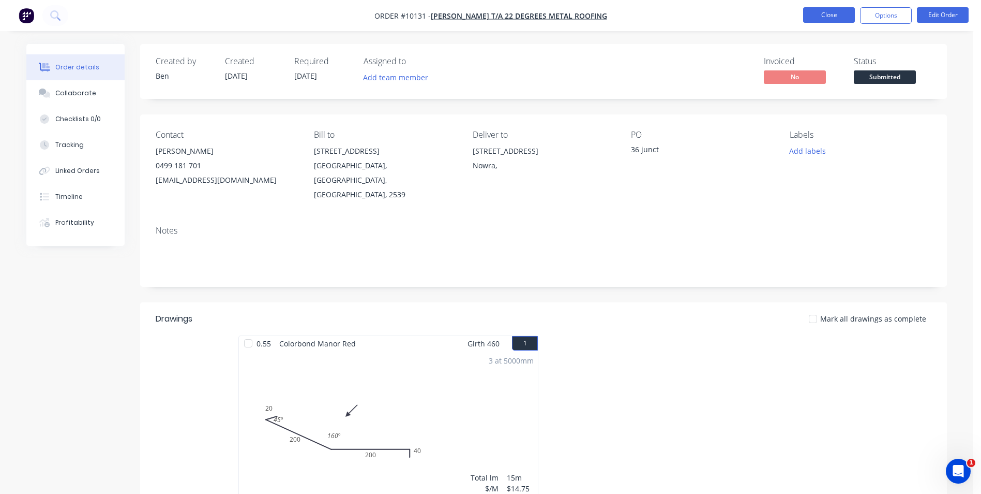
click at [831, 13] on button "Close" at bounding box center [829, 15] width 52 height 16
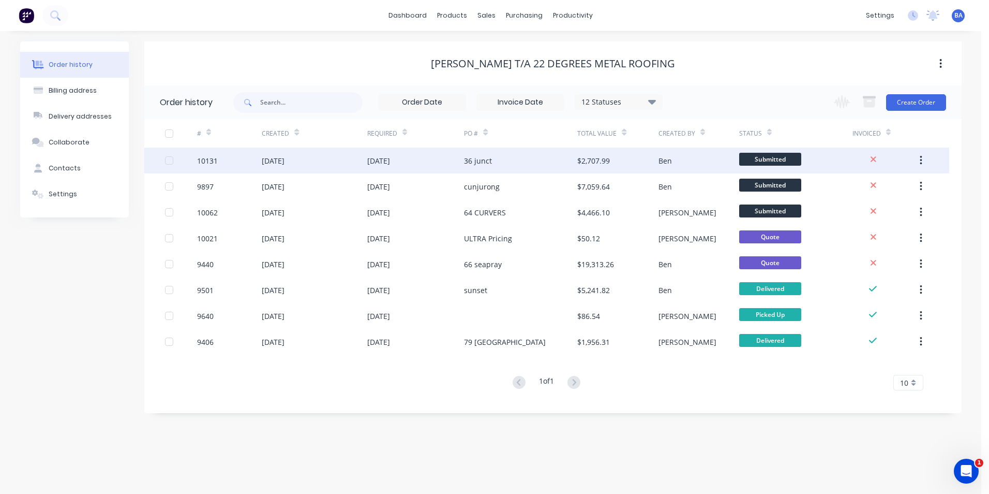
click at [457, 160] on div "[DATE]" at bounding box center [415, 160] width 97 height 26
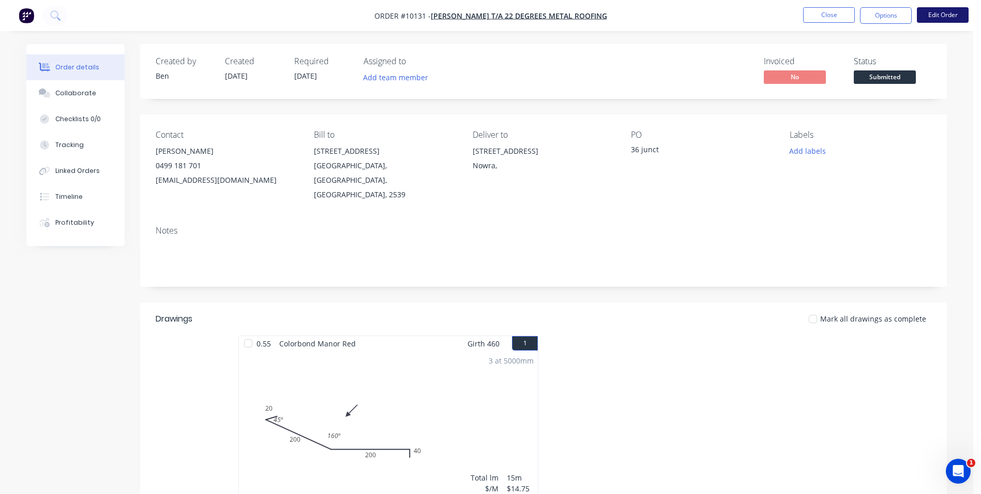
click at [933, 12] on button "Edit Order" at bounding box center [943, 15] width 52 height 16
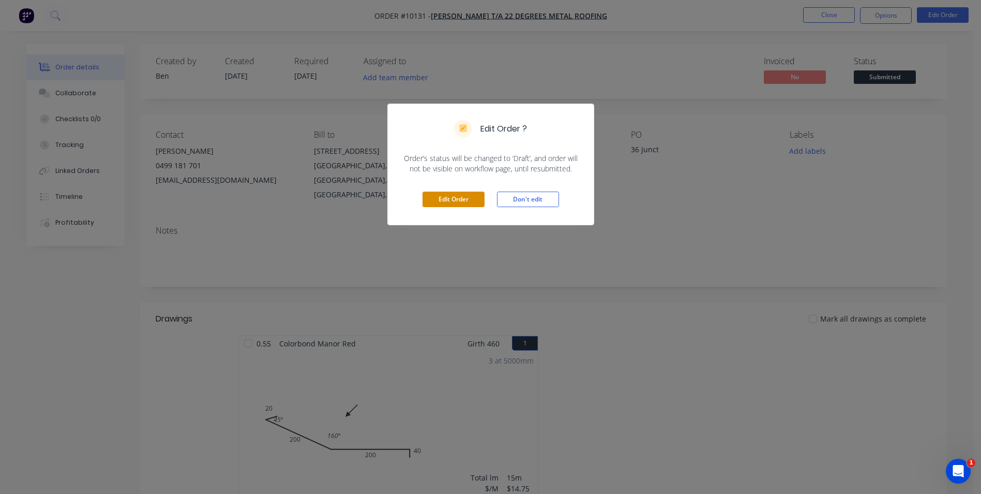
click at [470, 195] on button "Edit Order" at bounding box center [454, 199] width 62 height 16
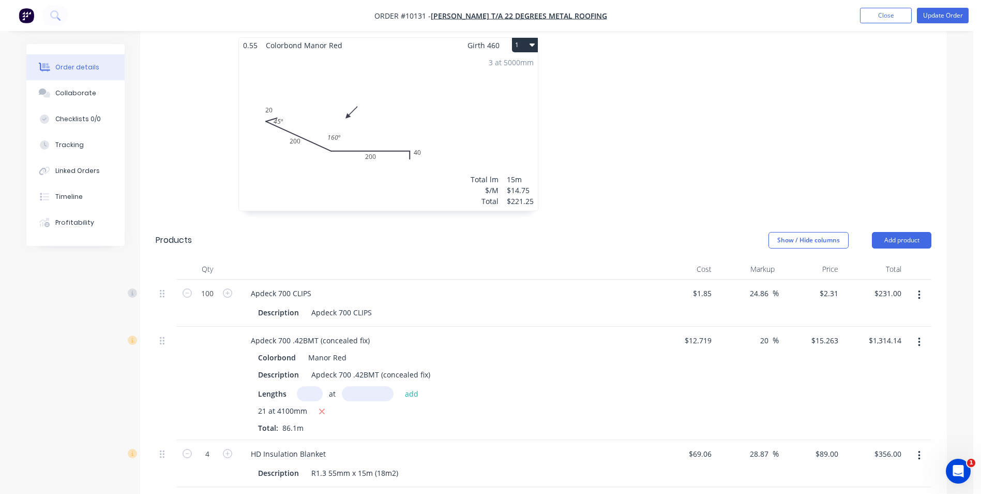
scroll to position [362, 0]
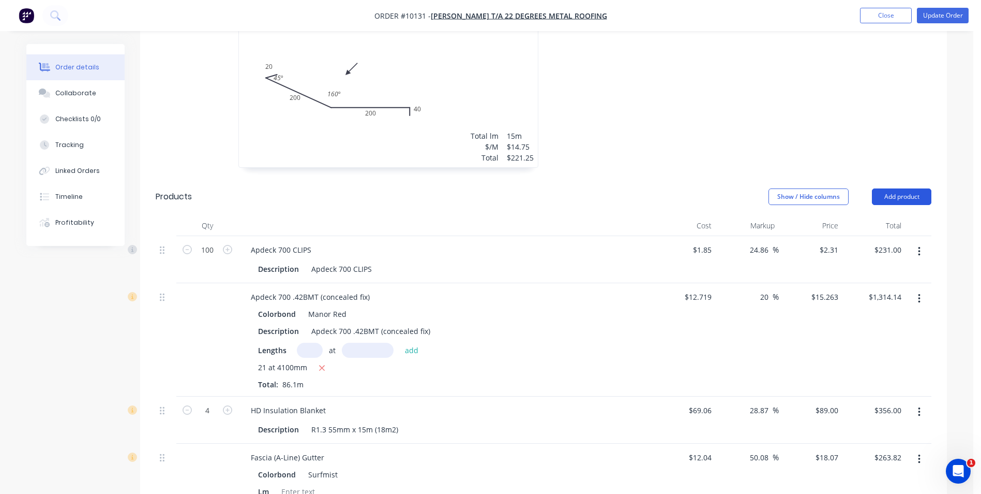
click at [894, 188] on button "Add product" at bounding box center [901, 196] width 59 height 17
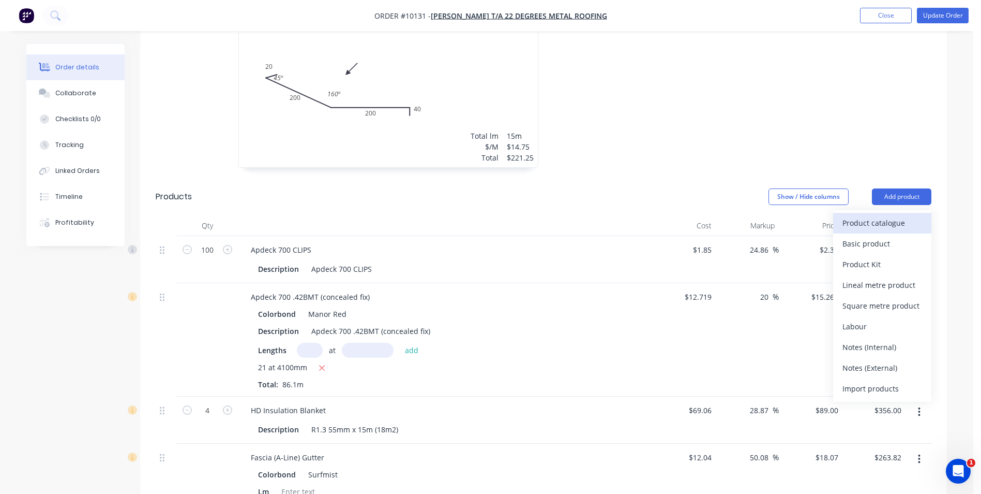
click at [882, 215] on div "Product catalogue" at bounding box center [883, 222] width 80 height 15
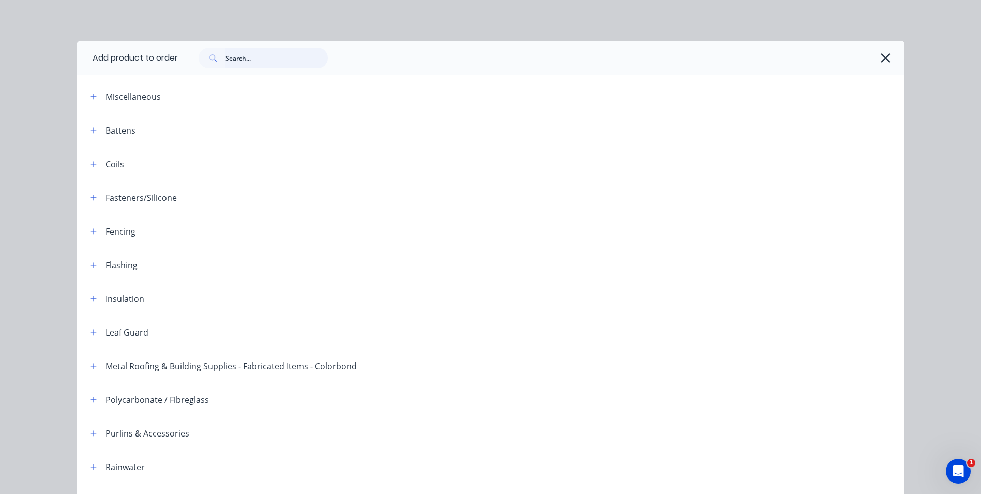
click at [250, 58] on input "text" at bounding box center [277, 58] width 102 height 21
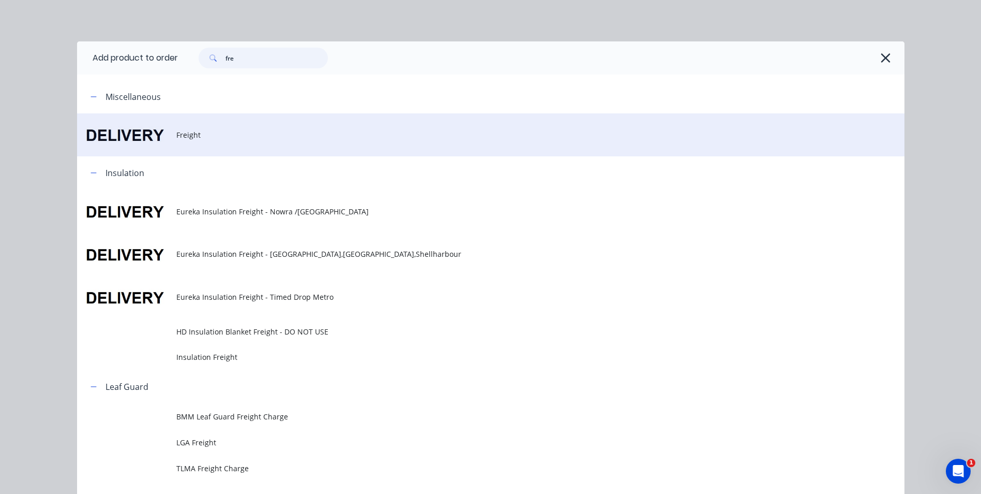
type input "fre"
click at [194, 133] on span "Freight" at bounding box center [467, 134] width 583 height 11
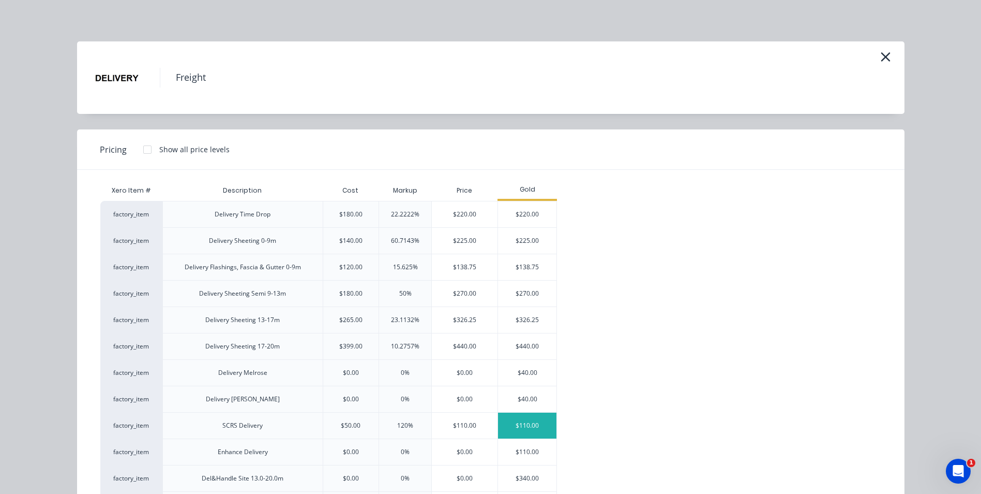
click at [520, 425] on div "$110.00" at bounding box center [527, 425] width 58 height 26
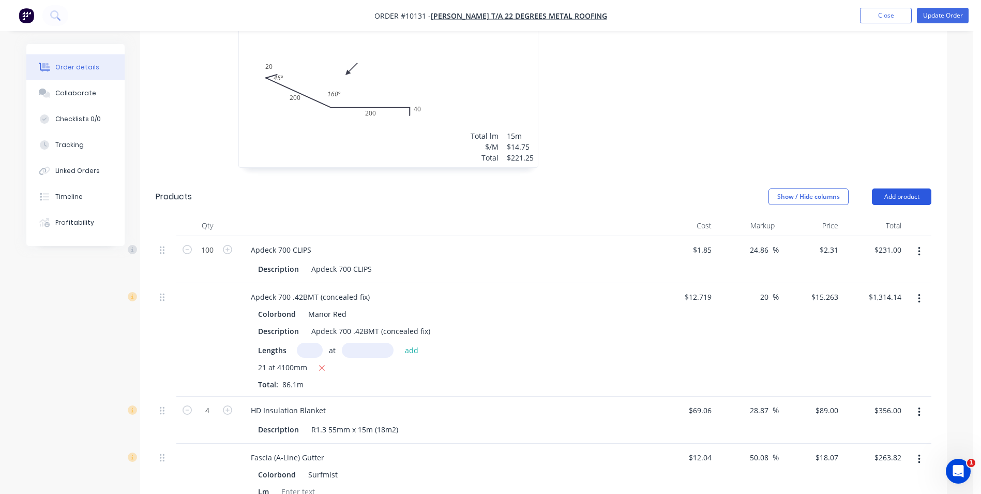
click at [907, 188] on button "Add product" at bounding box center [901, 196] width 59 height 17
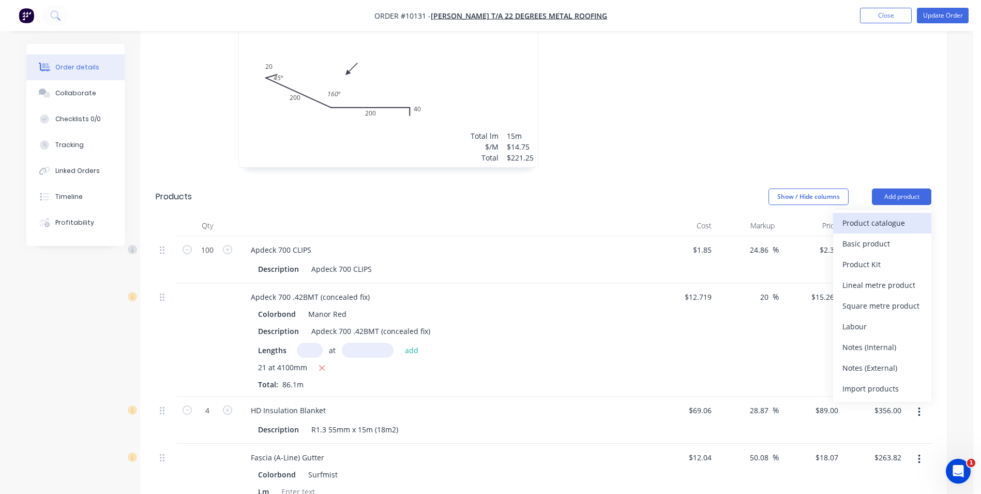
click at [900, 215] on div "Product catalogue" at bounding box center [883, 222] width 80 height 15
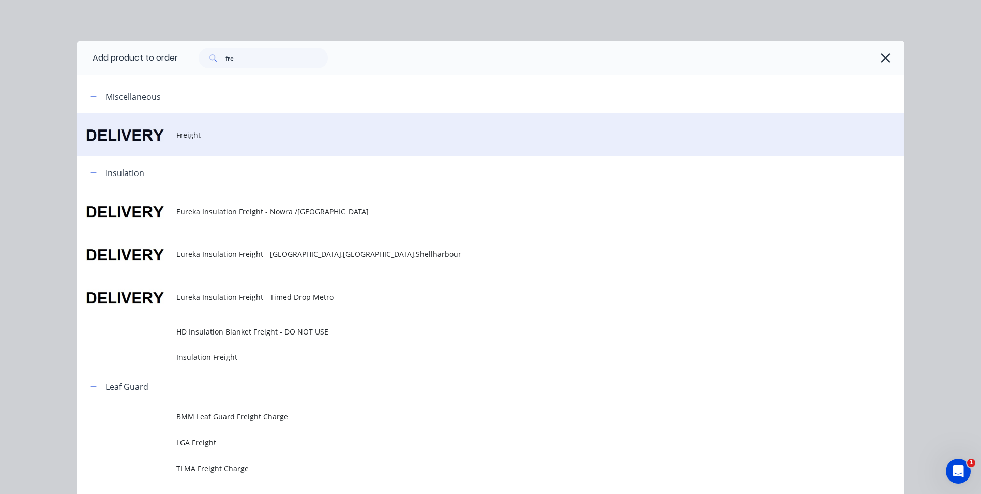
click at [181, 135] on span "Freight" at bounding box center [467, 134] width 583 height 11
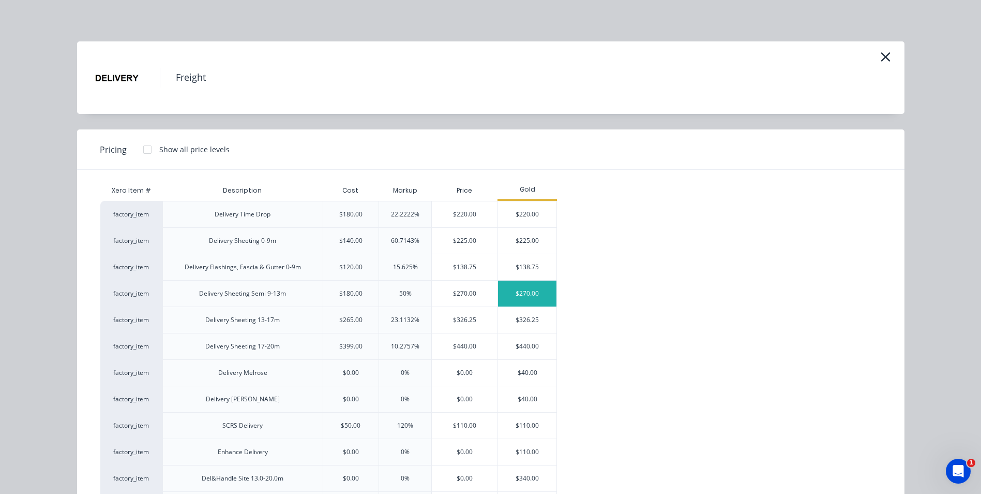
click at [527, 286] on div "$270.00" at bounding box center [527, 293] width 58 height 26
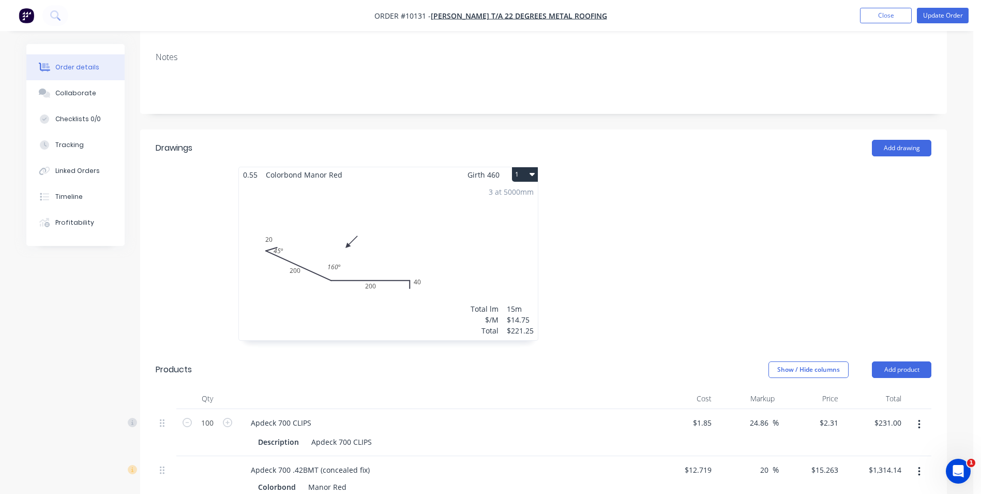
scroll to position [0, 0]
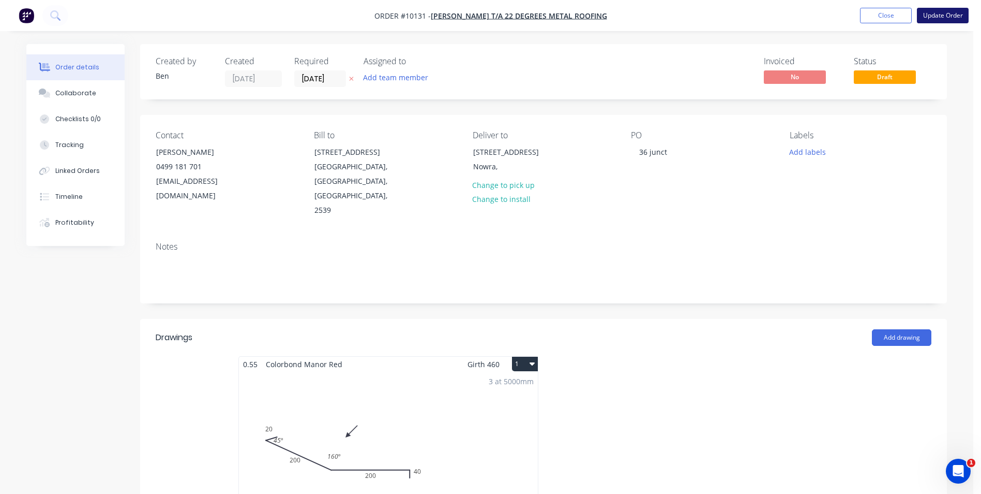
click at [938, 14] on button "Update Order" at bounding box center [943, 16] width 52 height 16
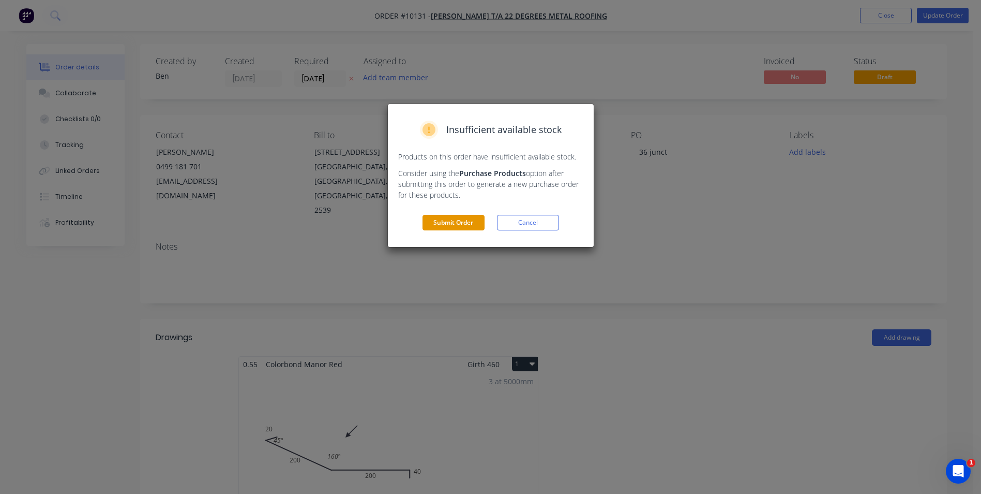
click at [443, 219] on button "Submit Order" at bounding box center [454, 223] width 62 height 16
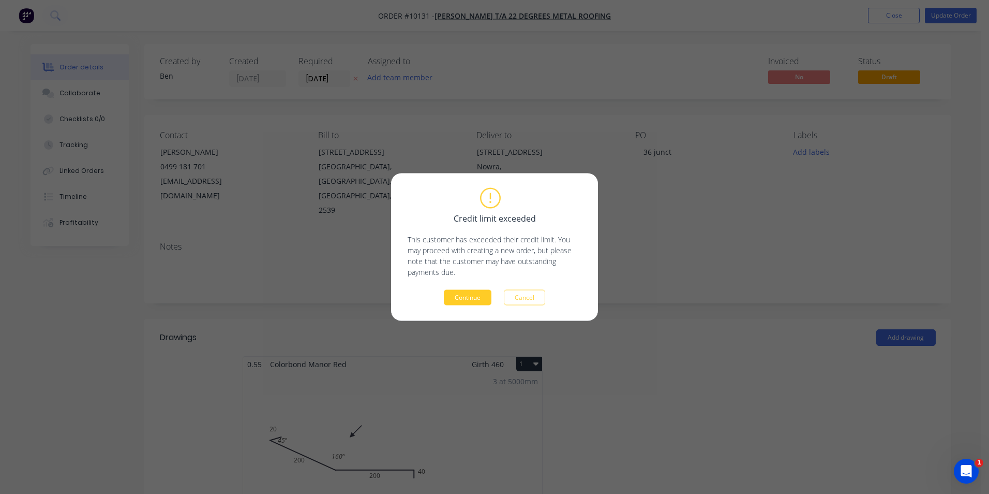
click at [462, 293] on button "Continue" at bounding box center [468, 298] width 48 height 16
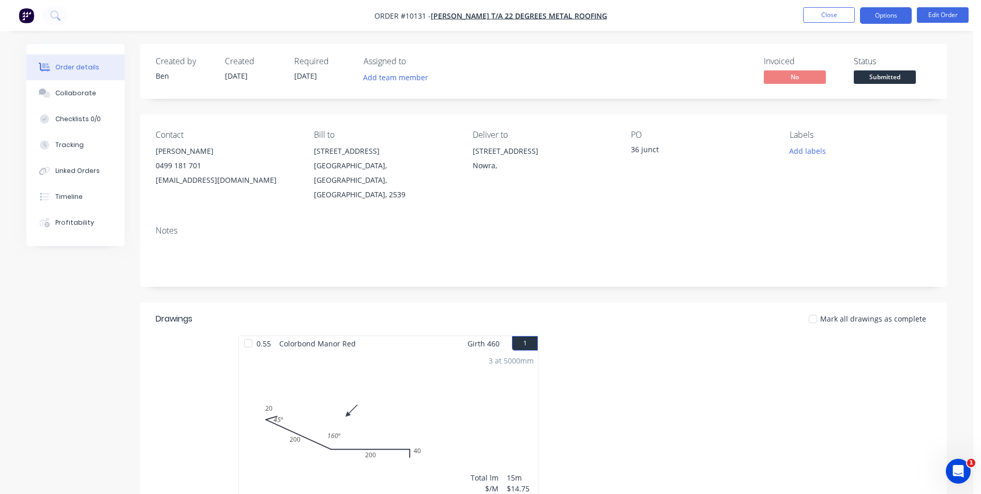
click at [877, 16] on button "Options" at bounding box center [886, 15] width 52 height 17
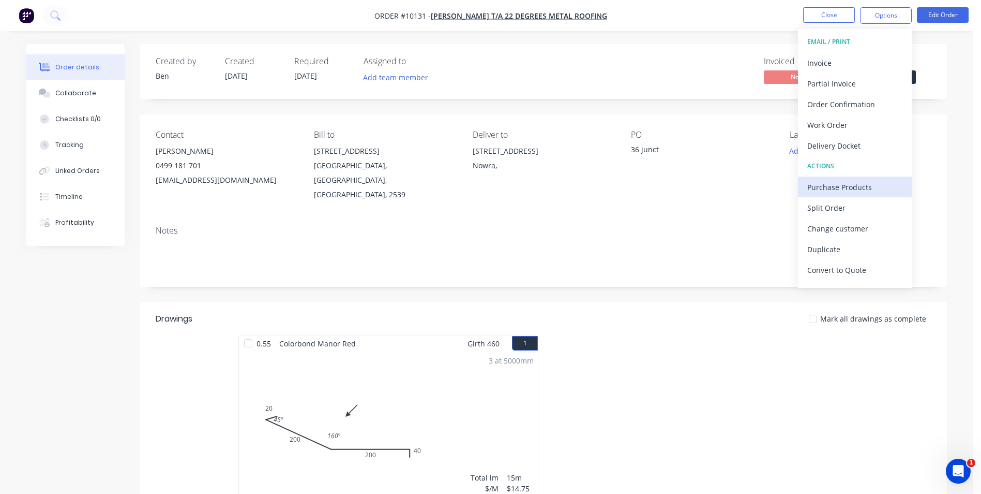
click at [835, 187] on div "Purchase Products" at bounding box center [855, 187] width 95 height 15
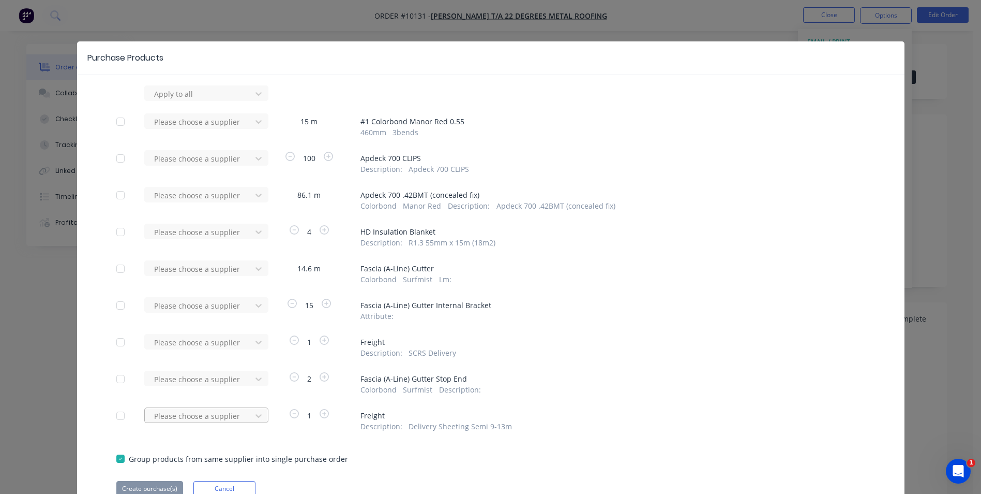
scroll to position [88, 0]
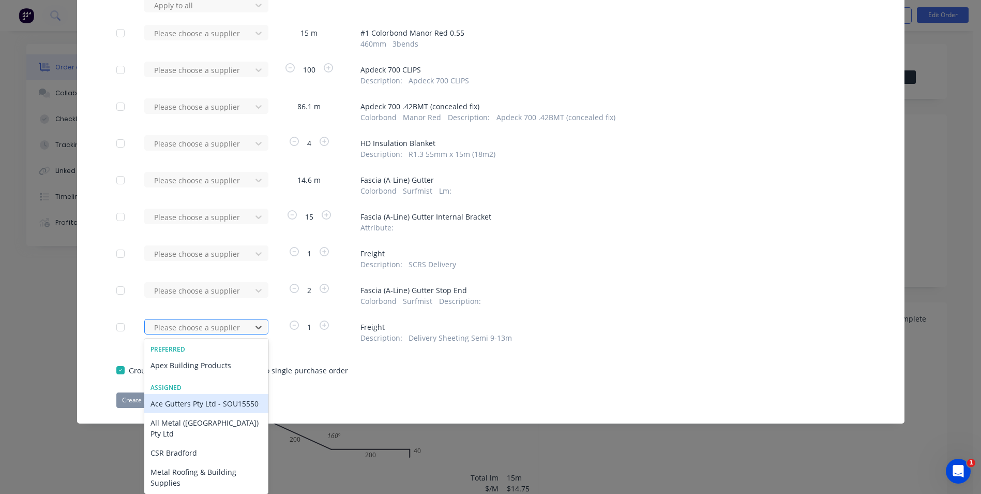
click at [182, 334] on div "64 results available. Use Up and Down to choose options, press Enter to select …" at bounding box center [201, 327] width 114 height 16
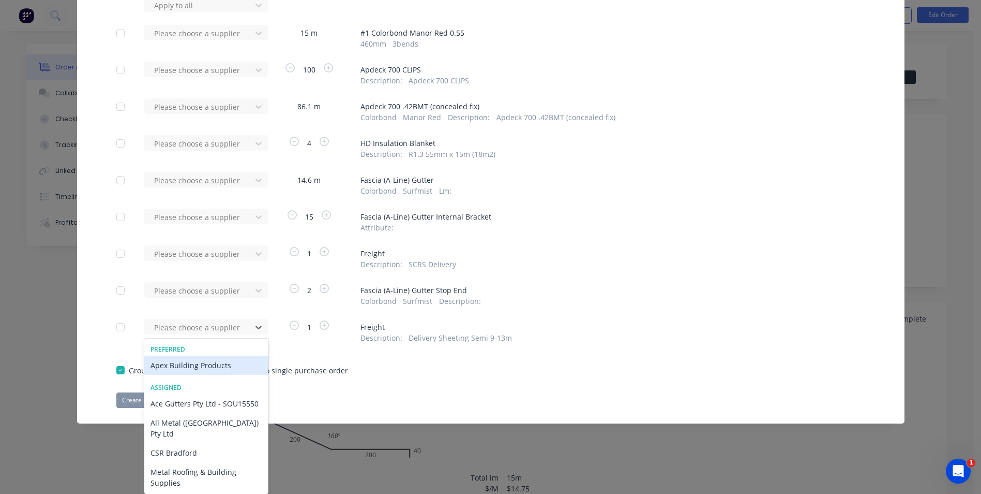
click at [471, 361] on div "Apply to all Please choose a supplier 15 m # 1 Colorbond Manor Red 0.55 460 mm …" at bounding box center [491, 202] width 828 height 411
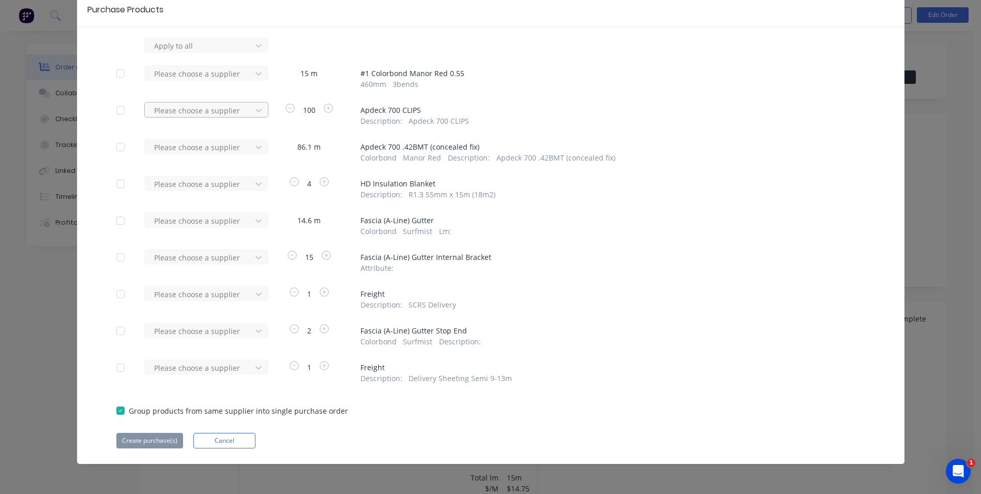
click at [206, 110] on div at bounding box center [199, 110] width 93 height 13
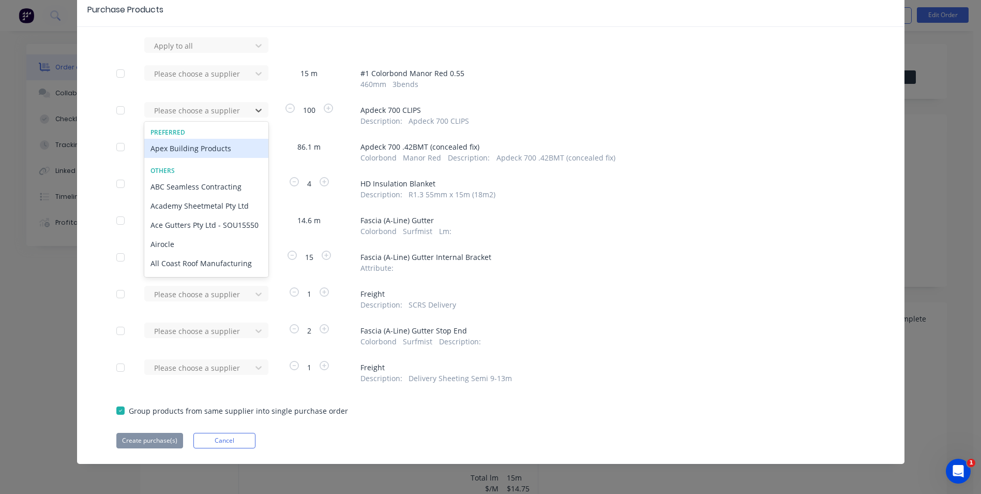
click at [197, 148] on div "Apex Building Products" at bounding box center [206, 148] width 124 height 19
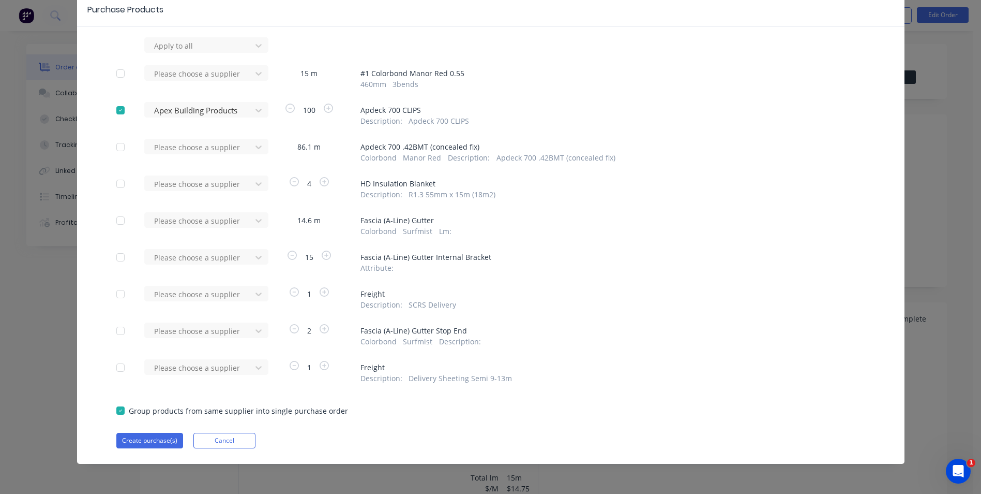
click at [197, 148] on div at bounding box center [199, 147] width 93 height 13
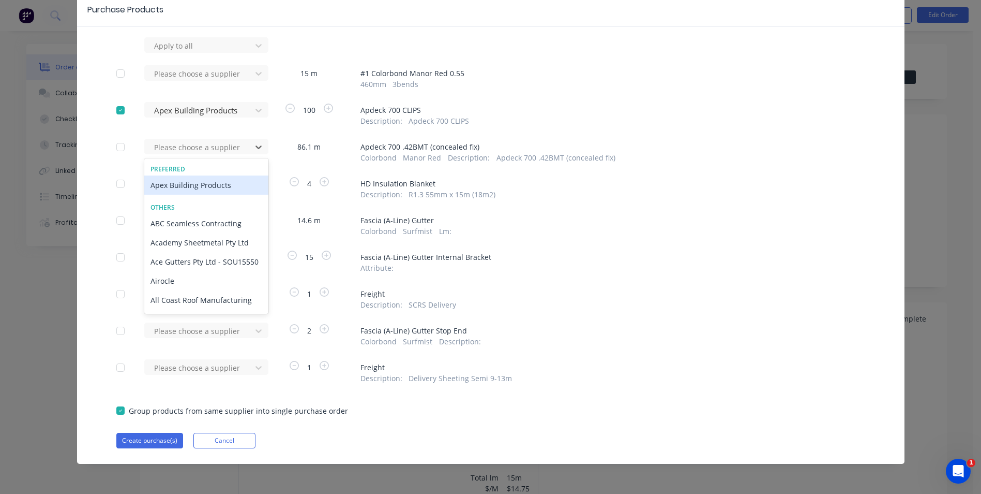
click at [190, 186] on div "Apex Building Products" at bounding box center [206, 184] width 124 height 19
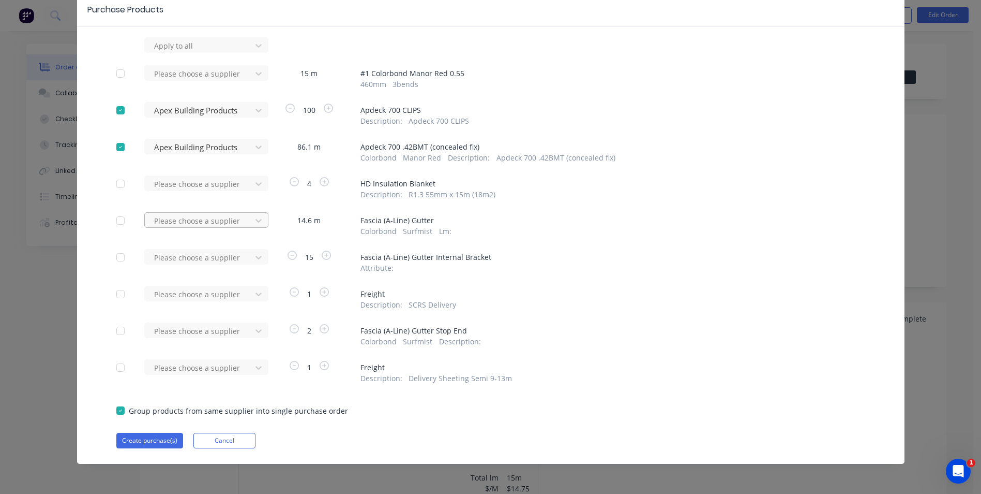
click at [192, 218] on div at bounding box center [199, 220] width 93 height 13
click at [188, 256] on div "Apex Building Products" at bounding box center [206, 258] width 124 height 19
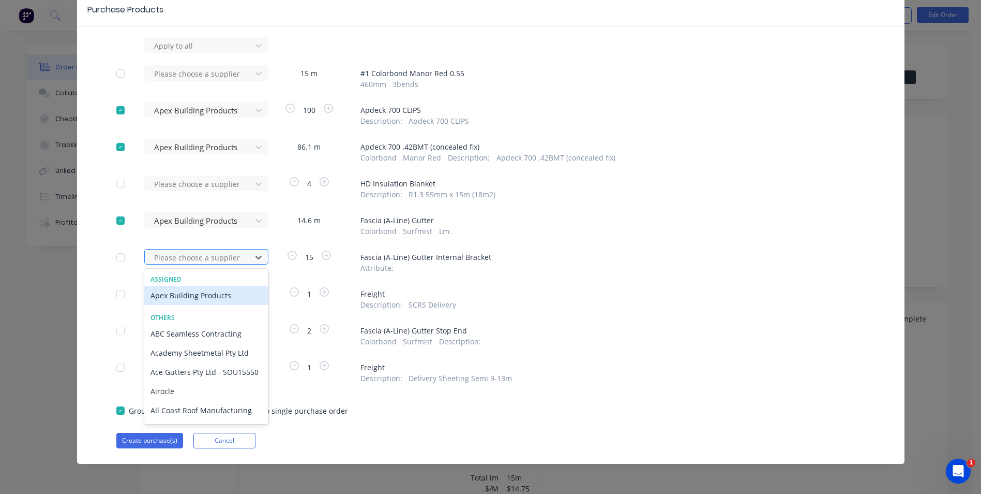
click at [188, 256] on div at bounding box center [199, 257] width 93 height 13
click at [183, 293] on div "Apex Building Products" at bounding box center [206, 295] width 124 height 19
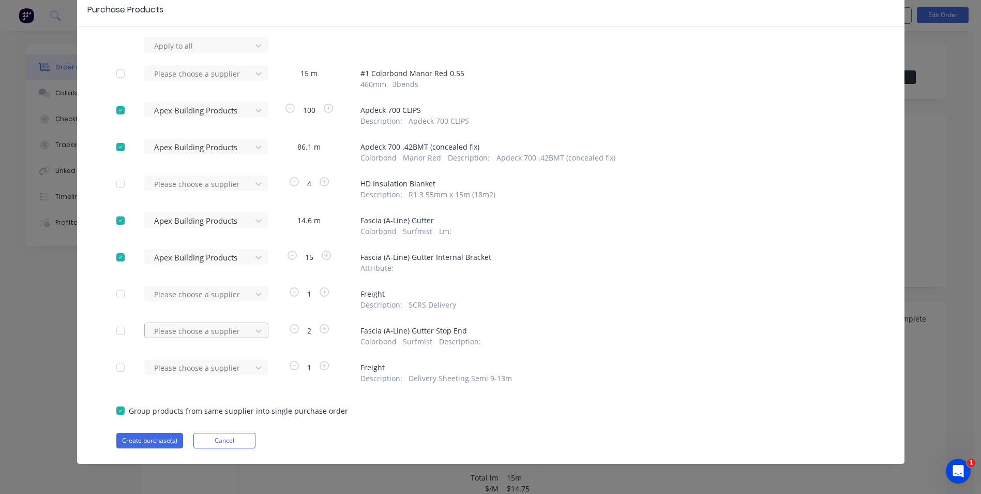
click at [204, 335] on div at bounding box center [199, 330] width 93 height 13
click at [200, 365] on div "Apex Building Products" at bounding box center [206, 368] width 124 height 19
click at [145, 437] on button "Create purchase(s)" at bounding box center [149, 440] width 67 height 16
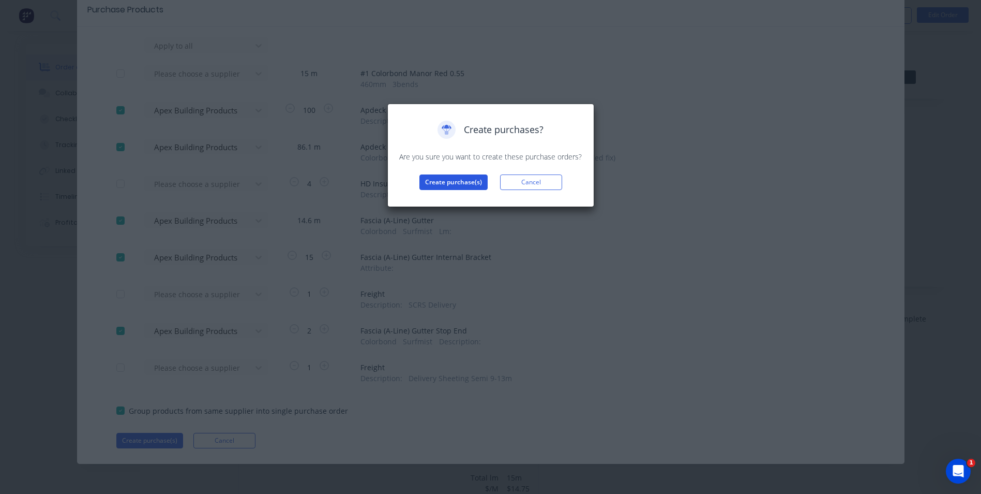
click at [463, 175] on button "Create purchase(s)" at bounding box center [454, 182] width 68 height 16
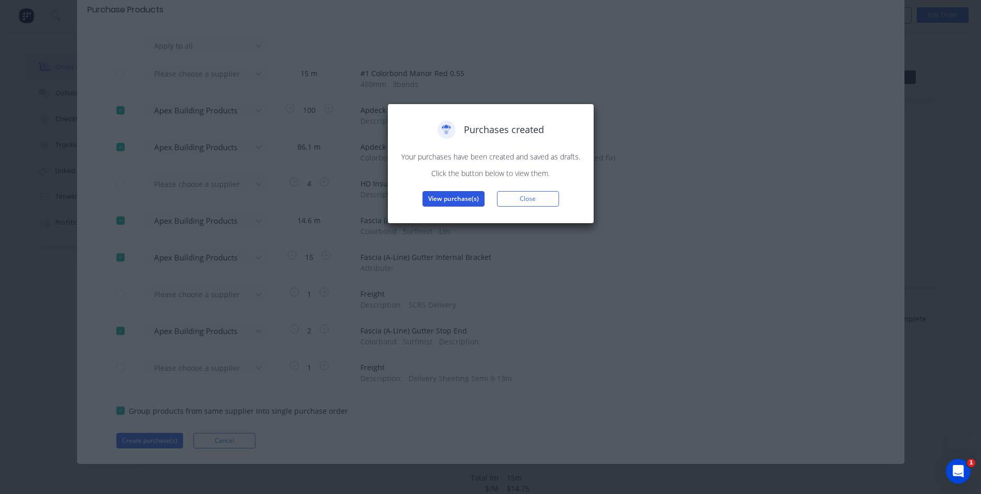
click at [459, 206] on button "View purchase(s)" at bounding box center [454, 199] width 62 height 16
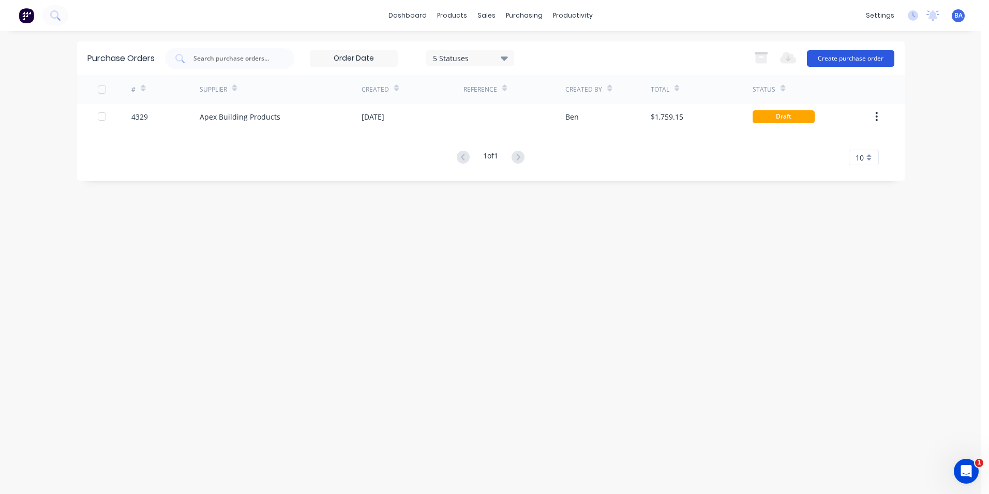
click at [820, 56] on button "Create purchase order" at bounding box center [850, 58] width 87 height 17
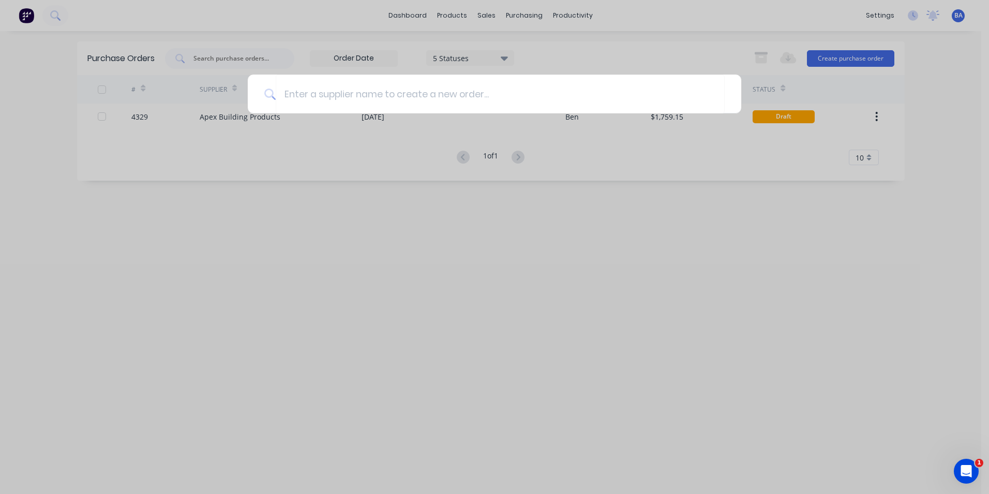
click at [470, 161] on div at bounding box center [494, 247] width 989 height 494
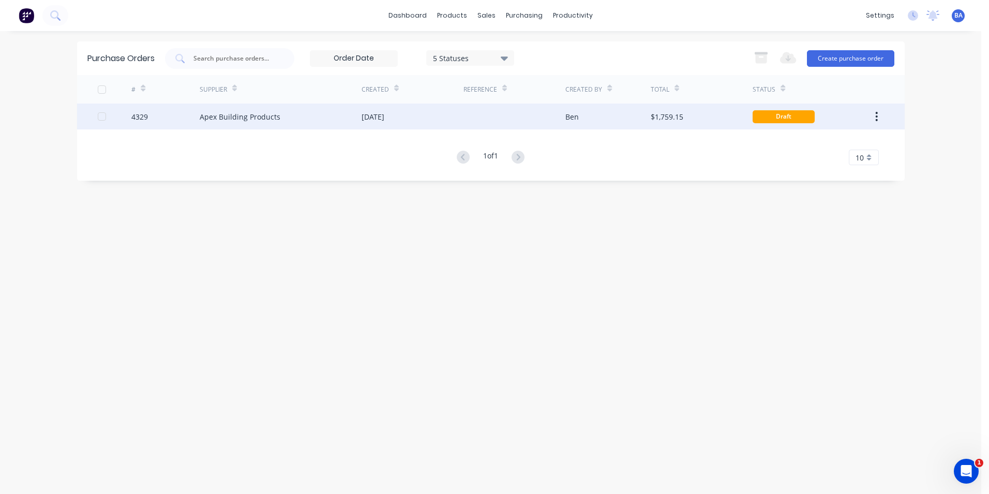
click at [581, 116] on div "Ben" at bounding box center [607, 116] width 85 height 26
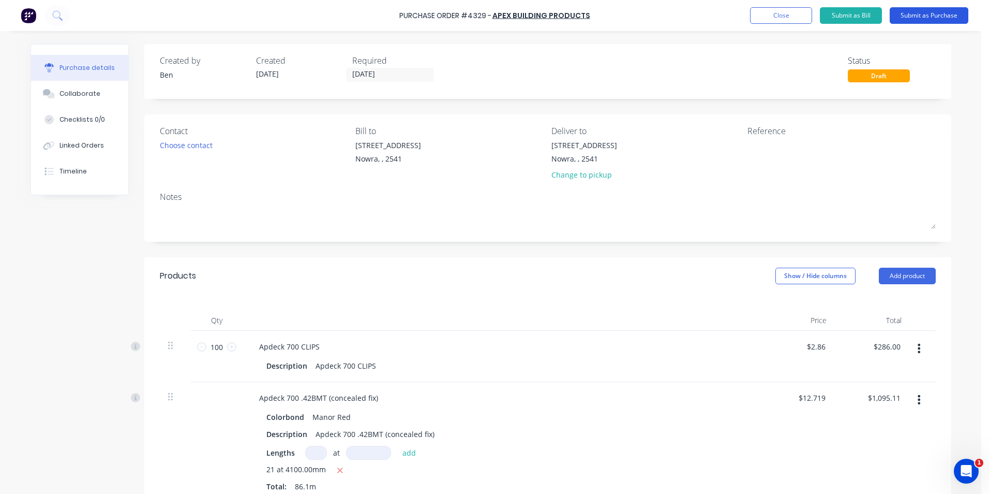
click at [929, 10] on button "Submit as Purchase" at bounding box center [929, 15] width 79 height 17
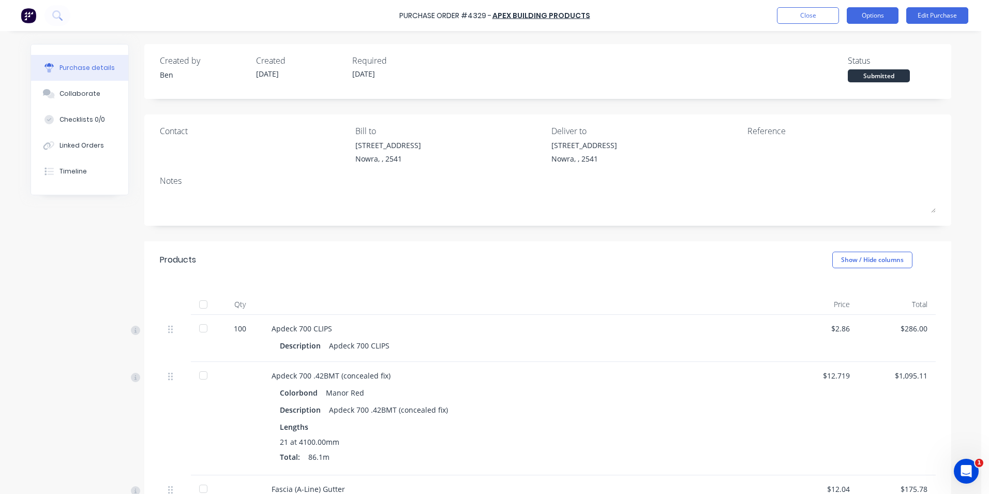
click at [873, 12] on button "Options" at bounding box center [873, 15] width 52 height 17
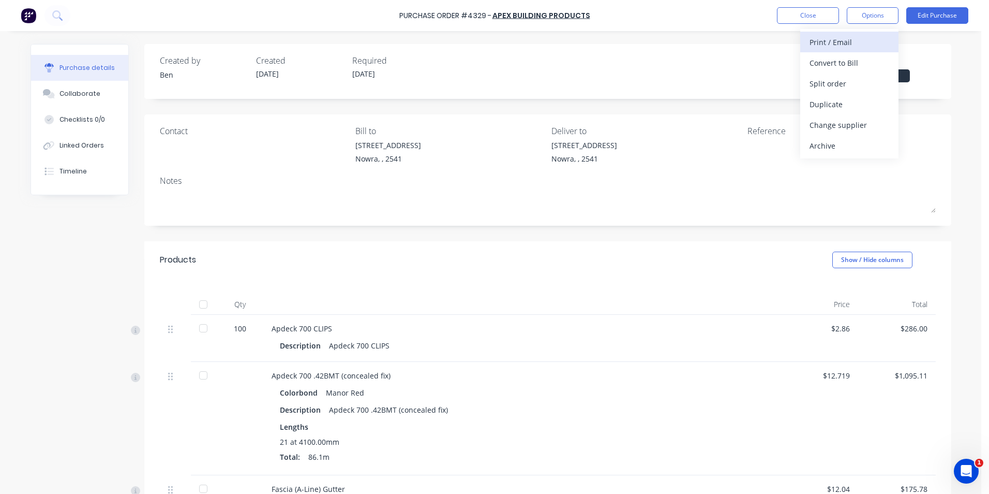
click at [850, 42] on div "Print / Email" at bounding box center [850, 42] width 80 height 15
click at [843, 61] on div "With pricing" at bounding box center [850, 62] width 80 height 15
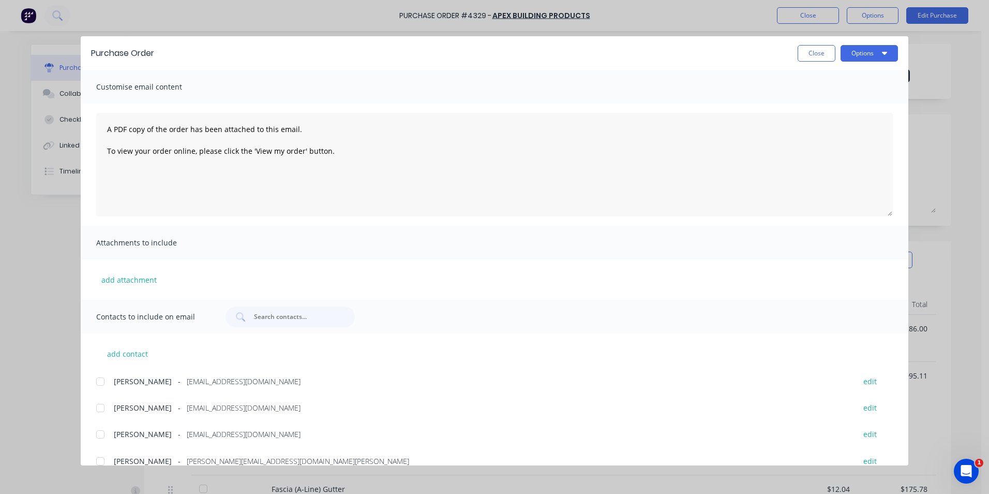
scroll to position [174, 0]
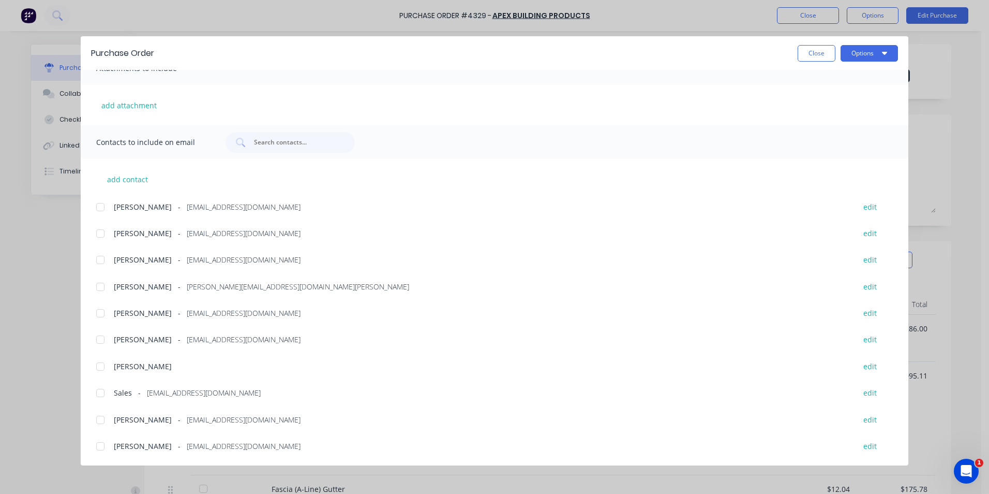
click at [101, 392] on div at bounding box center [100, 392] width 21 height 21
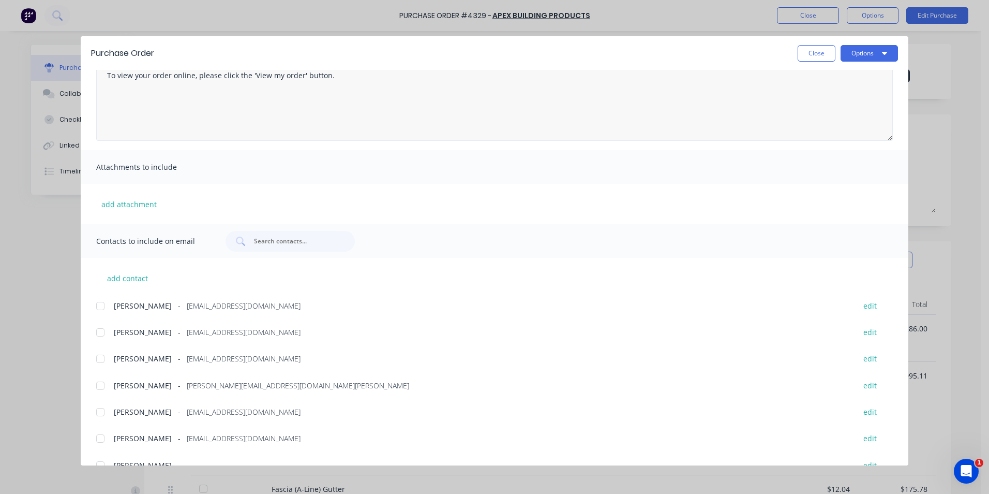
scroll to position [0, 0]
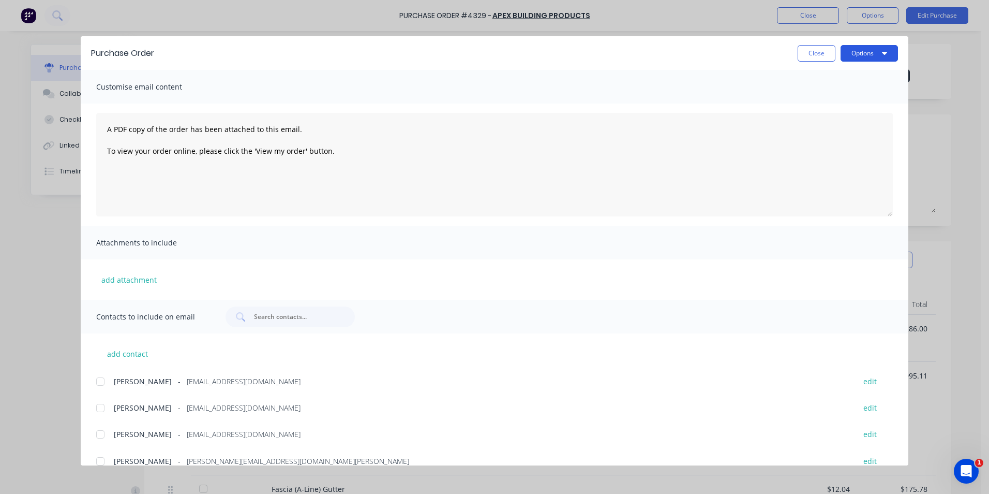
click at [874, 50] on button "Options" at bounding box center [869, 53] width 57 height 17
click at [829, 114] on div "Email" at bounding box center [849, 120] width 80 height 15
click at [820, 51] on button "Close" at bounding box center [817, 53] width 38 height 17
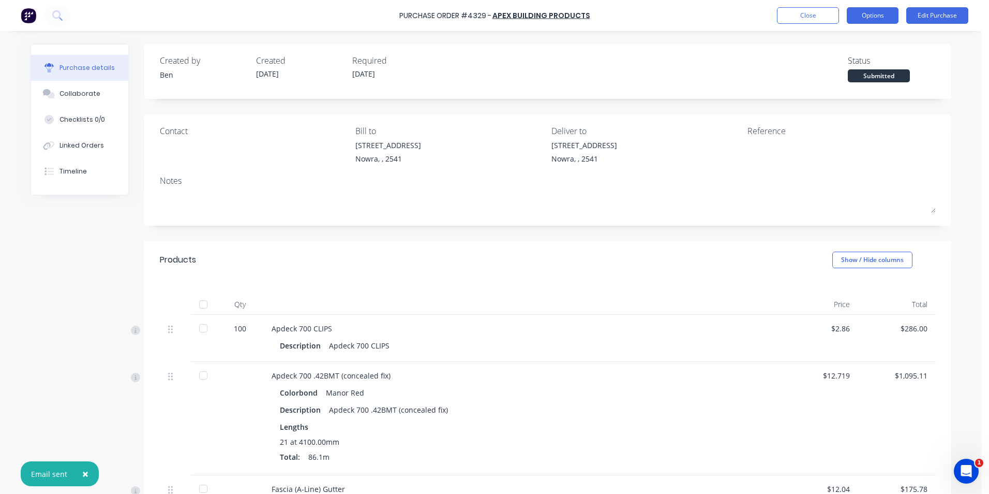
click at [862, 14] on button "Options" at bounding box center [873, 15] width 52 height 17
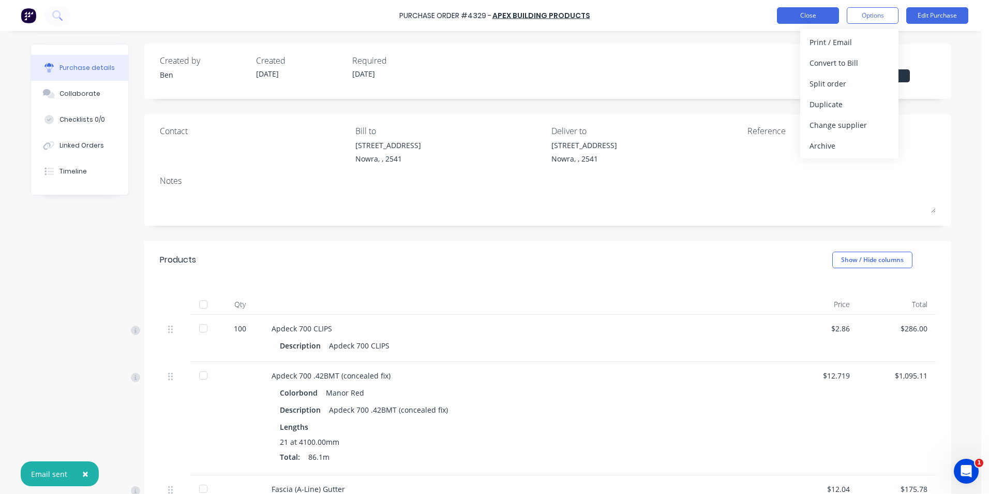
click at [811, 15] on button "Close" at bounding box center [808, 15] width 62 height 17
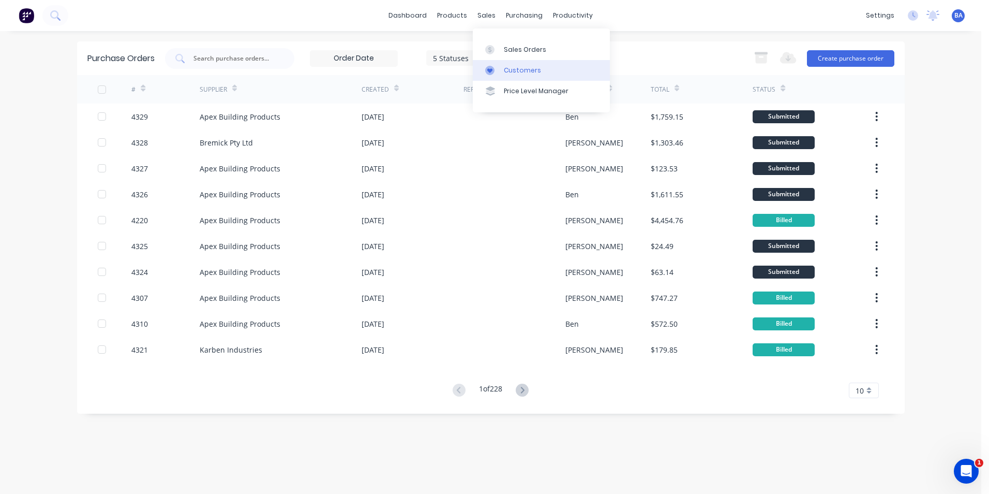
click at [496, 66] on div at bounding box center [493, 70] width 16 height 9
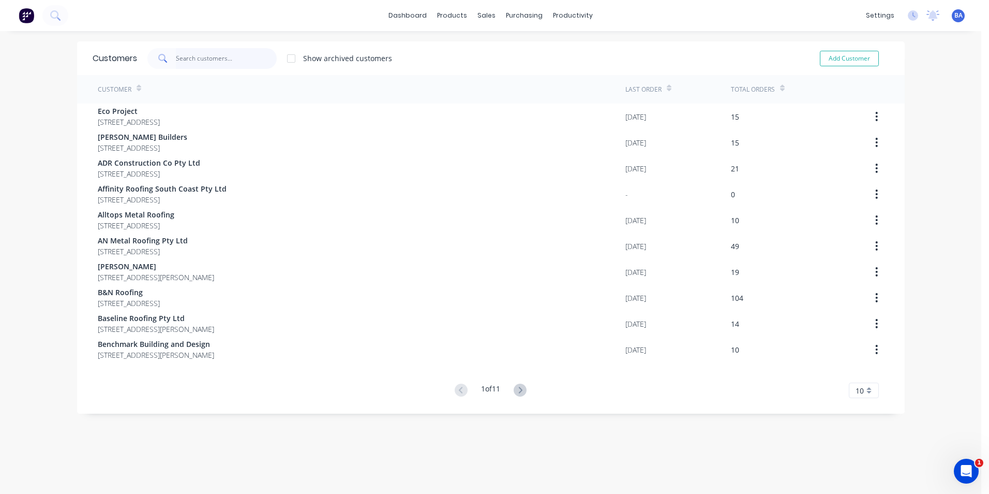
click at [213, 55] on input "text" at bounding box center [226, 58] width 101 height 21
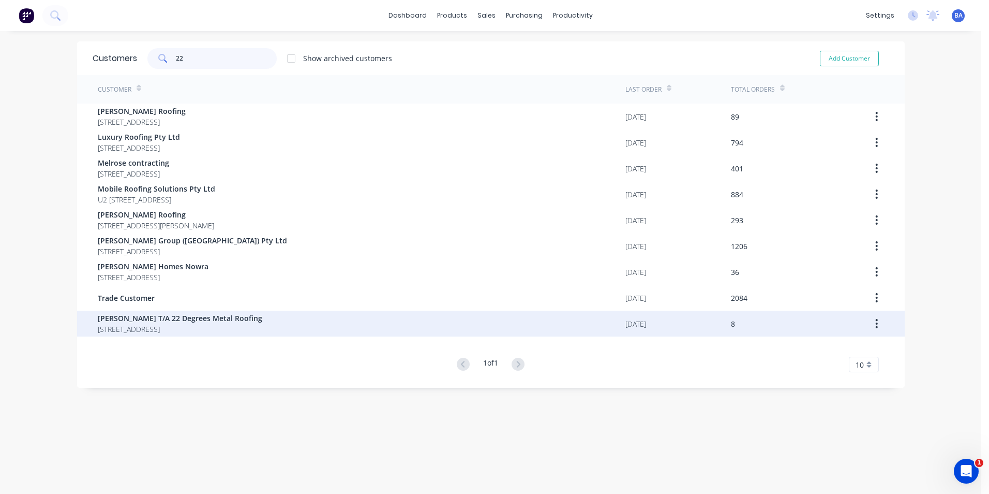
type input "22"
click at [226, 320] on span "[PERSON_NAME] T/A 22 Degrees Metal Roofing" at bounding box center [180, 317] width 165 height 11
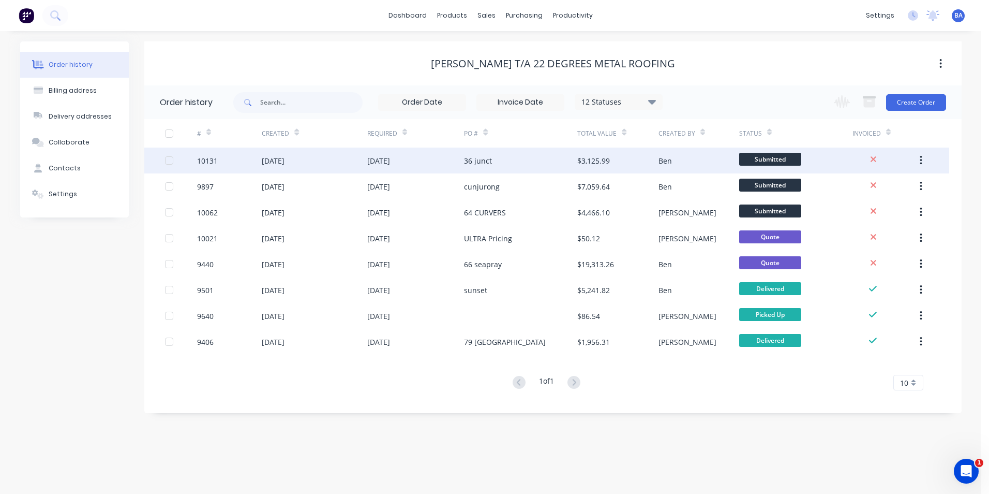
click at [483, 156] on div "36 junct" at bounding box center [478, 160] width 28 height 11
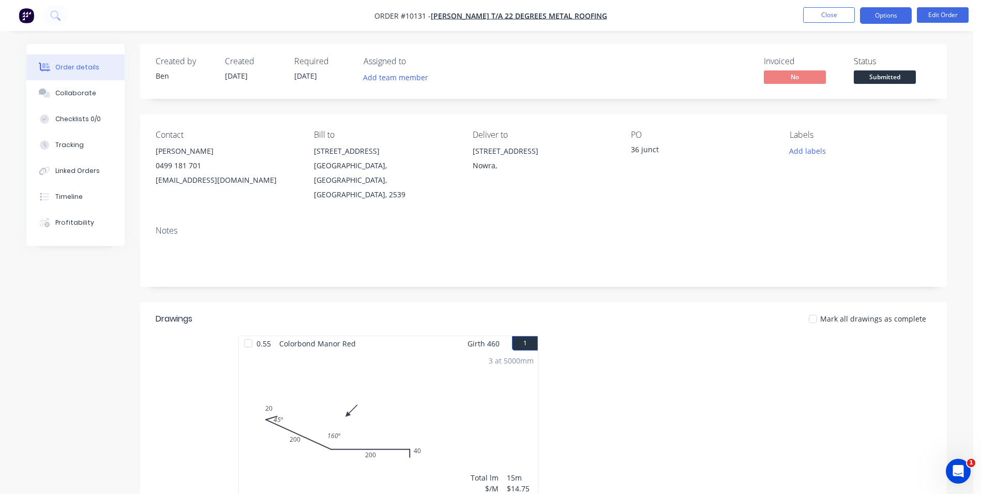
click at [890, 11] on button "Options" at bounding box center [886, 15] width 52 height 17
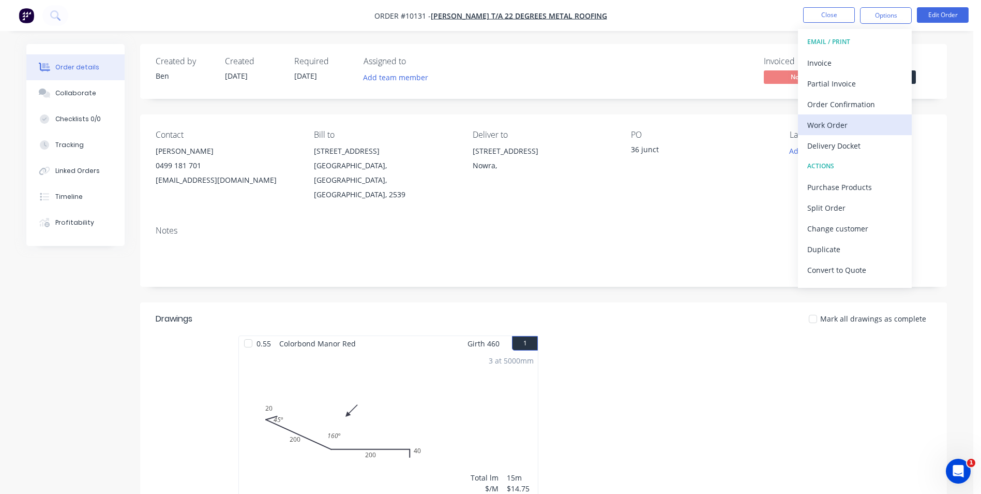
click at [840, 122] on div "Work Order" at bounding box center [855, 124] width 95 height 15
click at [843, 118] on div "Custom" at bounding box center [855, 124] width 95 height 15
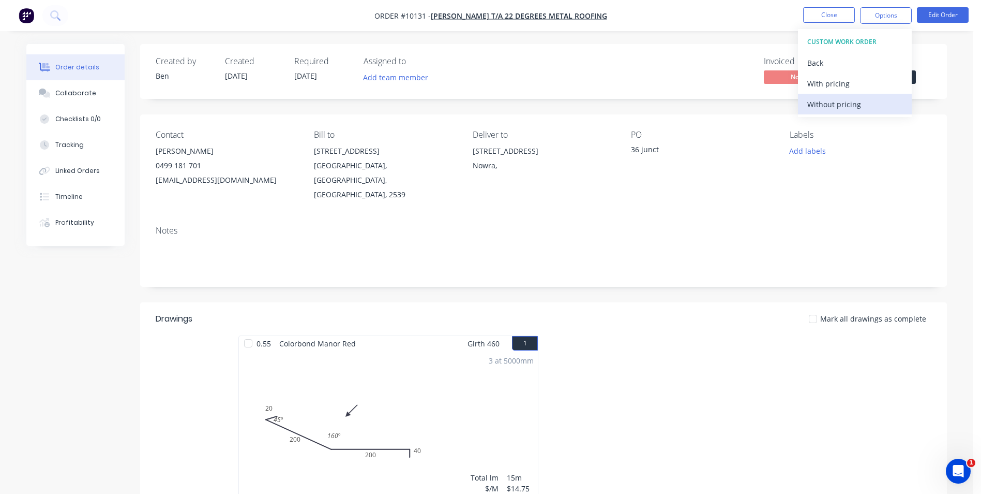
click at [835, 98] on div "Without pricing" at bounding box center [855, 104] width 95 height 15
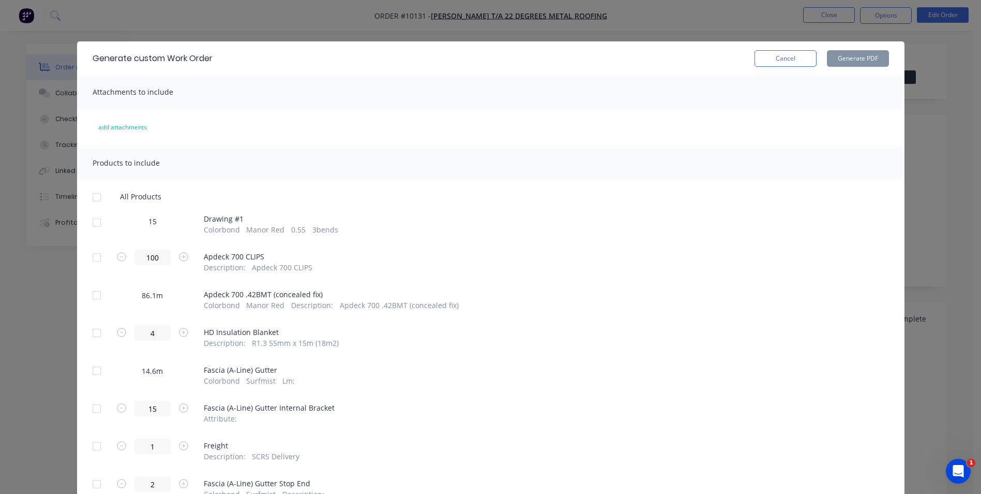
click at [92, 221] on div at bounding box center [96, 222] width 21 height 21
click at [846, 50] on button "Generate PDF" at bounding box center [858, 58] width 62 height 17
click at [769, 60] on button "Cancel" at bounding box center [786, 58] width 62 height 17
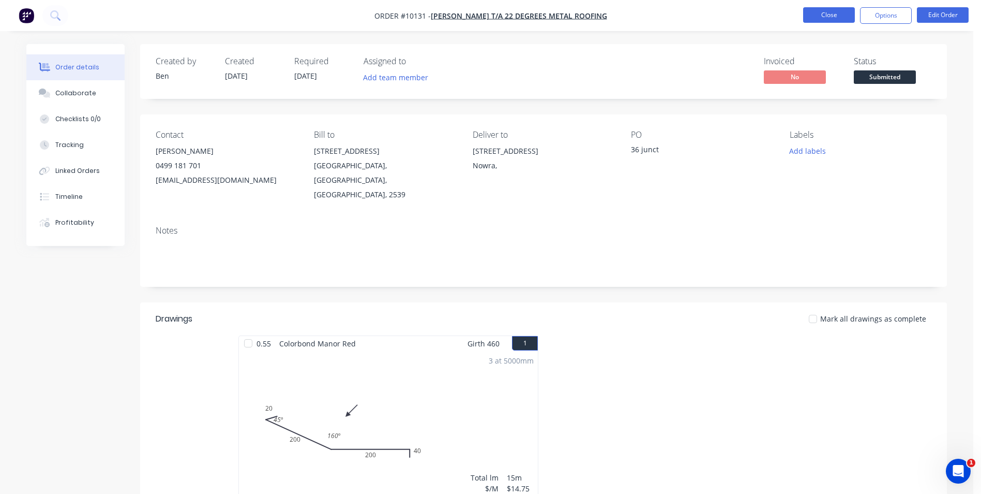
click at [811, 13] on button "Close" at bounding box center [829, 15] width 52 height 16
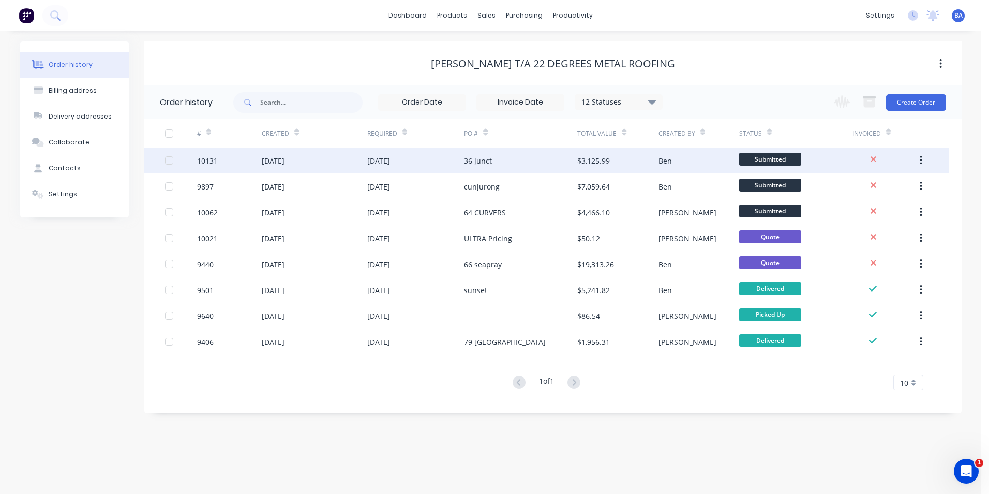
click at [477, 154] on div "36 junct" at bounding box center [520, 160] width 113 height 26
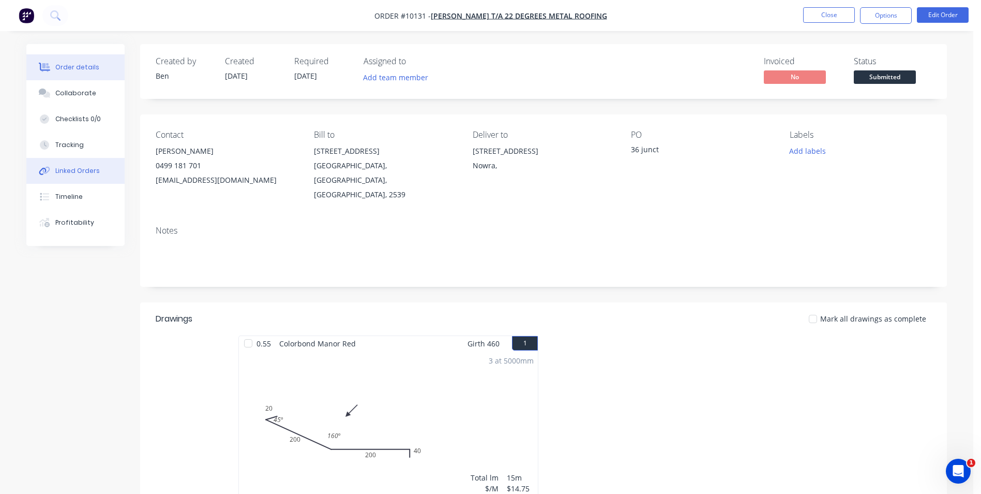
click at [87, 170] on div "Linked Orders" at bounding box center [77, 170] width 44 height 9
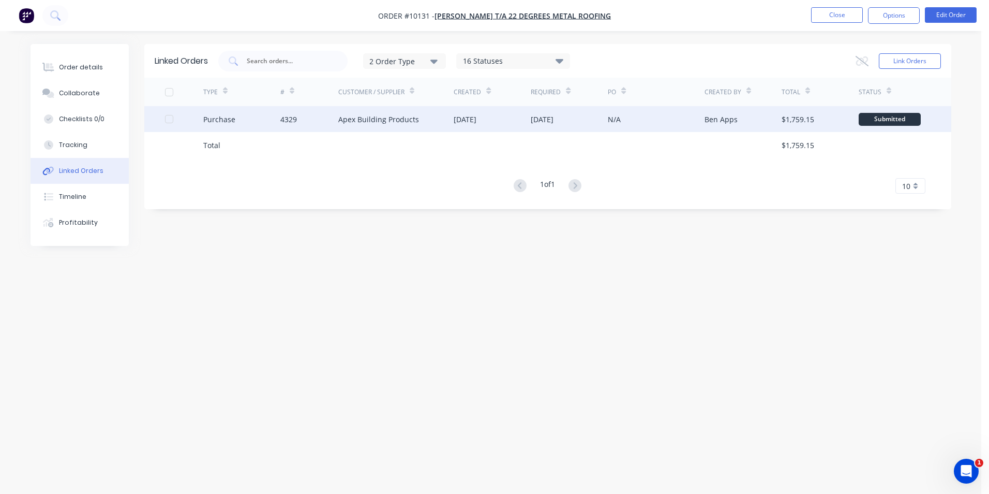
click at [375, 118] on div "Apex Building Products" at bounding box center [378, 119] width 81 height 11
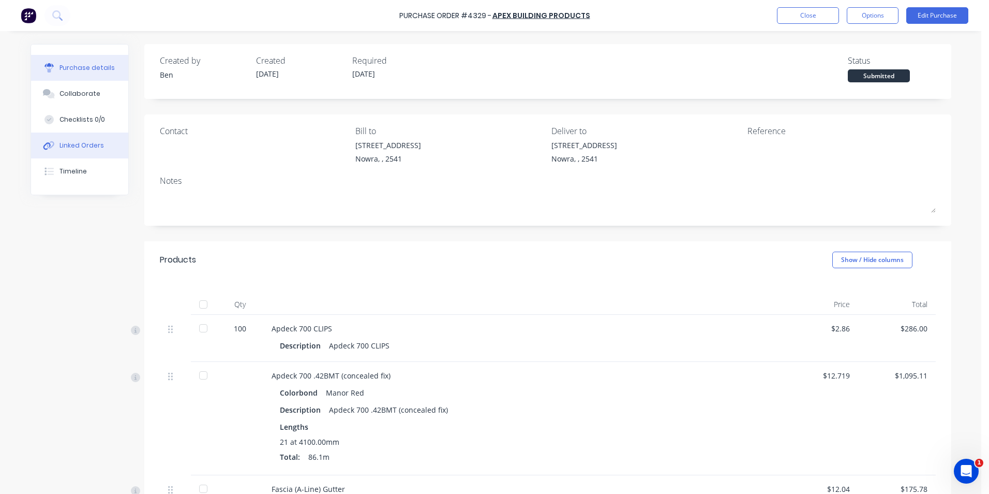
click at [83, 143] on div "Linked Orders" at bounding box center [81, 145] width 44 height 9
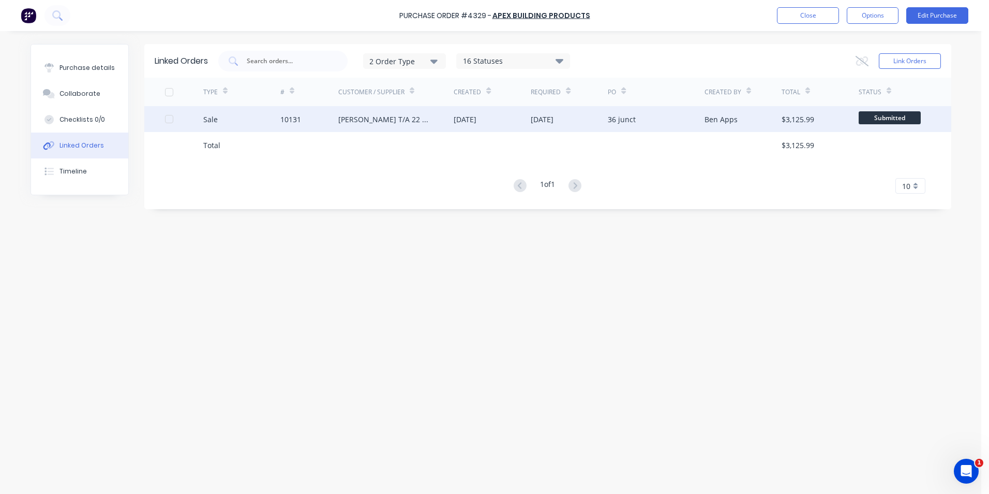
click at [404, 123] on div "[PERSON_NAME] T/A 22 Degrees Metal Roofing" at bounding box center [385, 119] width 95 height 11
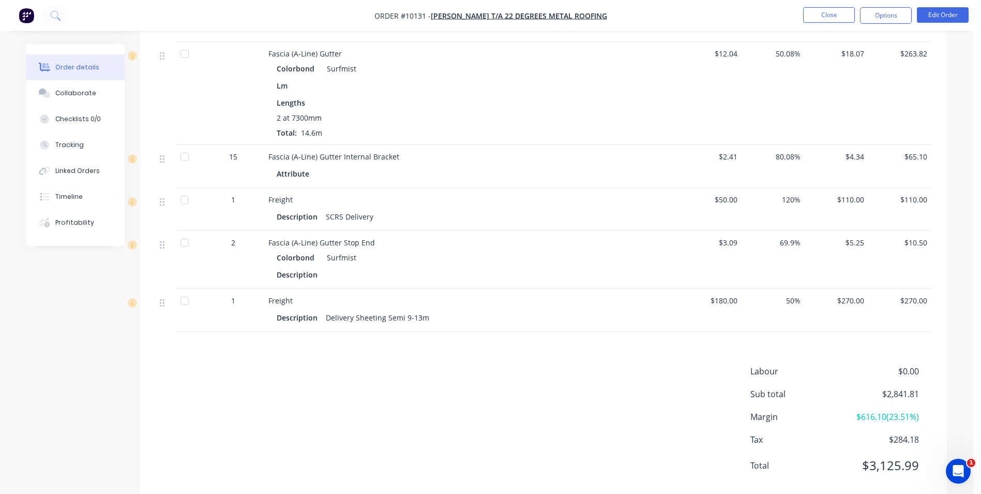
scroll to position [517, 0]
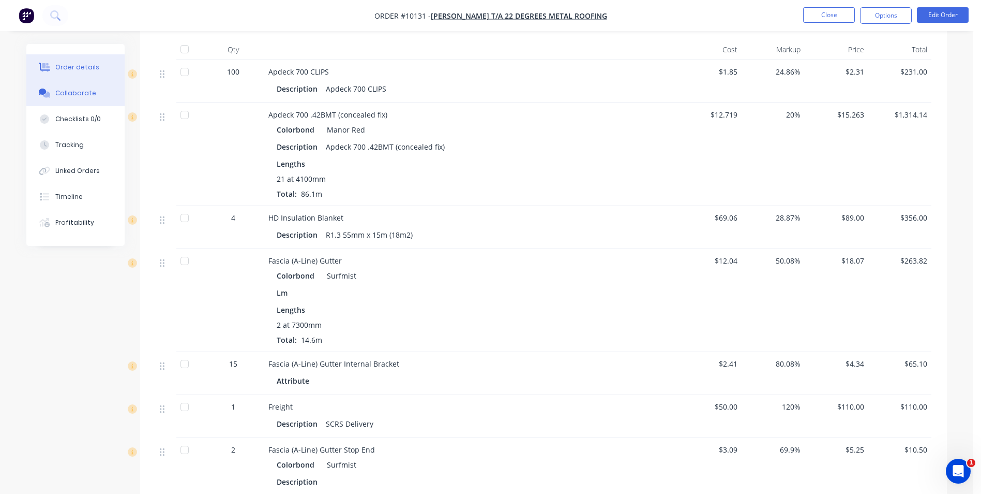
click at [58, 86] on button "Collaborate" at bounding box center [75, 93] width 98 height 26
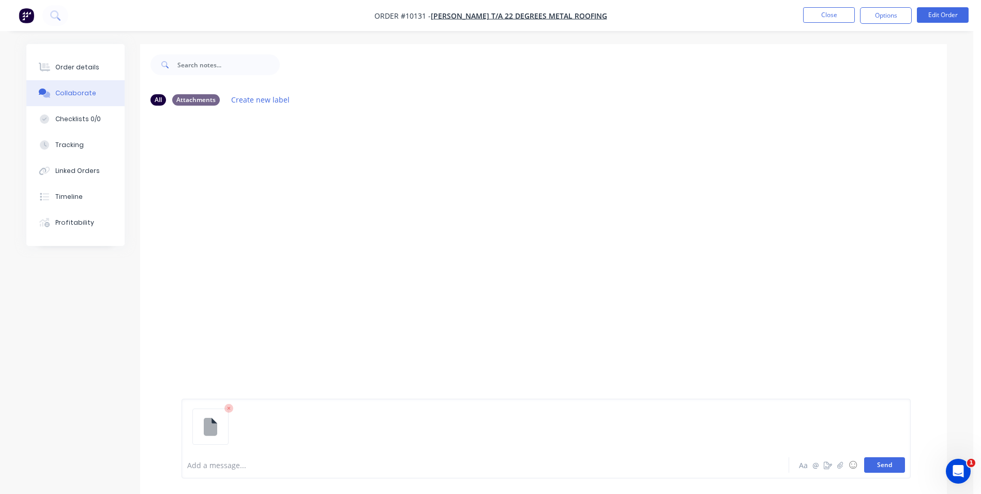
click at [879, 465] on button "Send" at bounding box center [884, 465] width 41 height 16
click at [882, 465] on button "Send" at bounding box center [884, 465] width 41 height 16
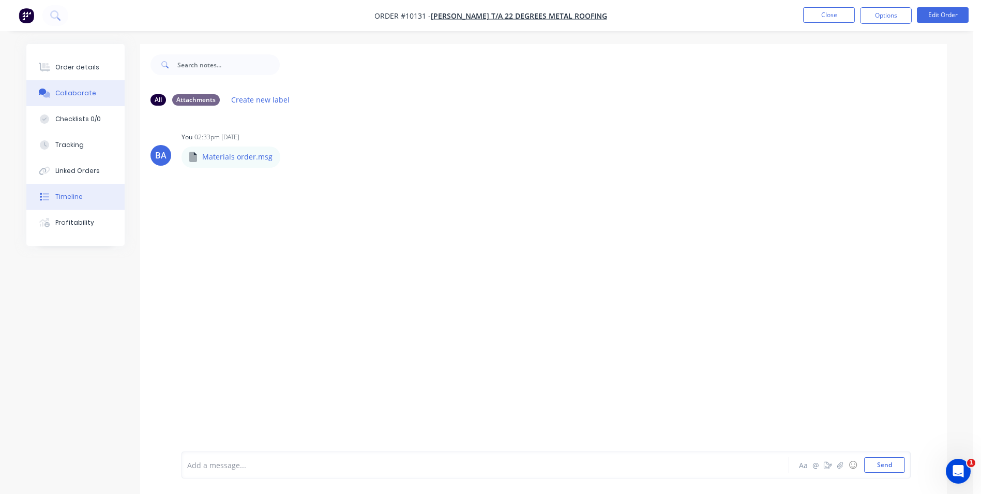
click at [74, 199] on div "Timeline" at bounding box center [68, 196] width 27 height 9
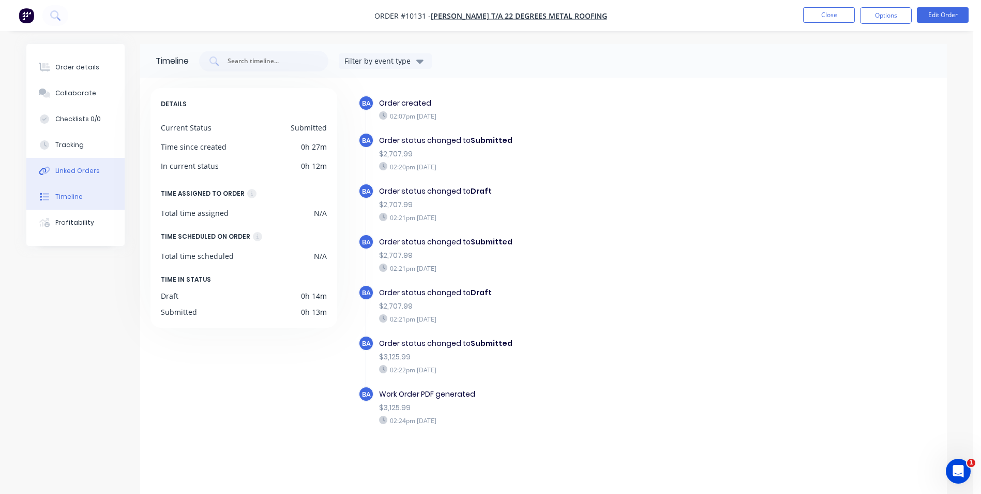
click at [72, 169] on div "Linked Orders" at bounding box center [77, 170] width 44 height 9
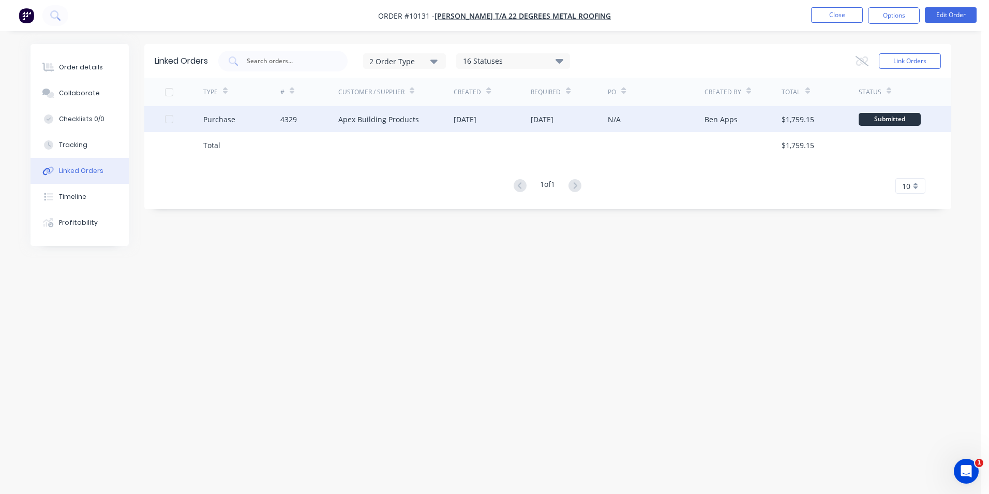
click at [369, 112] on div "Apex Building Products" at bounding box center [396, 119] width 116 height 26
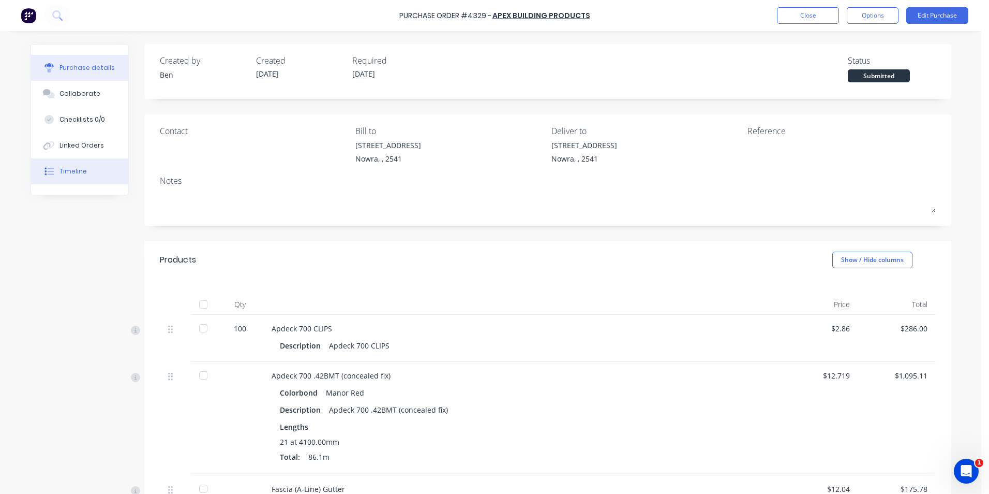
click at [76, 172] on div "Timeline" at bounding box center [72, 171] width 27 height 9
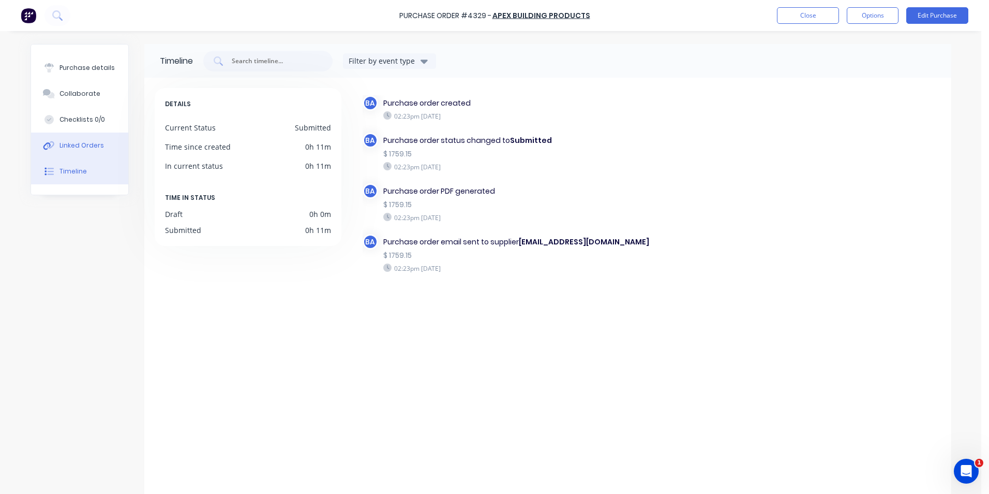
click at [79, 145] on div "Linked Orders" at bounding box center [81, 145] width 44 height 9
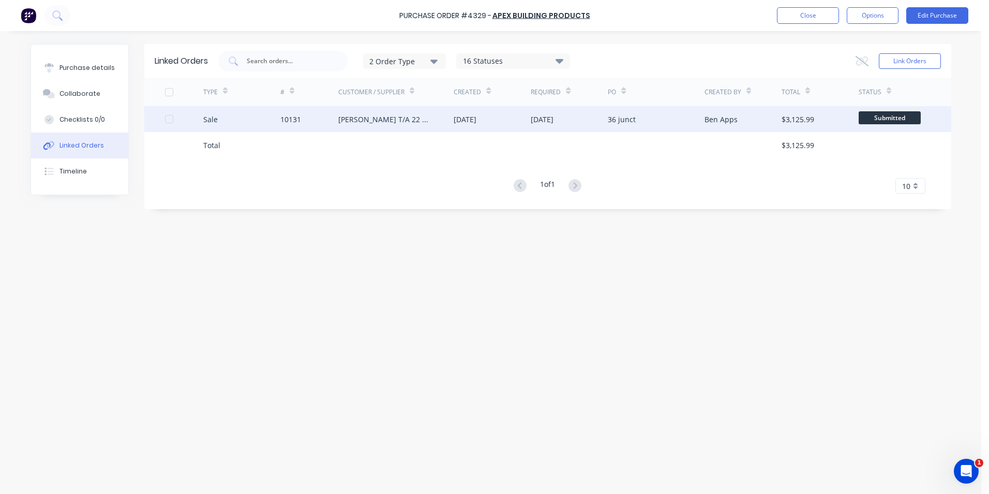
click at [369, 124] on div "[PERSON_NAME] T/A 22 Degrees Metal Roofing" at bounding box center [385, 119] width 95 height 11
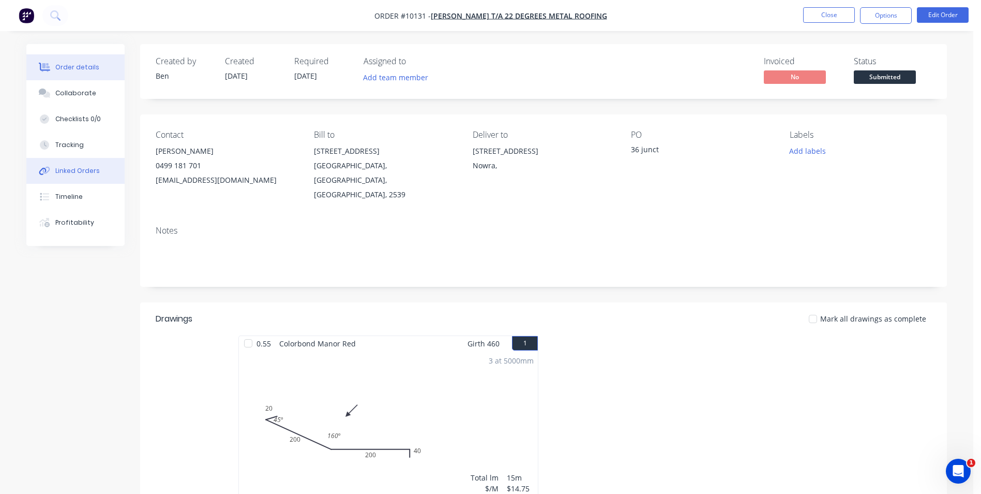
click at [85, 169] on div "Linked Orders" at bounding box center [77, 170] width 44 height 9
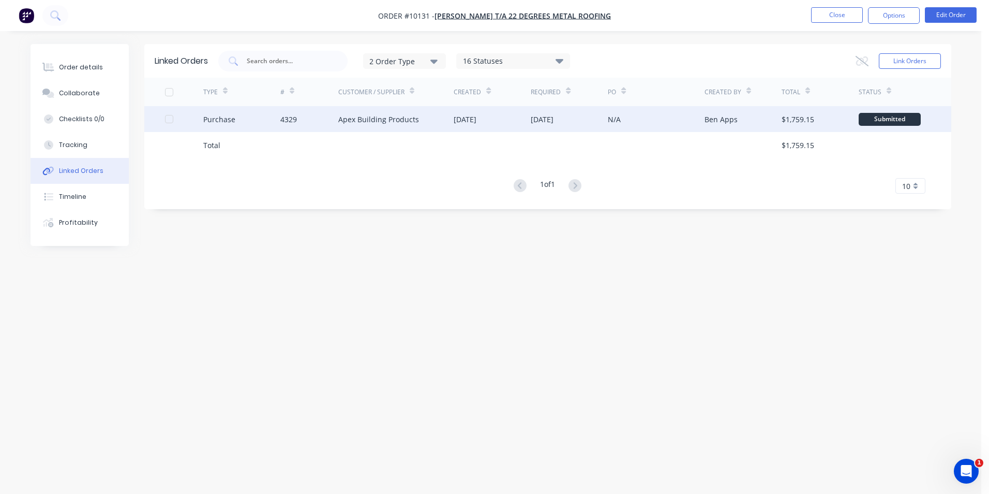
click at [368, 120] on div "Apex Building Products" at bounding box center [378, 119] width 81 height 11
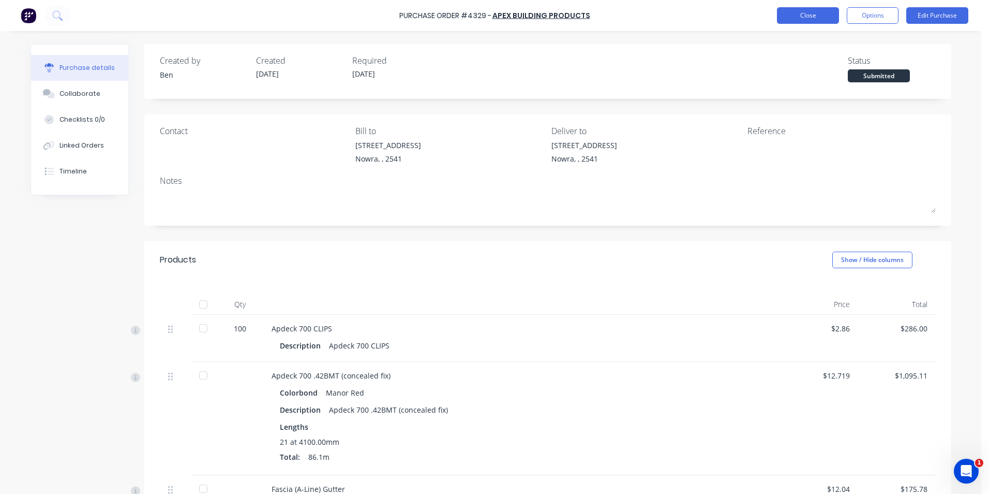
click at [788, 18] on button "Close" at bounding box center [808, 15] width 62 height 17
